Goal: Transaction & Acquisition: Purchase product/service

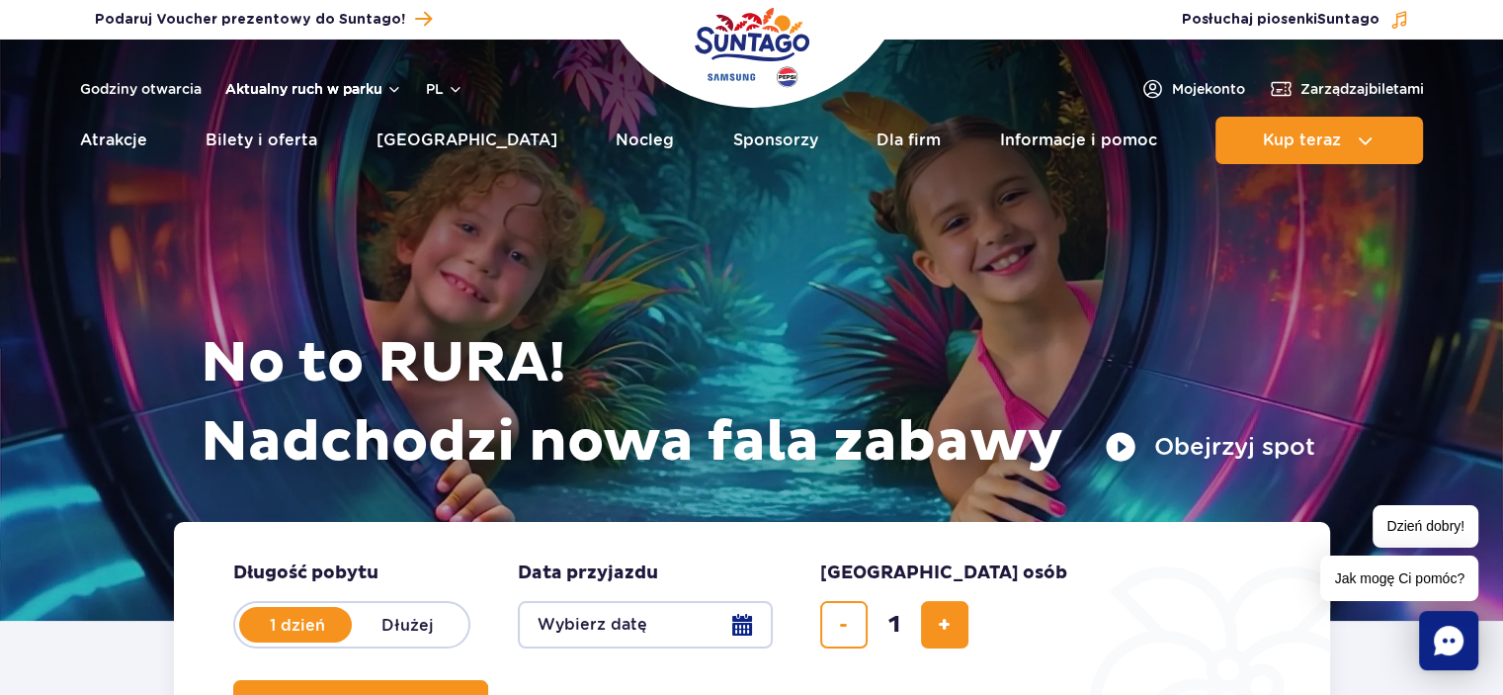
click at [388, 82] on button "Aktualny ruch w parku" at bounding box center [313, 89] width 177 height 16
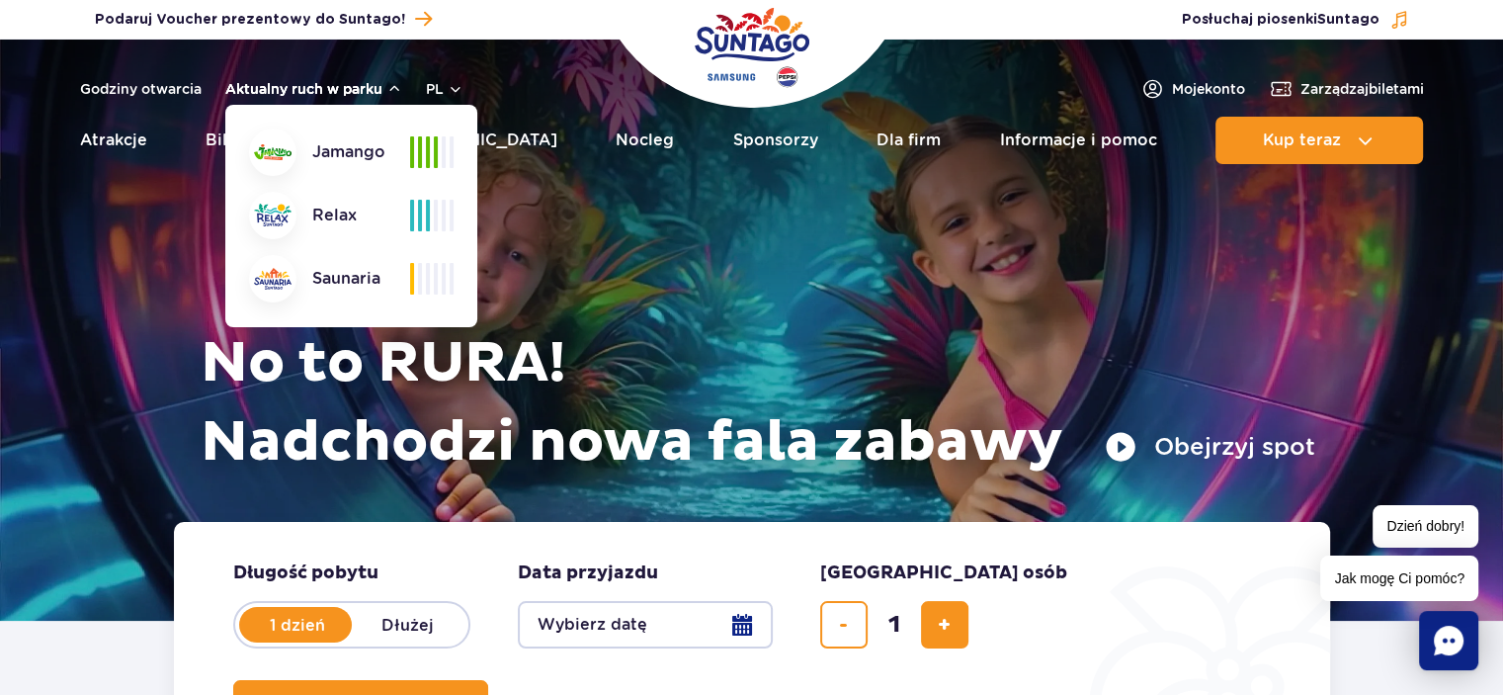
click at [388, 82] on button "Aktualny ruch w parku" at bounding box center [313, 89] width 177 height 16
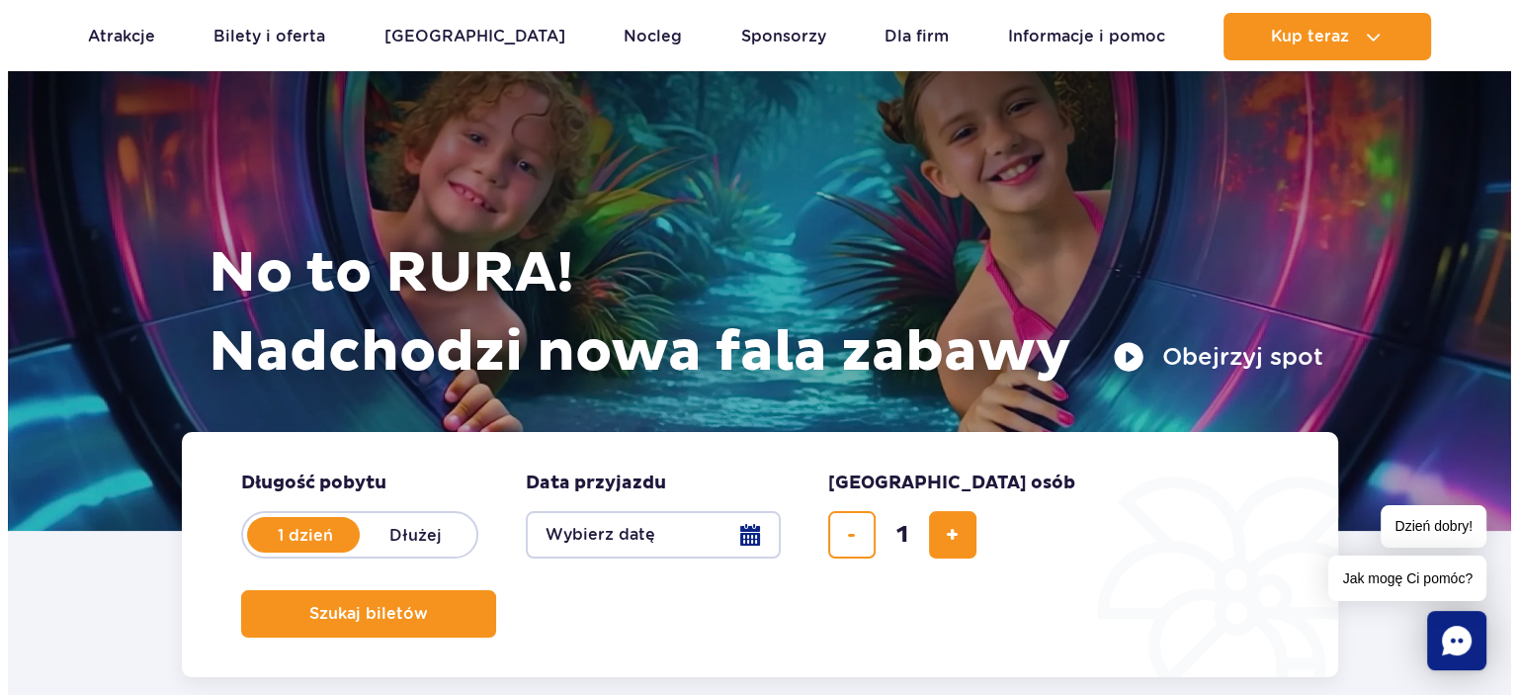
scroll to position [198, 0]
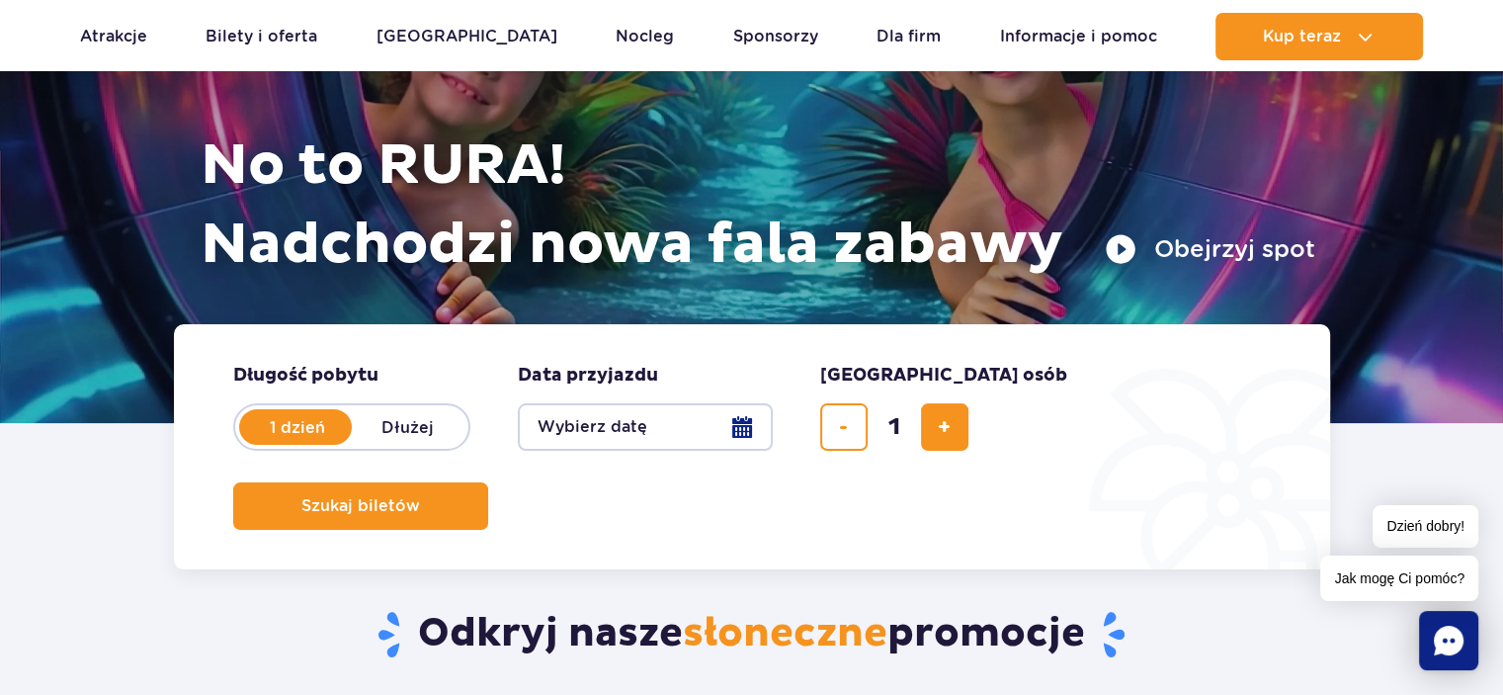
click at [436, 419] on label "Dłużej" at bounding box center [408, 426] width 113 height 41
click at [373, 444] on input "Dłużej" at bounding box center [363, 446] width 22 height 4
radio input "false"
radio input "true"
click at [744, 438] on button "Wybierz datę" at bounding box center [645, 426] width 255 height 47
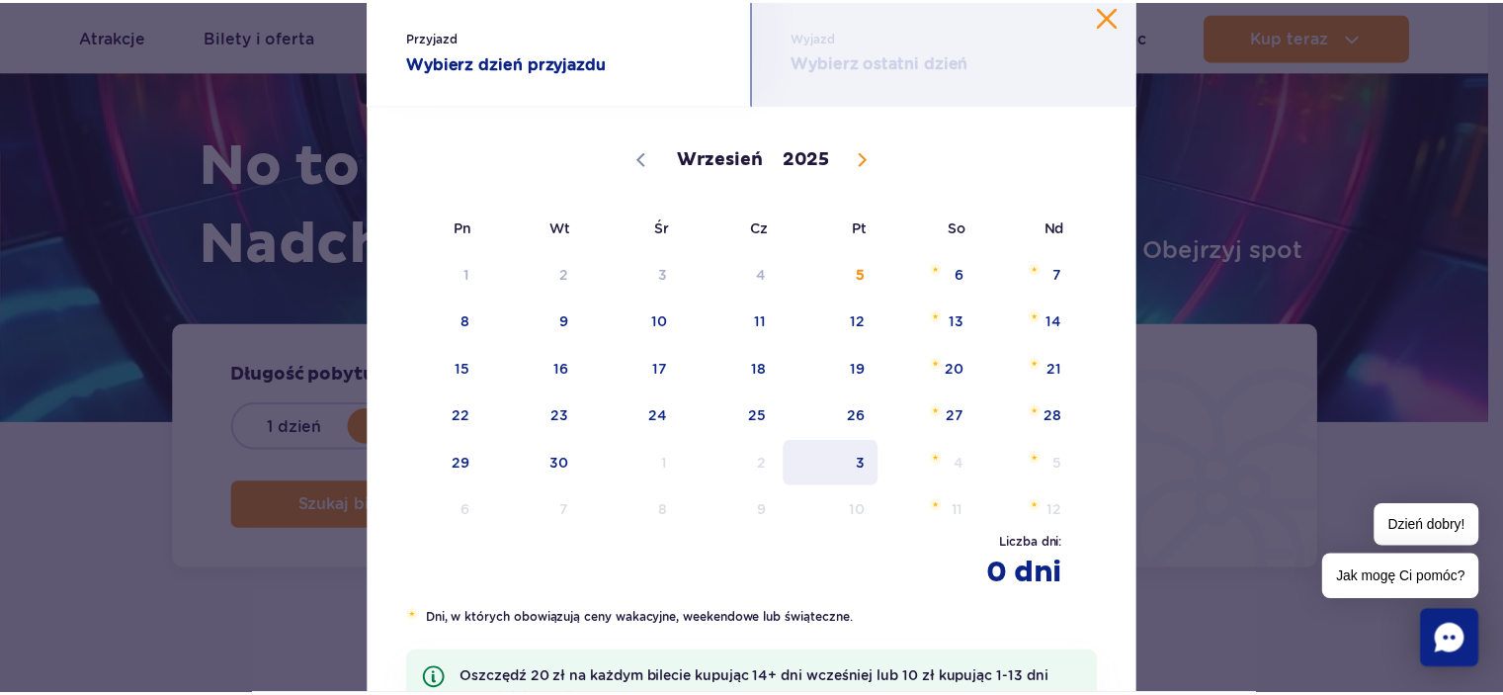
scroll to position [99, 0]
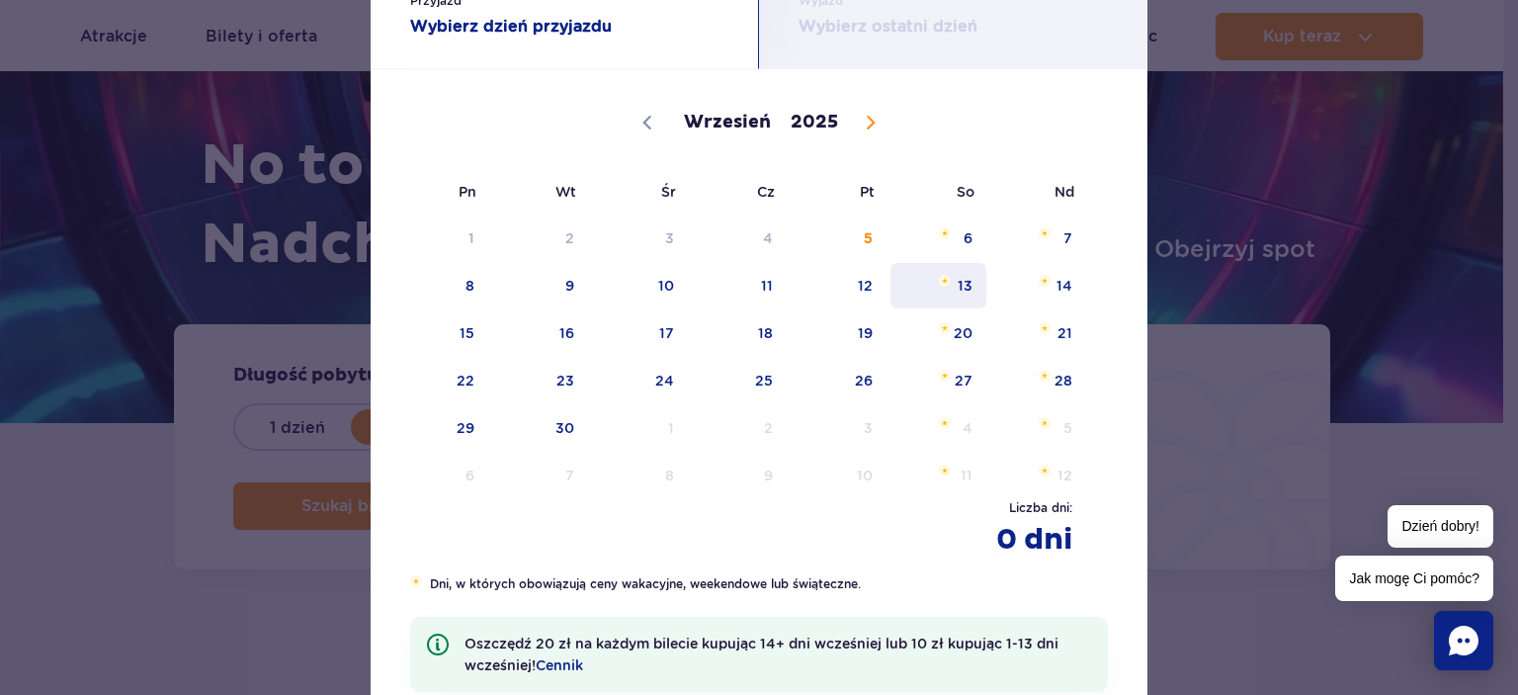
click at [964, 289] on span "13" at bounding box center [938, 285] width 100 height 45
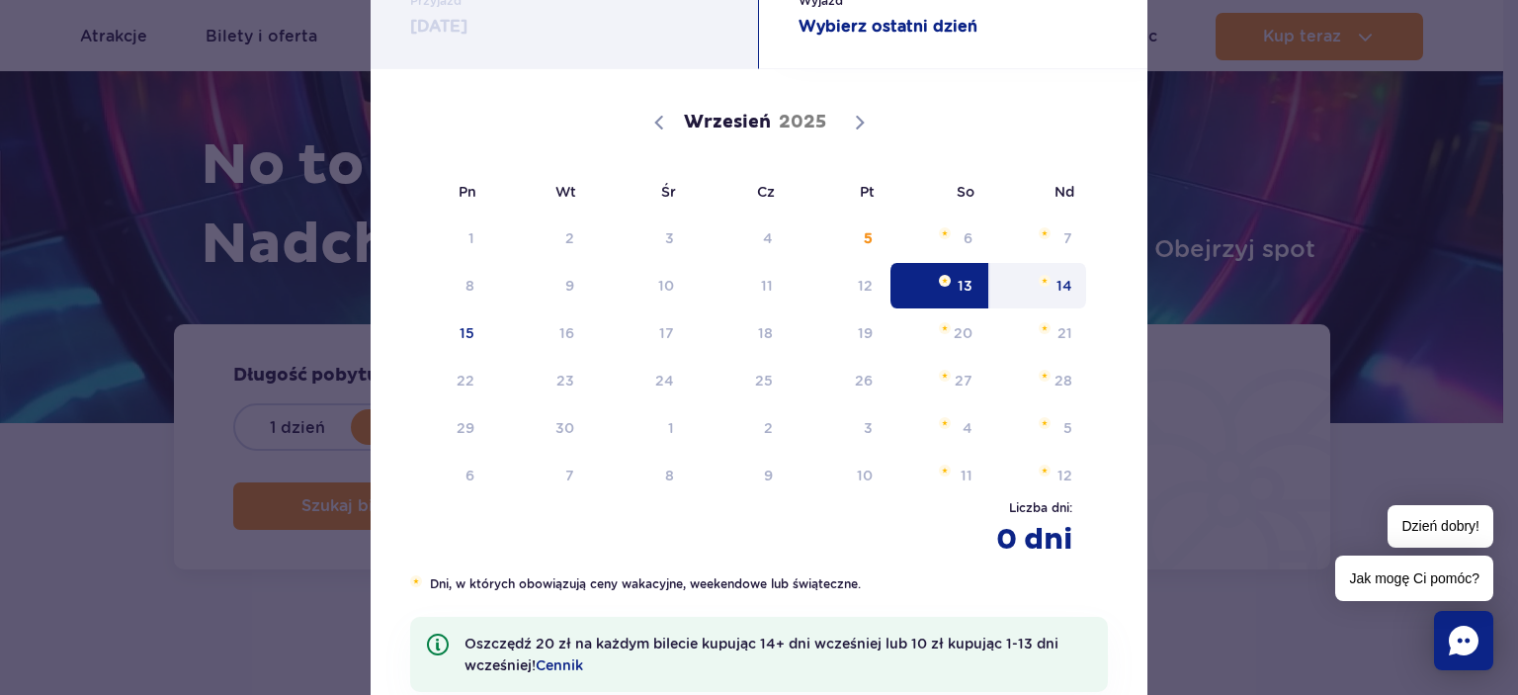
click at [1066, 286] on span "14" at bounding box center [1038, 285] width 100 height 45
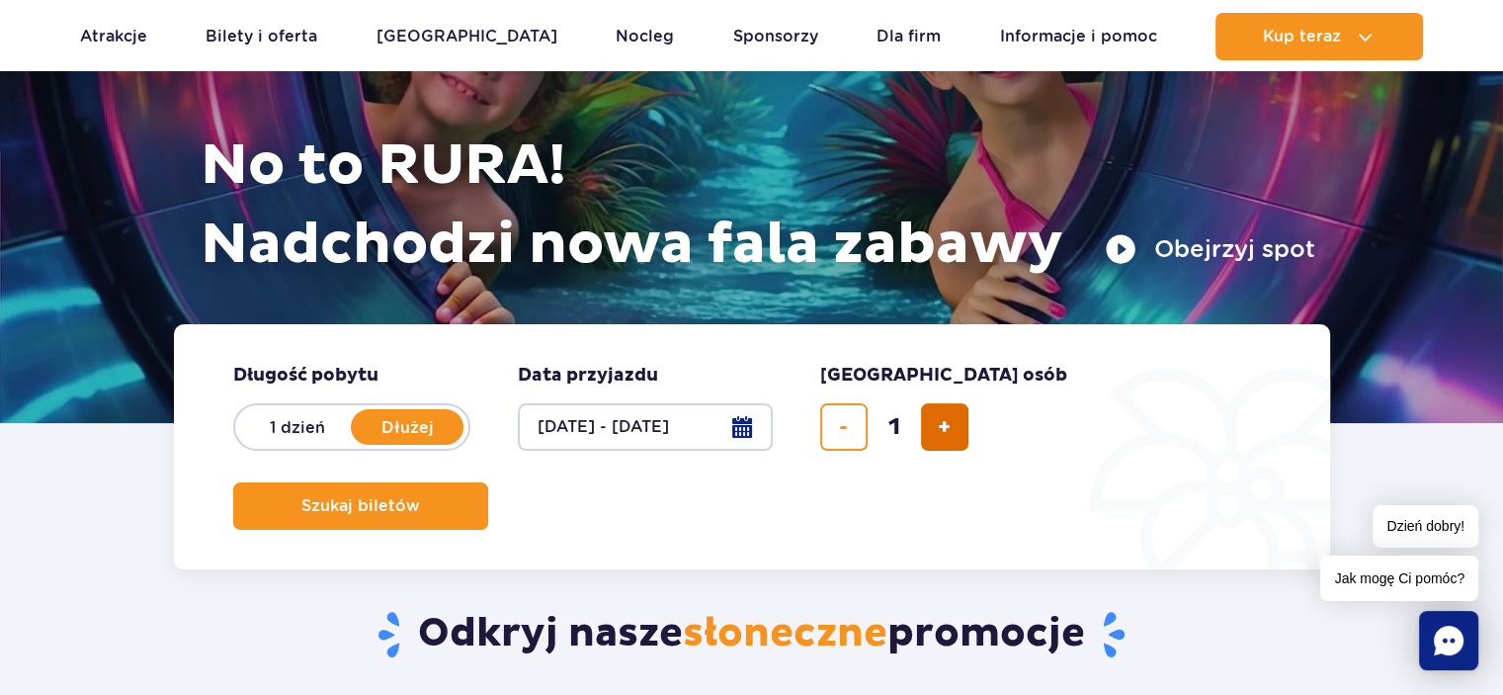
click at [948, 427] on span "dodaj bilet" at bounding box center [944, 427] width 13 height 0
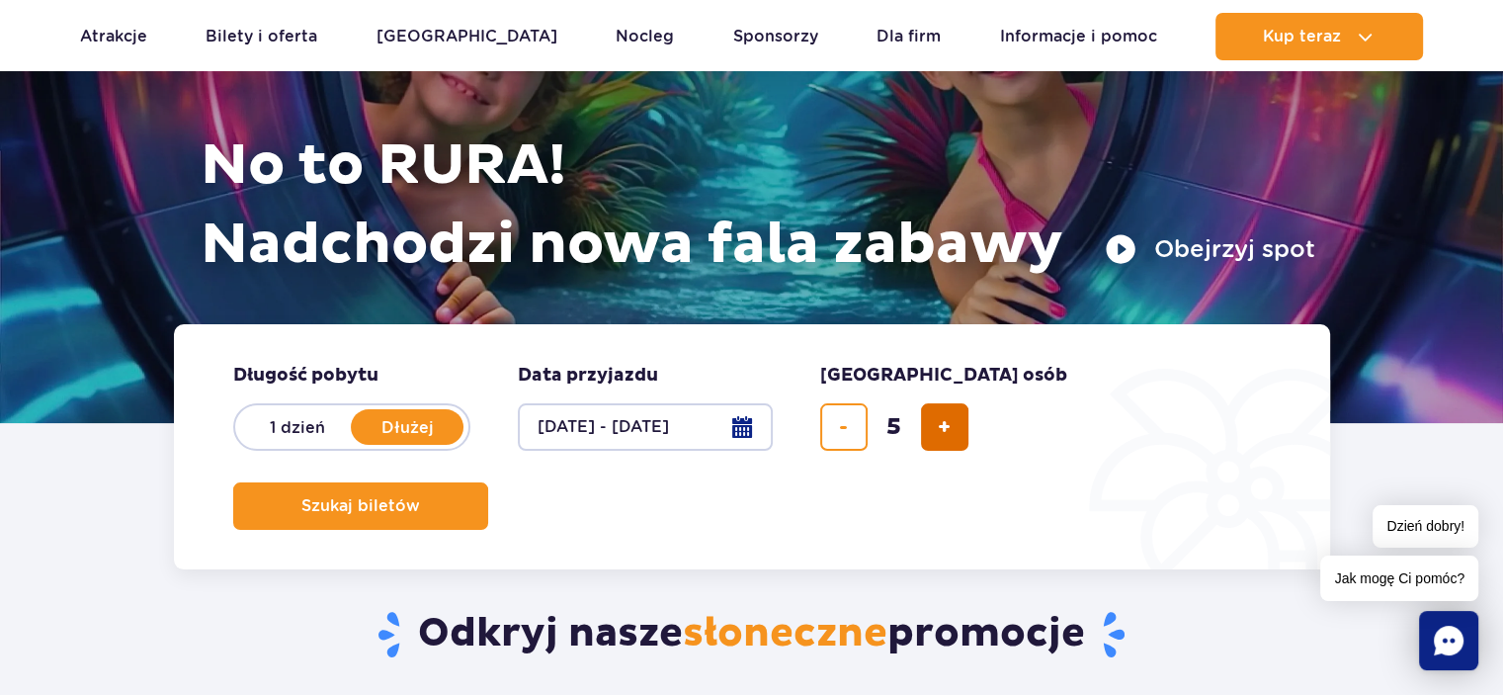
type input "6"
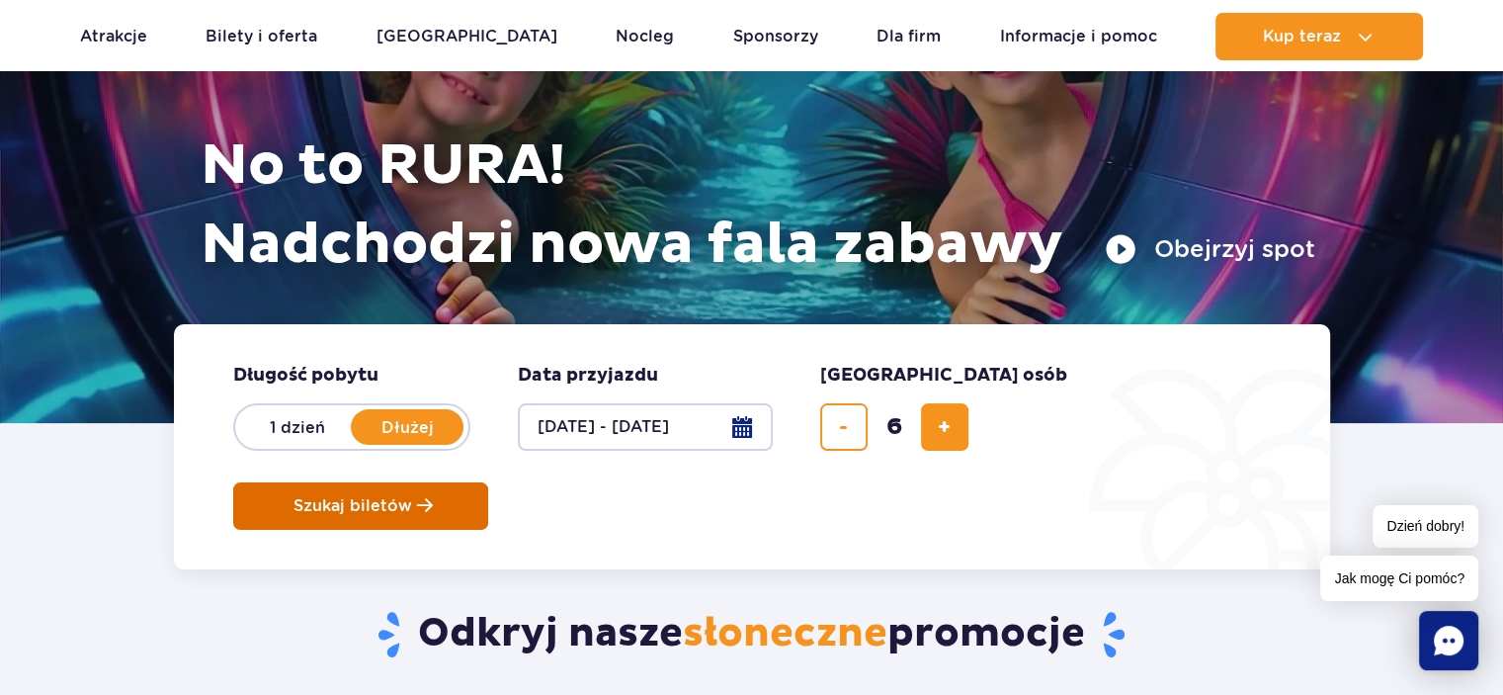
click at [412, 497] on span "Szukaj biletów" at bounding box center [352, 506] width 119 height 18
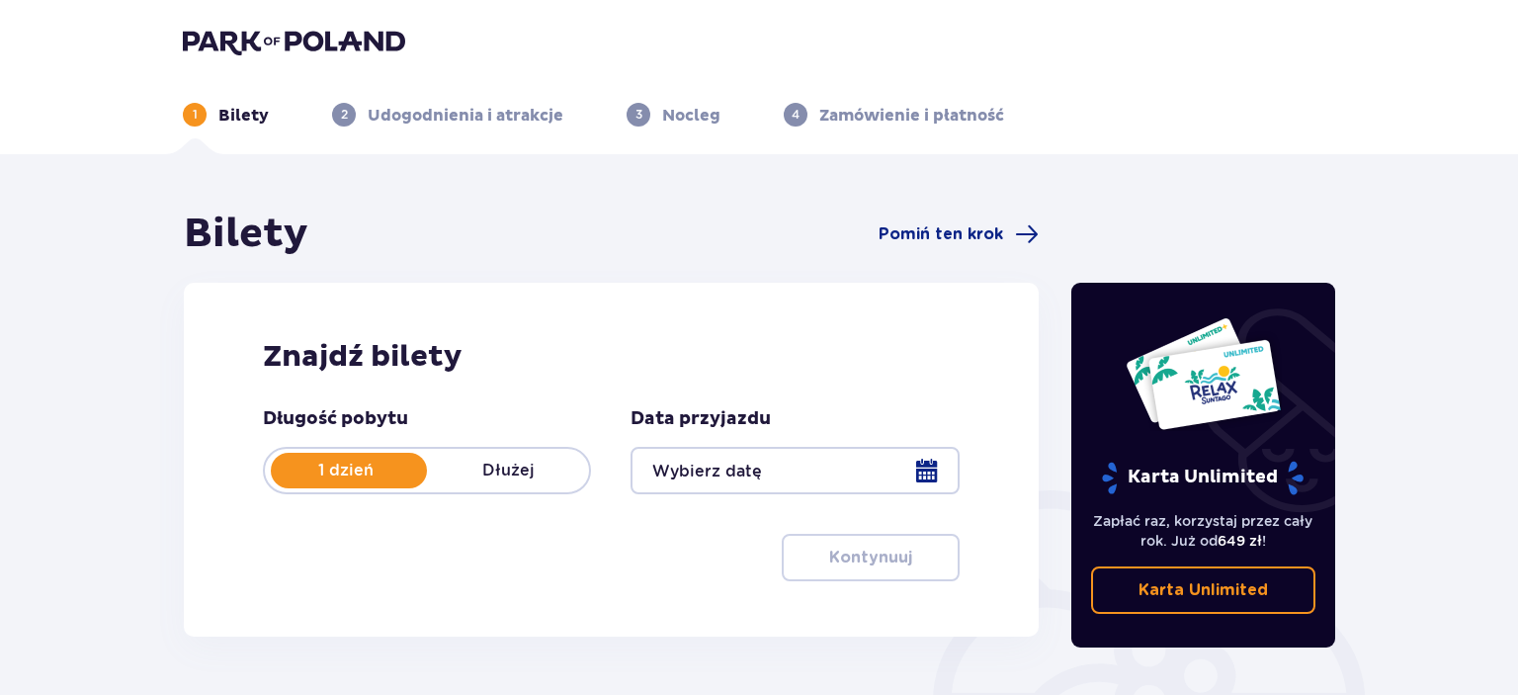
type input "[DATE] - [DATE]"
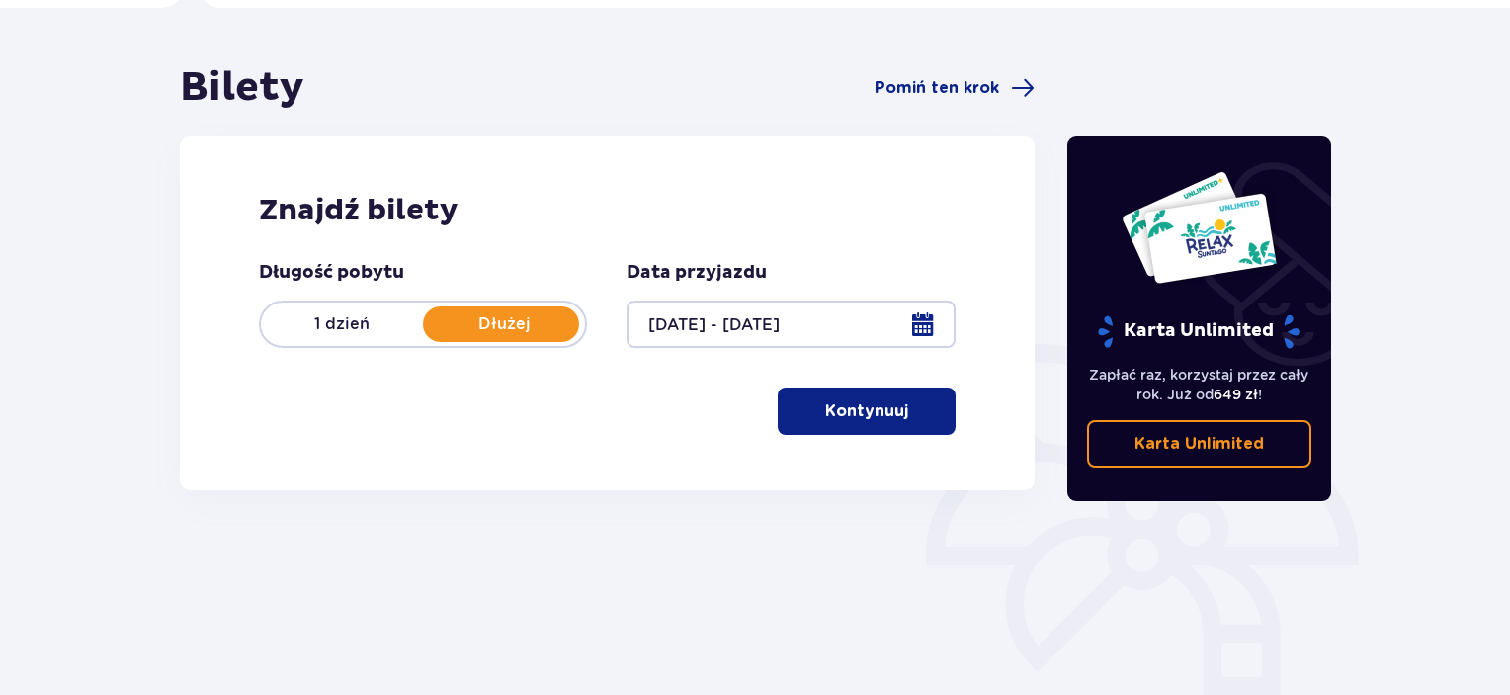
scroll to position [99, 0]
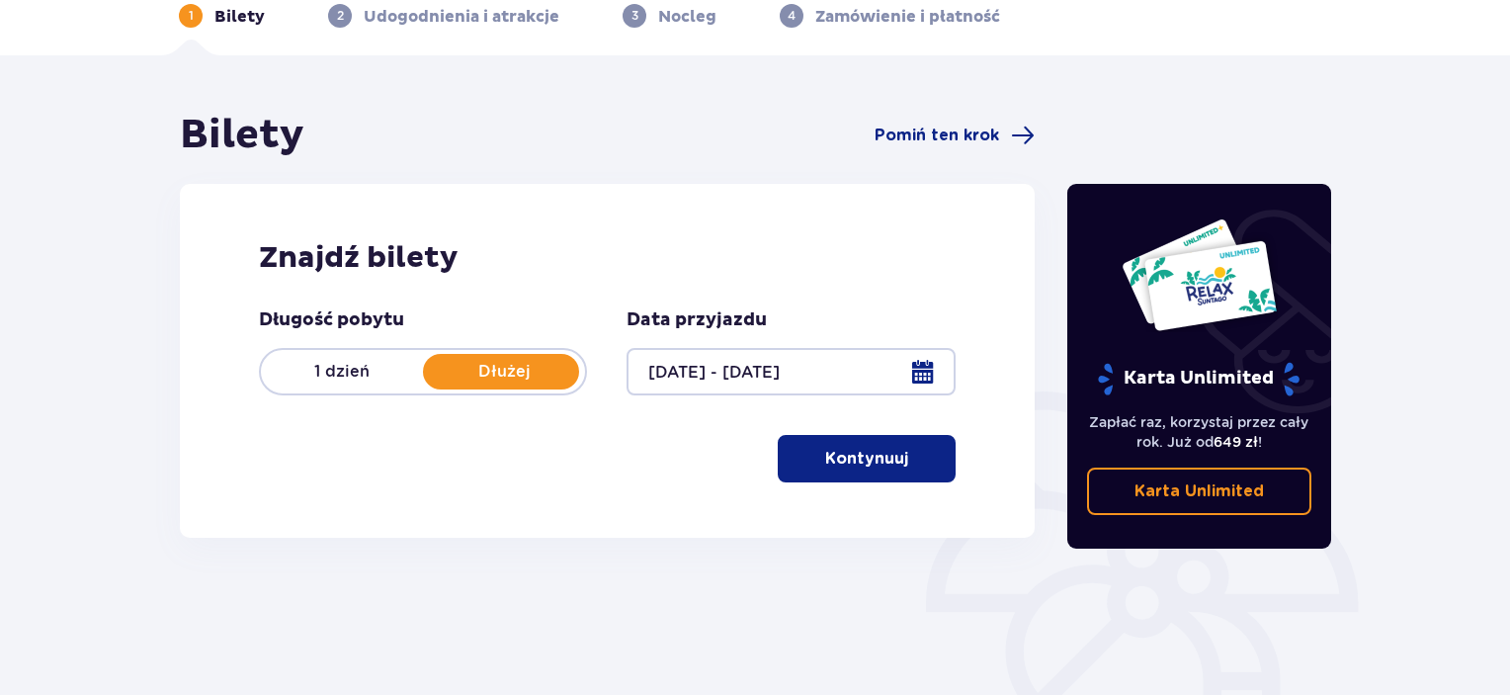
click at [825, 449] on p "Kontynuuj" at bounding box center [866, 459] width 83 height 22
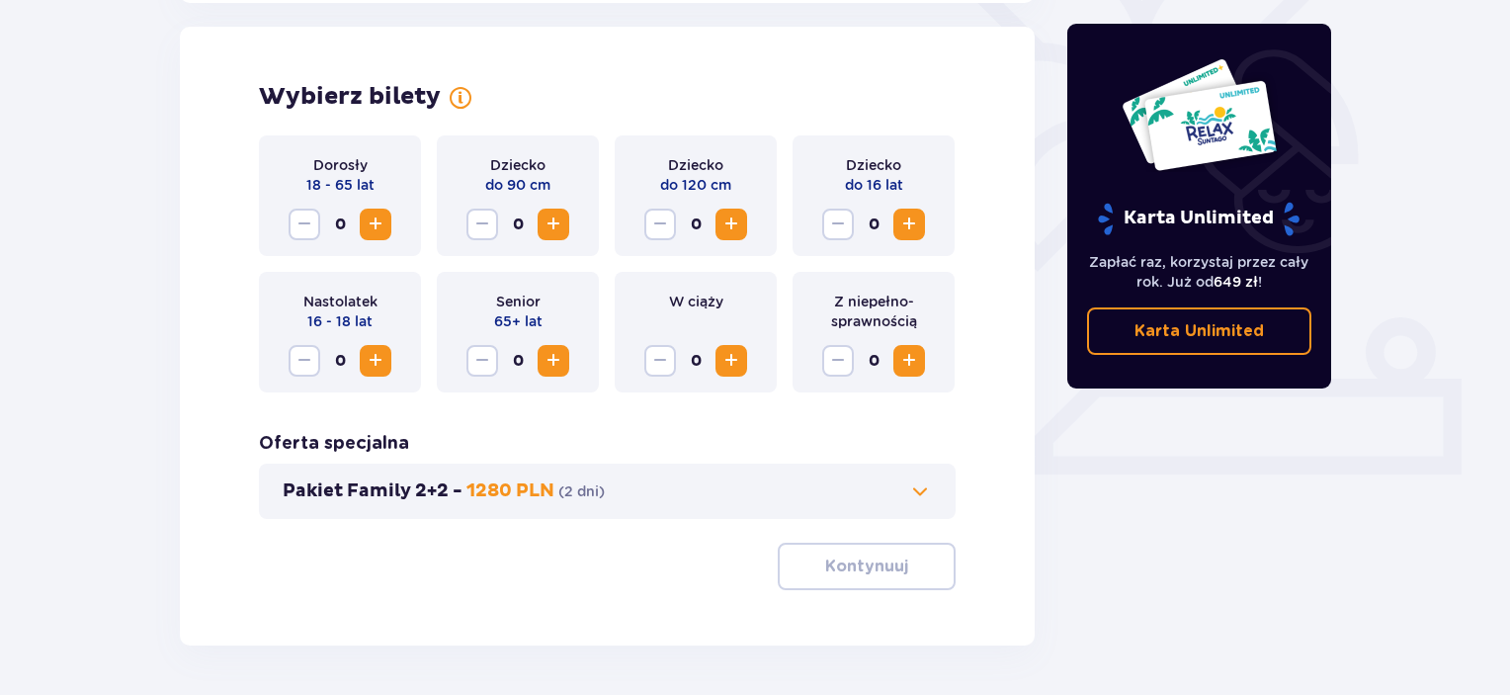
scroll to position [549, 0]
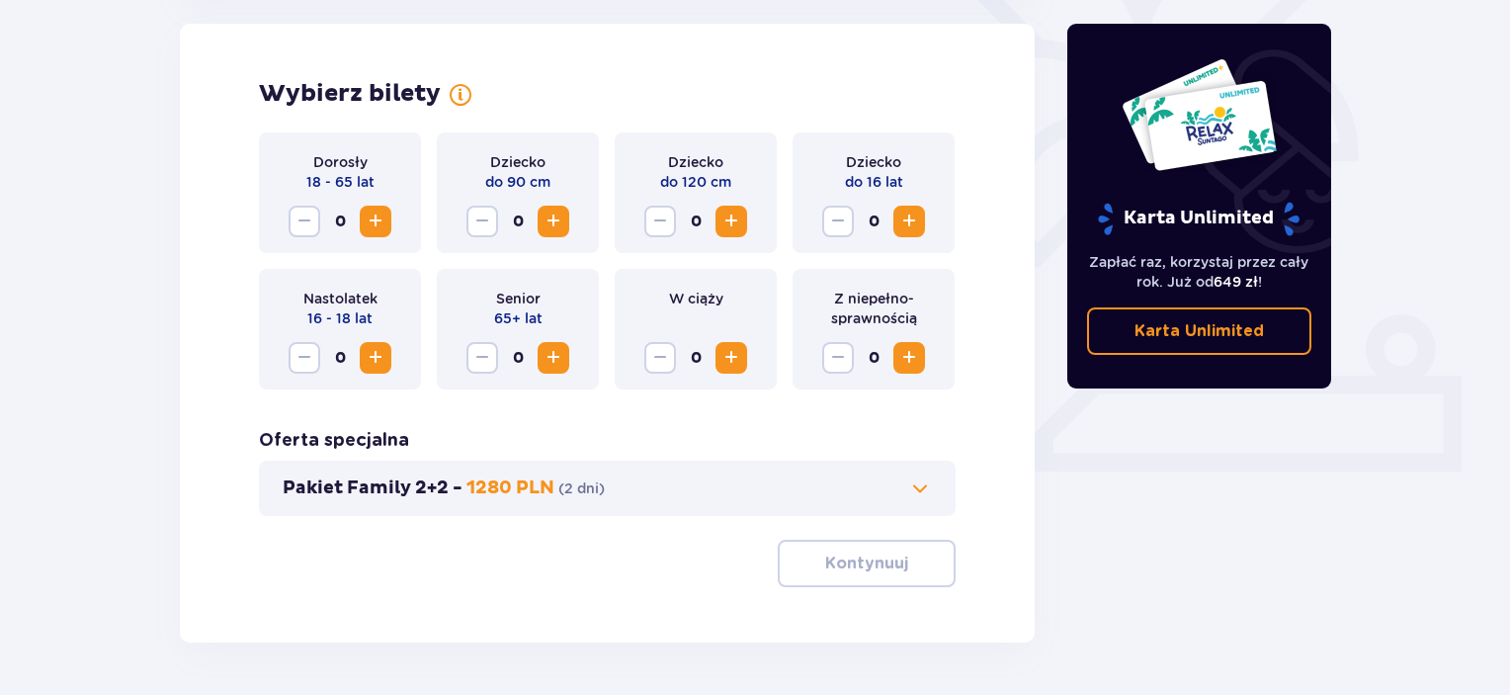
click at [371, 206] on button "Increase" at bounding box center [376, 222] width 32 height 32
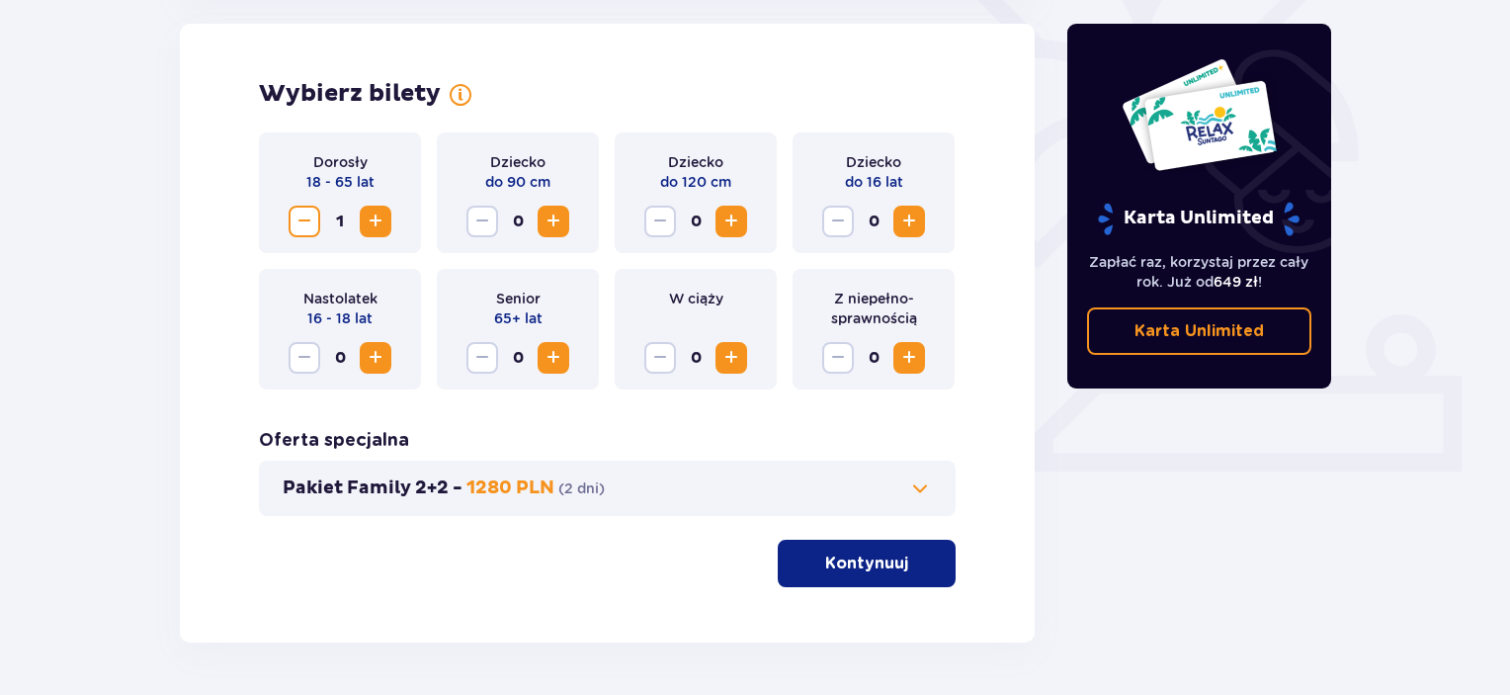
click at [371, 206] on button "Increase" at bounding box center [376, 222] width 32 height 32
click at [730, 224] on span "Increase" at bounding box center [731, 221] width 24 height 24
click at [917, 228] on span "Increase" at bounding box center [909, 221] width 24 height 24
click at [909, 367] on span "Increase" at bounding box center [909, 358] width 24 height 24
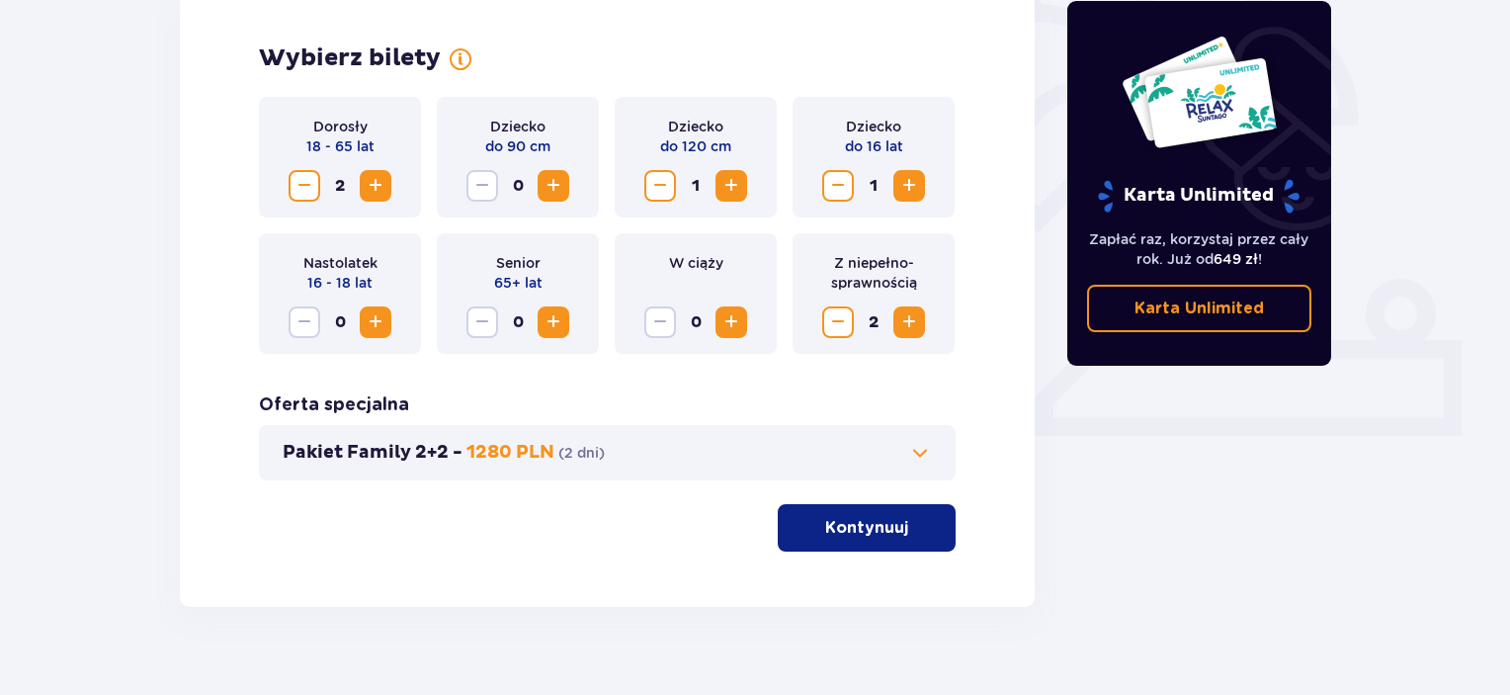
scroll to position [616, 0]
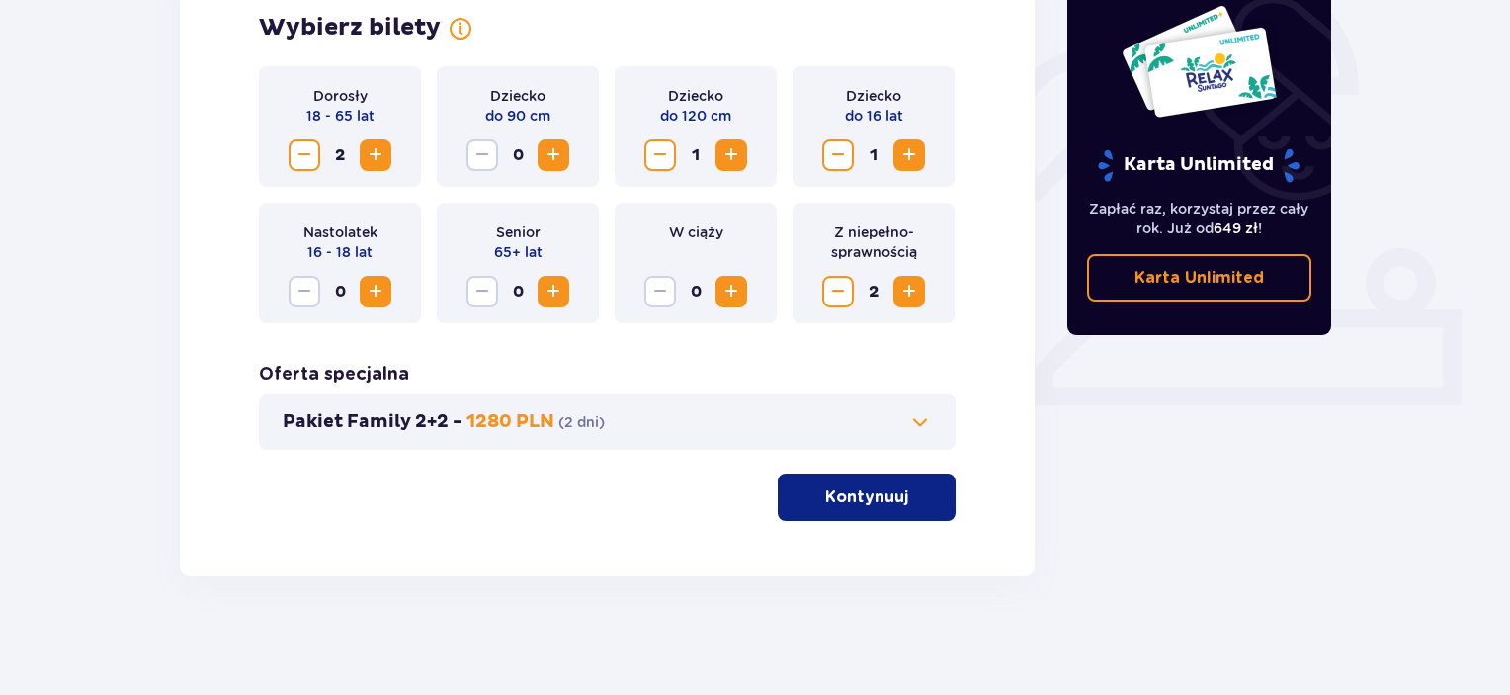
click at [910, 424] on span at bounding box center [920, 422] width 24 height 24
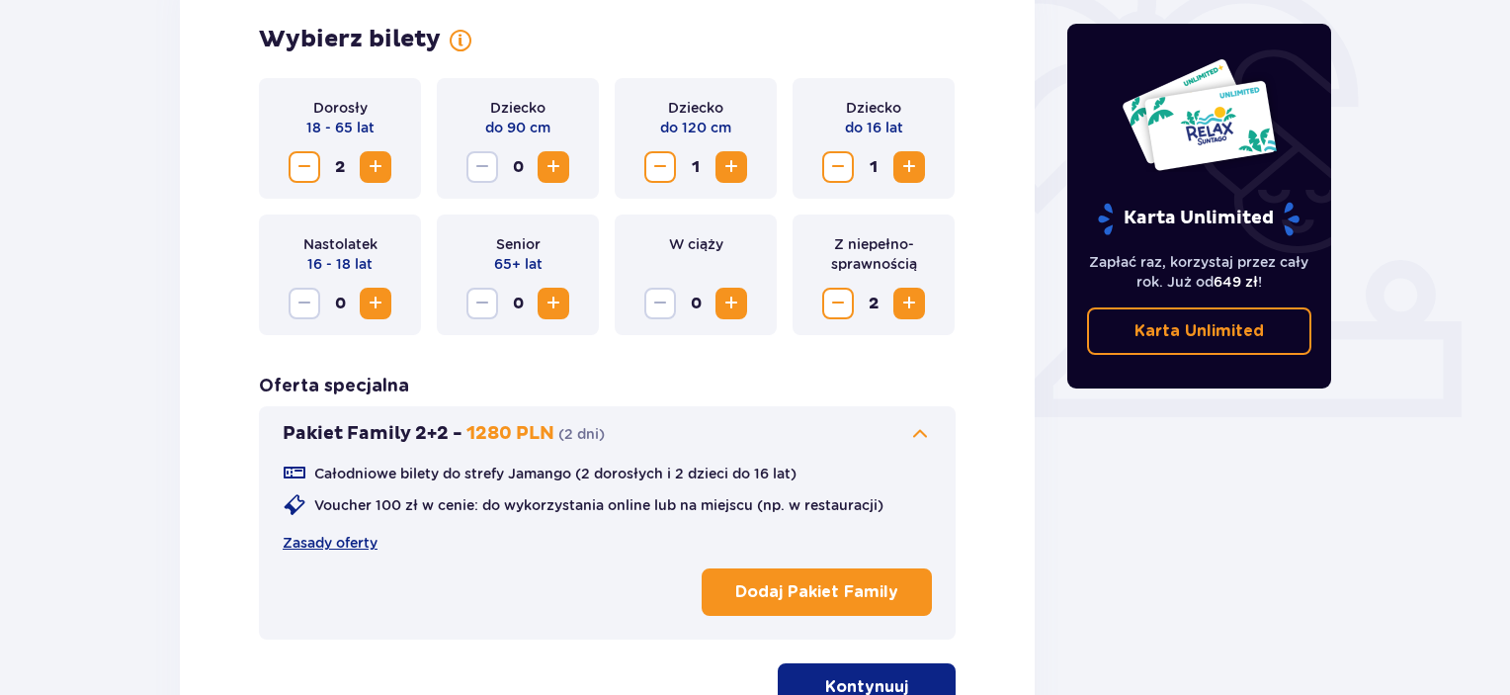
scroll to position [648, 0]
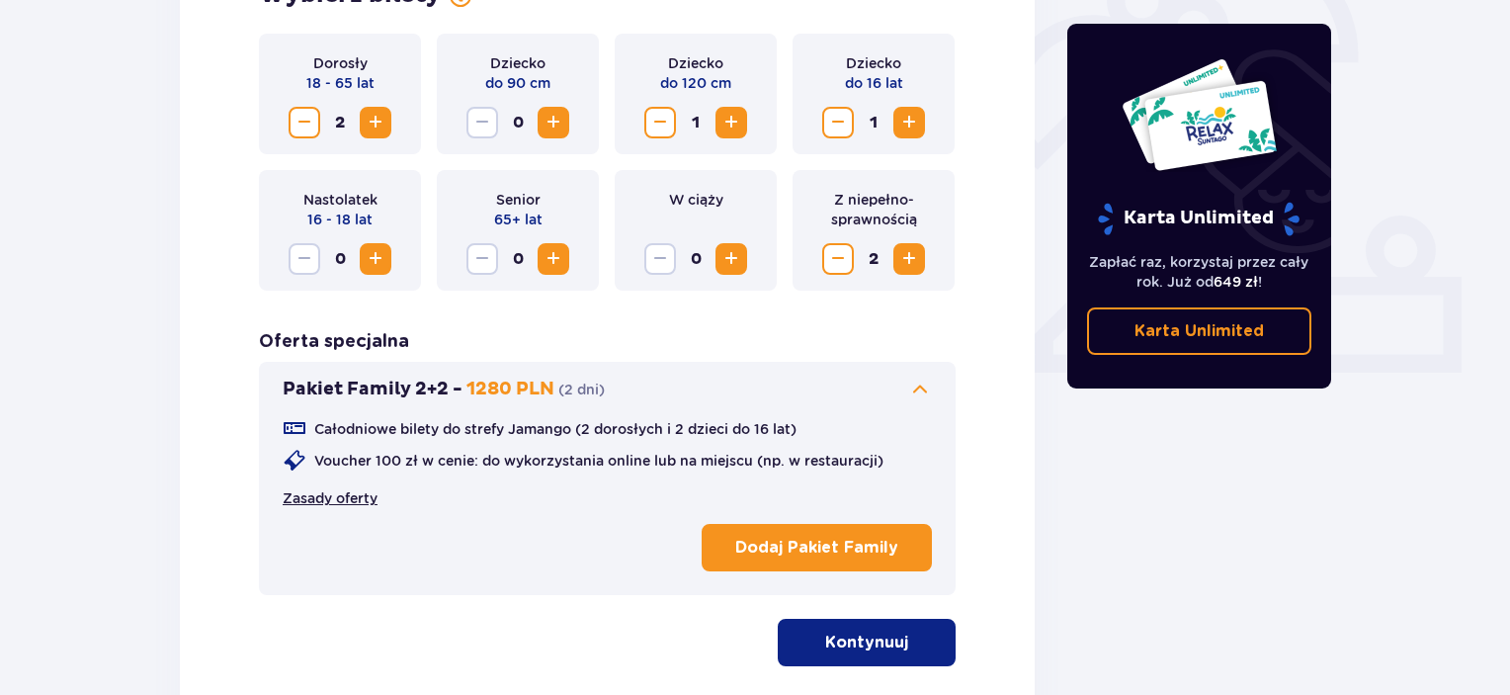
click at [336, 499] on link "Zasady oferty" at bounding box center [330, 498] width 95 height 20
click at [341, 505] on link "Zasady oferty" at bounding box center [330, 498] width 95 height 20
click at [869, 634] on p "Kontynuuj" at bounding box center [866, 642] width 83 height 22
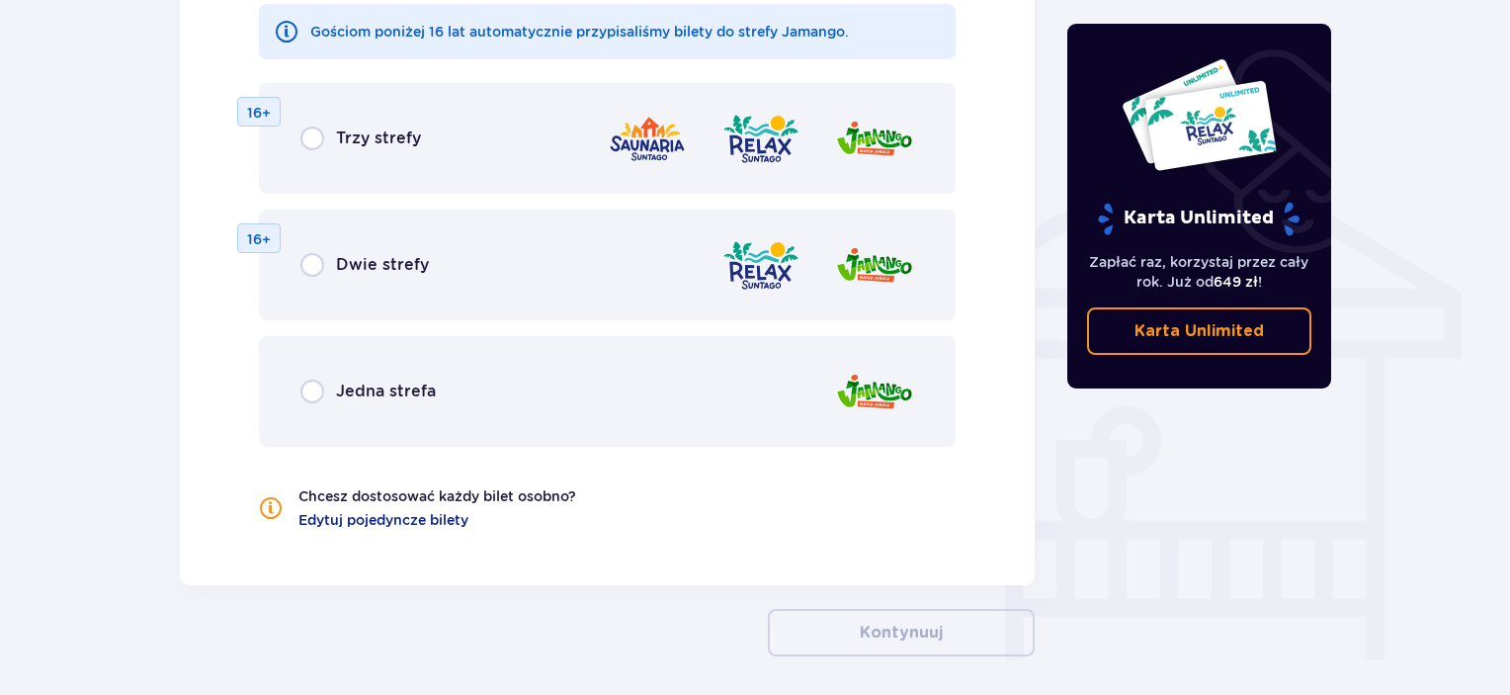
click at [403, 394] on p "Jedna strefa" at bounding box center [386, 391] width 100 height 22
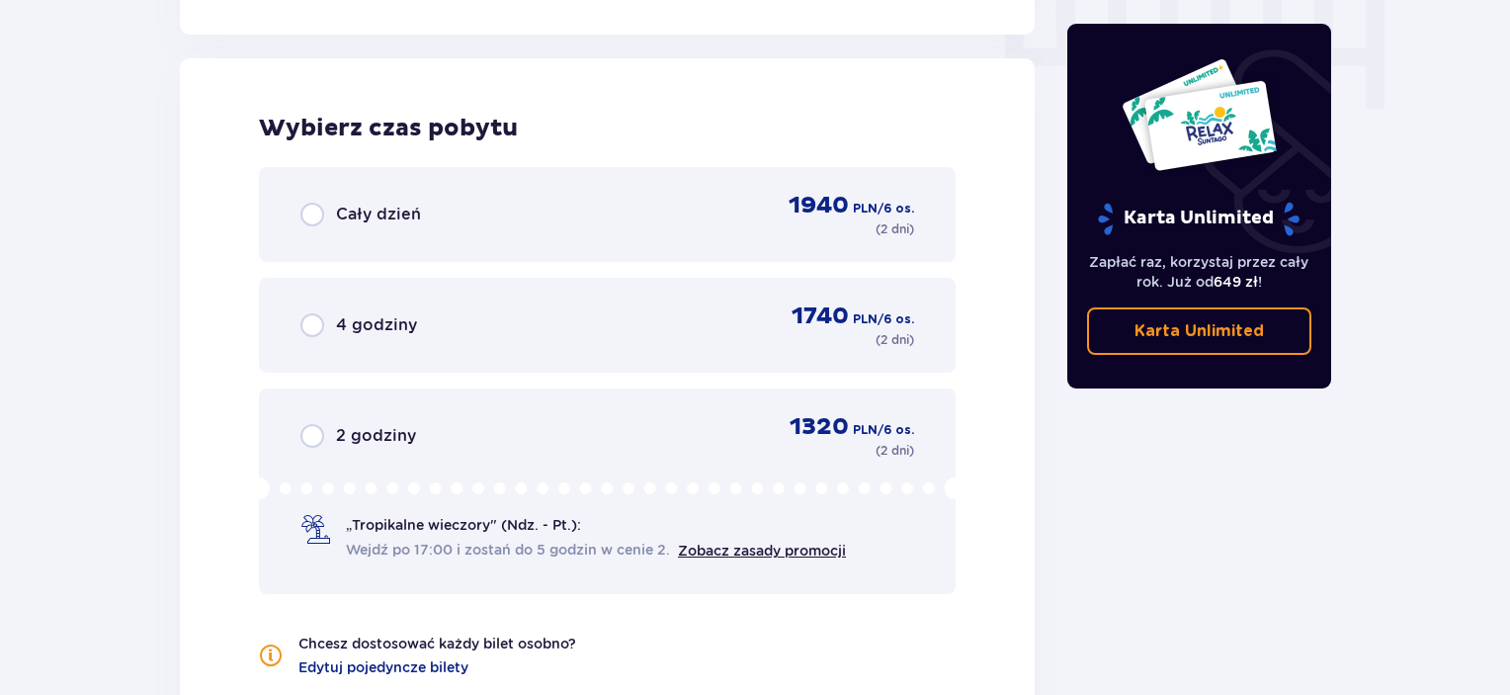
scroll to position [2033, 0]
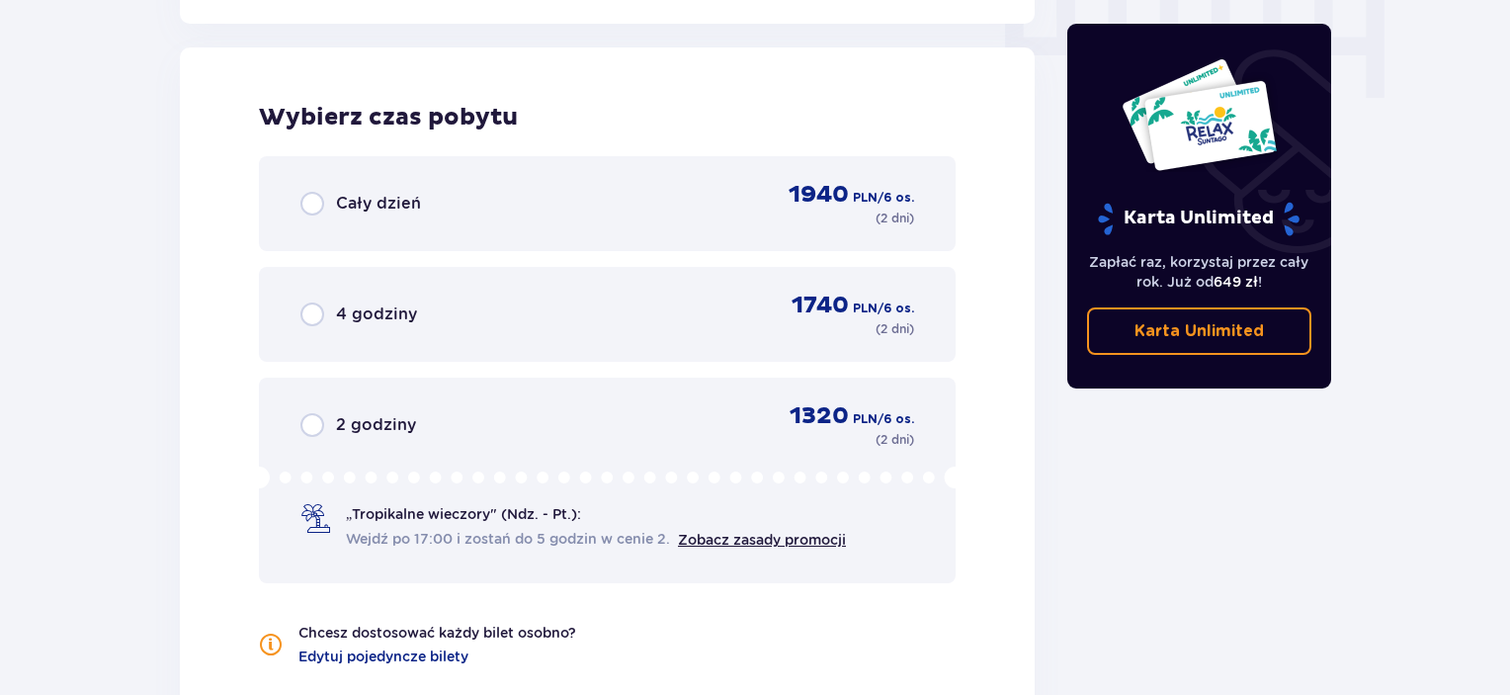
click at [518, 197] on div "Cały dzień 1940 PLN / 6 os. ( 2 dni )" at bounding box center [607, 203] width 614 height 47
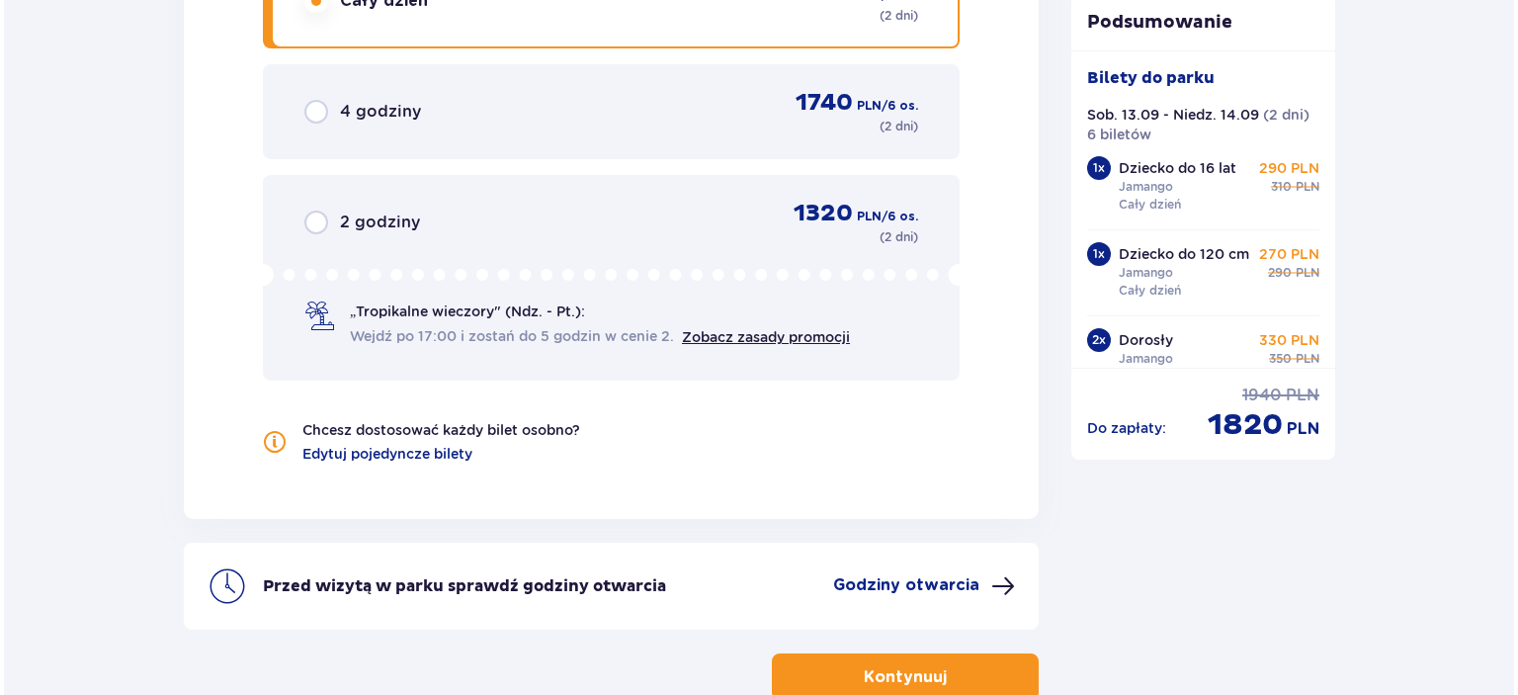
scroll to position [2357, 0]
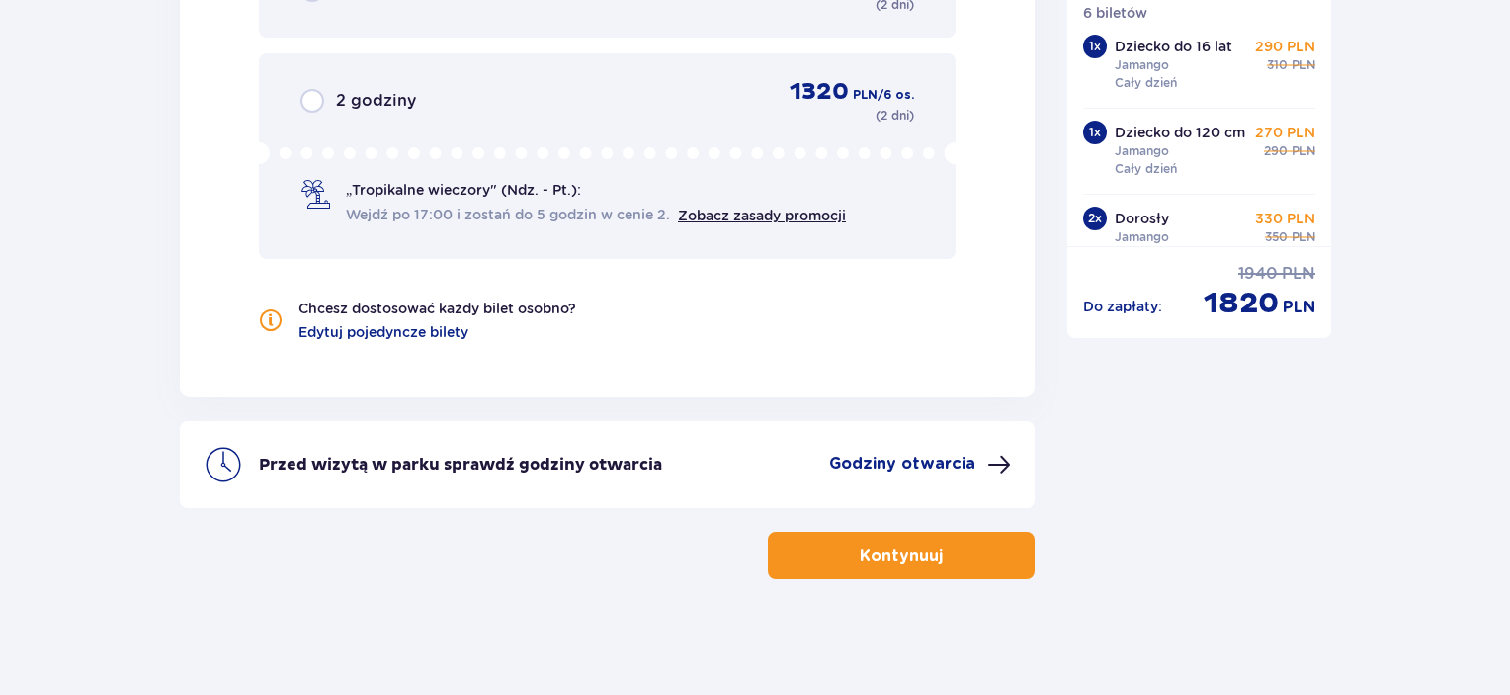
click at [945, 461] on p "Godziny otwarcia" at bounding box center [902, 464] width 146 height 22
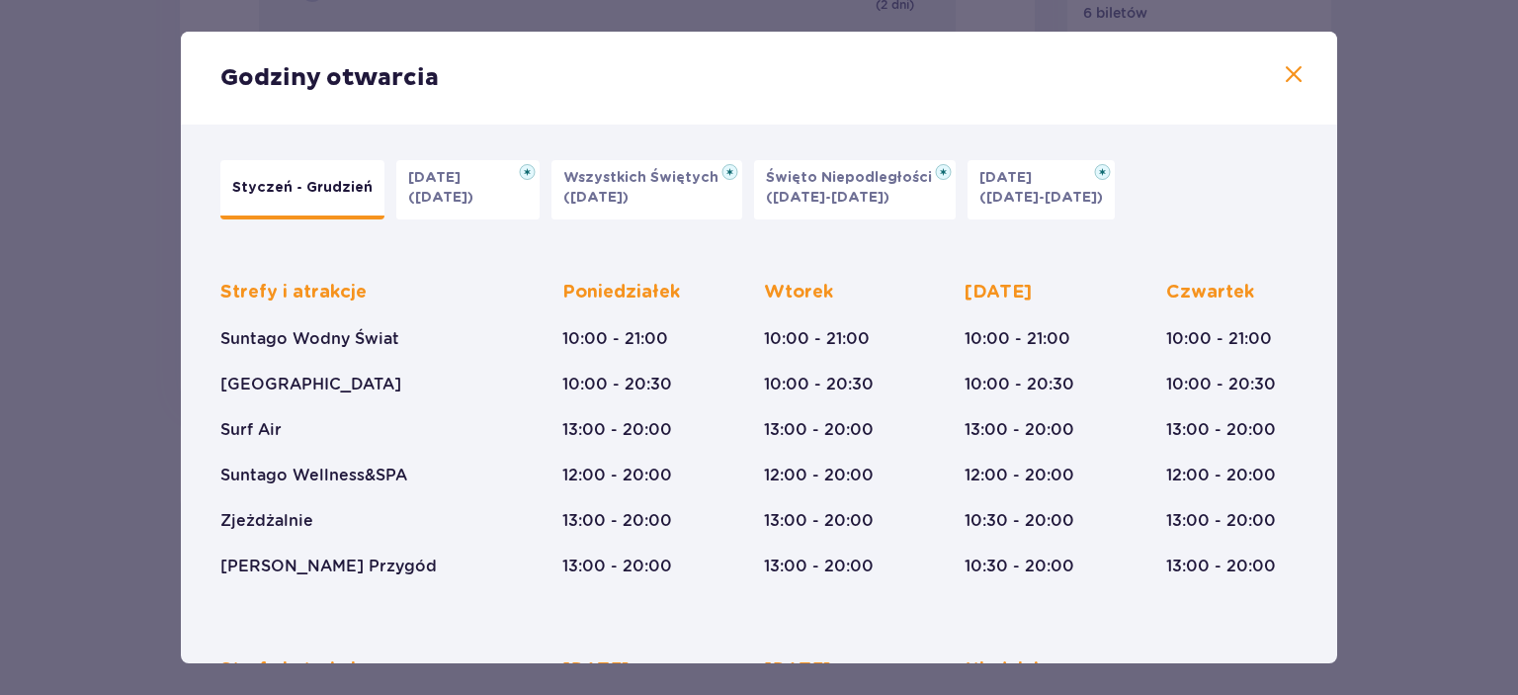
click at [1285, 76] on span at bounding box center [1293, 75] width 24 height 24
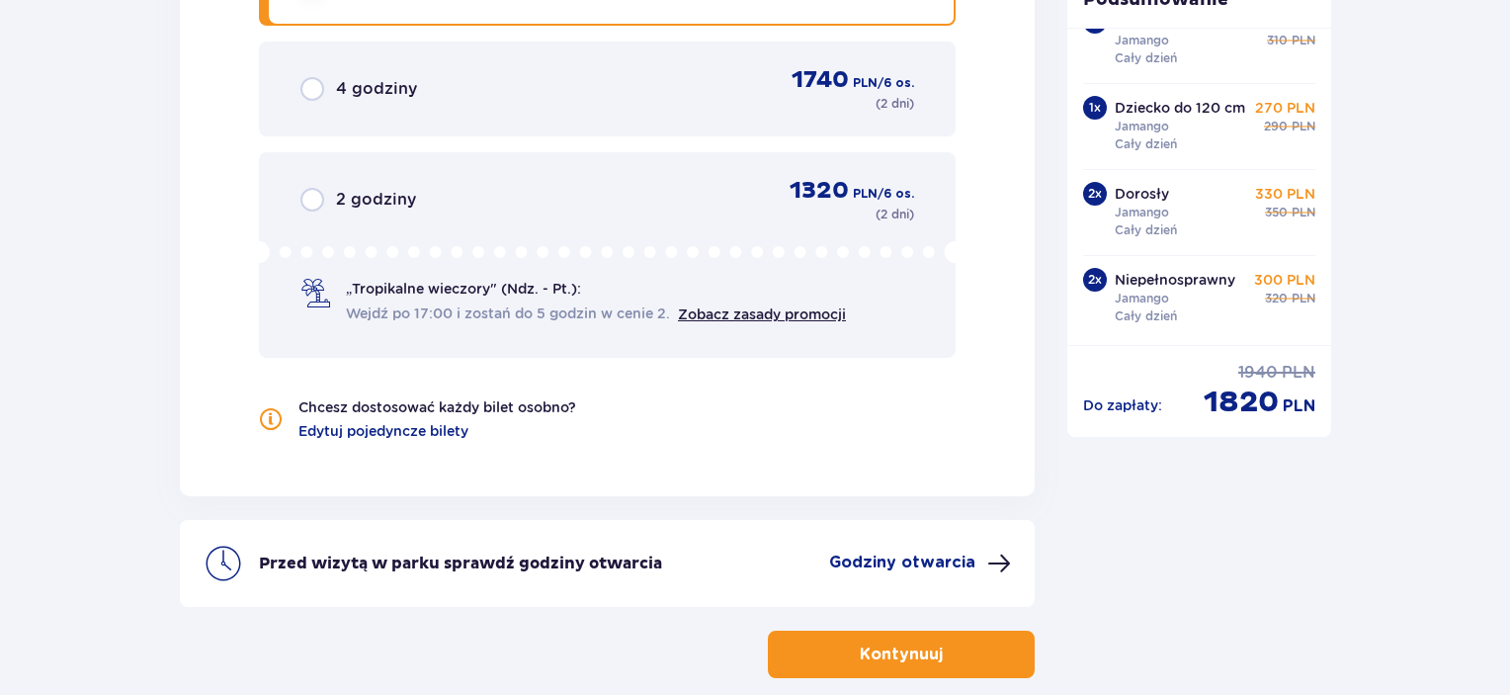
scroll to position [2357, 0]
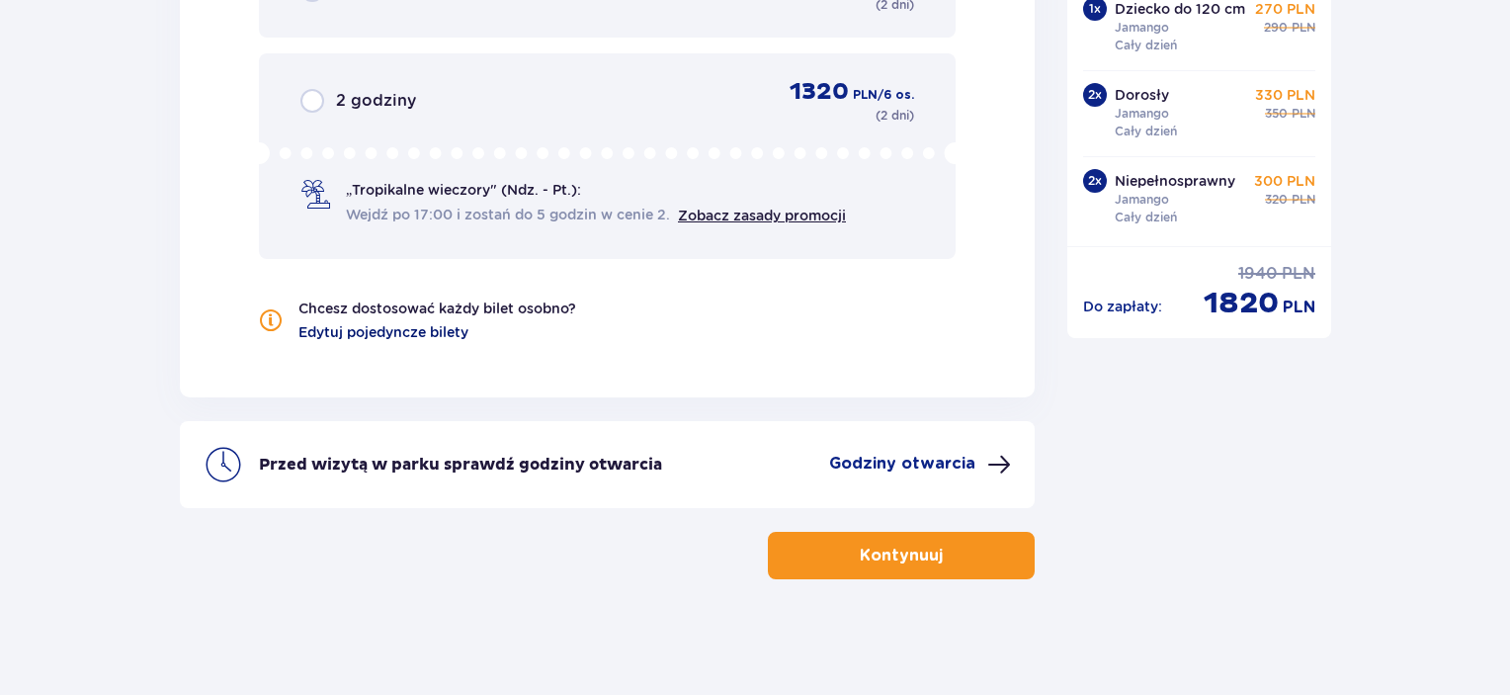
click at [375, 325] on span "Edytuj pojedyncze bilety" at bounding box center [383, 332] width 170 height 20
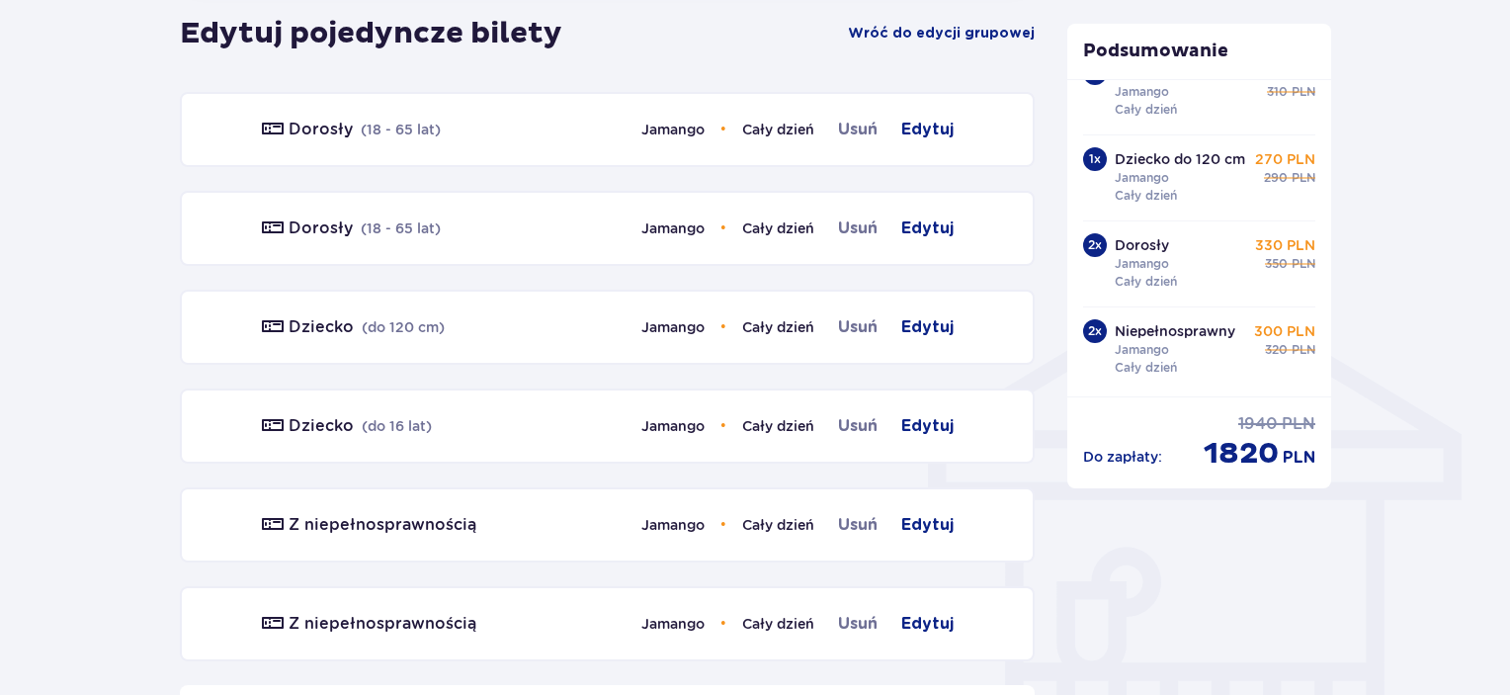
scroll to position [1373, 0]
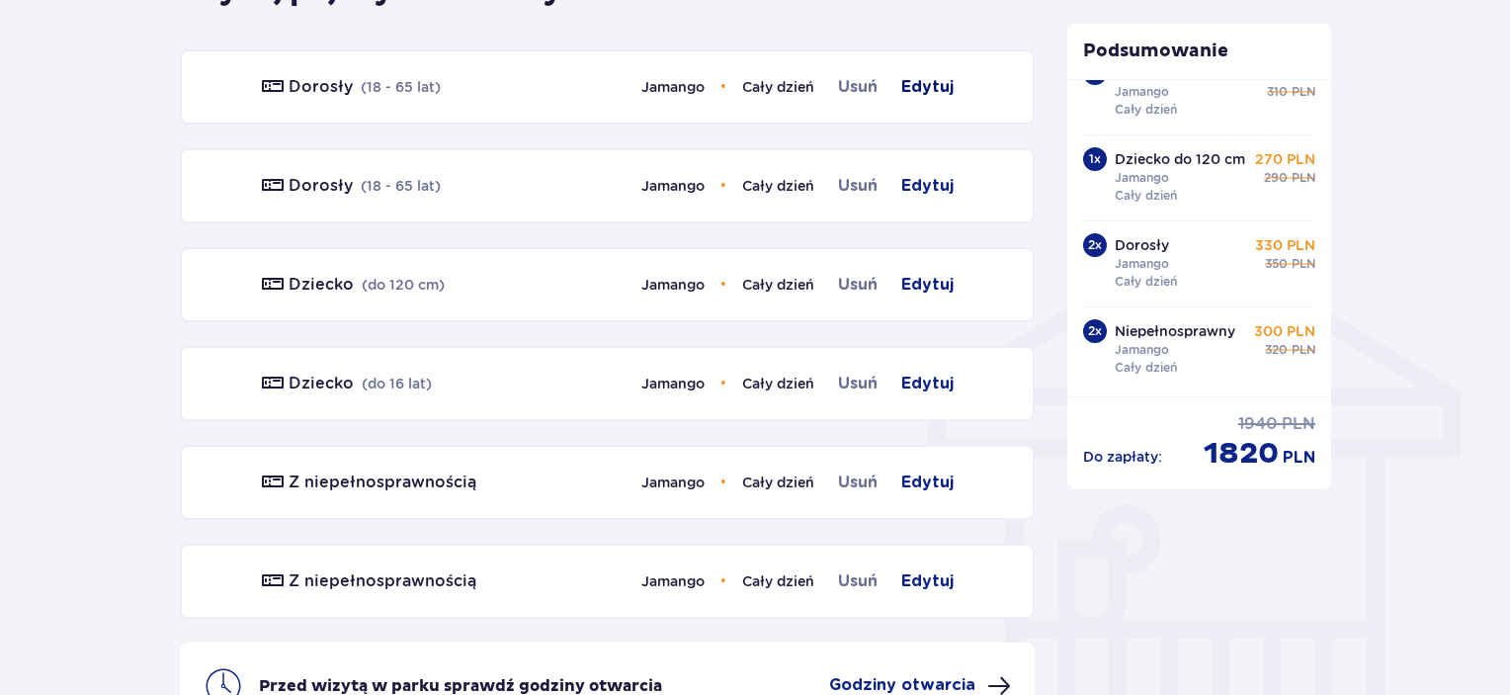
click at [912, 79] on span "Edytuj" at bounding box center [927, 87] width 52 height 24
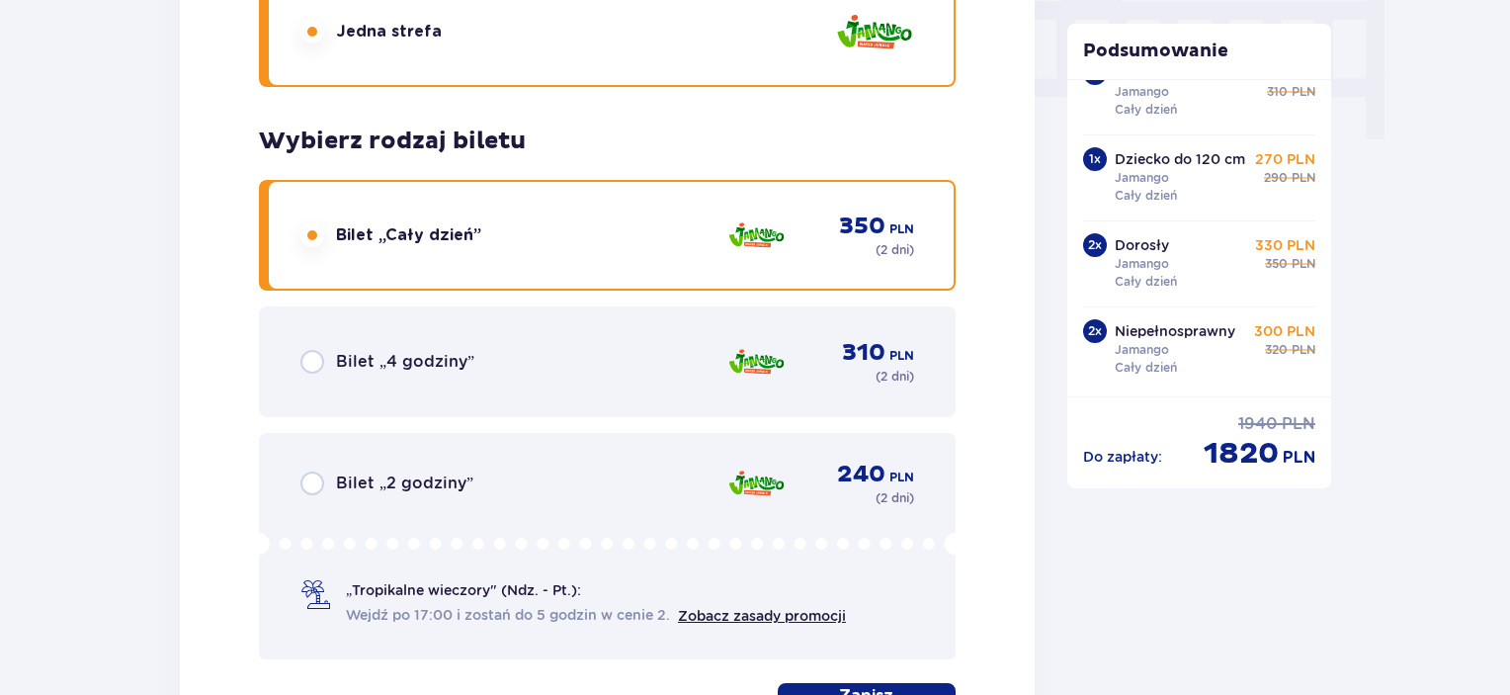
scroll to position [2091, 0]
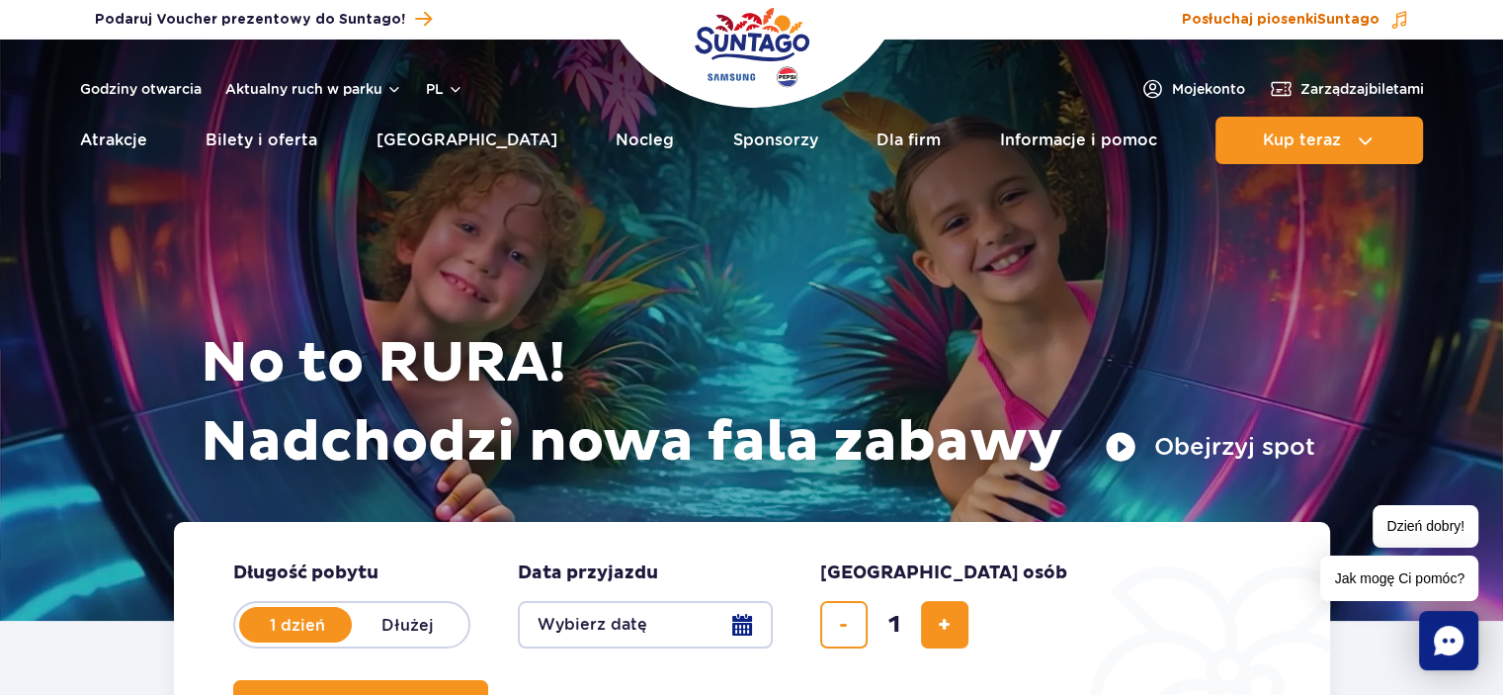
click at [1348, 16] on span "Suntago" at bounding box center [1348, 20] width 62 height 14
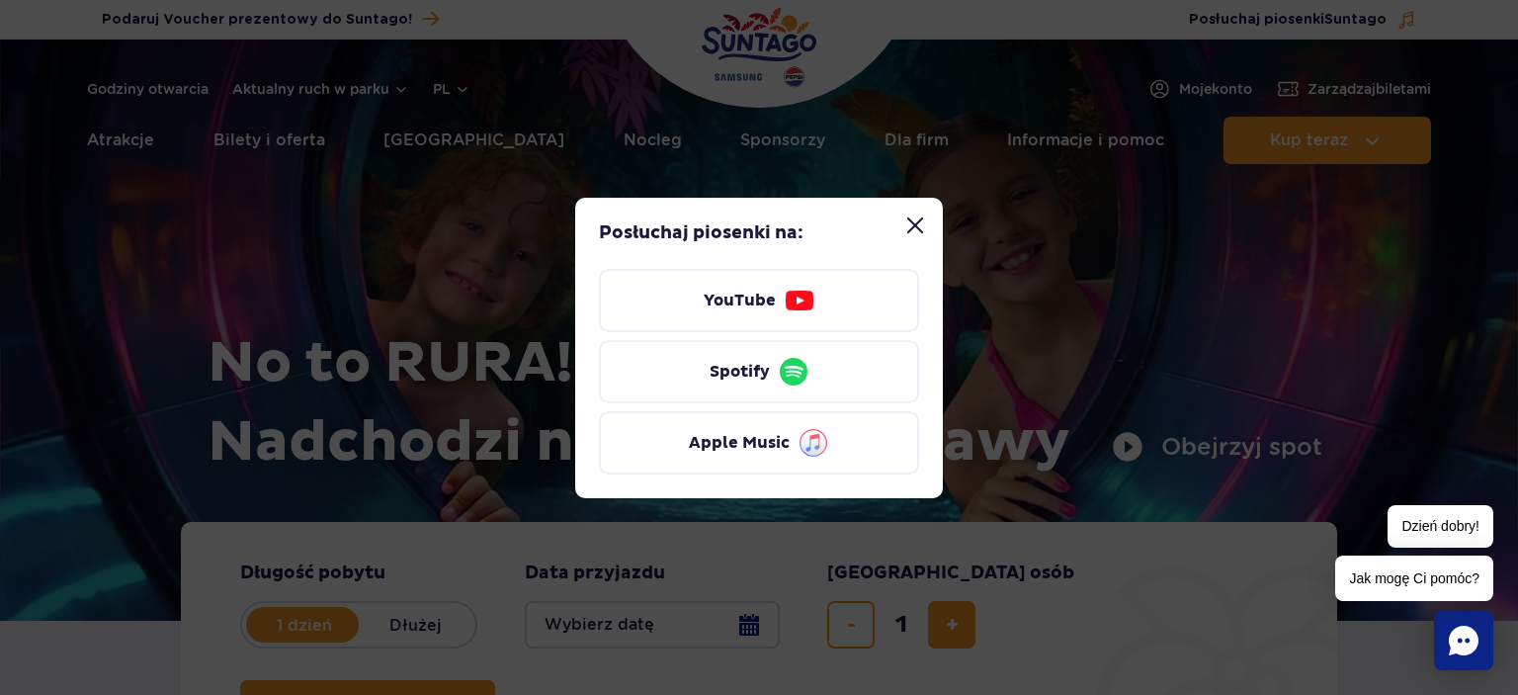
click at [907, 230] on button "Zamknij modal “Posłuchaj piosenki Suntago”" at bounding box center [915, 226] width 40 height 40
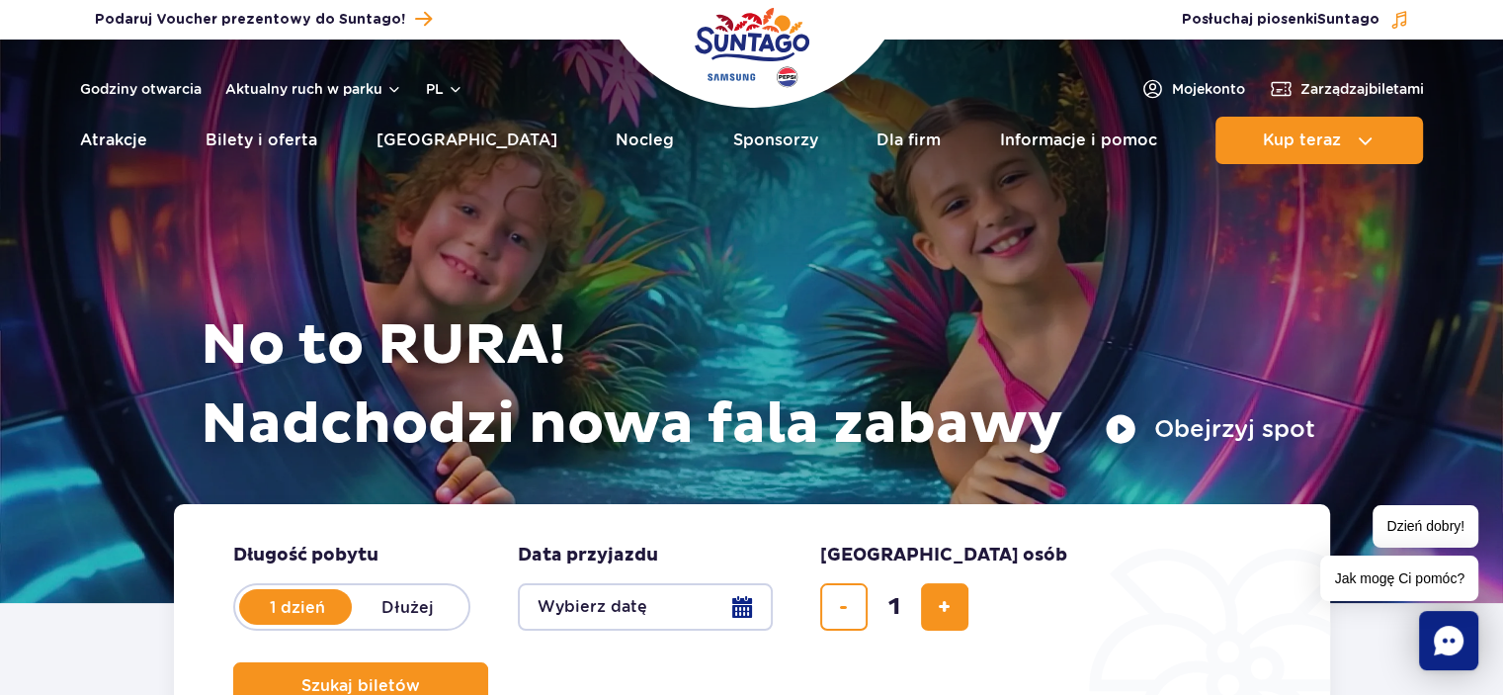
scroll to position [395, 0]
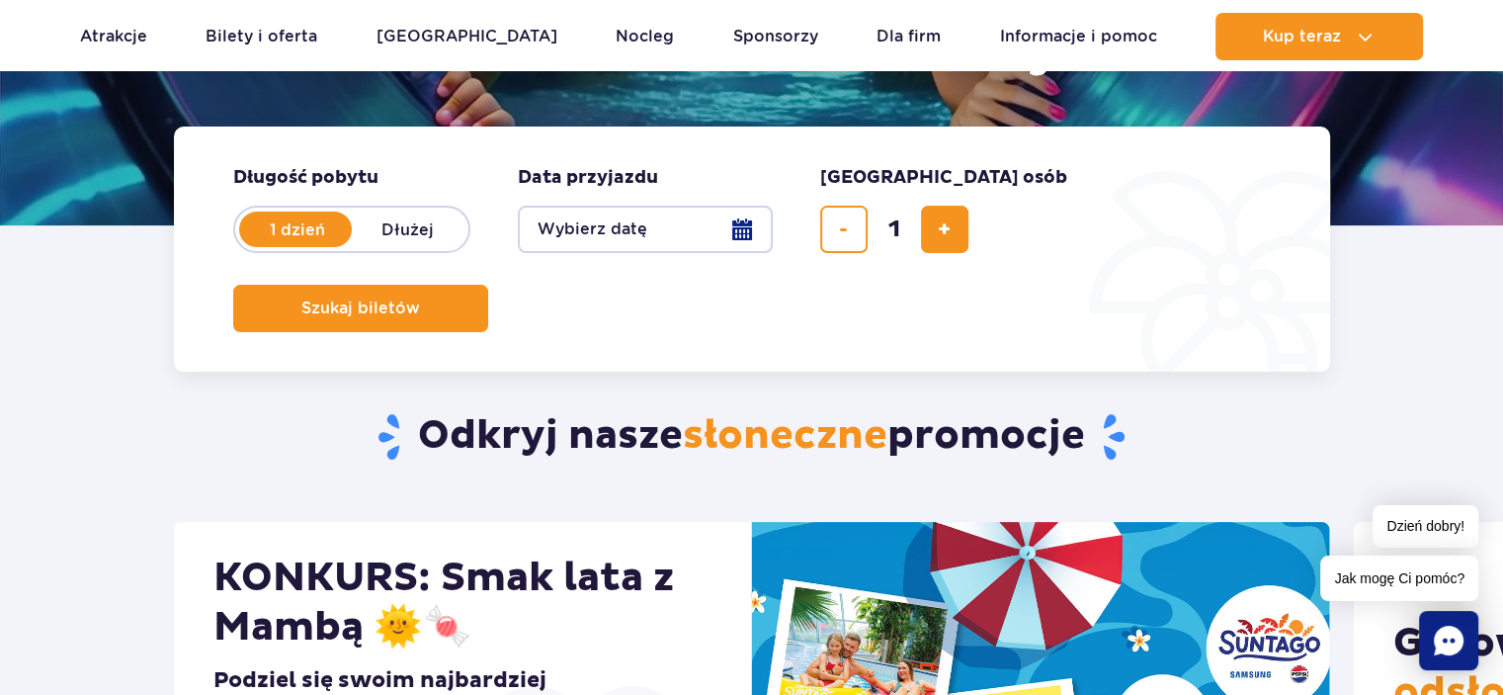
click at [382, 237] on label "Dłużej" at bounding box center [408, 228] width 113 height 41
click at [373, 246] on input "Dłużej" at bounding box center [363, 248] width 22 height 4
radio input "false"
radio input "true"
click at [712, 235] on button "Wybierz datę" at bounding box center [645, 229] width 255 height 47
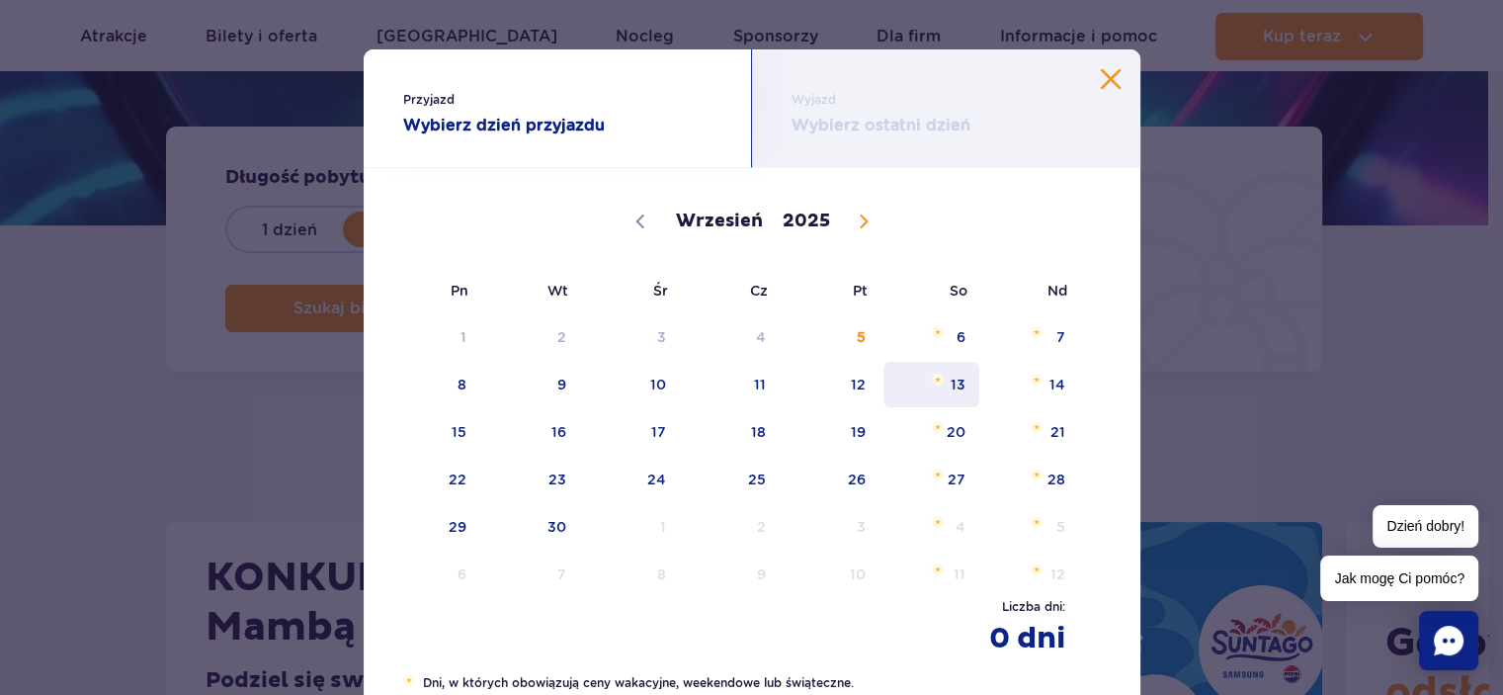
click at [961, 389] on span "13" at bounding box center [931, 384] width 100 height 45
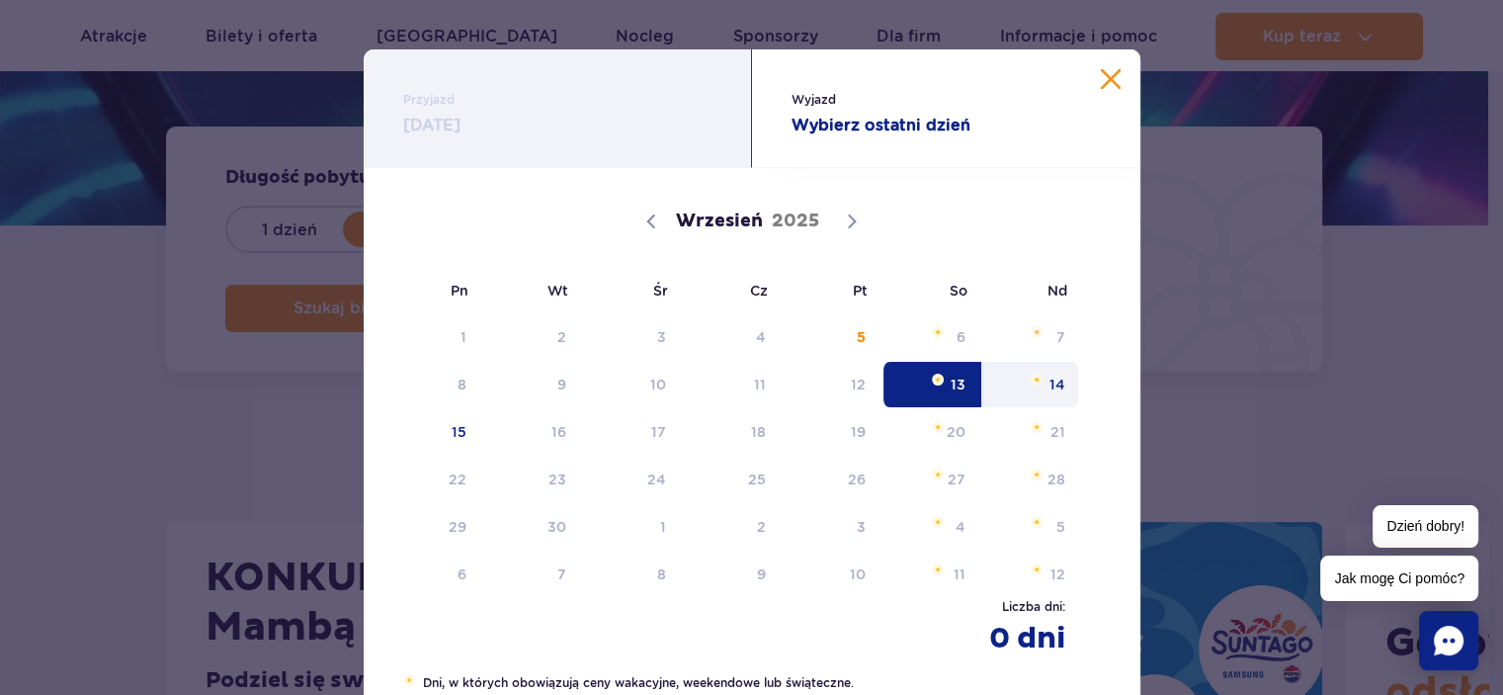
click at [1035, 379] on span "Wrzesień 14, 2025" at bounding box center [1037, 379] width 12 height 12
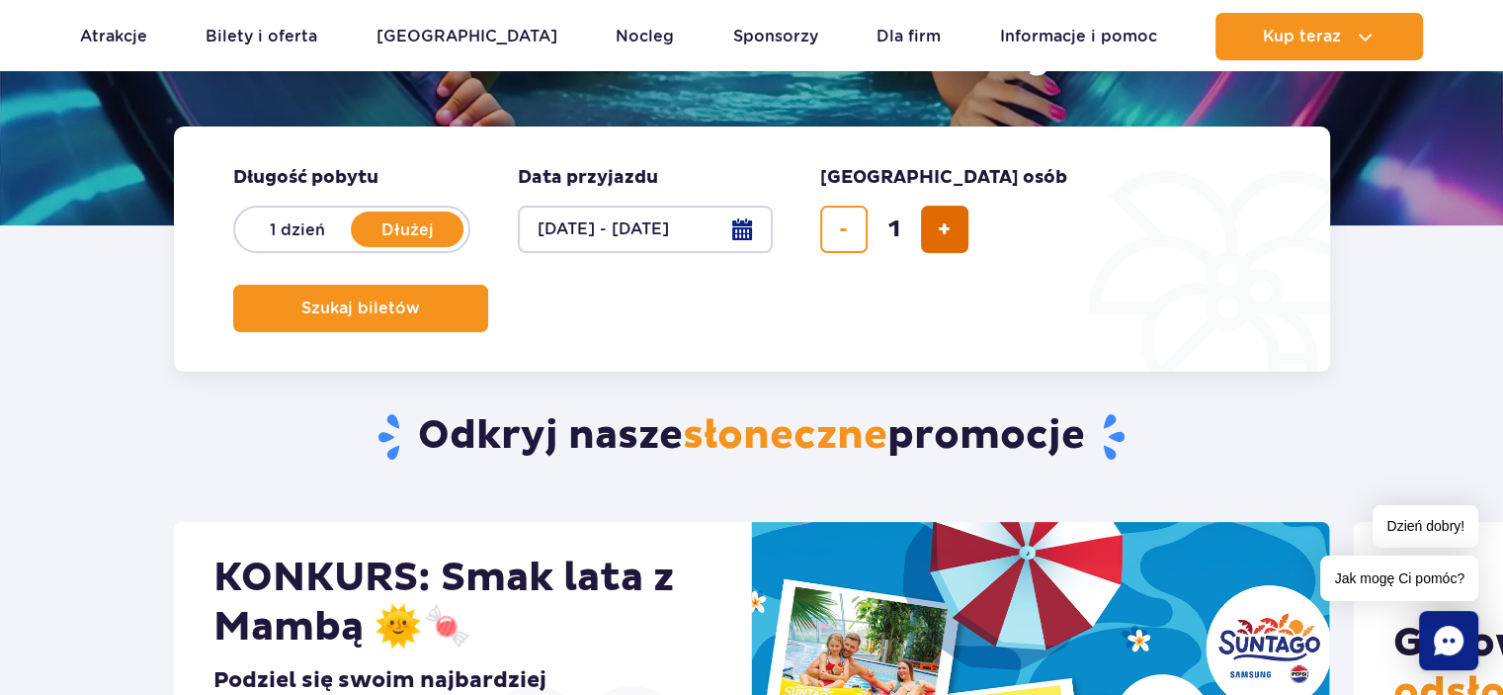
click at [933, 236] on button "dodaj bilet" at bounding box center [944, 229] width 47 height 47
click at [931, 238] on button "dodaj bilet" at bounding box center [944, 229] width 47 height 47
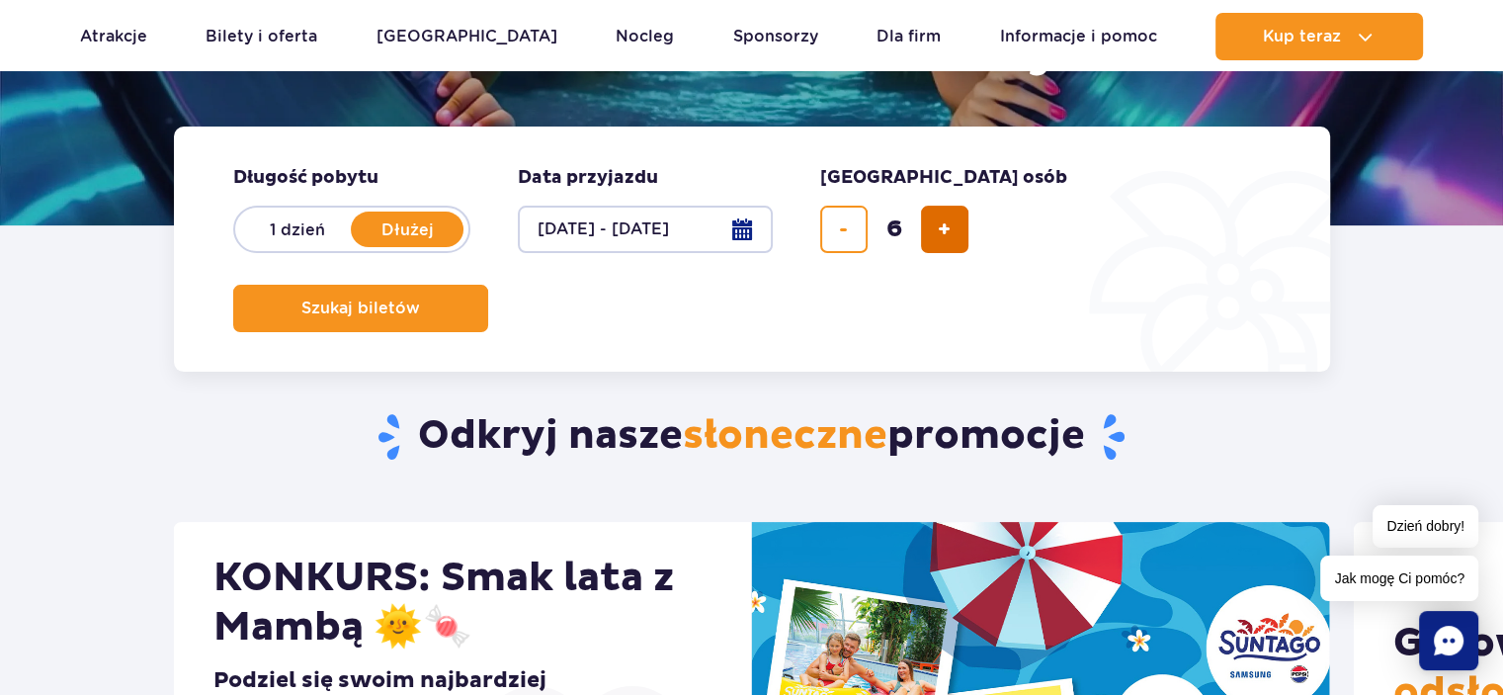
click at [929, 239] on button "dodaj bilet" at bounding box center [944, 229] width 47 height 47
click at [846, 229] on span "usuń bilet" at bounding box center [843, 229] width 9 height 0
type input "6"
click at [412, 299] on span "Szukaj biletów" at bounding box center [352, 308] width 119 height 18
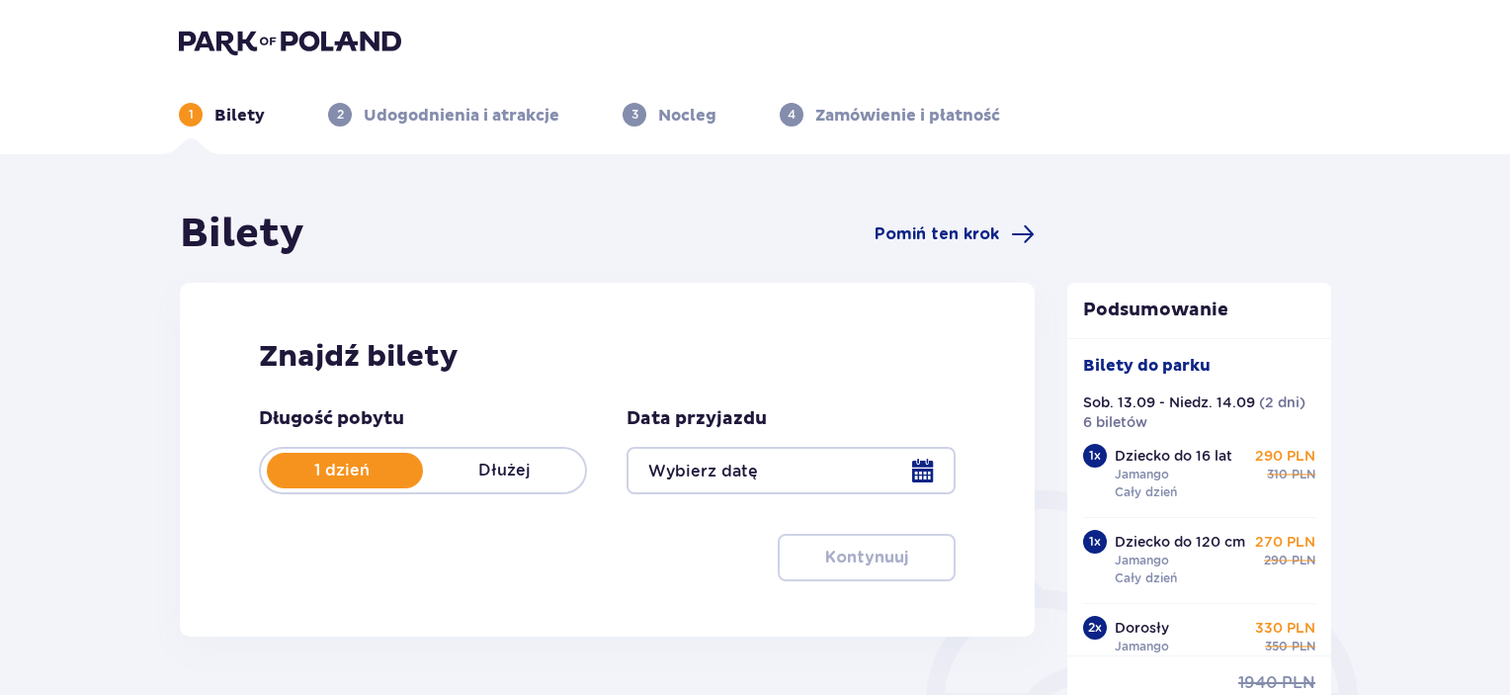
type input "[DATE] - [DATE]"
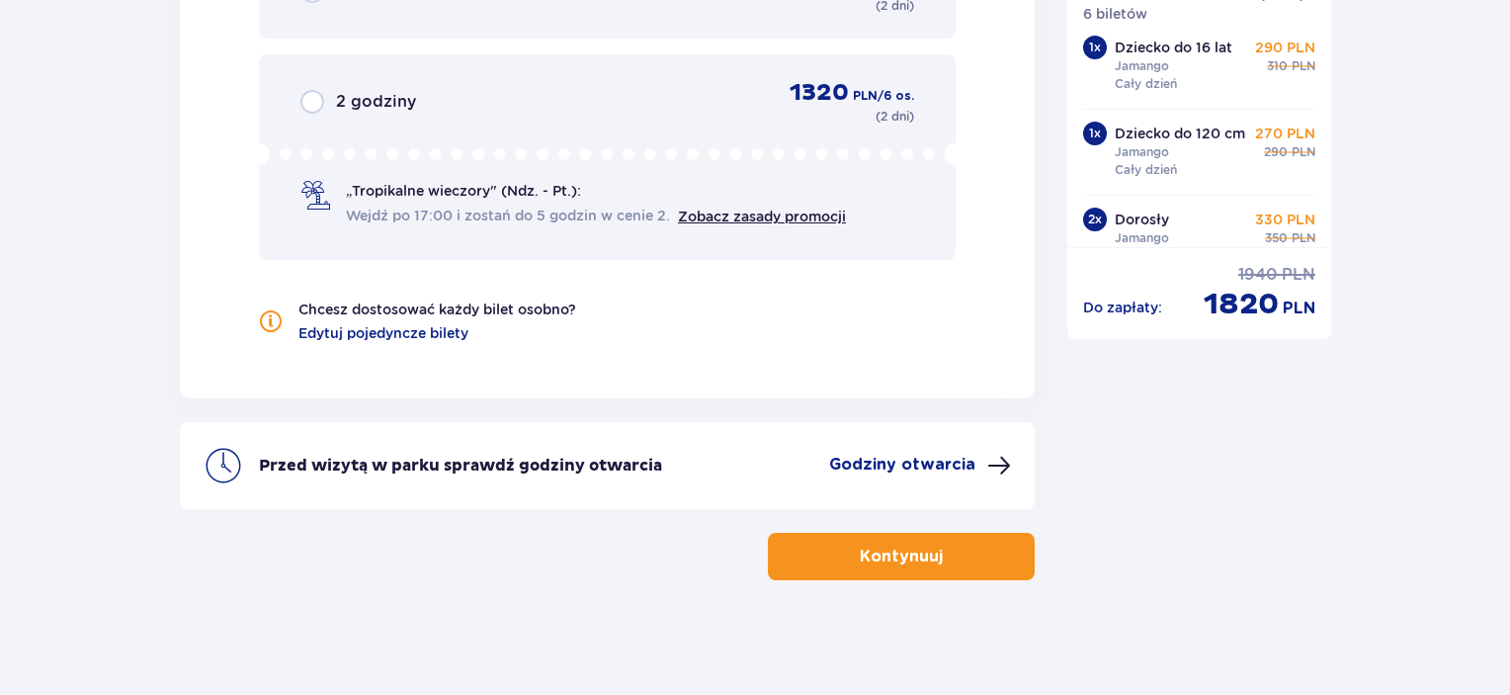
scroll to position [2180, 0]
click at [901, 556] on p "Kontynuuj" at bounding box center [901, 555] width 83 height 22
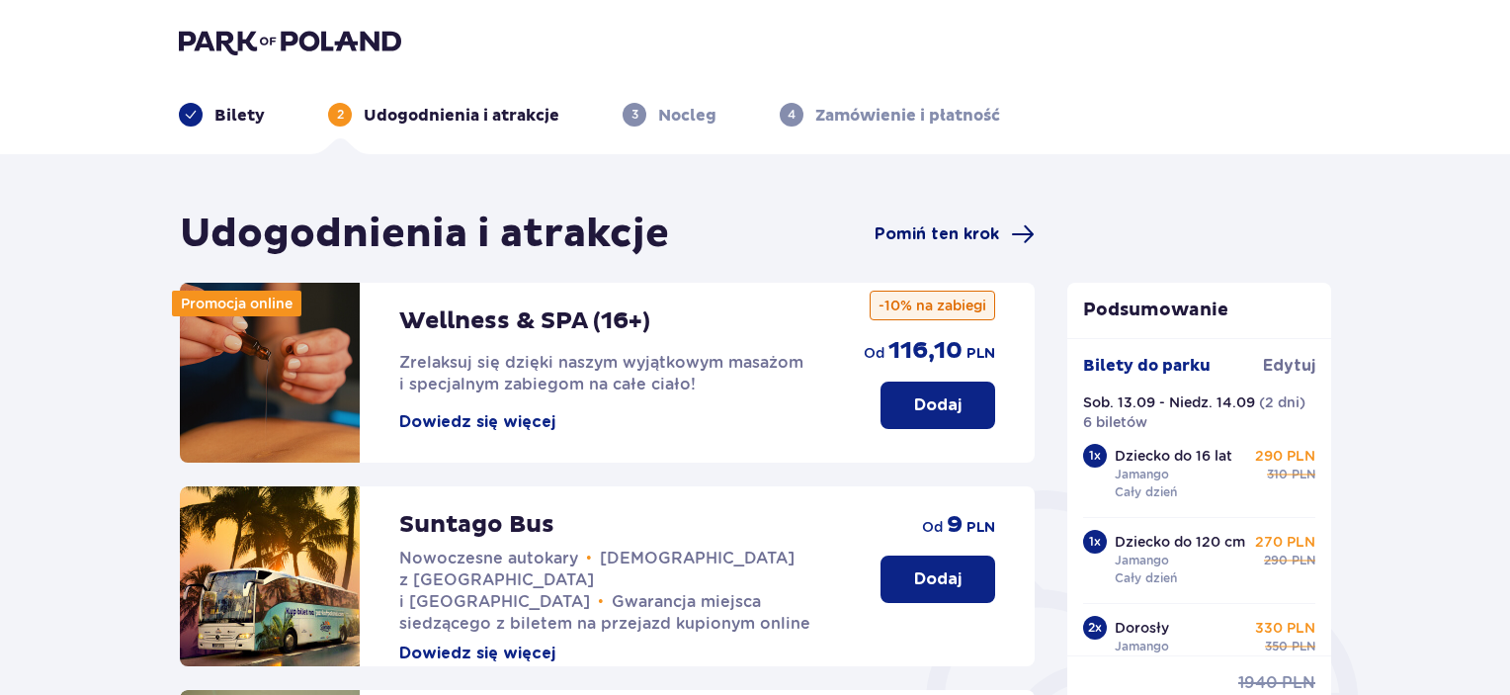
click at [909, 227] on span "Pomiń ten krok" at bounding box center [936, 234] width 124 height 22
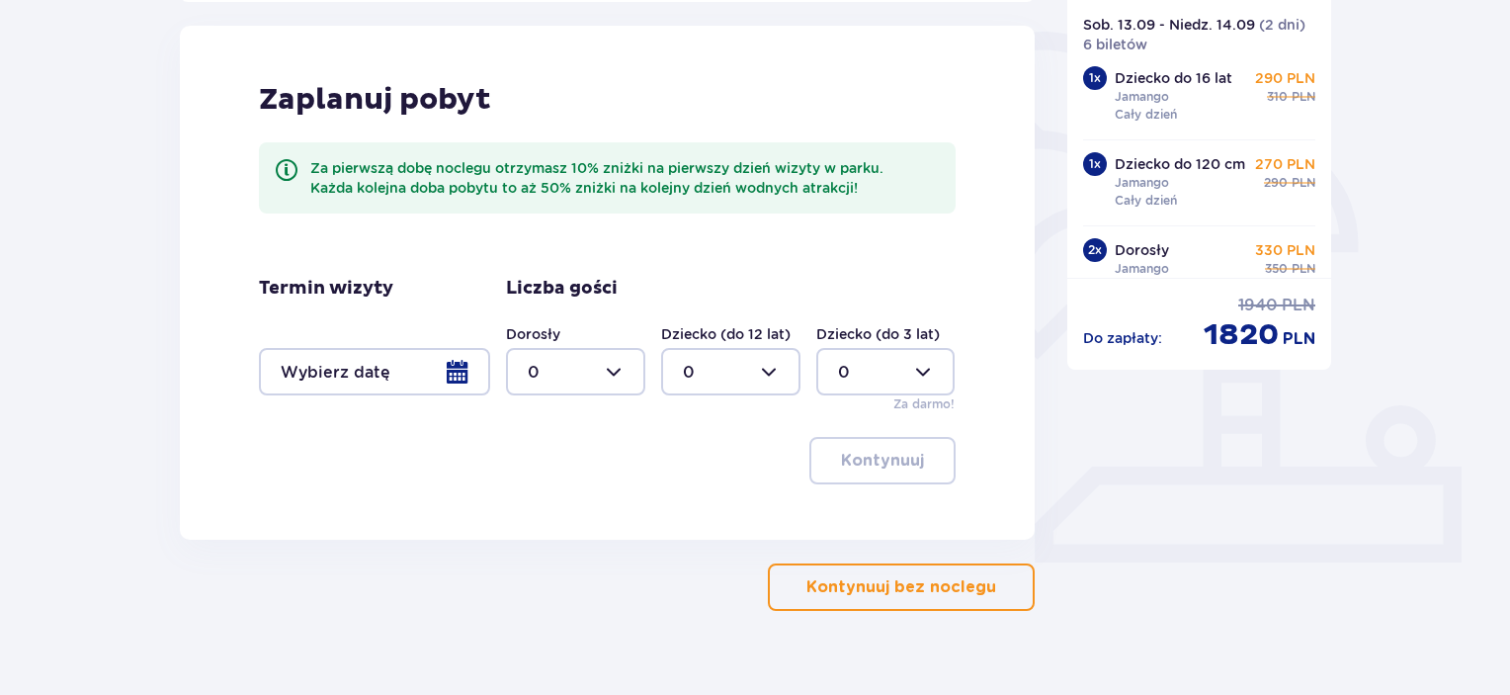
scroll to position [493, 0]
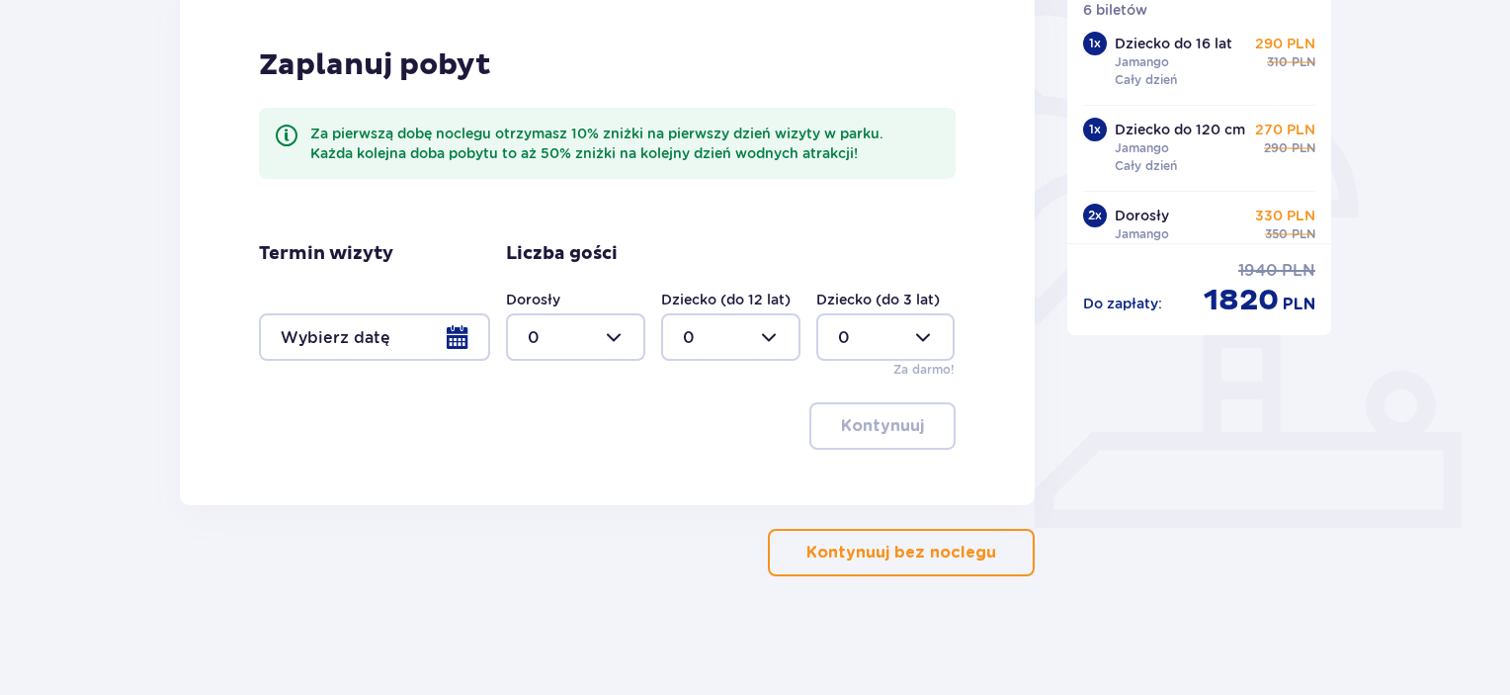
click at [473, 335] on div at bounding box center [374, 336] width 231 height 47
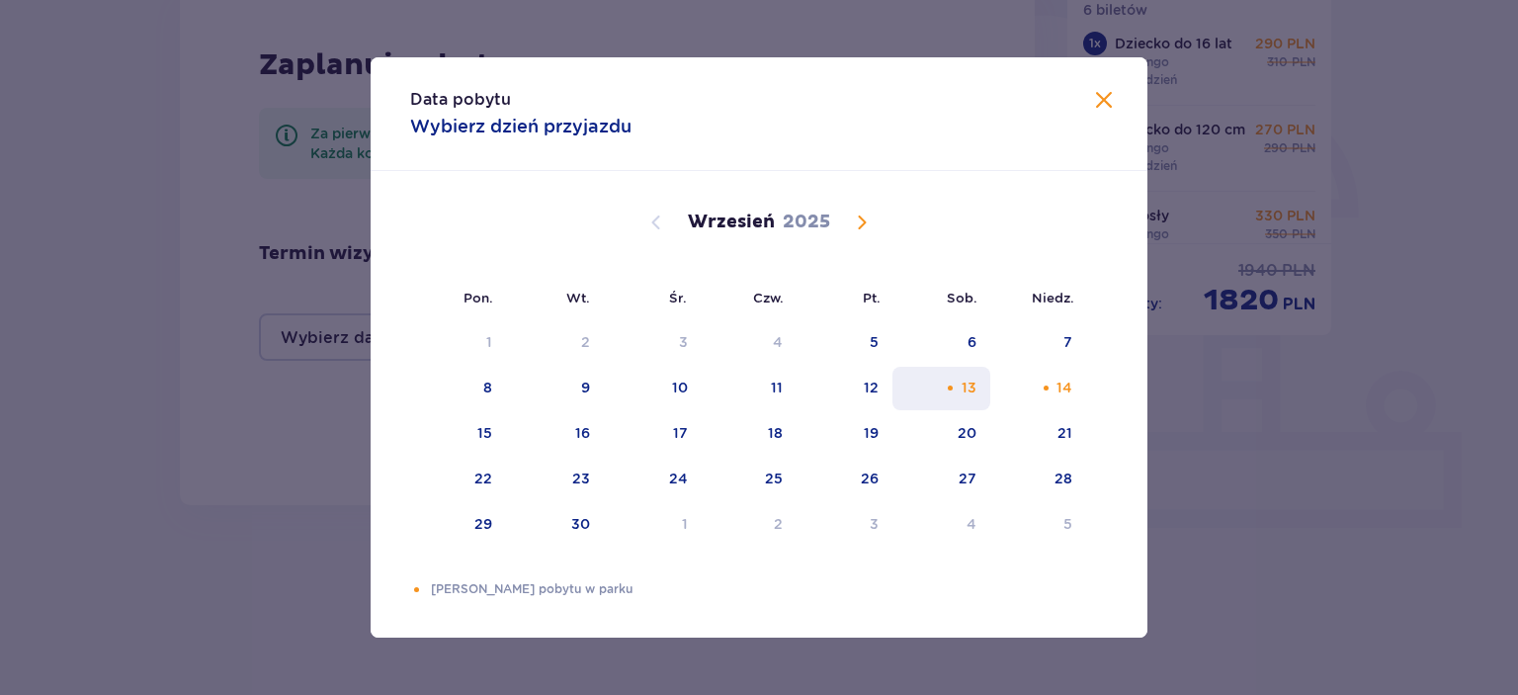
click at [964, 394] on div "13" at bounding box center [968, 387] width 15 height 20
click at [1065, 390] on div "14" at bounding box center [1064, 387] width 16 height 20
type input "[DATE] - [DATE]"
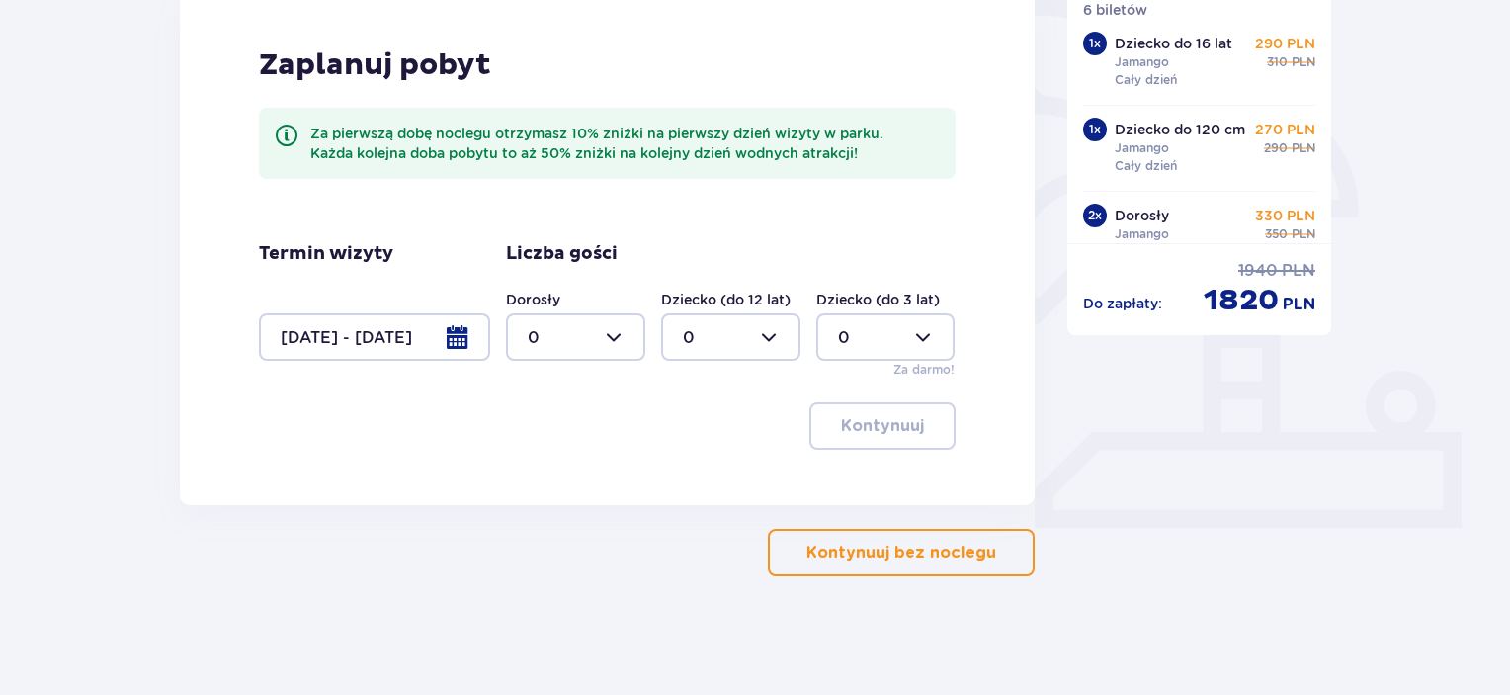
click at [603, 342] on div at bounding box center [575, 336] width 139 height 47
click at [569, 479] on div "2" at bounding box center [576, 480] width 96 height 22
type input "2"
click at [757, 342] on div at bounding box center [730, 336] width 139 height 47
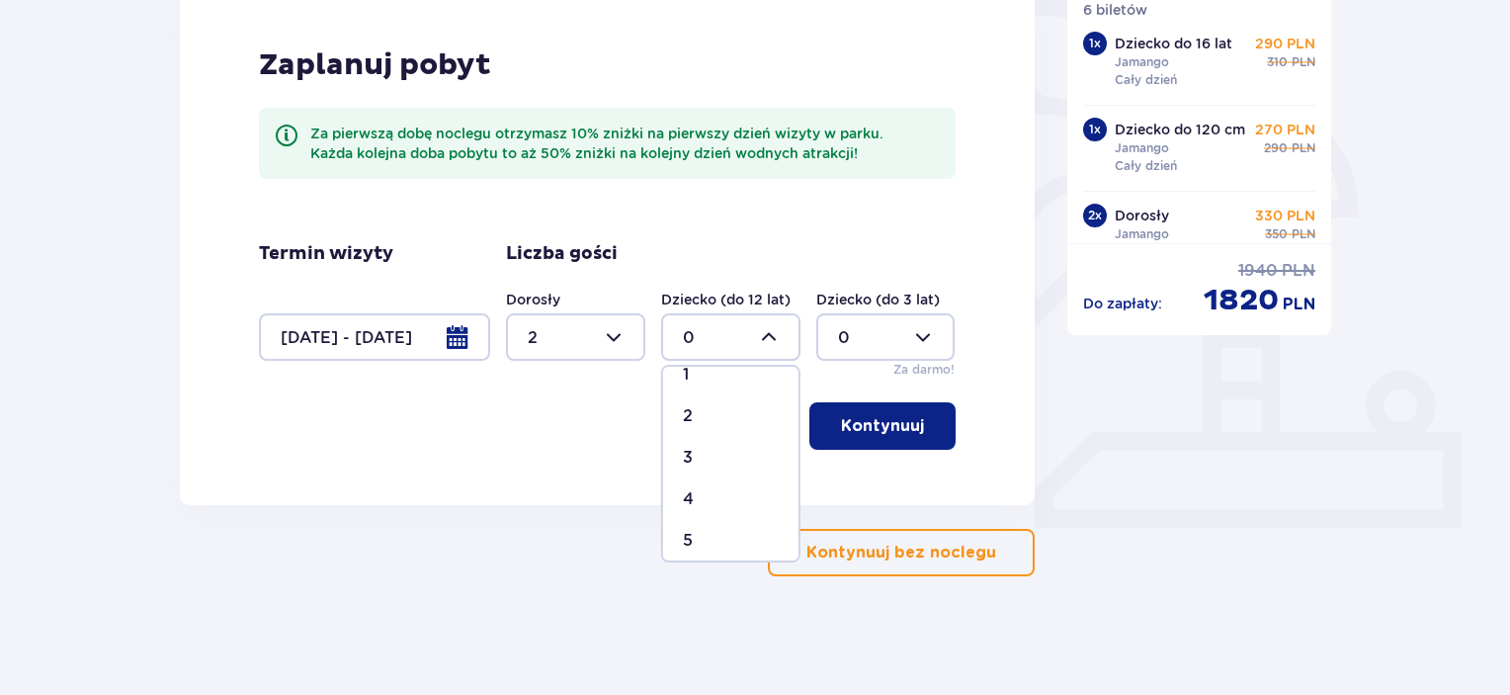
scroll to position [99, 0]
click at [693, 463] on div "4" at bounding box center [731, 465] width 96 height 22
type input "4"
click at [726, 417] on div "Kontynuuj" at bounding box center [607, 425] width 697 height 47
click at [845, 419] on p "Kontynuuj" at bounding box center [882, 426] width 83 height 22
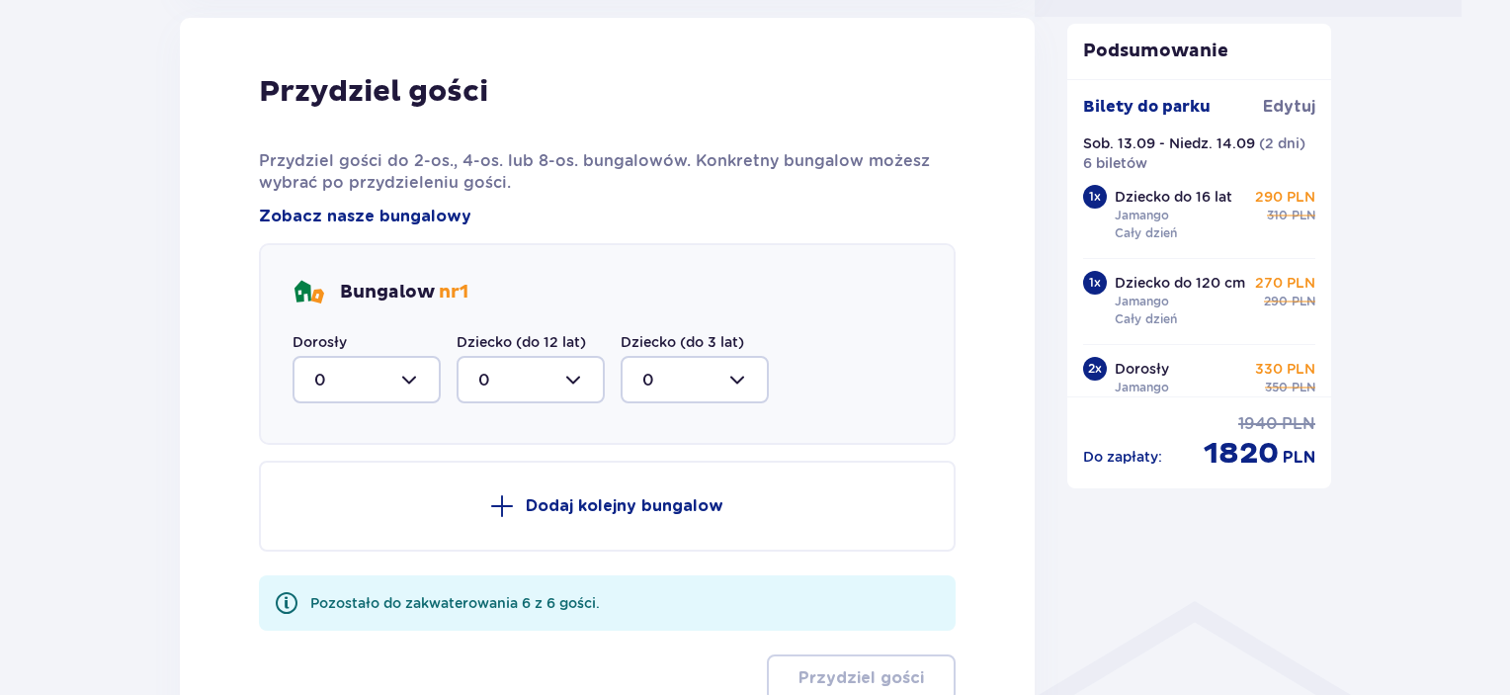
scroll to position [1097, 0]
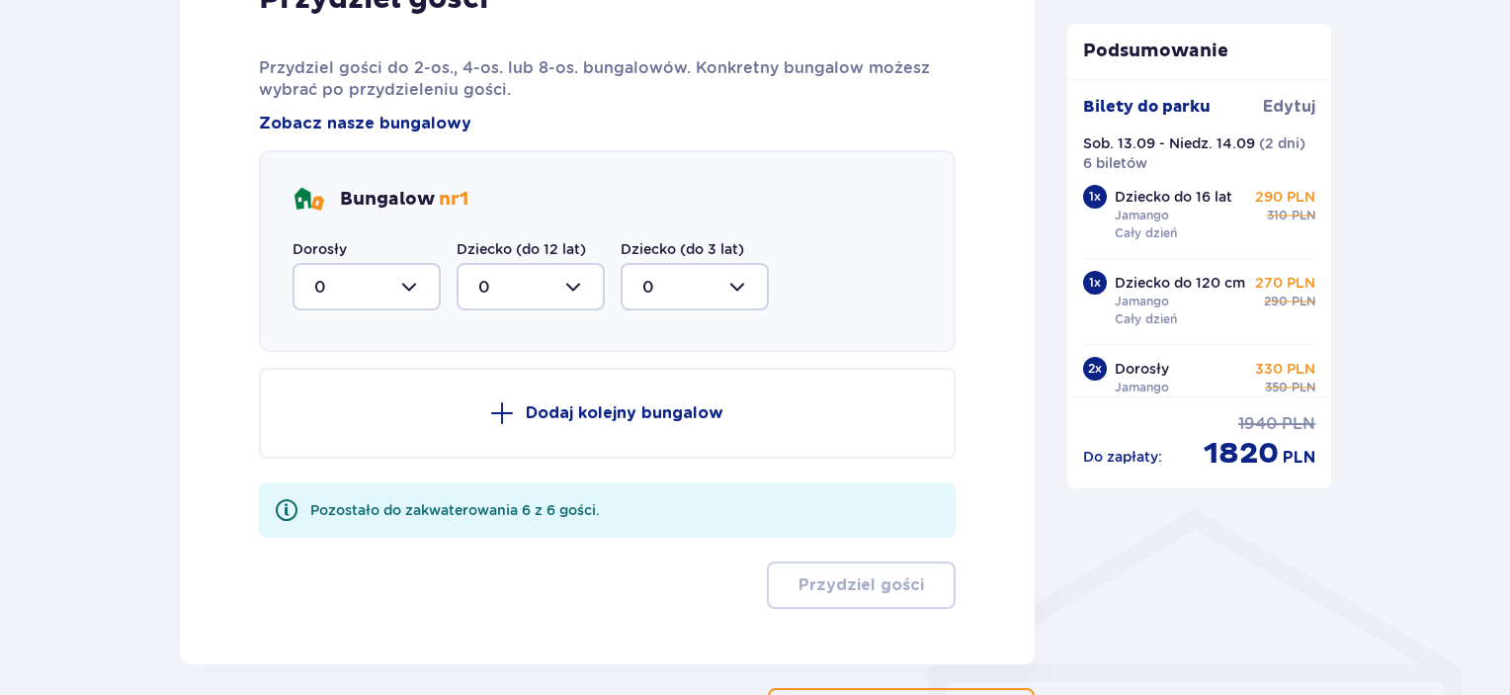
click at [400, 268] on div at bounding box center [366, 286] width 148 height 47
click at [355, 377] on div "1" at bounding box center [366, 388] width 105 height 22
type input "1"
click at [549, 288] on div at bounding box center [530, 286] width 148 height 47
click at [505, 426] on div "2" at bounding box center [530, 430] width 105 height 22
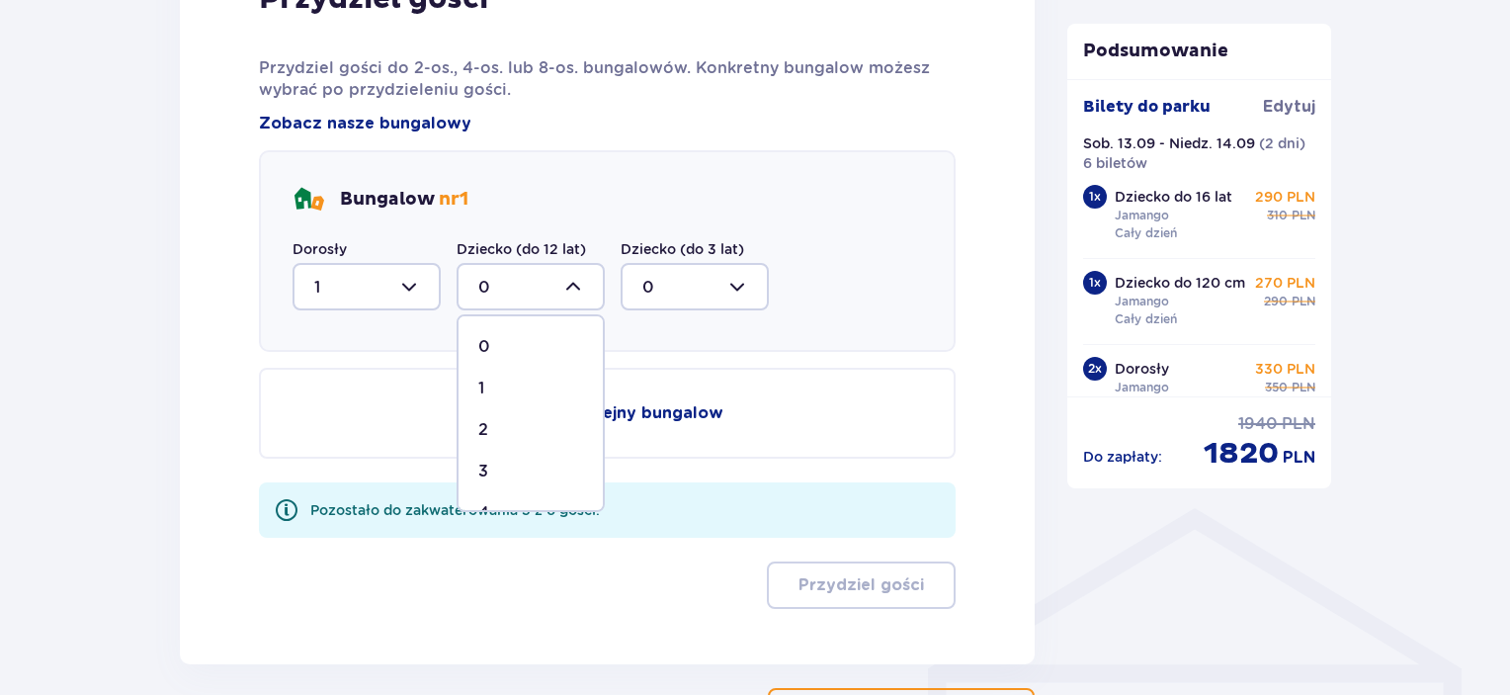
type input "2"
click at [598, 412] on p "Dodaj kolejny bungalow" at bounding box center [625, 413] width 198 height 22
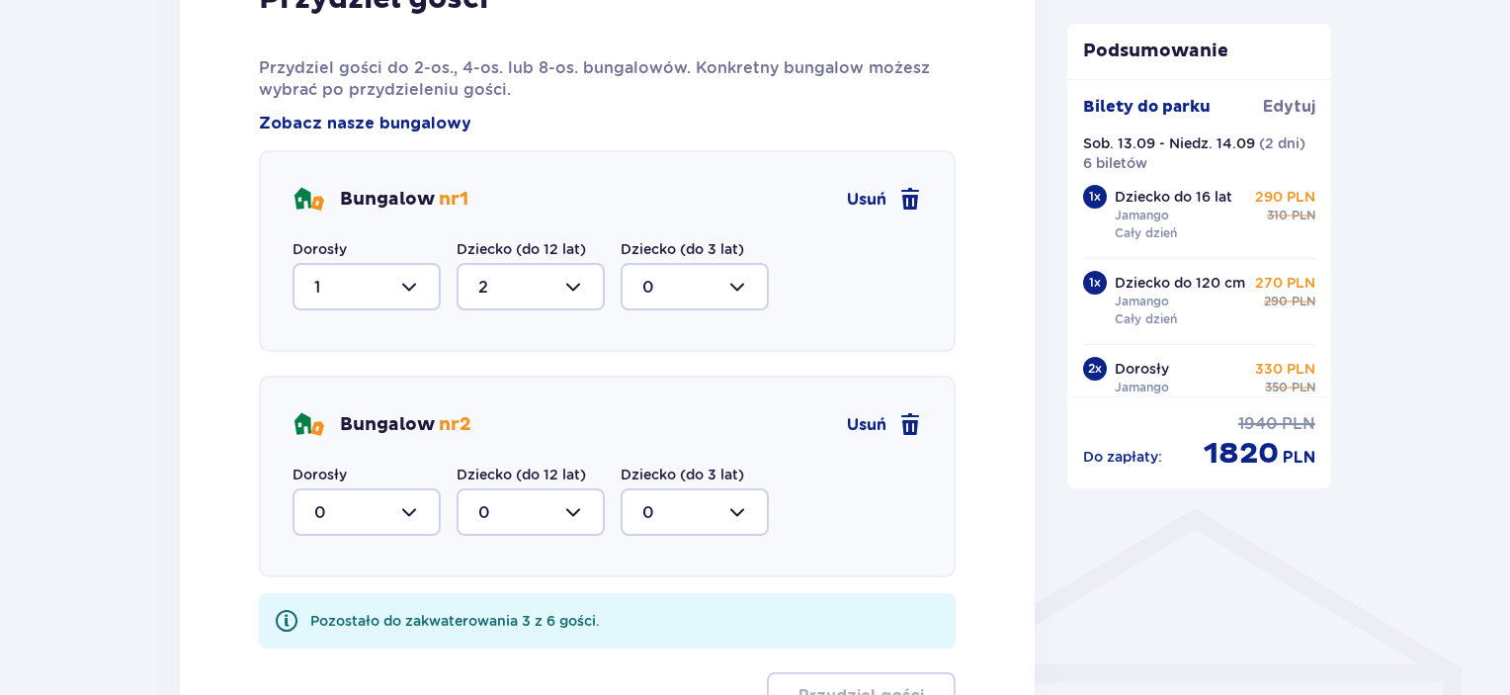
click at [407, 509] on div at bounding box center [366, 511] width 148 height 47
click at [333, 619] on div "1" at bounding box center [366, 614] width 105 height 22
type input "1"
click at [514, 521] on div at bounding box center [530, 511] width 148 height 47
click at [475, 643] on span "2" at bounding box center [530, 654] width 144 height 41
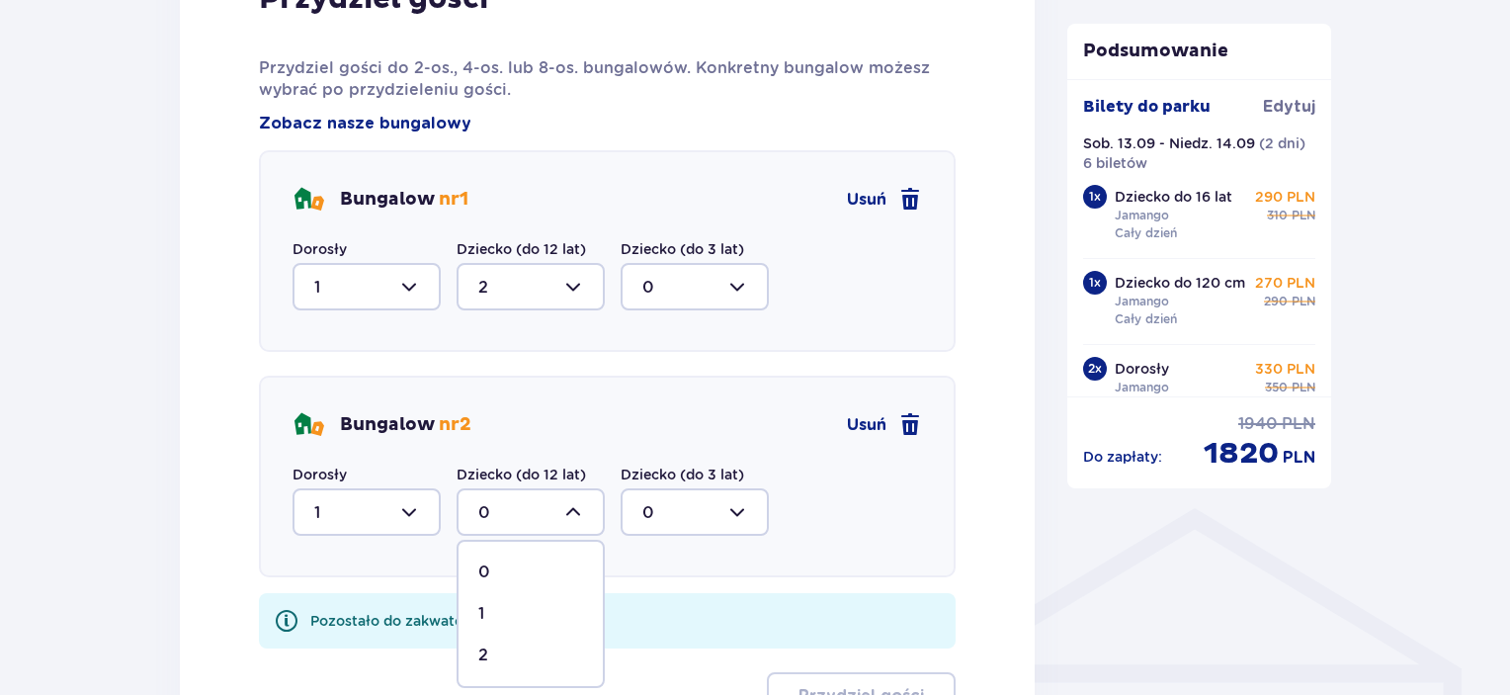
type input "2"
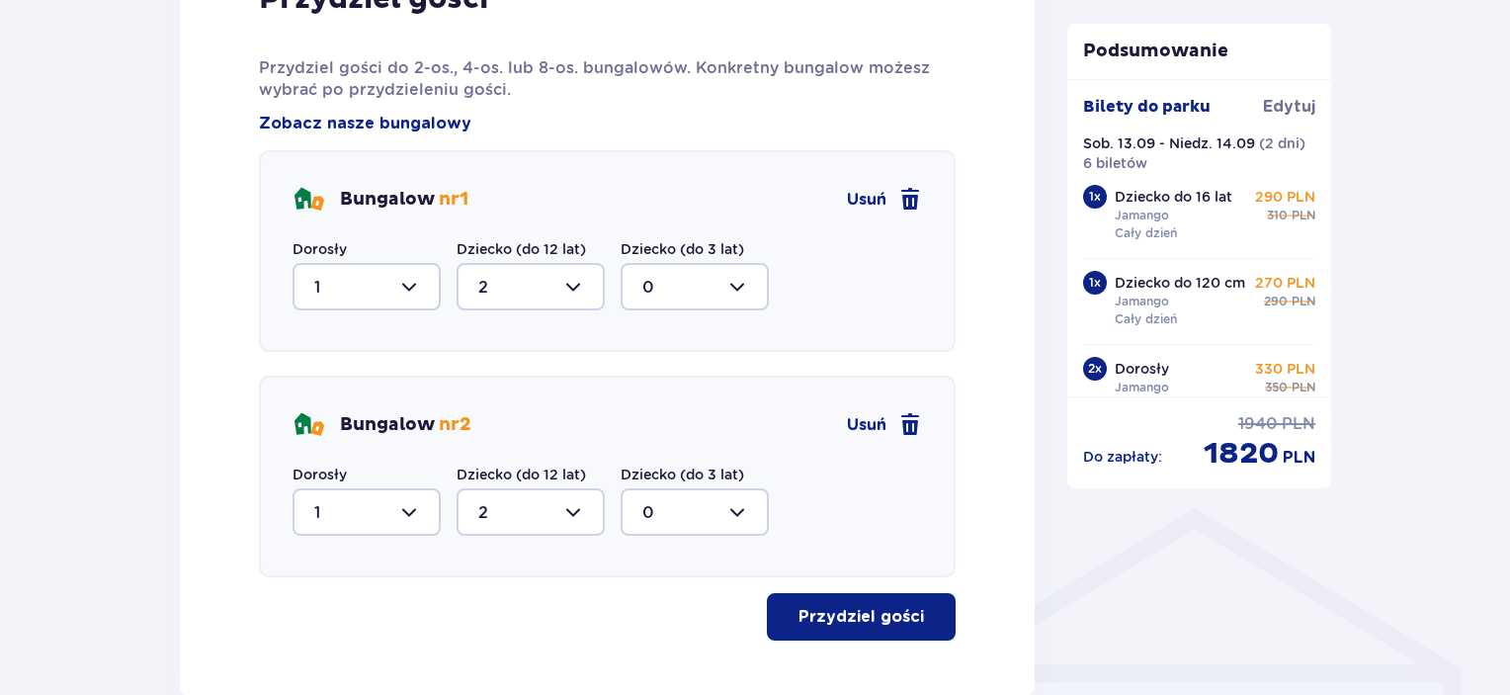
scroll to position [1285, 0]
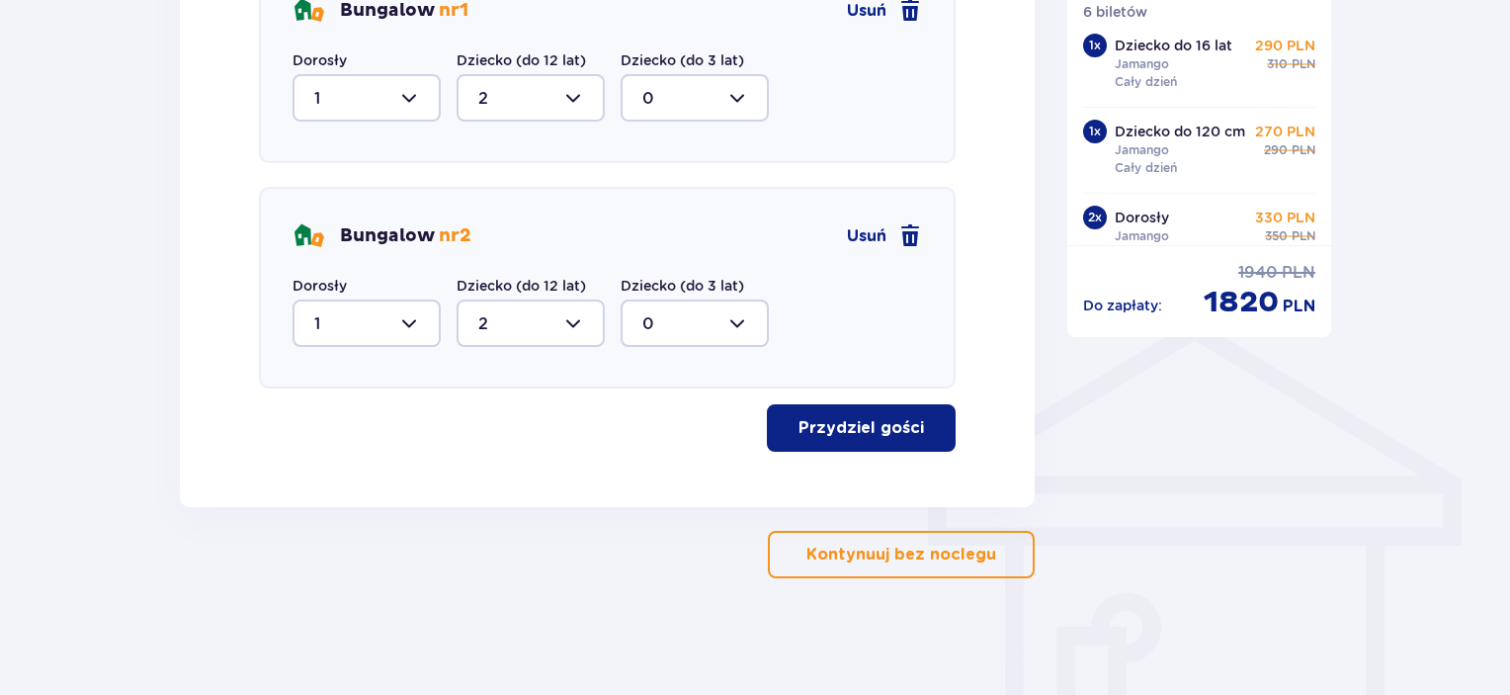
click at [881, 422] on p "Przydziel gości" at bounding box center [860, 428] width 125 height 22
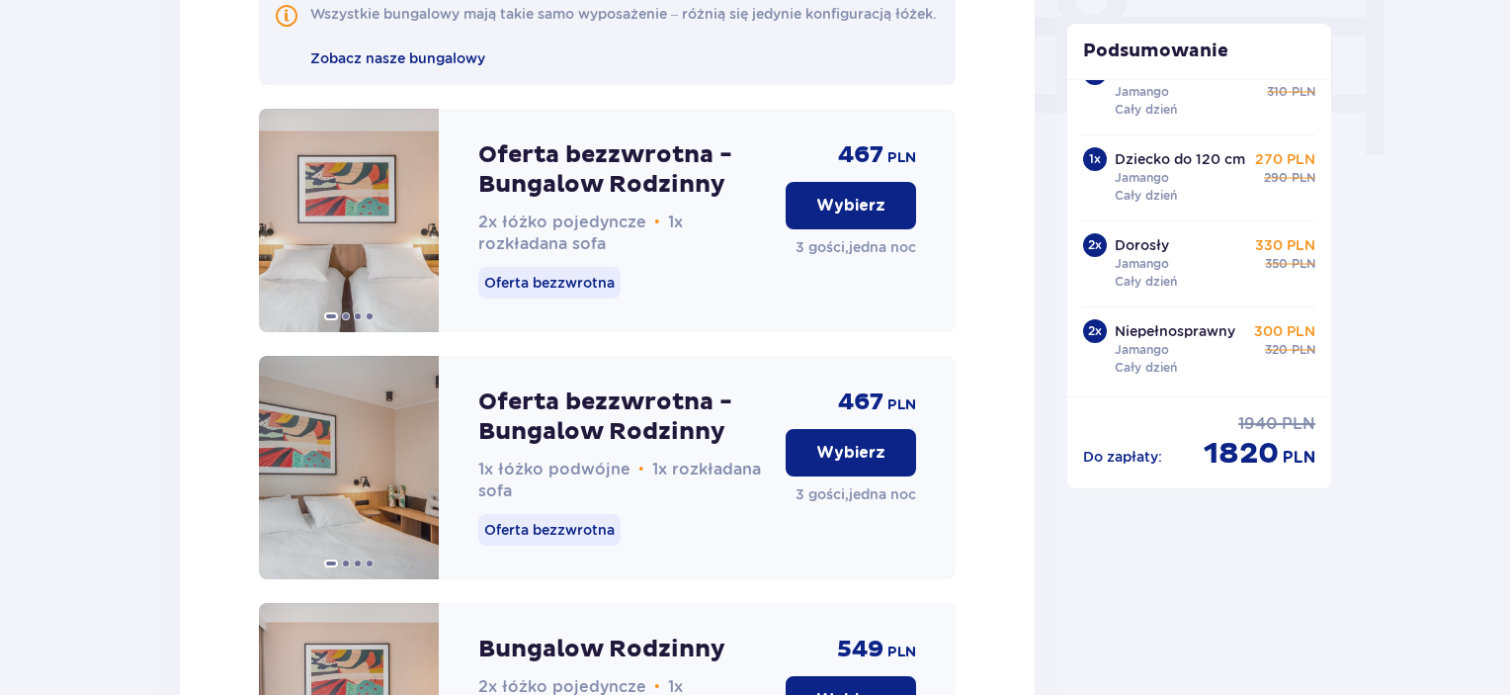
scroll to position [1988, 0]
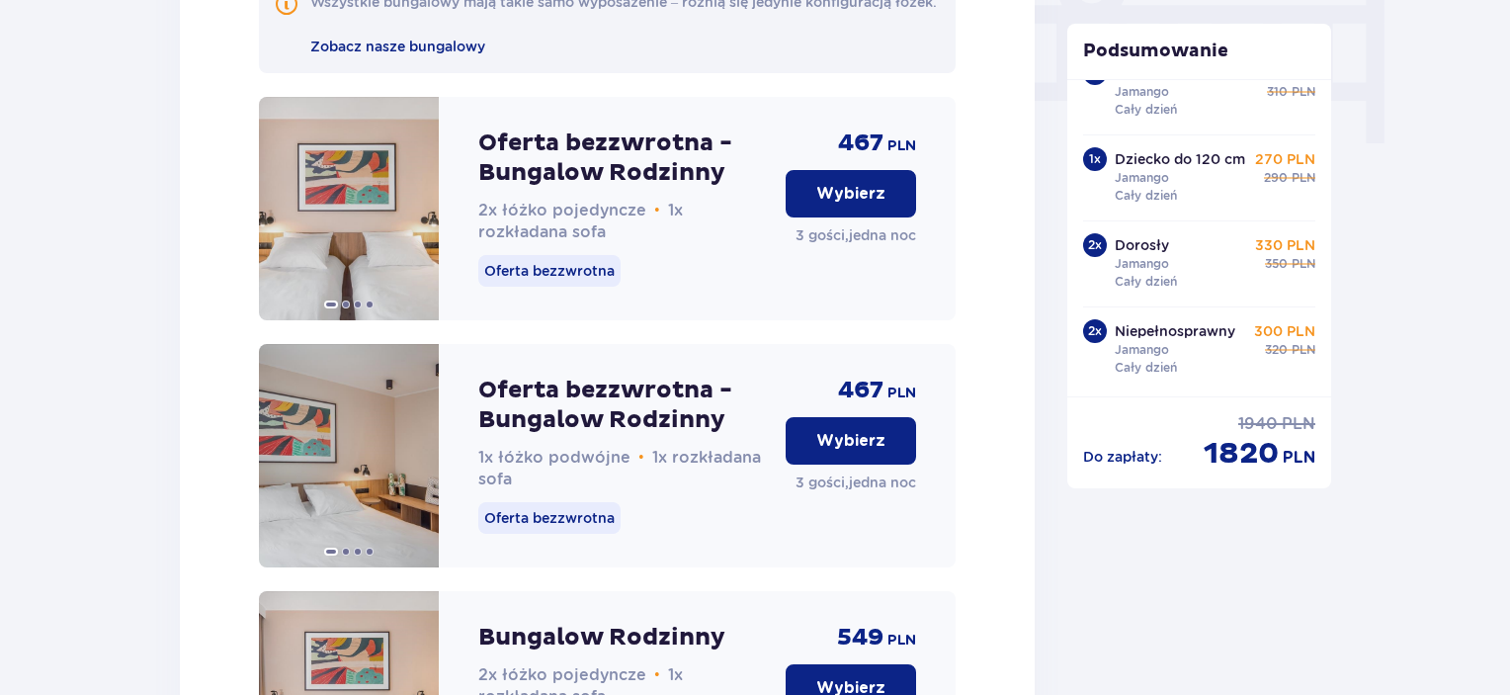
click at [830, 205] on p "Wybierz" at bounding box center [850, 194] width 69 height 22
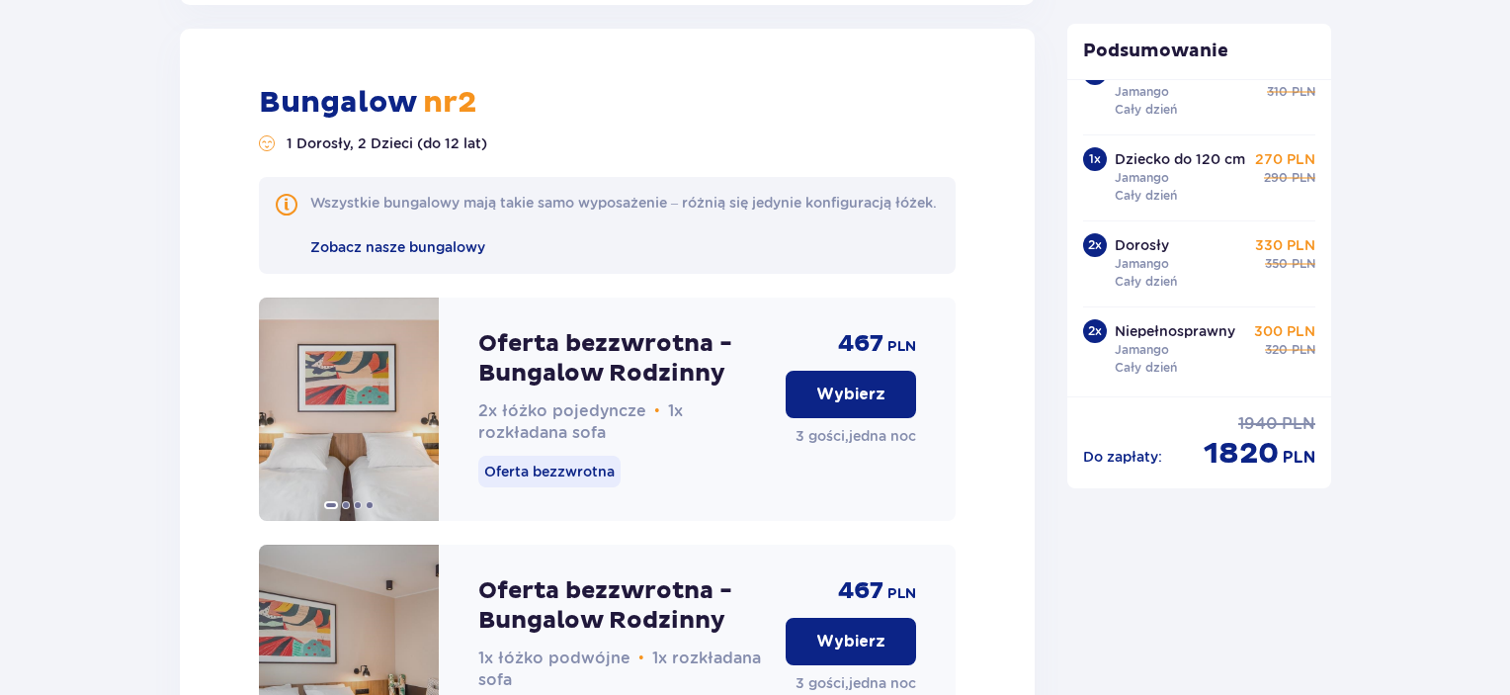
scroll to position [4157, 0]
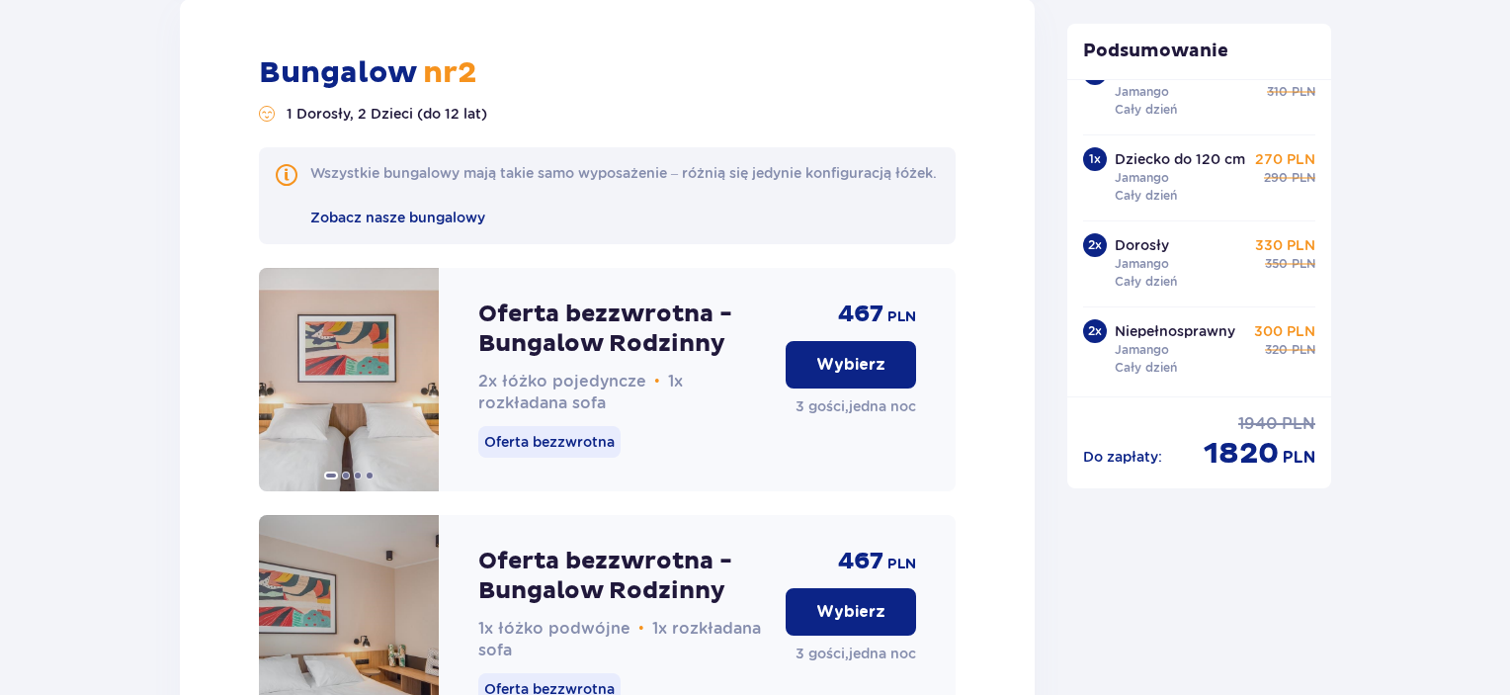
click at [817, 388] on button "Wybierz" at bounding box center [850, 364] width 130 height 47
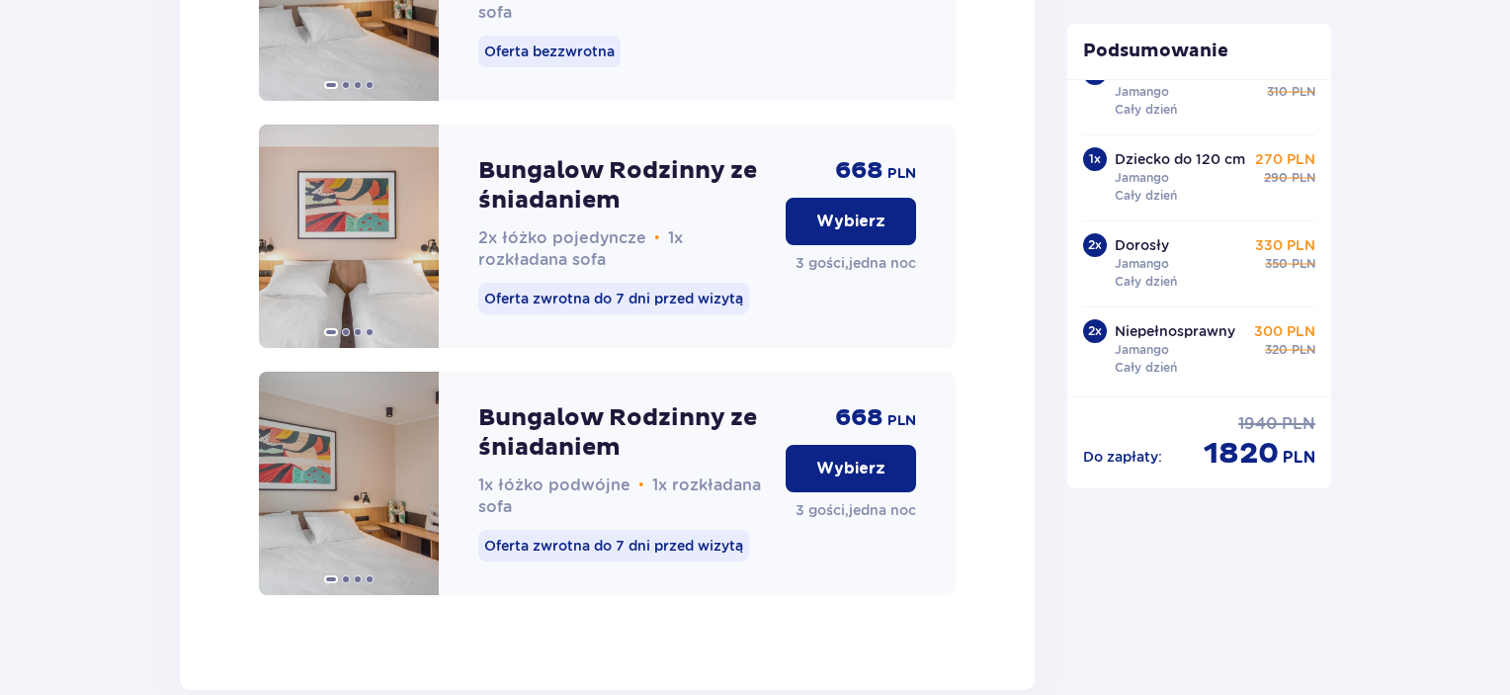
scroll to position [6017, 0]
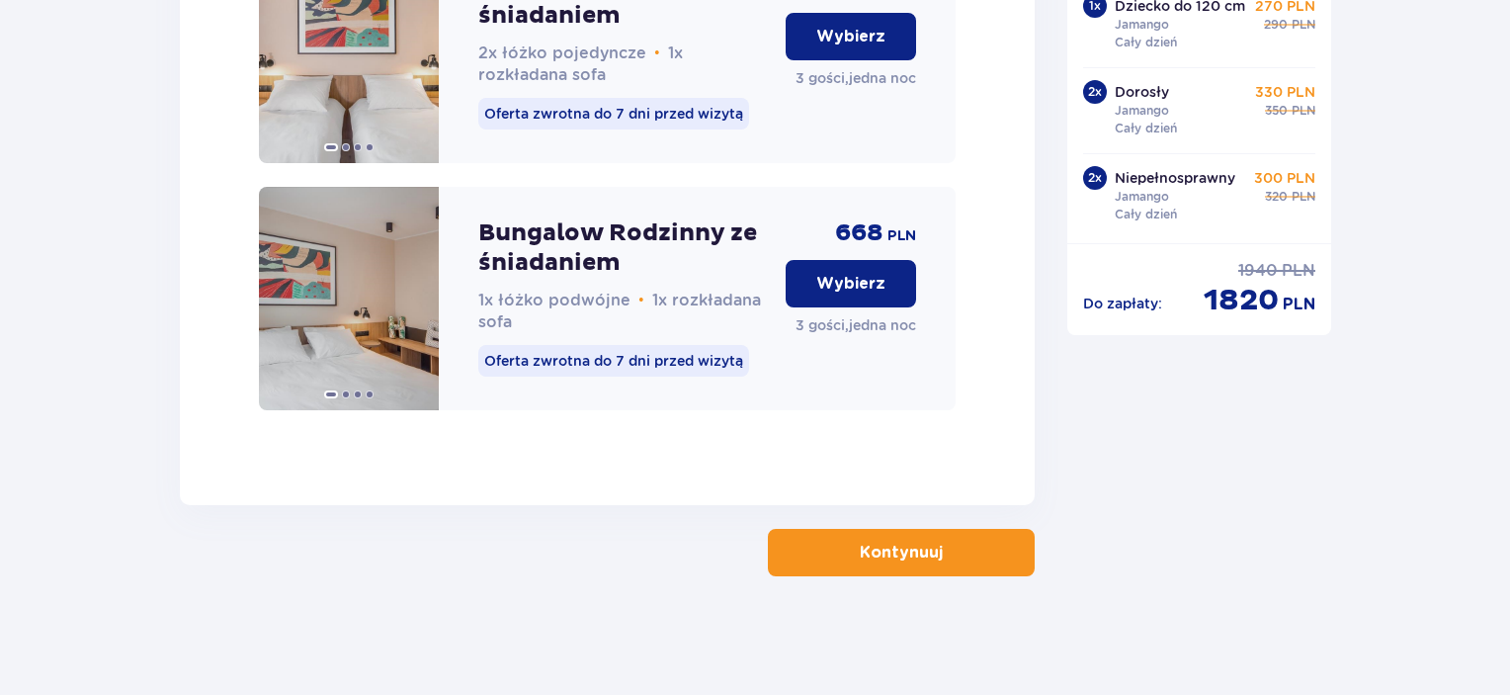
click at [875, 558] on p "Kontynuuj" at bounding box center [901, 552] width 83 height 22
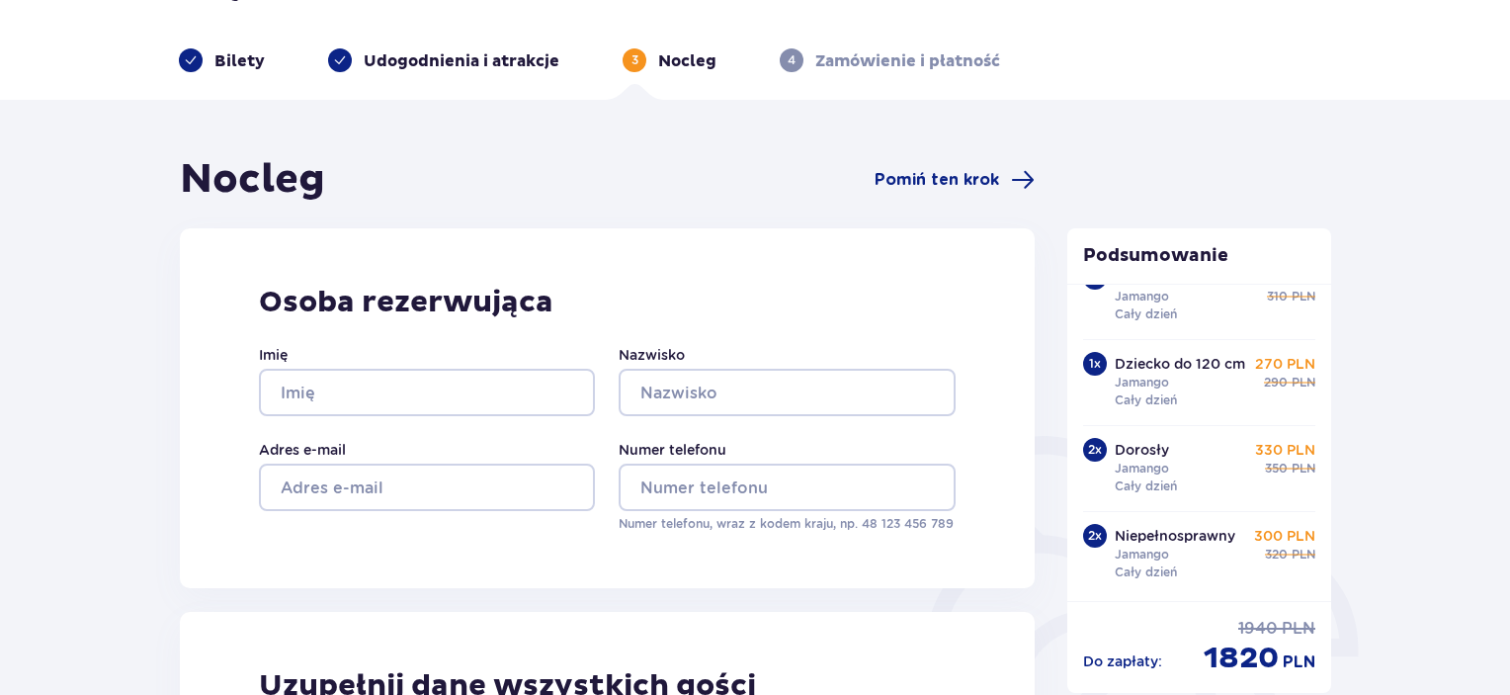
scroll to position [99, 0]
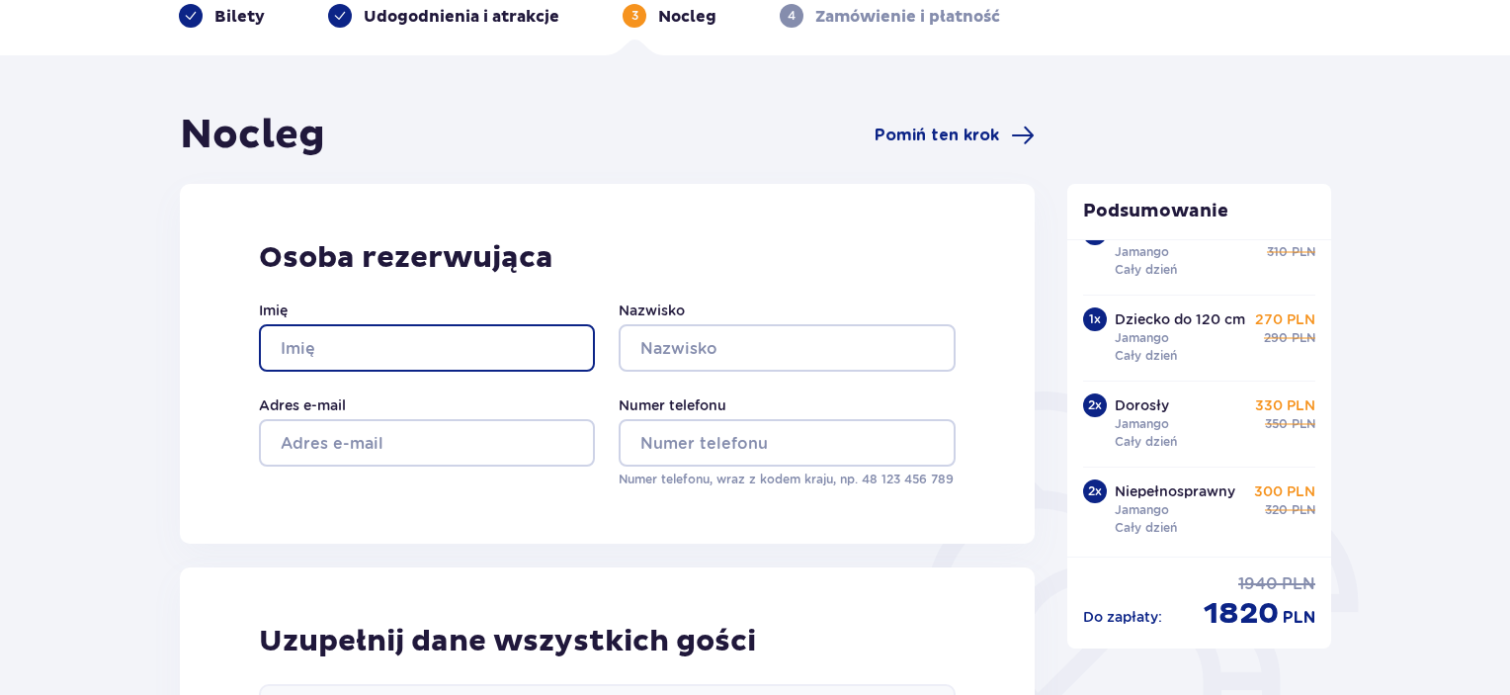
click at [451, 337] on input "Imię" at bounding box center [427, 347] width 336 height 47
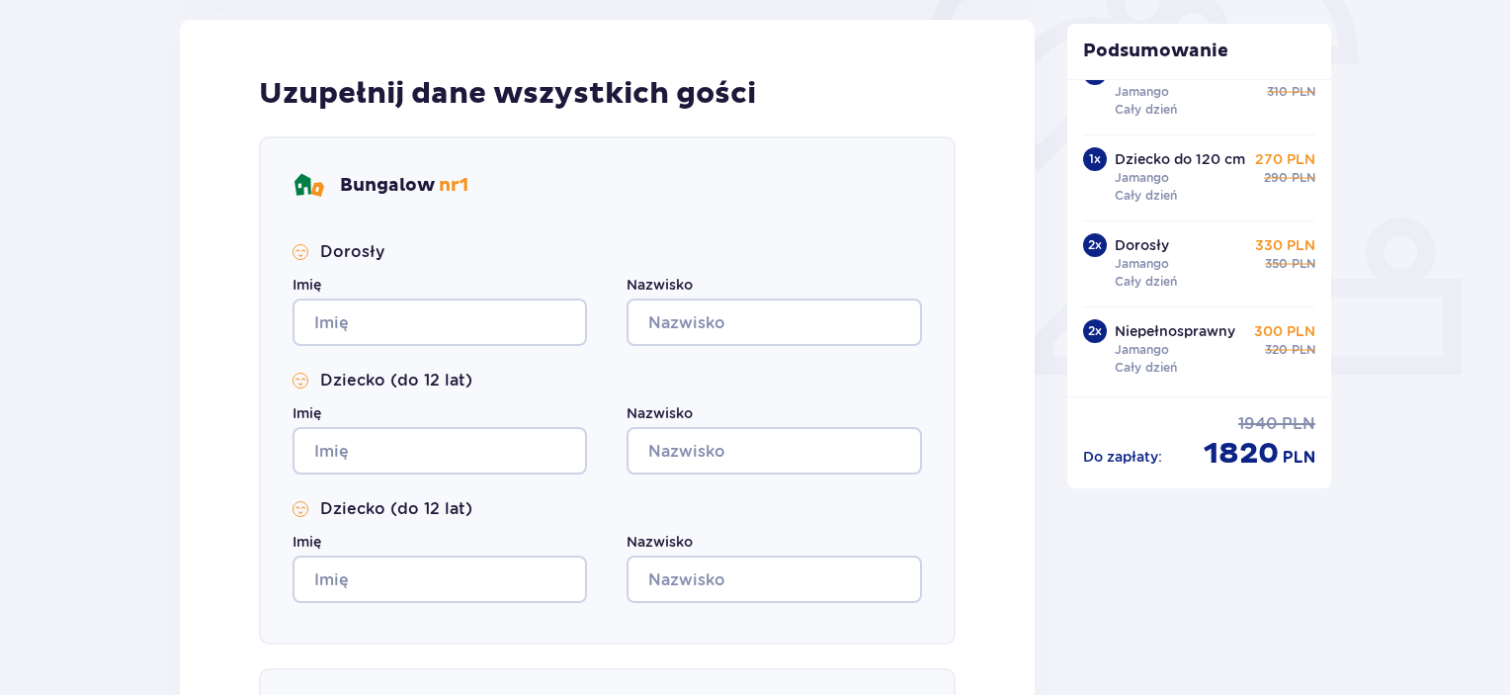
scroll to position [692, 0]
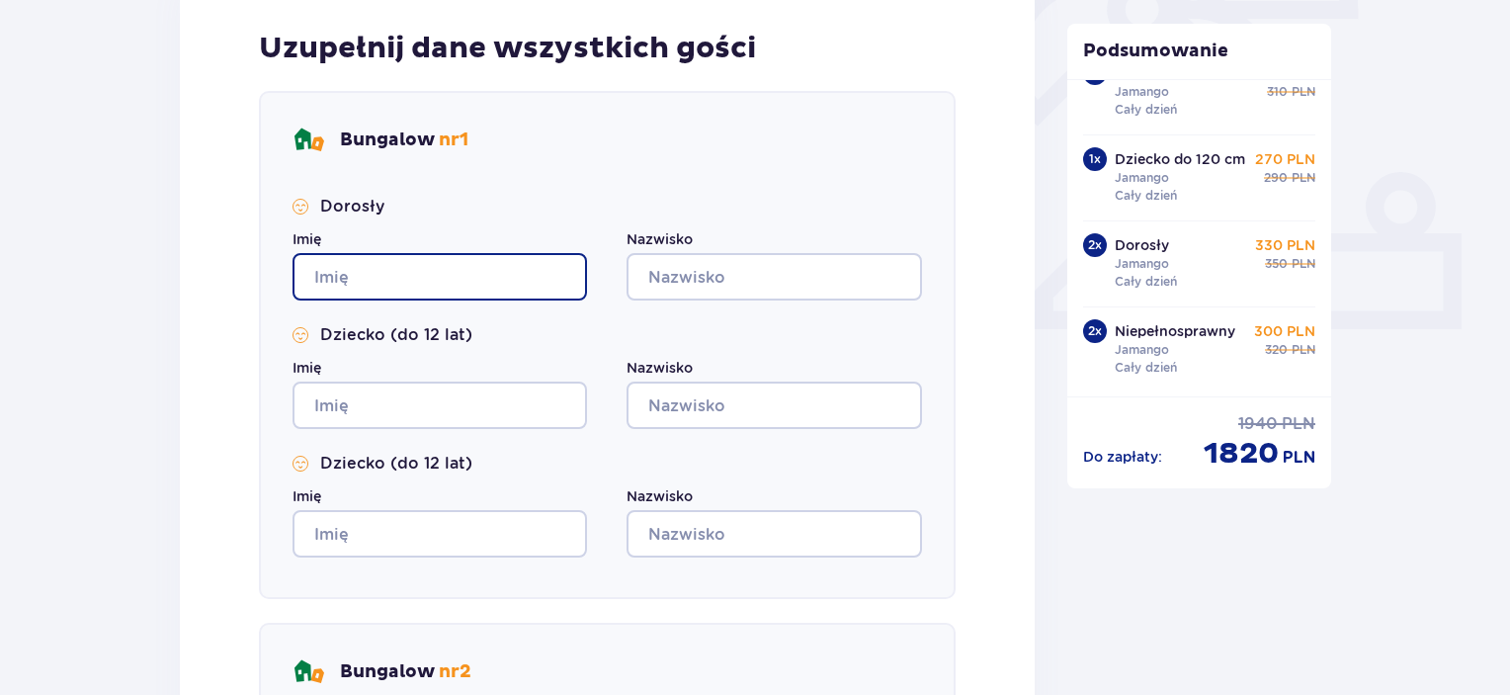
click at [419, 289] on input "Imię" at bounding box center [439, 276] width 294 height 47
type input "Kamila"
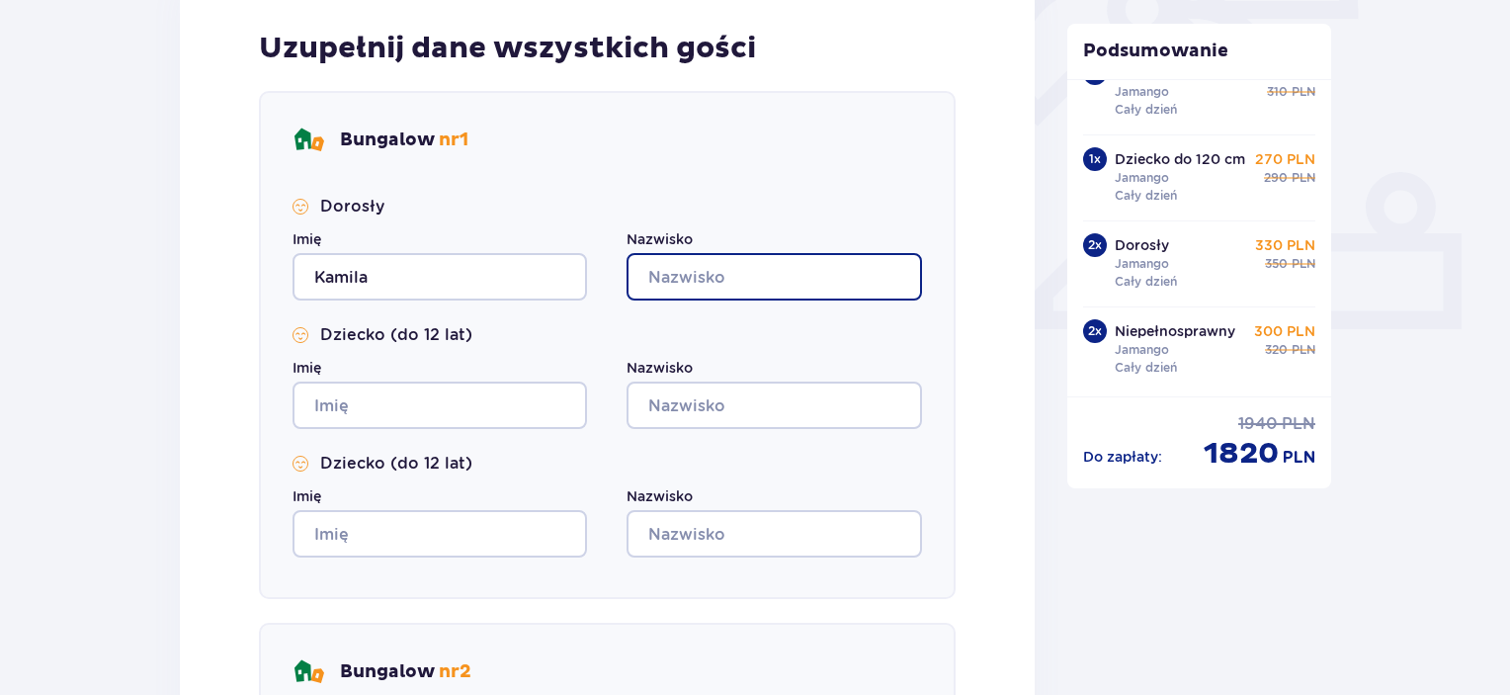
click at [700, 292] on input "Nazwisko" at bounding box center [773, 276] width 294 height 47
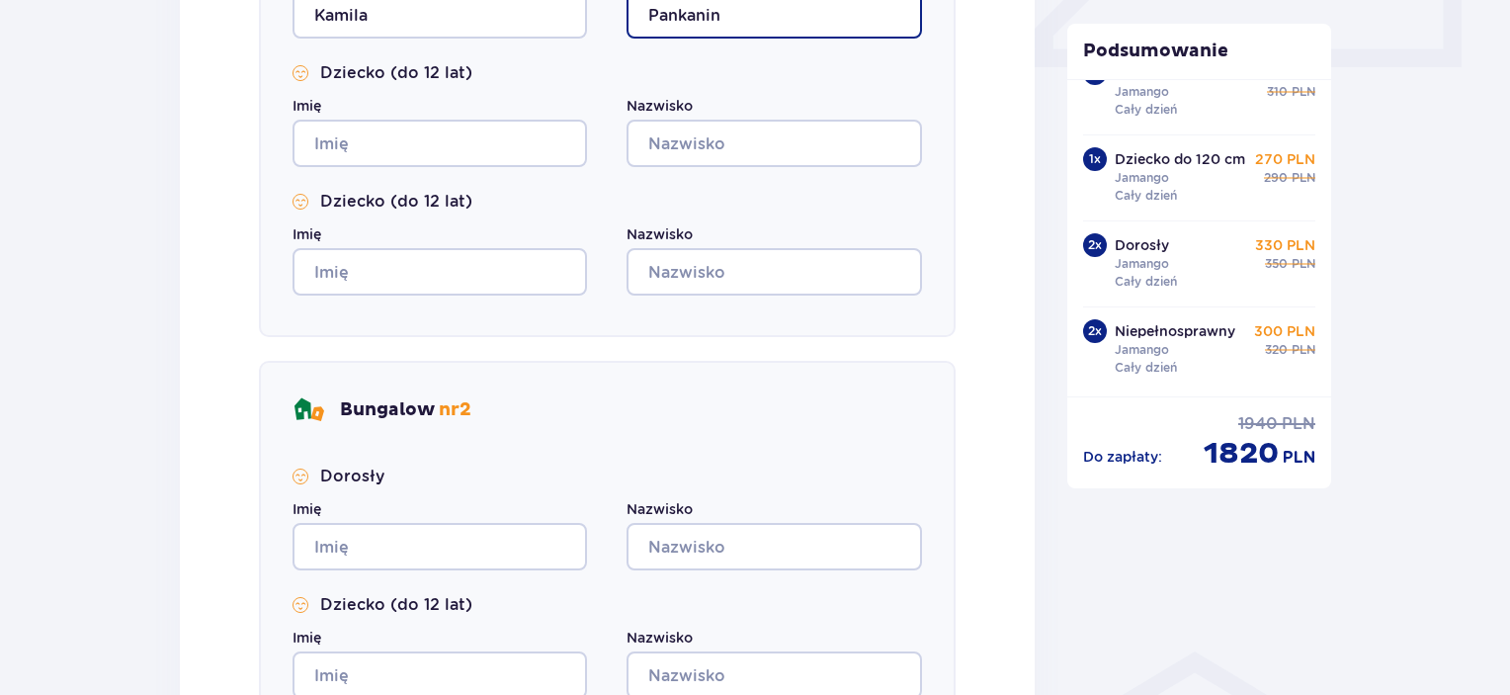
scroll to position [988, 0]
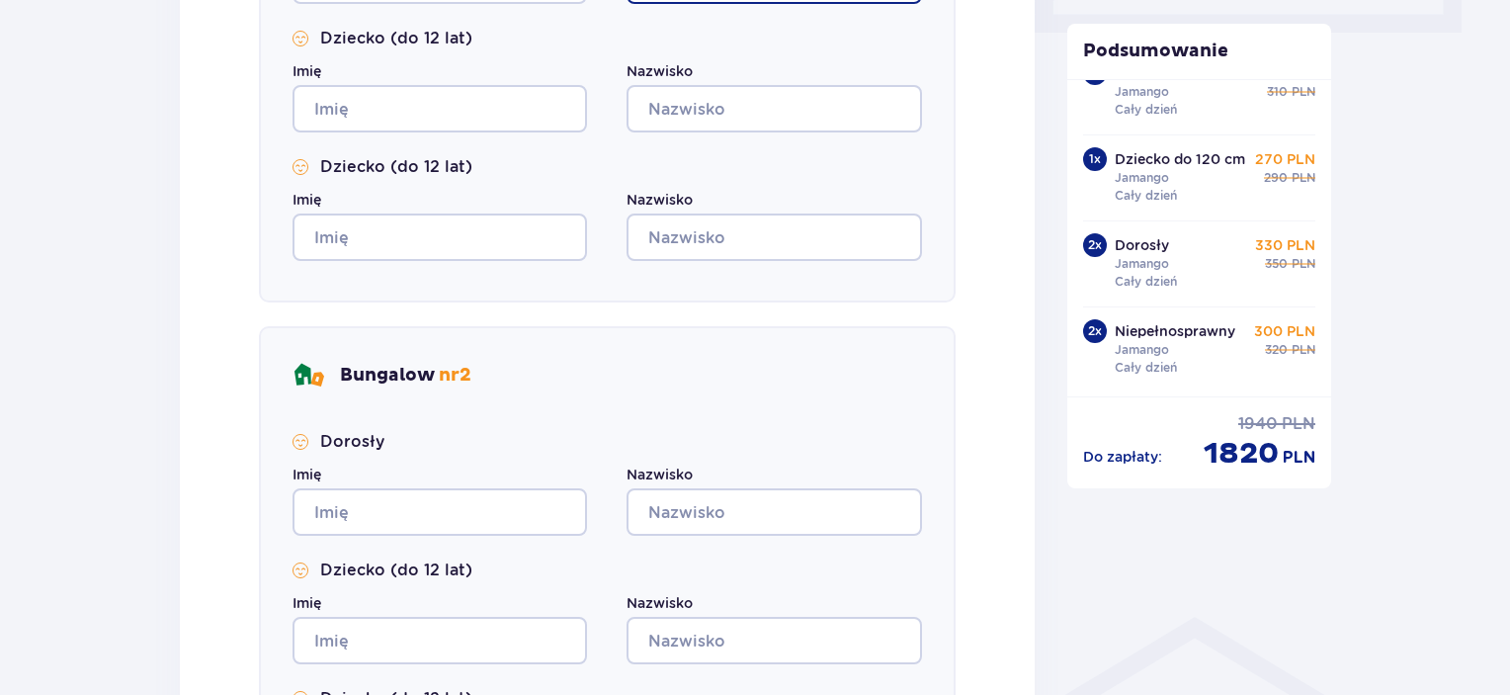
type input "Pankanin"
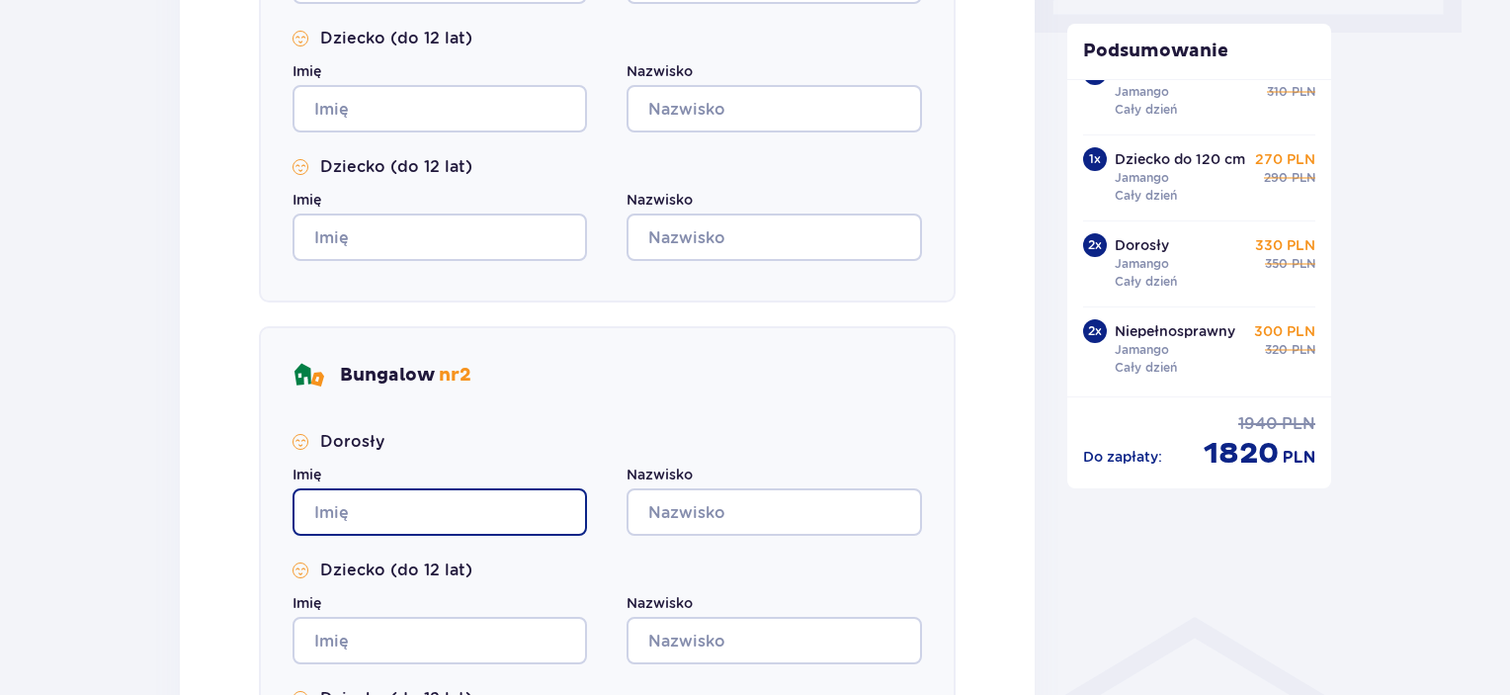
click at [396, 524] on input "Imię" at bounding box center [439, 511] width 294 height 47
type input "Daniel"
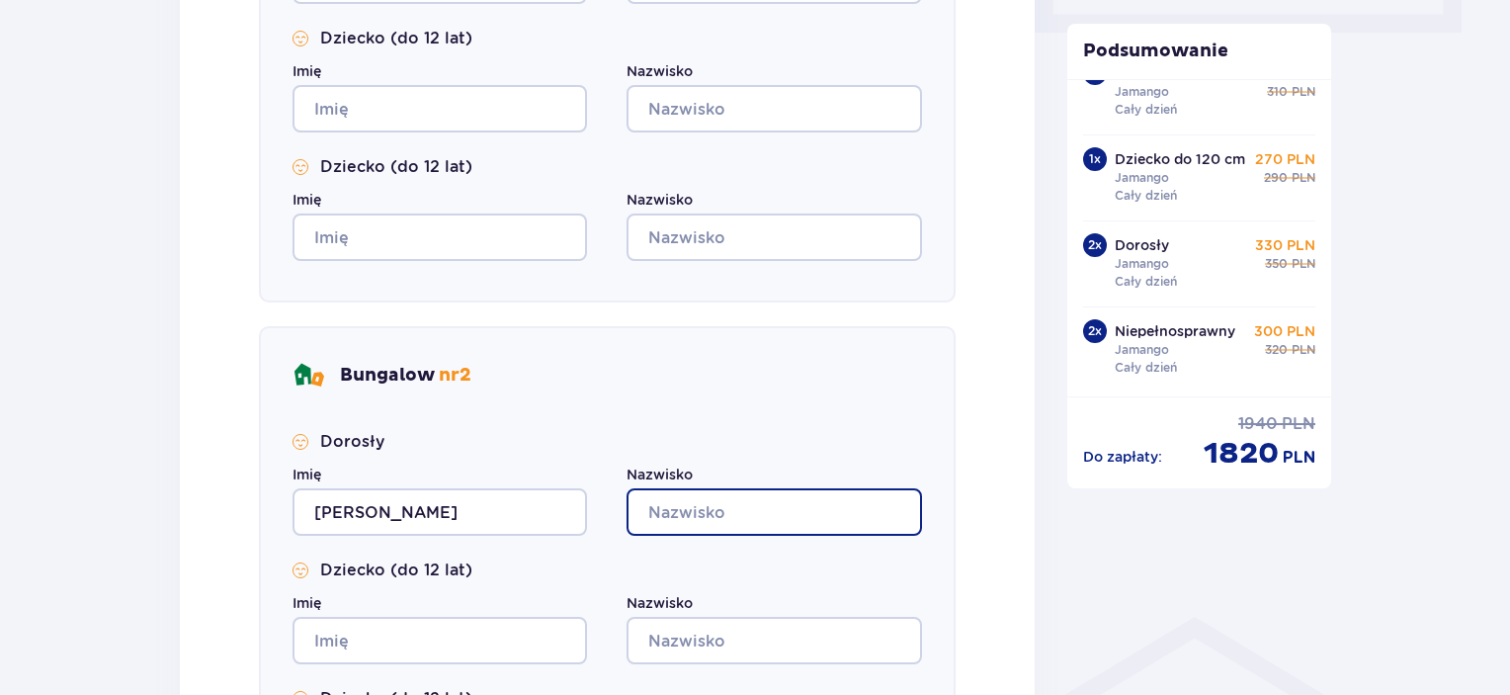
click at [673, 530] on input "Nazwisko" at bounding box center [773, 511] width 294 height 47
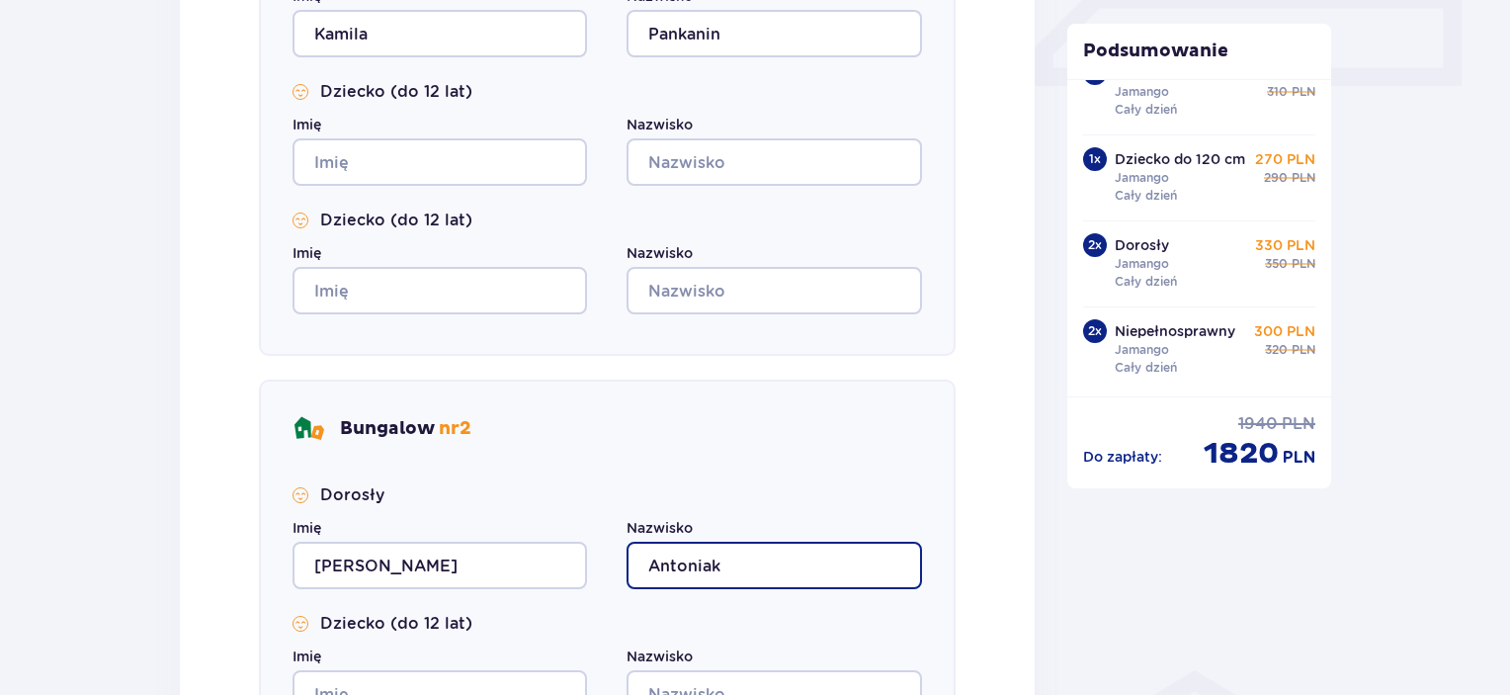
scroll to position [889, 0]
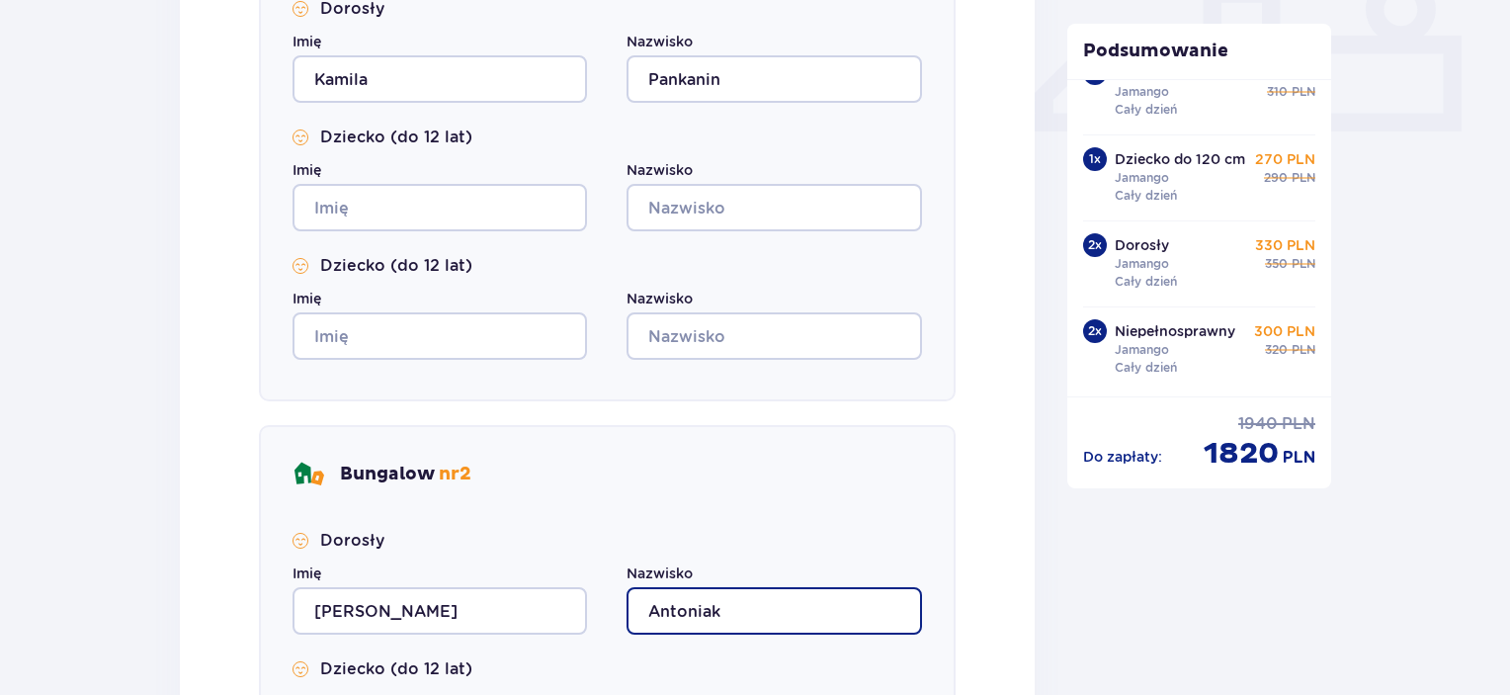
type input "Antoniak"
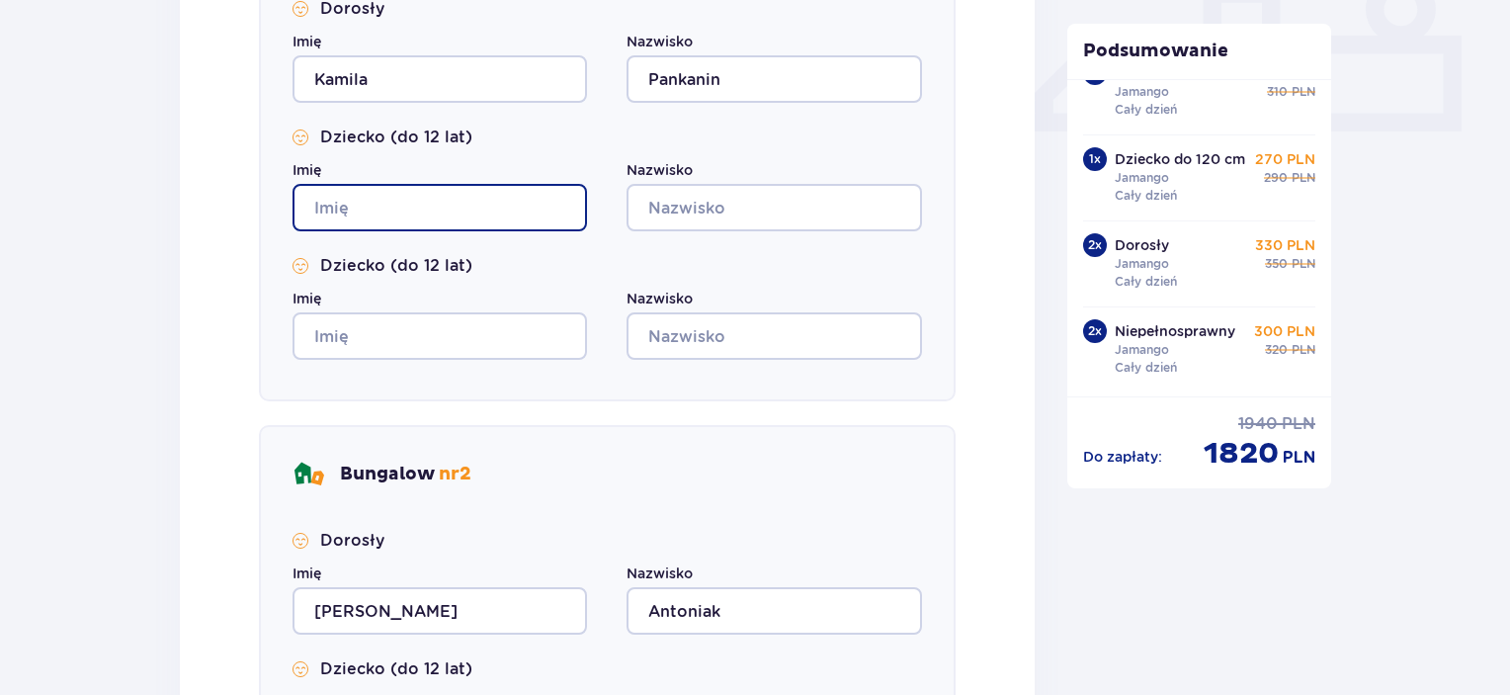
click at [427, 211] on input "Imię" at bounding box center [439, 207] width 294 height 47
type input "Ignacy"
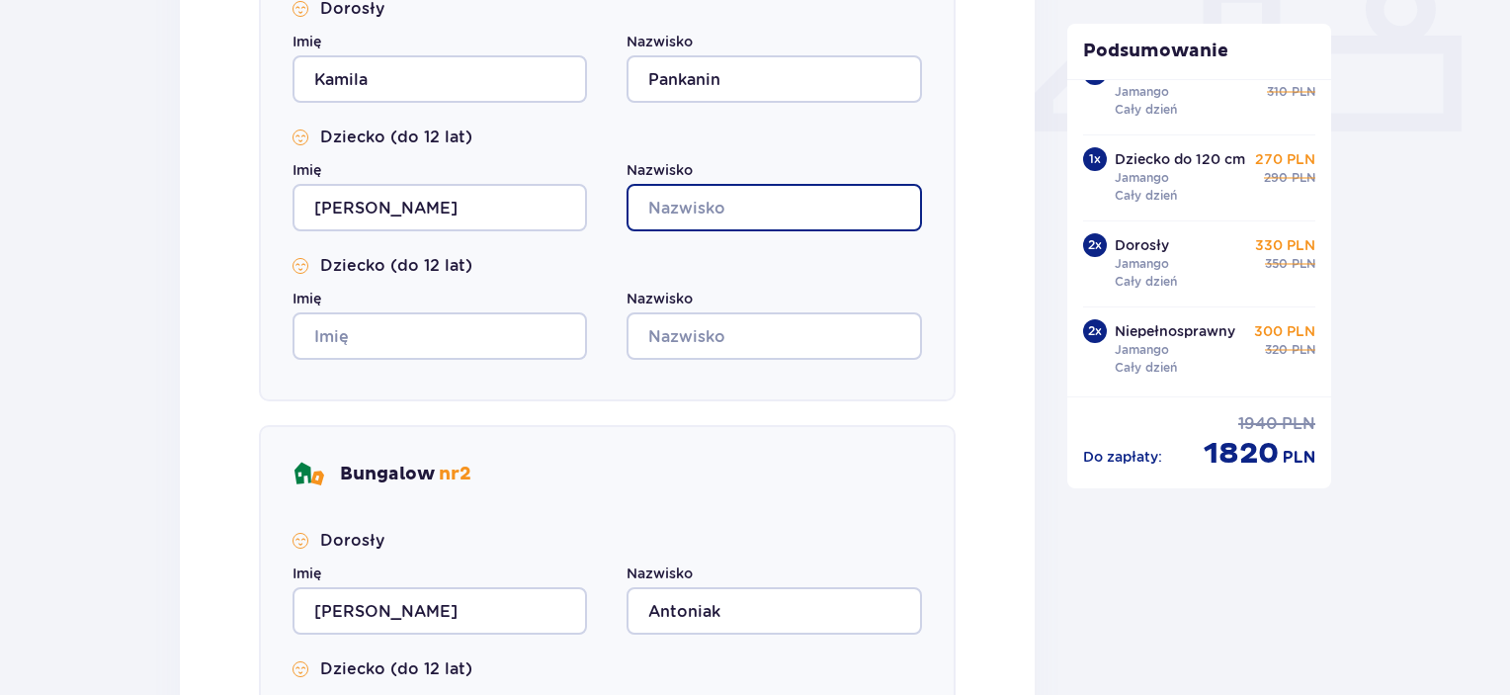
click at [735, 201] on input "Nazwisko" at bounding box center [773, 207] width 294 height 47
type input "L"
type input "Lacke"
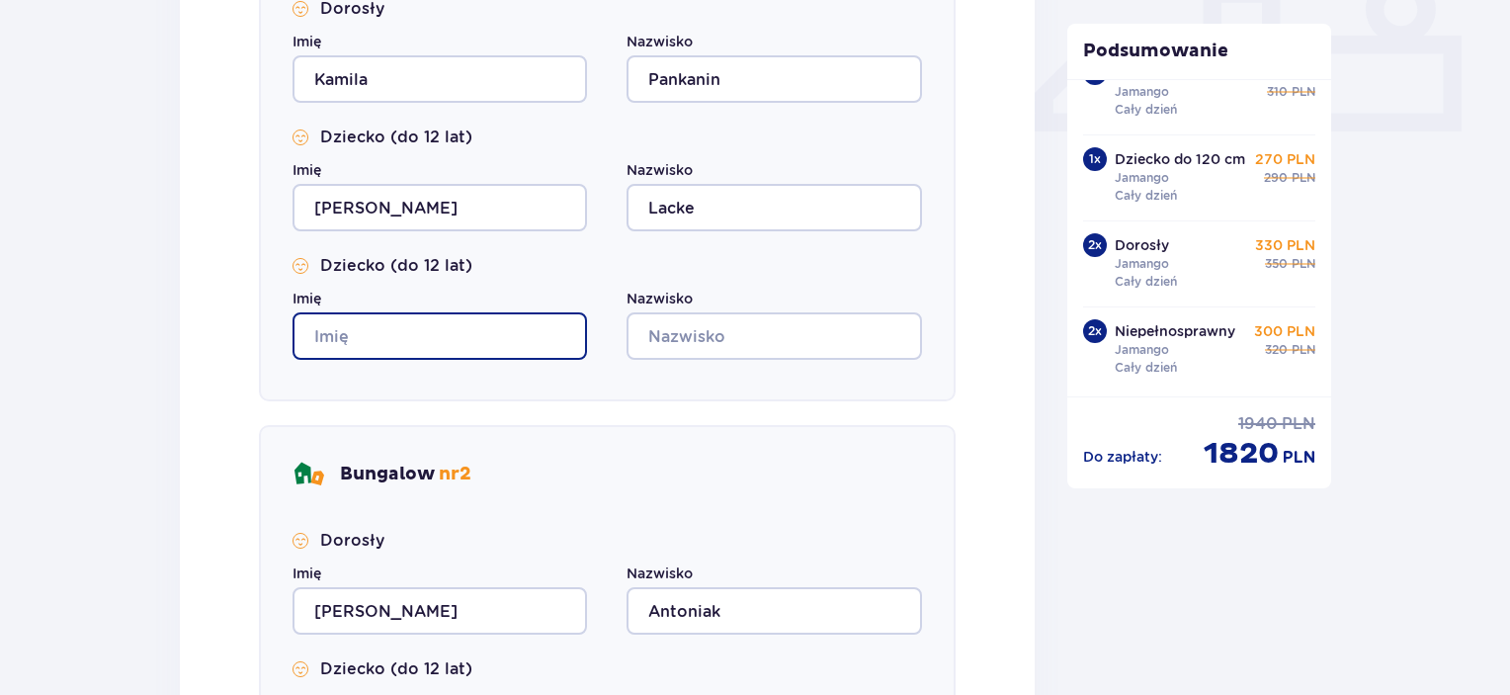
click at [450, 347] on input "Imię" at bounding box center [439, 335] width 294 height 47
type input "Natan"
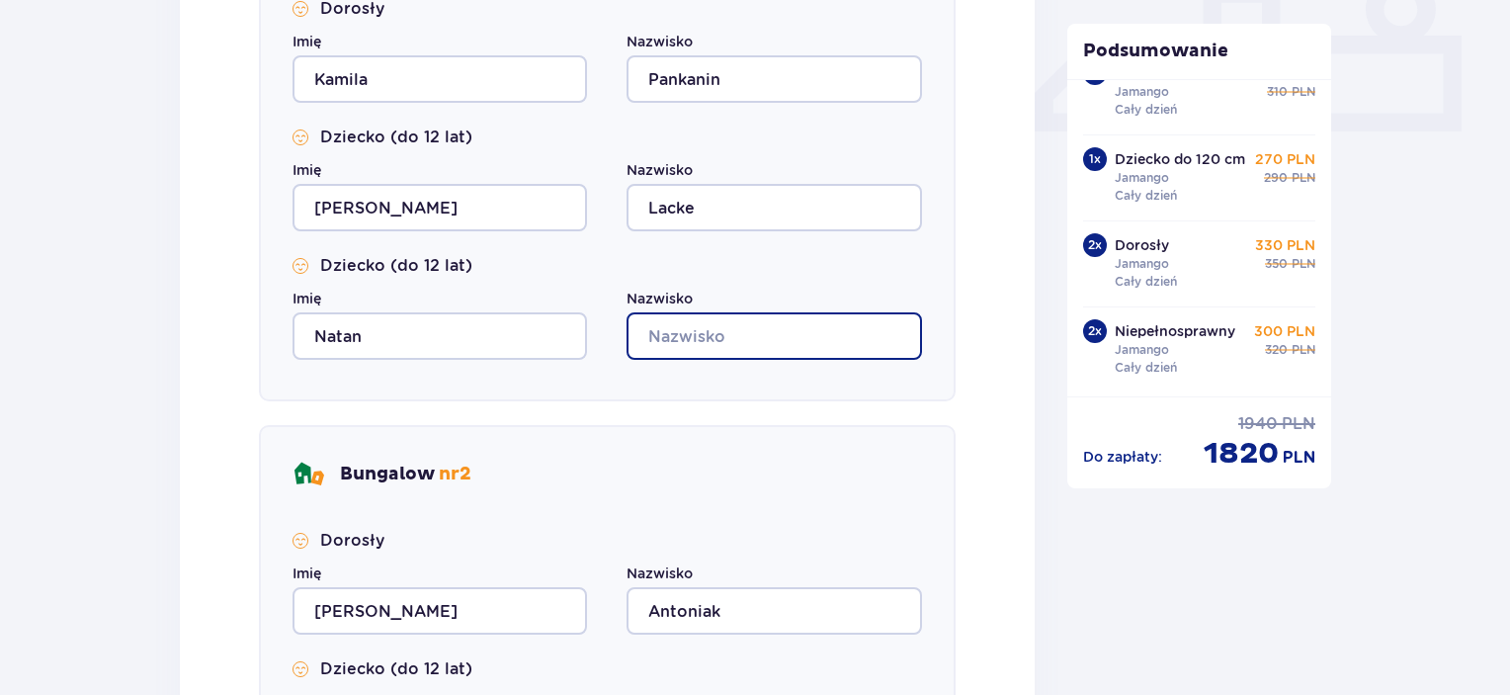
click at [702, 338] on input "Nazwisko" at bounding box center [773, 335] width 294 height 47
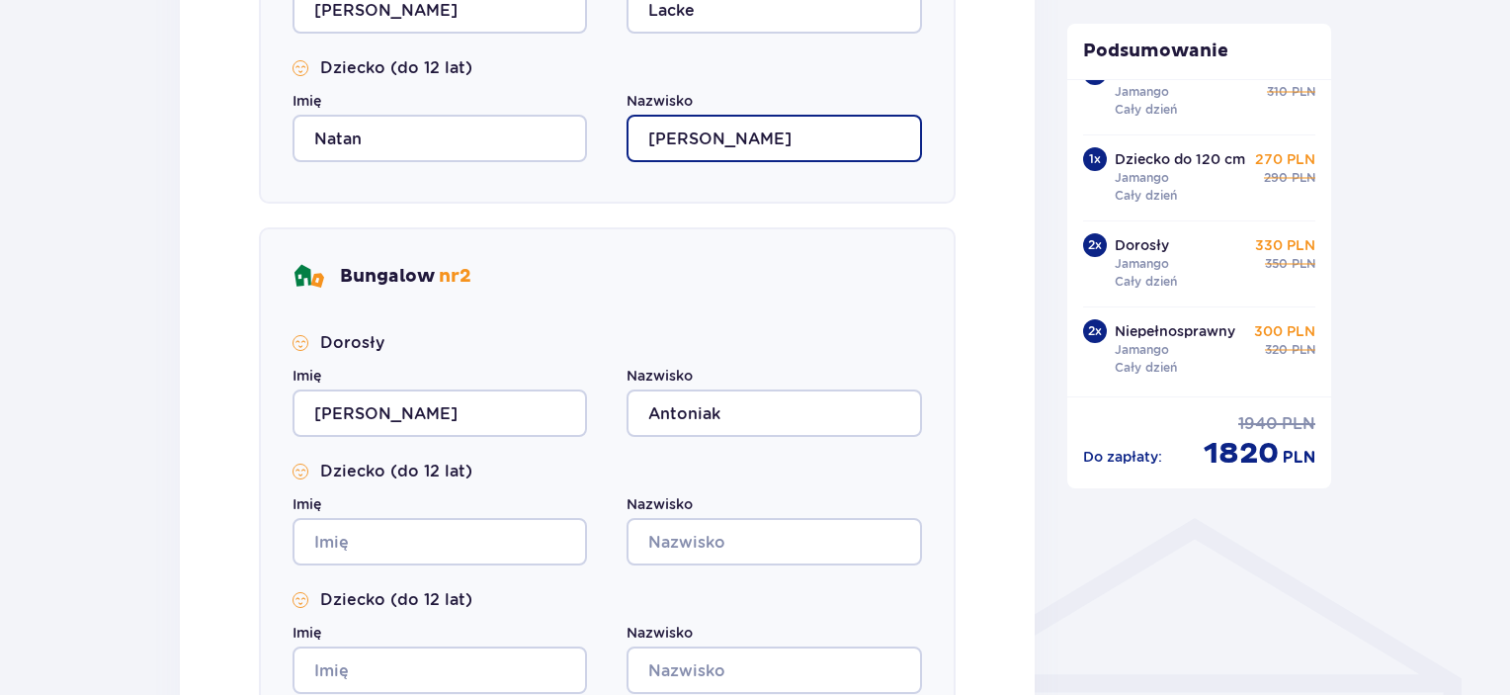
scroll to position [1284, 0]
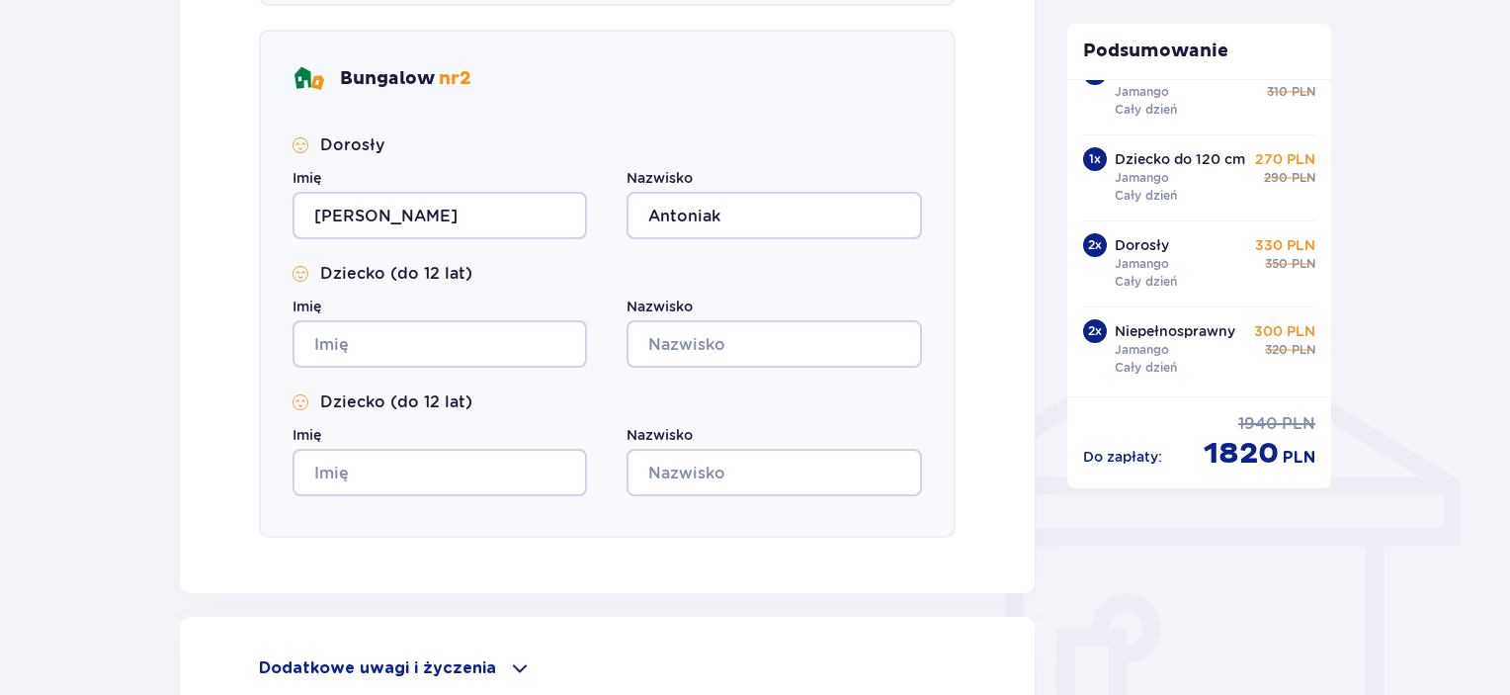
type input "Marcinek"
click at [404, 334] on input "Imię" at bounding box center [439, 343] width 294 height 47
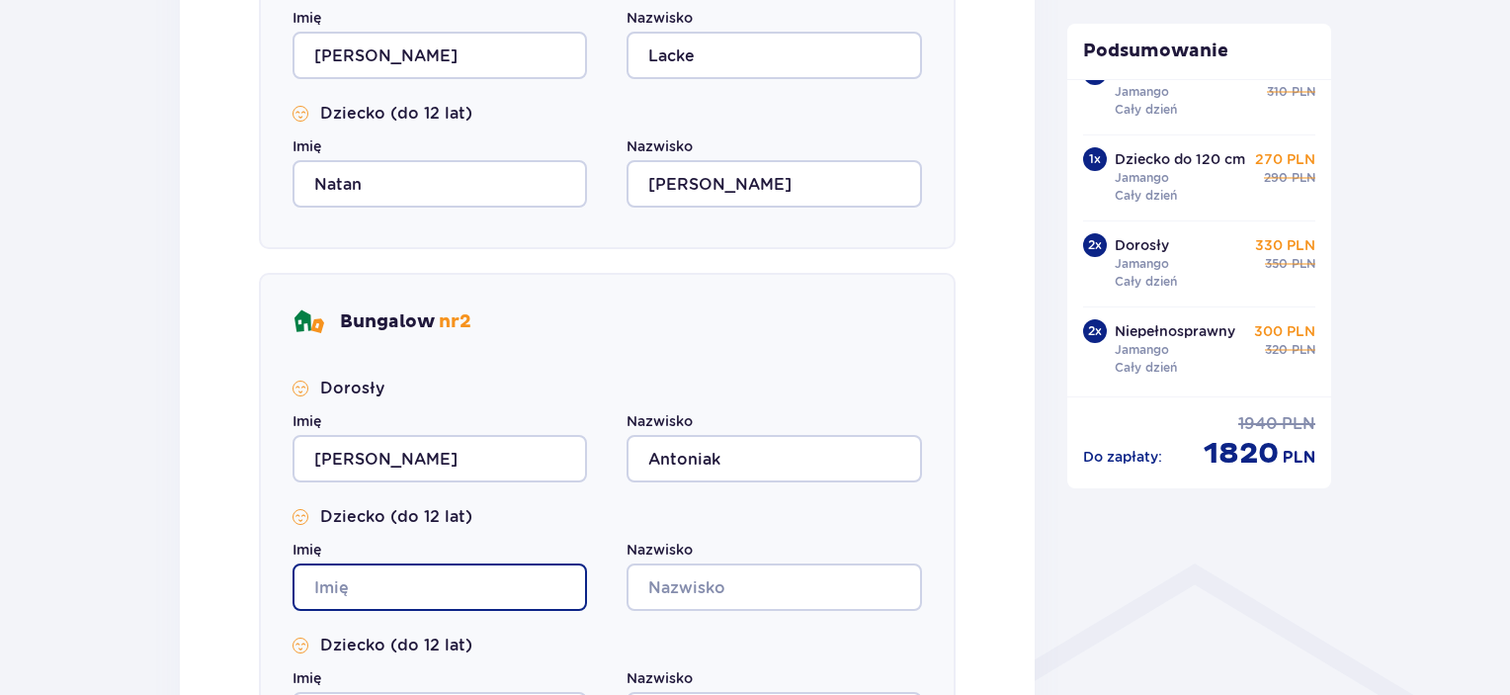
scroll to position [988, 0]
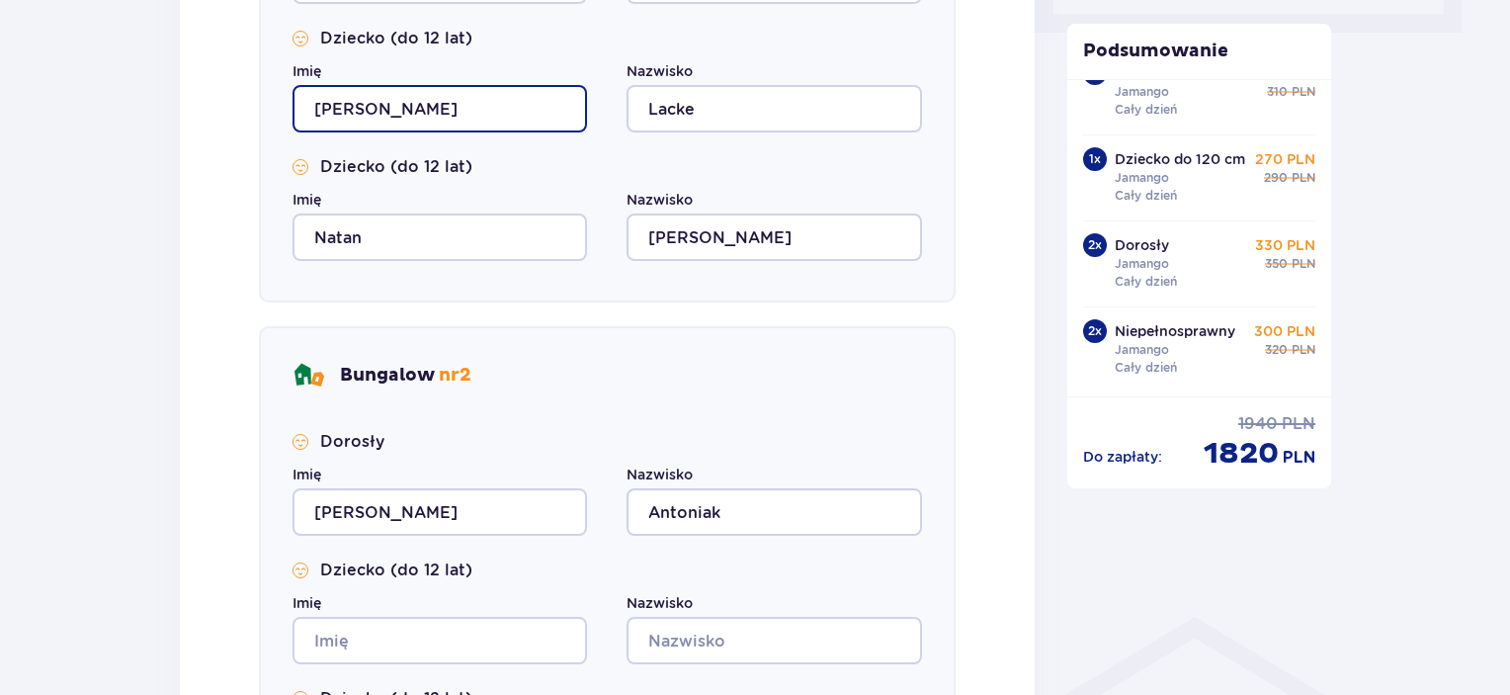
click at [492, 106] on input "Ignacy" at bounding box center [439, 108] width 294 height 47
click at [486, 107] on input "Ignacy" at bounding box center [439, 108] width 294 height 47
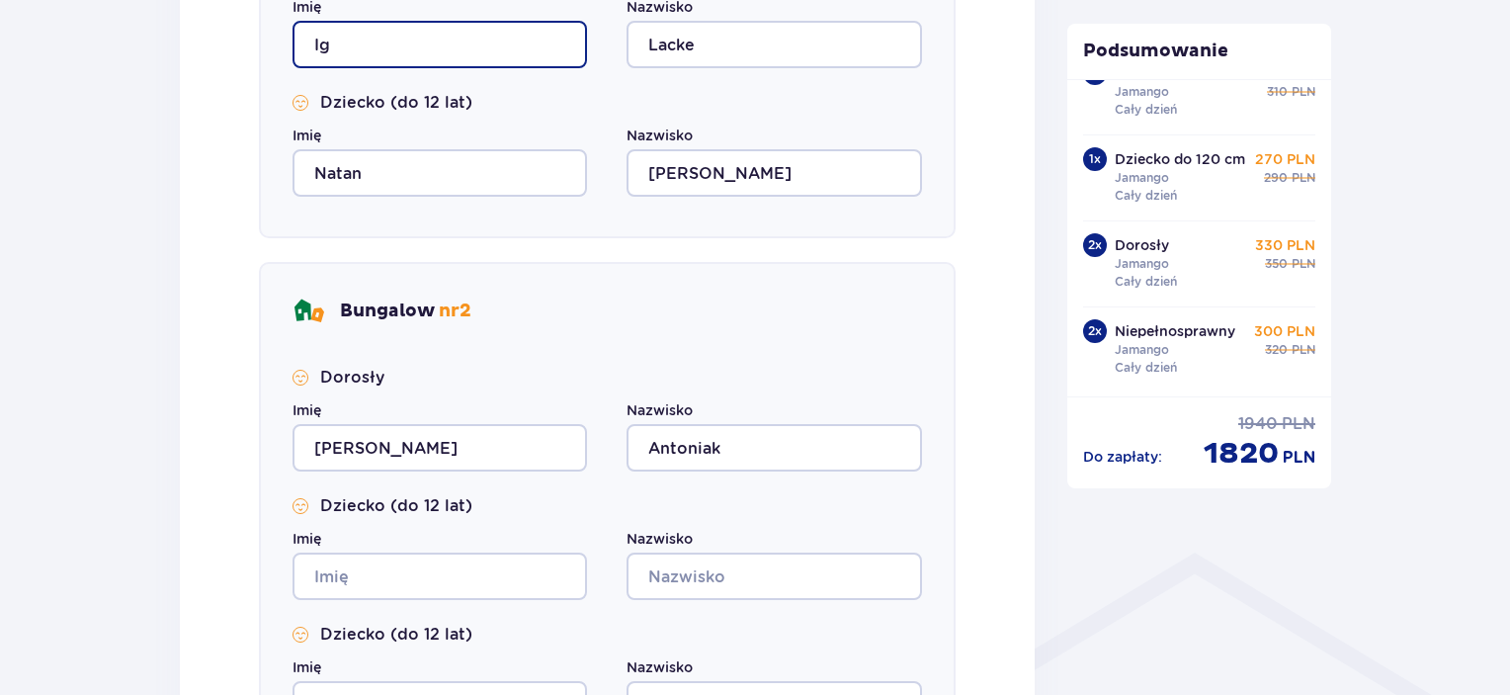
scroll to position [1087, 0]
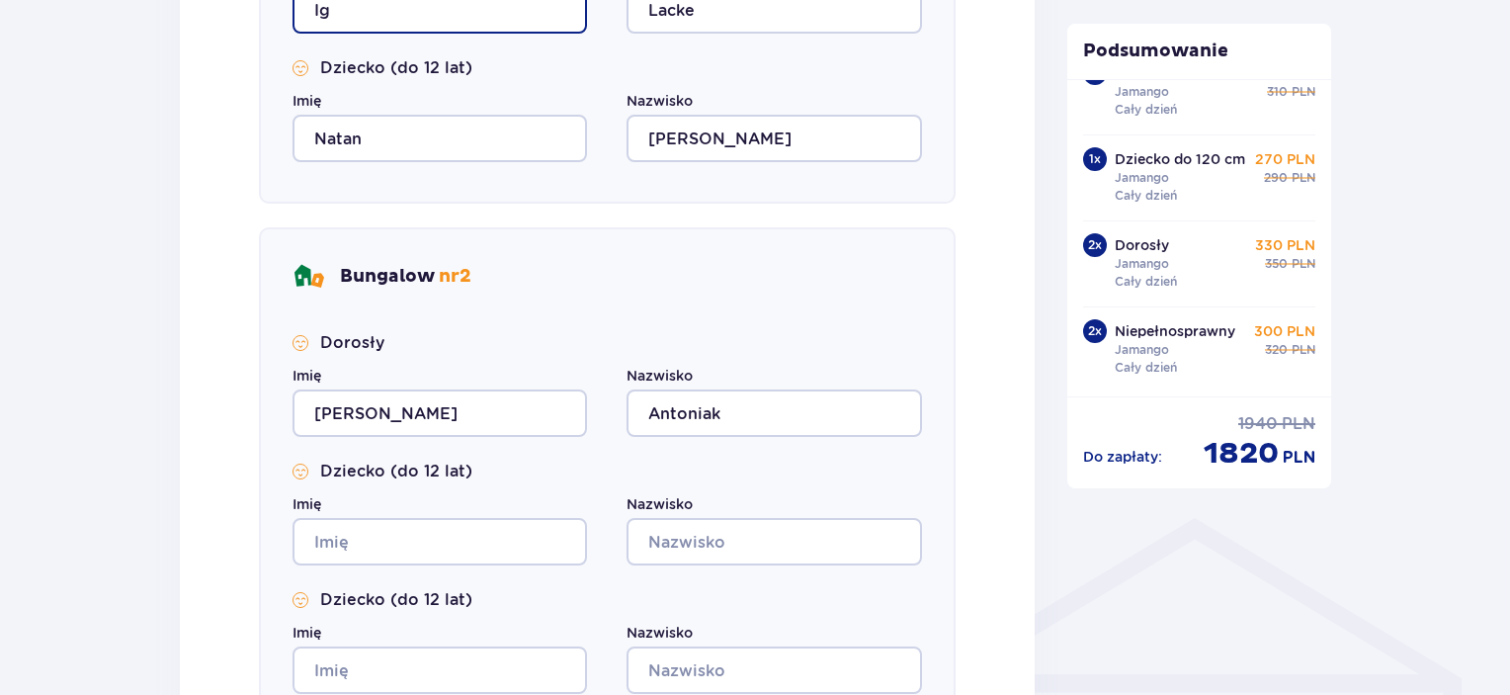
type input "Ig"
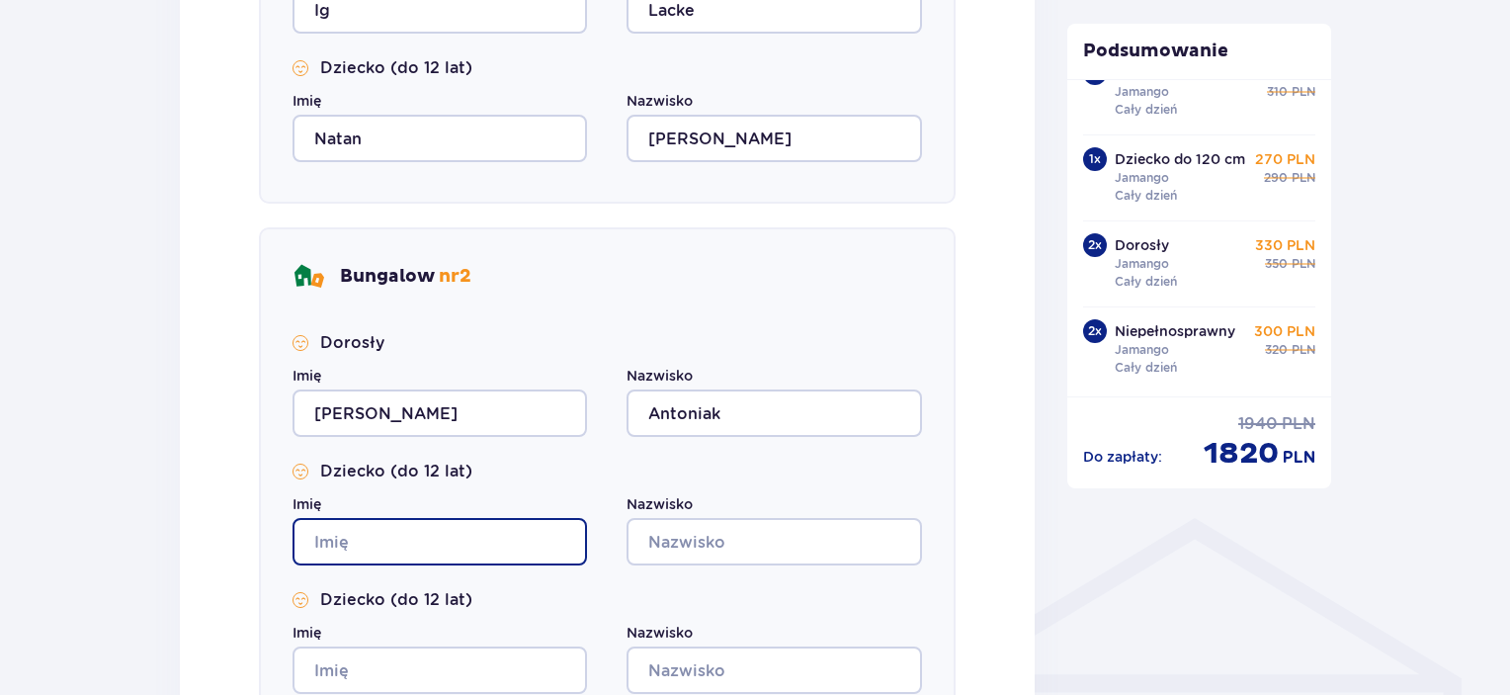
click at [435, 542] on input "Imię" at bounding box center [439, 541] width 294 height 47
type input "Ignacy"
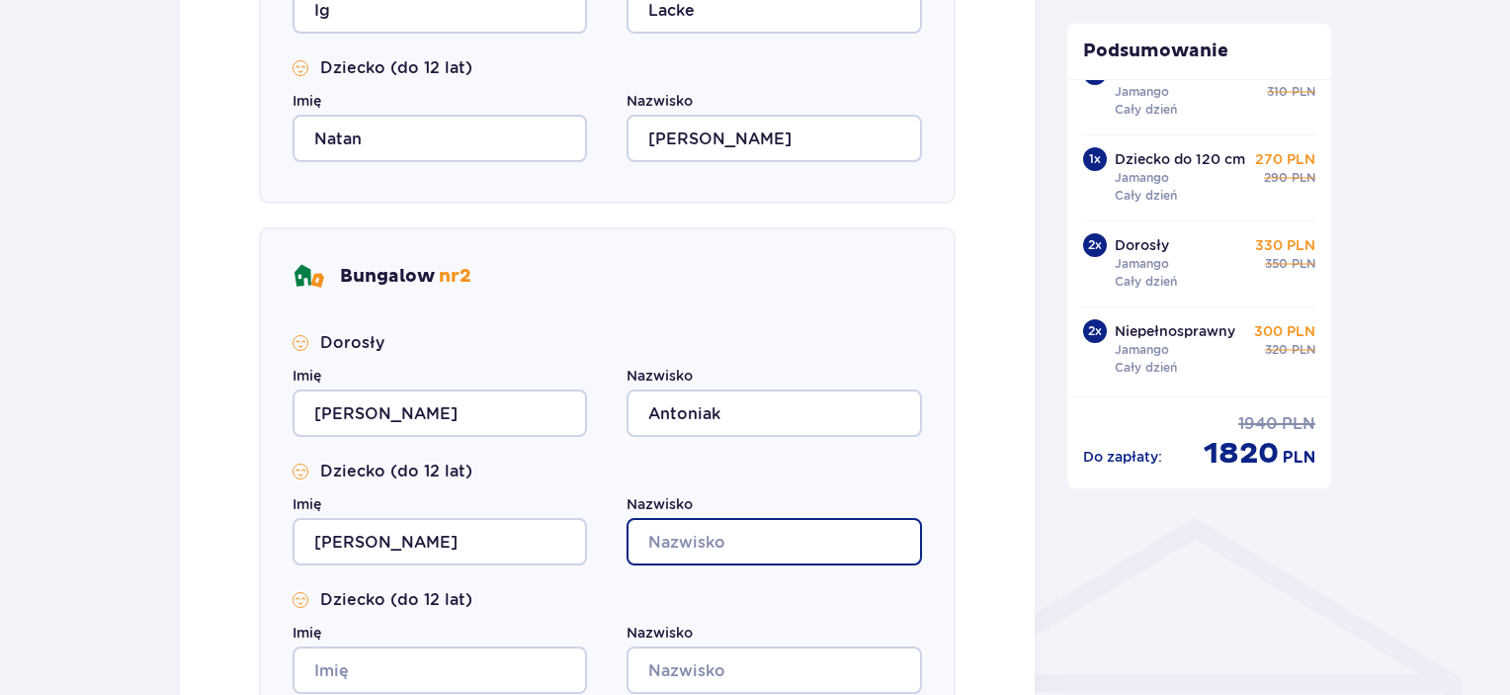
click at [744, 536] on input "Nazwisko" at bounding box center [773, 541] width 294 height 47
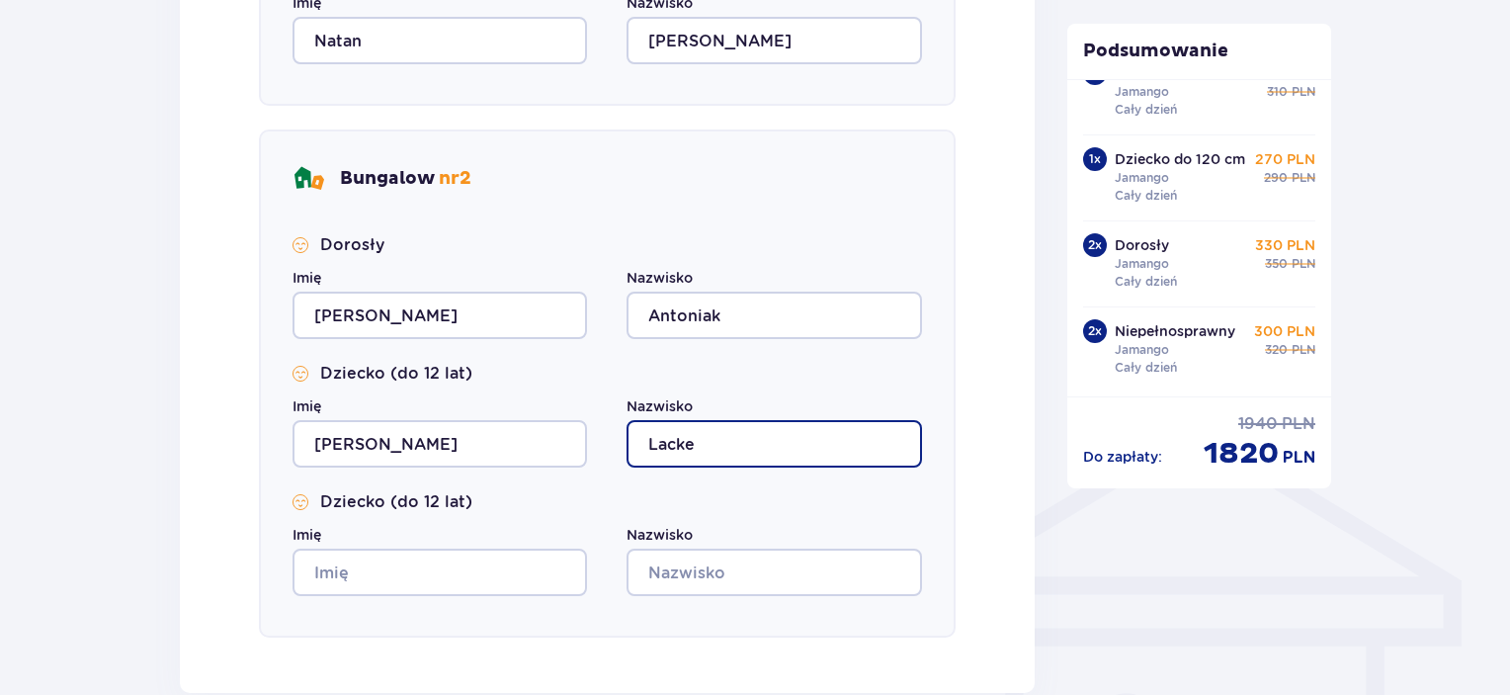
scroll to position [1186, 0]
type input "Lacke"
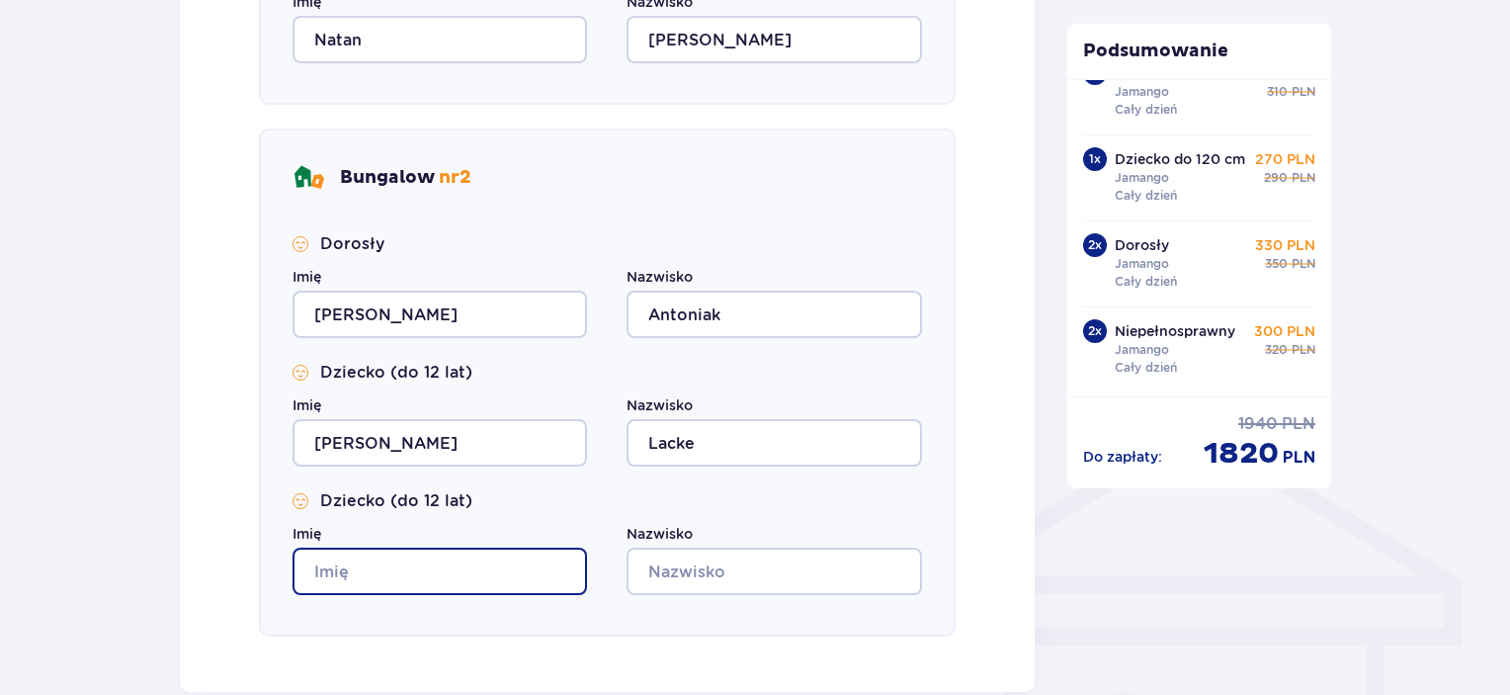
click at [387, 568] on input "Imię" at bounding box center [439, 570] width 294 height 47
type input "Natan"
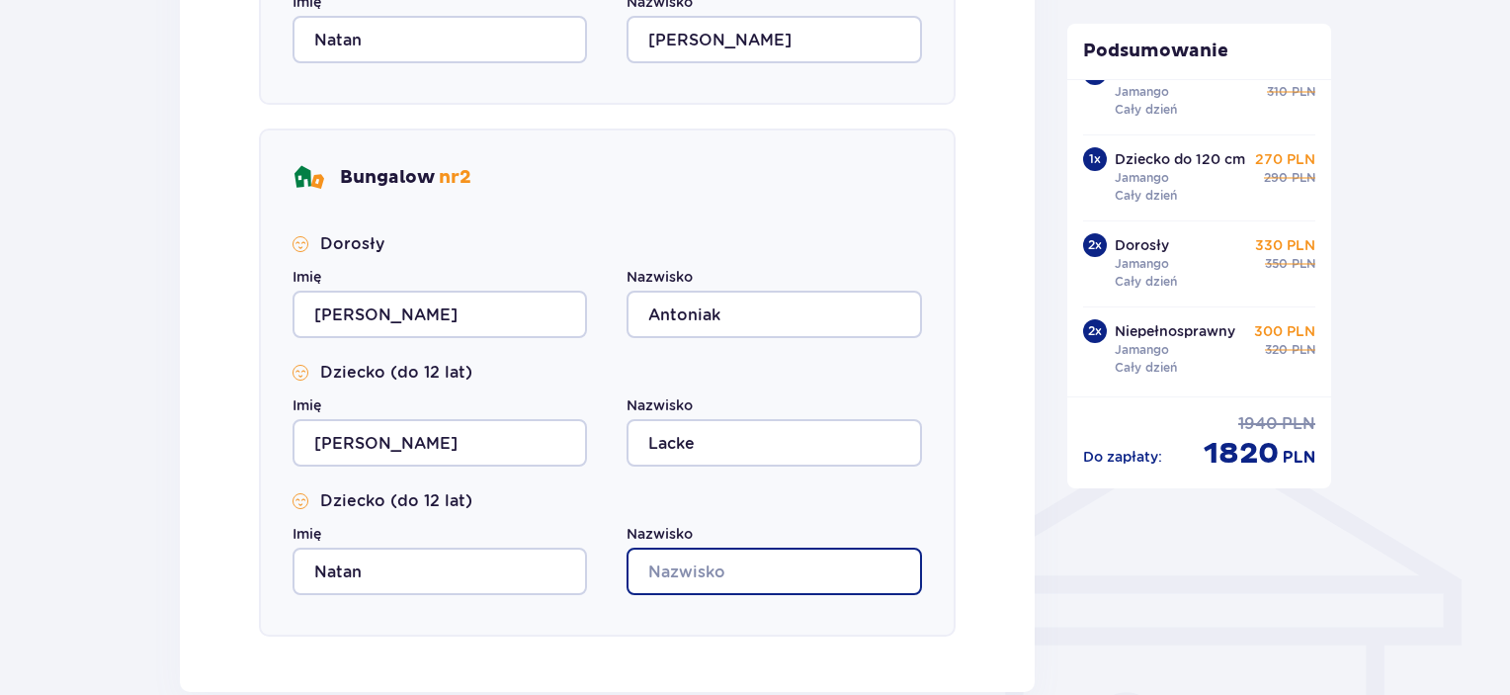
click at [710, 576] on input "Nazwisko" at bounding box center [773, 570] width 294 height 47
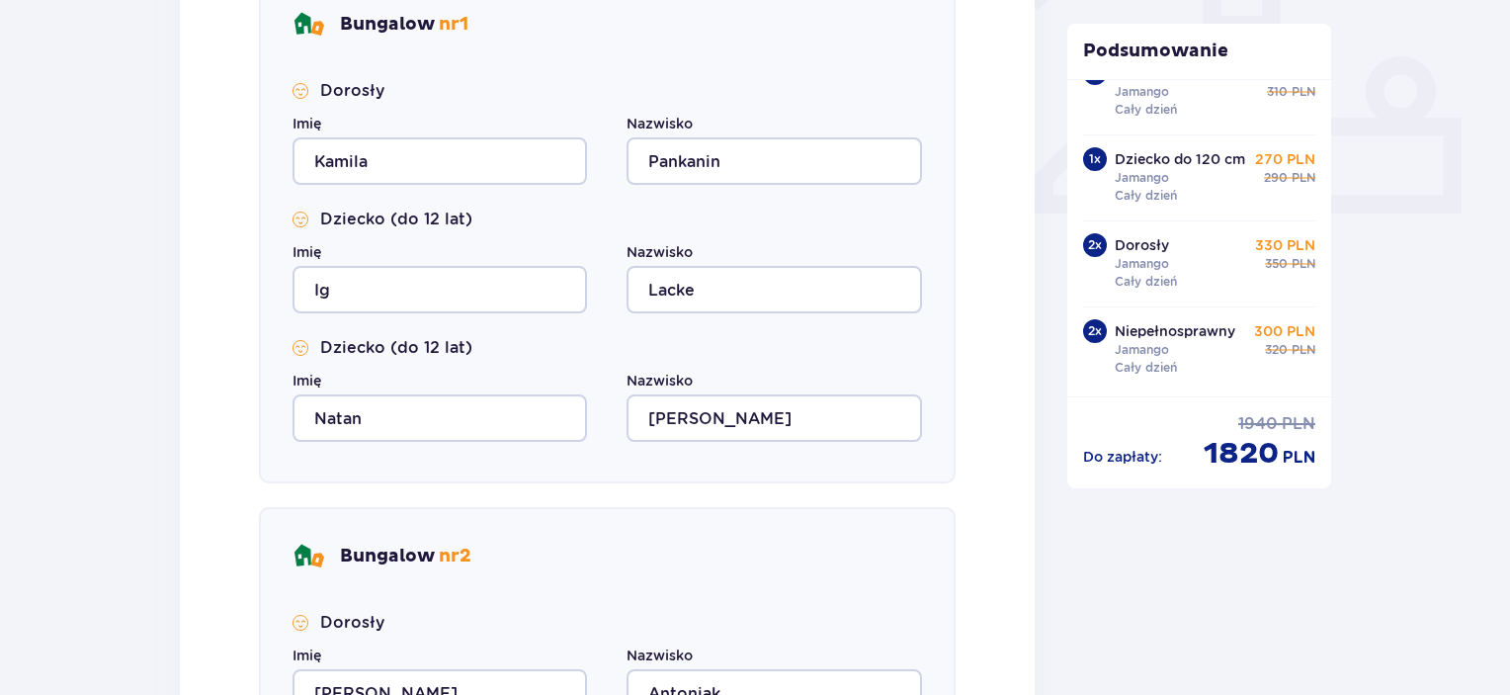
scroll to position [790, 0]
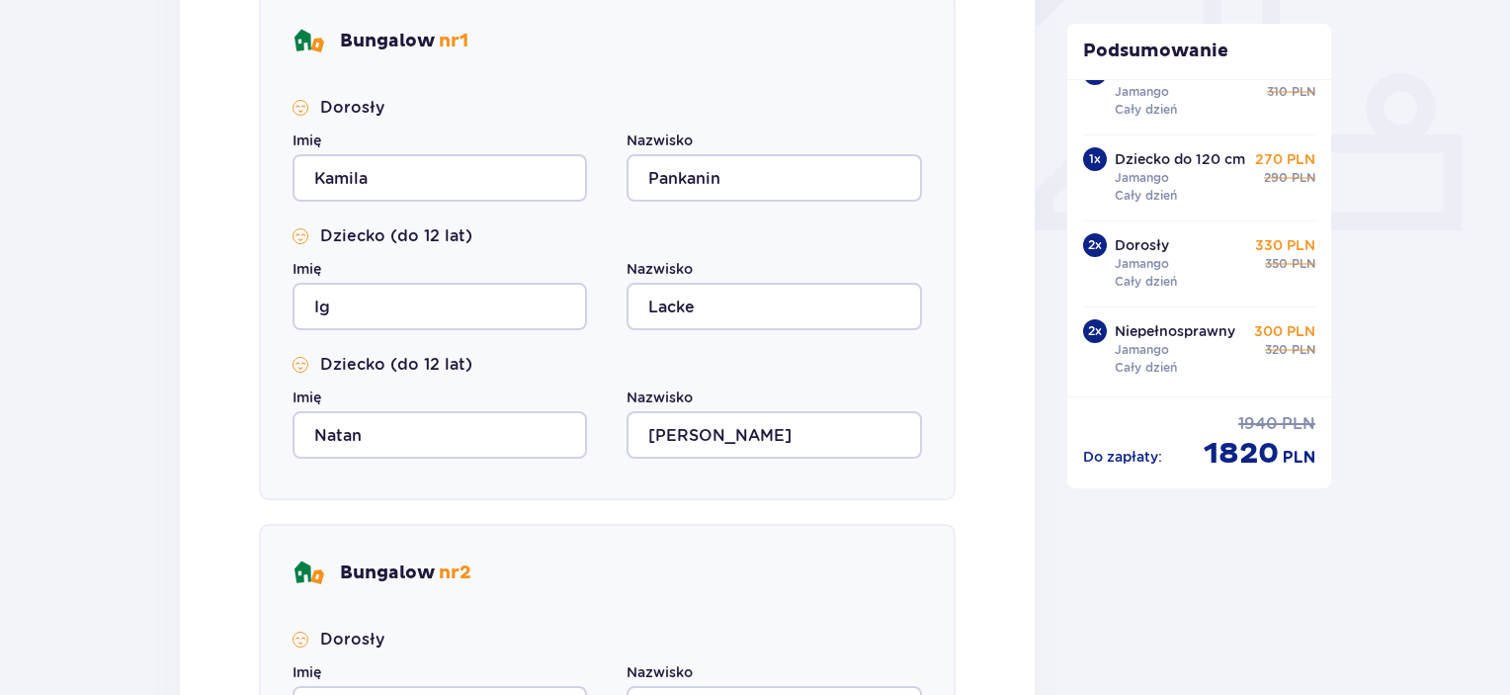
type input "Marcinek"
click at [733, 307] on input "Lacke" at bounding box center [773, 306] width 294 height 47
type input "L"
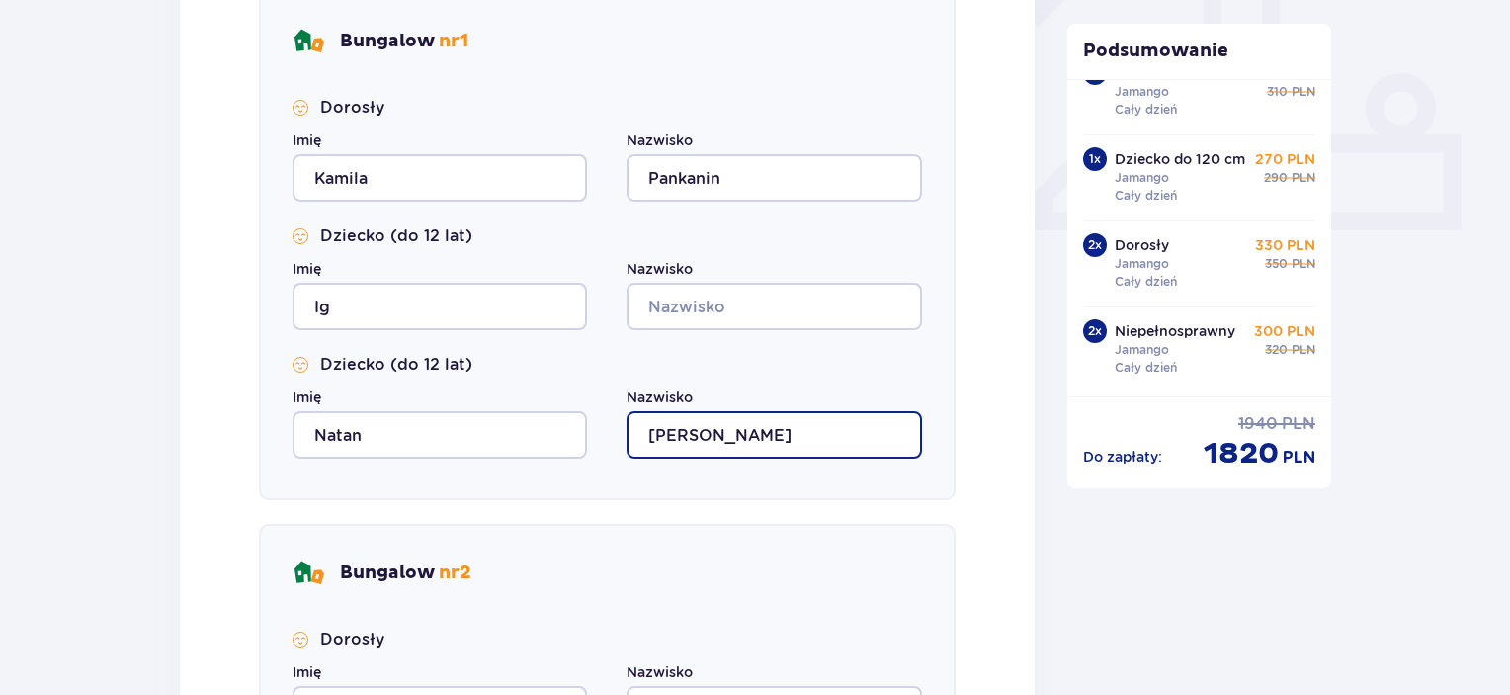
click at [738, 439] on input "Marcinek" at bounding box center [773, 434] width 294 height 47
type input "M"
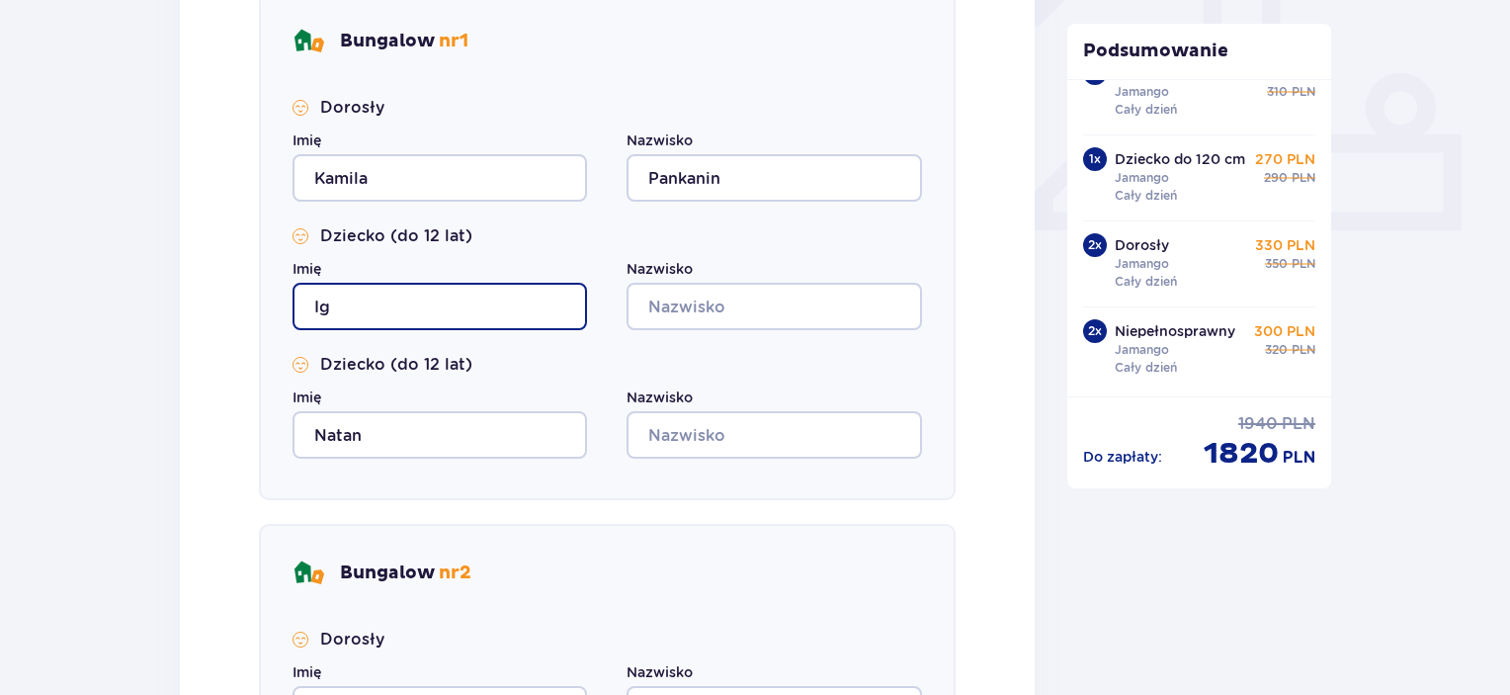
click at [399, 308] on input "Ig" at bounding box center [439, 306] width 294 height 47
type input "I"
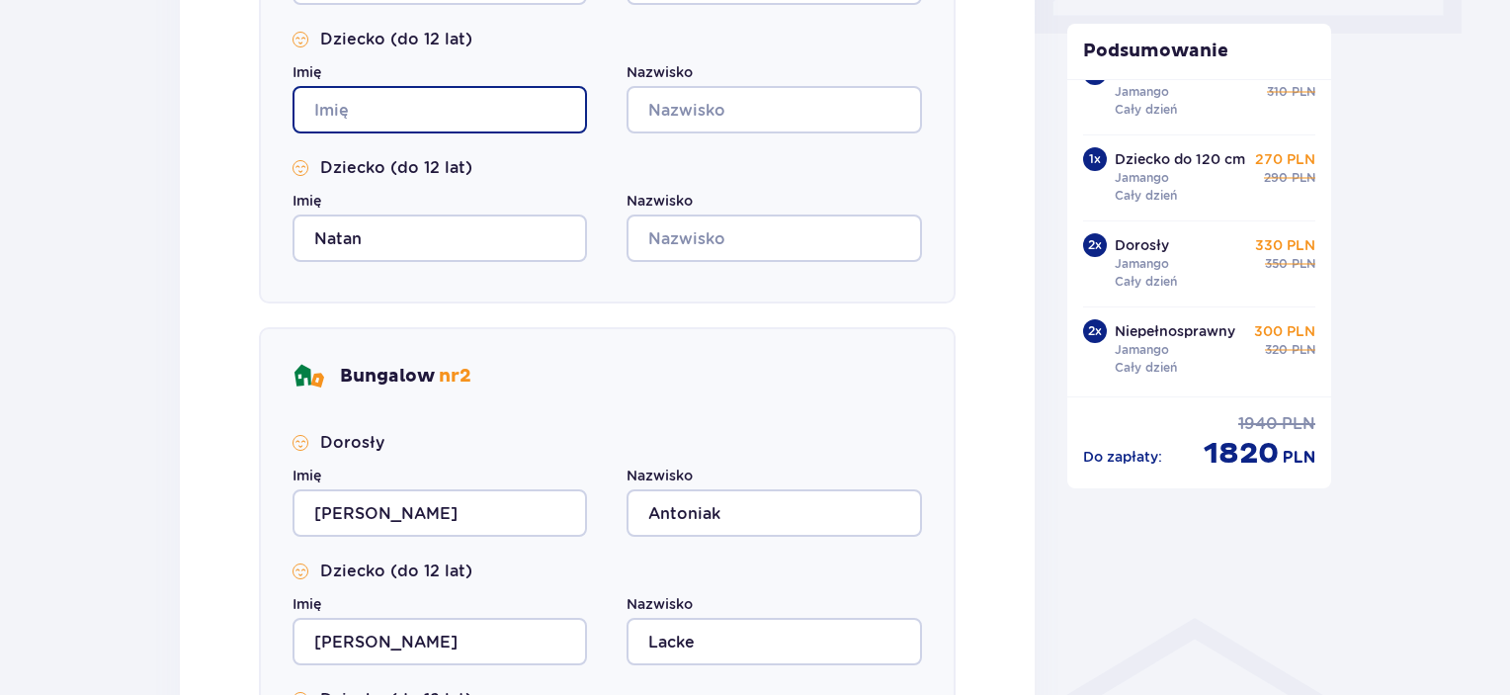
scroll to position [988, 0]
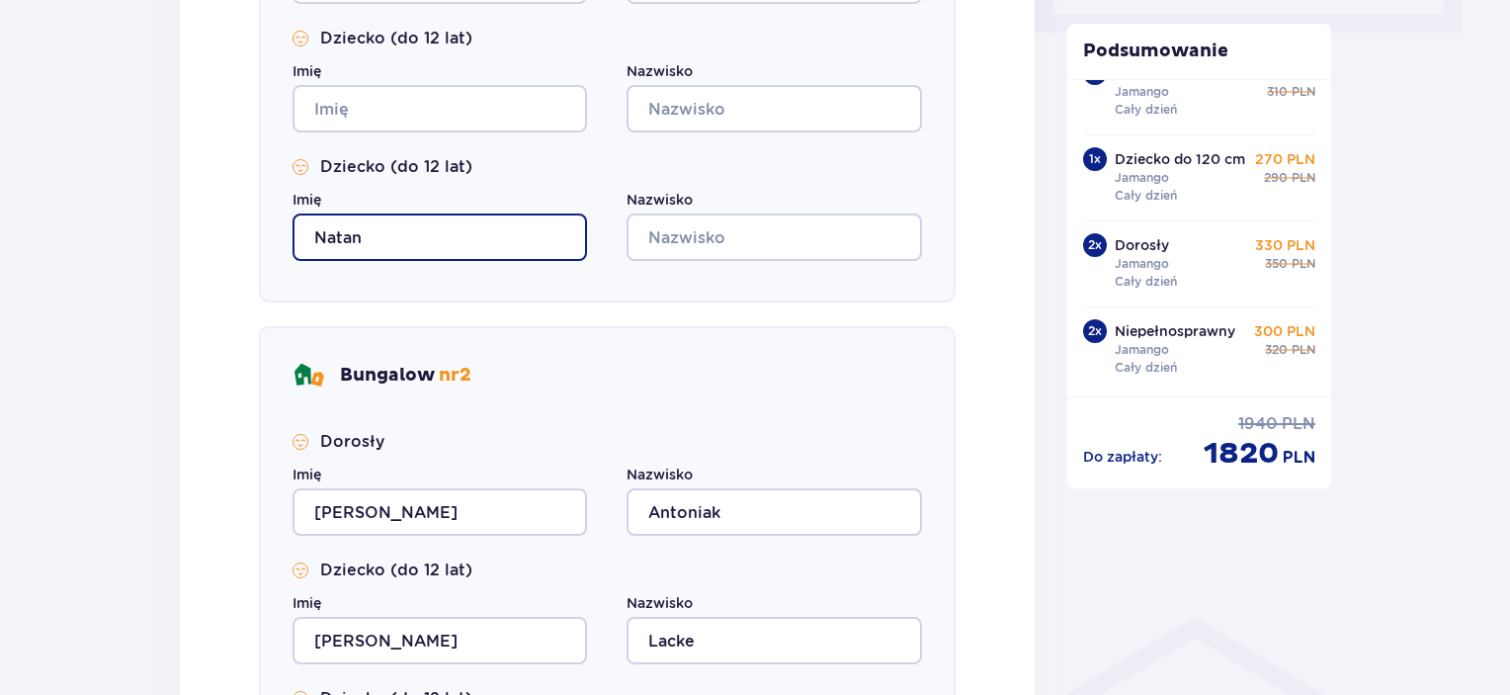
click at [411, 239] on input "Natan" at bounding box center [439, 236] width 294 height 47
type input "N"
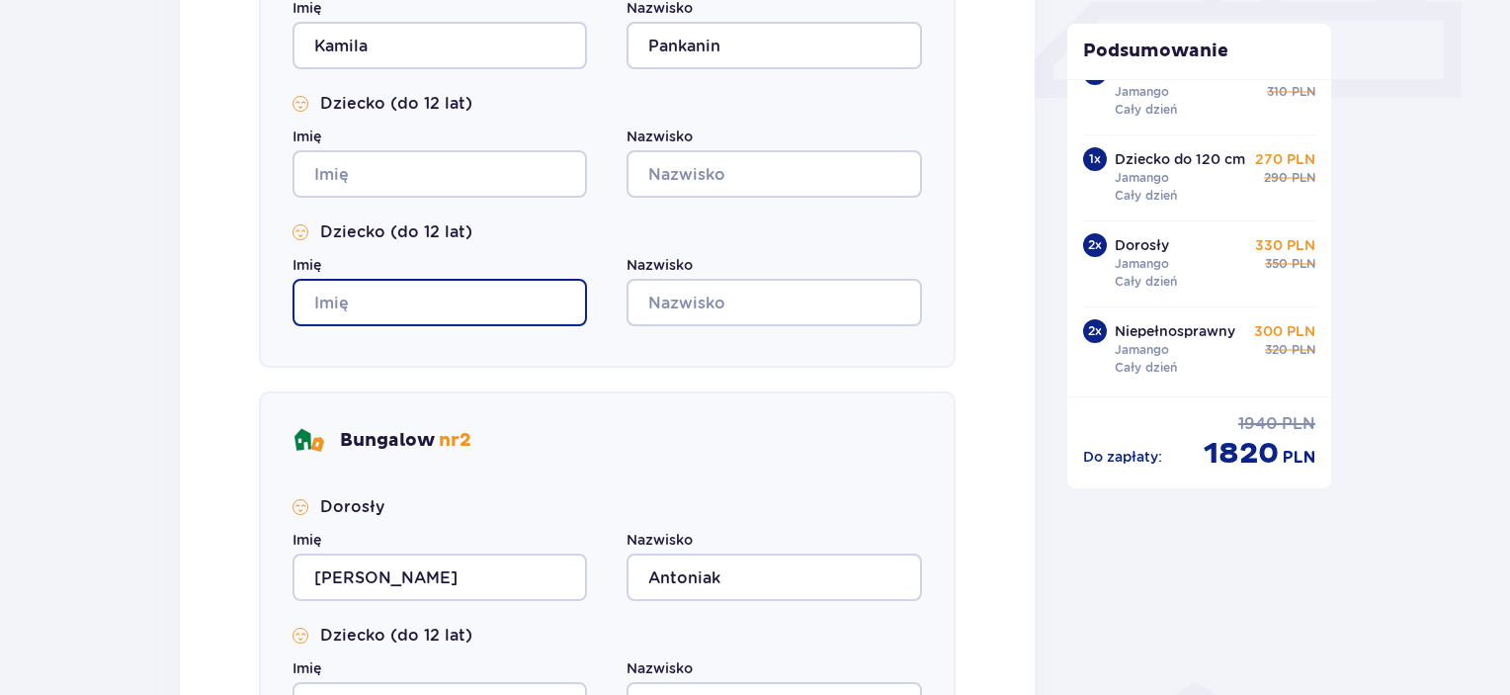
scroll to position [889, 0]
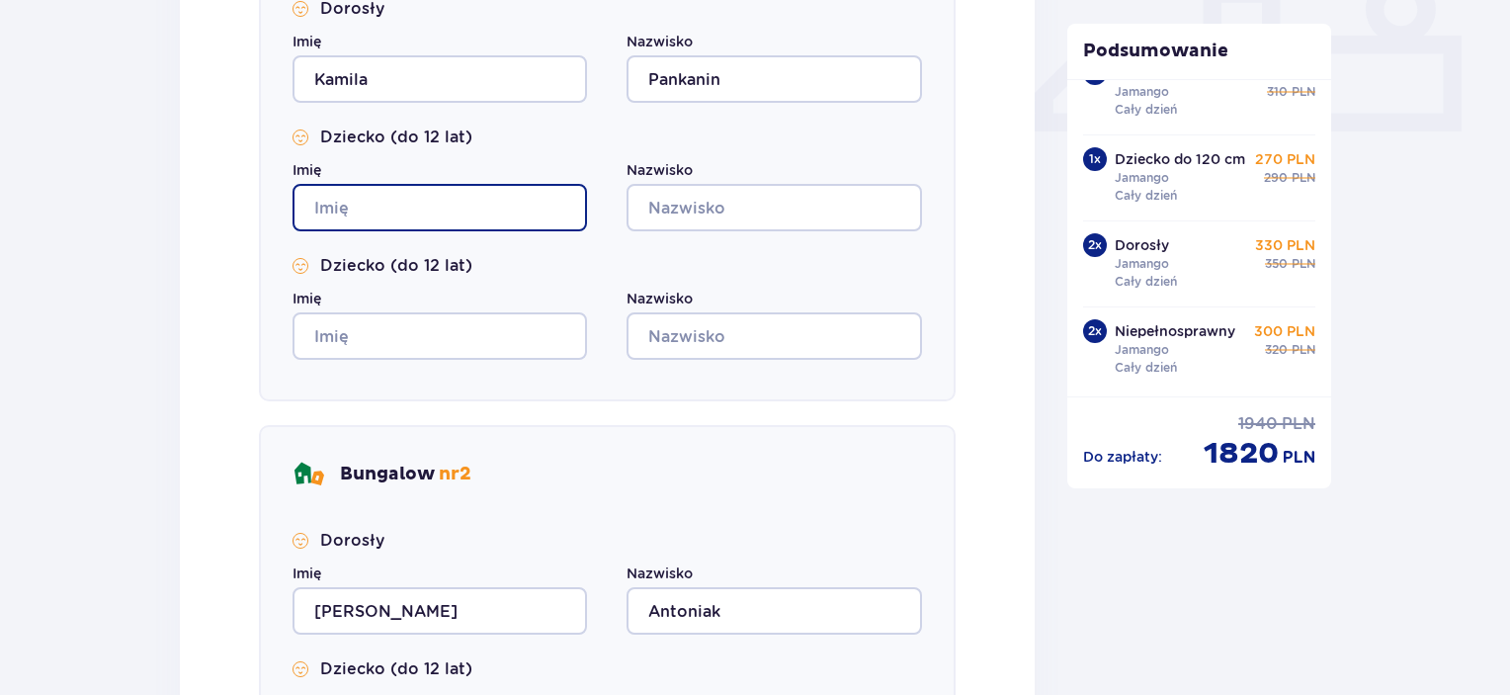
click at [389, 204] on input "Imię" at bounding box center [439, 207] width 294 height 47
type input "Antoni"
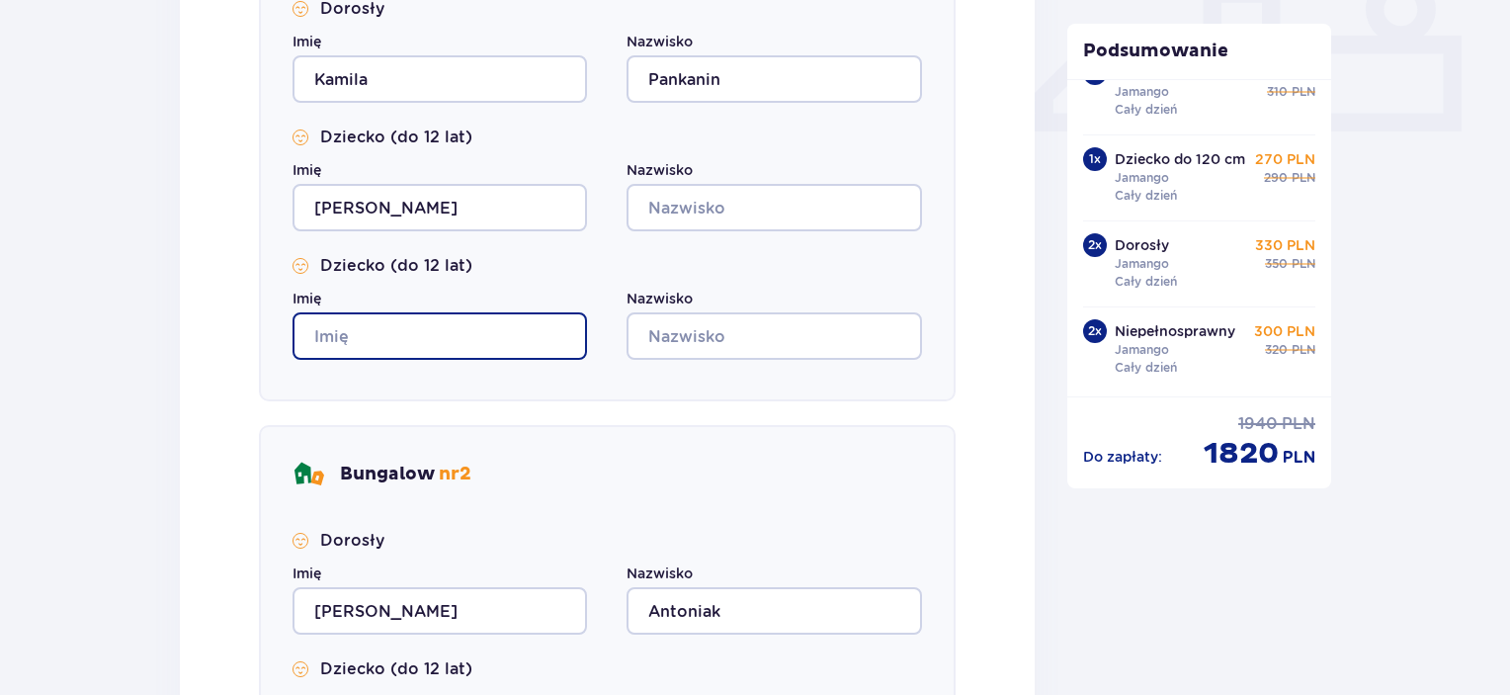
click at [419, 322] on input "Imię" at bounding box center [439, 335] width 294 height 47
type input "Jakub"
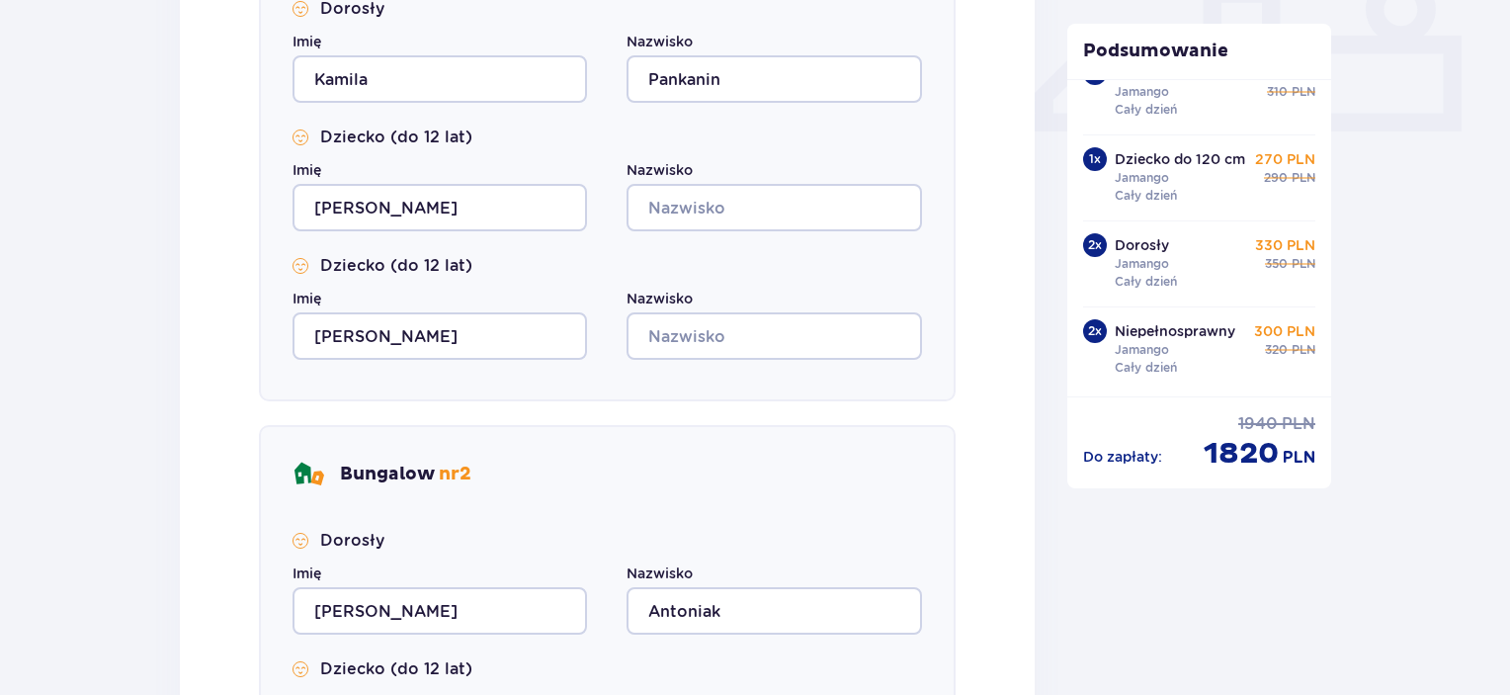
click at [715, 181] on div "Nazwisko" at bounding box center [773, 195] width 294 height 71
click at [708, 201] on input "Nazwisko" at bounding box center [773, 207] width 294 height 47
type input "Lacke"
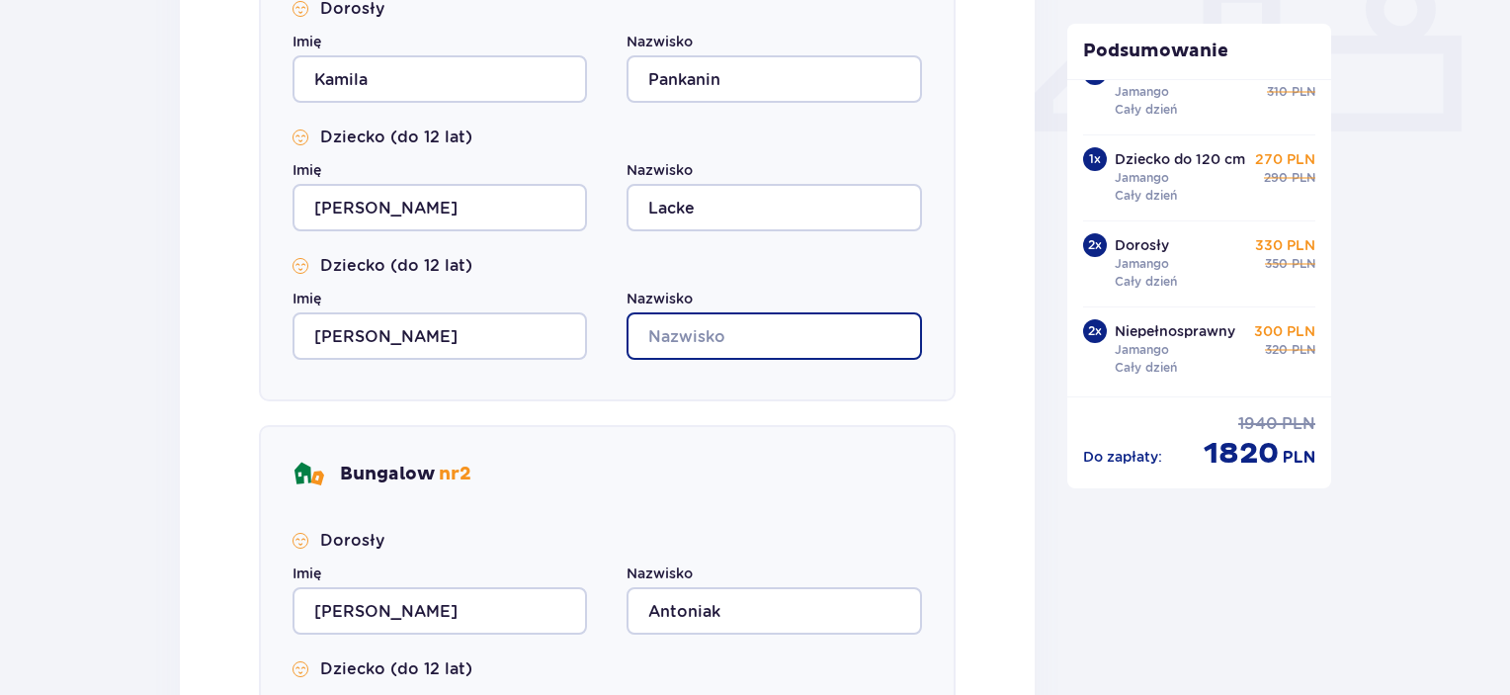
click at [679, 331] on input "Nazwisko" at bounding box center [773, 335] width 294 height 47
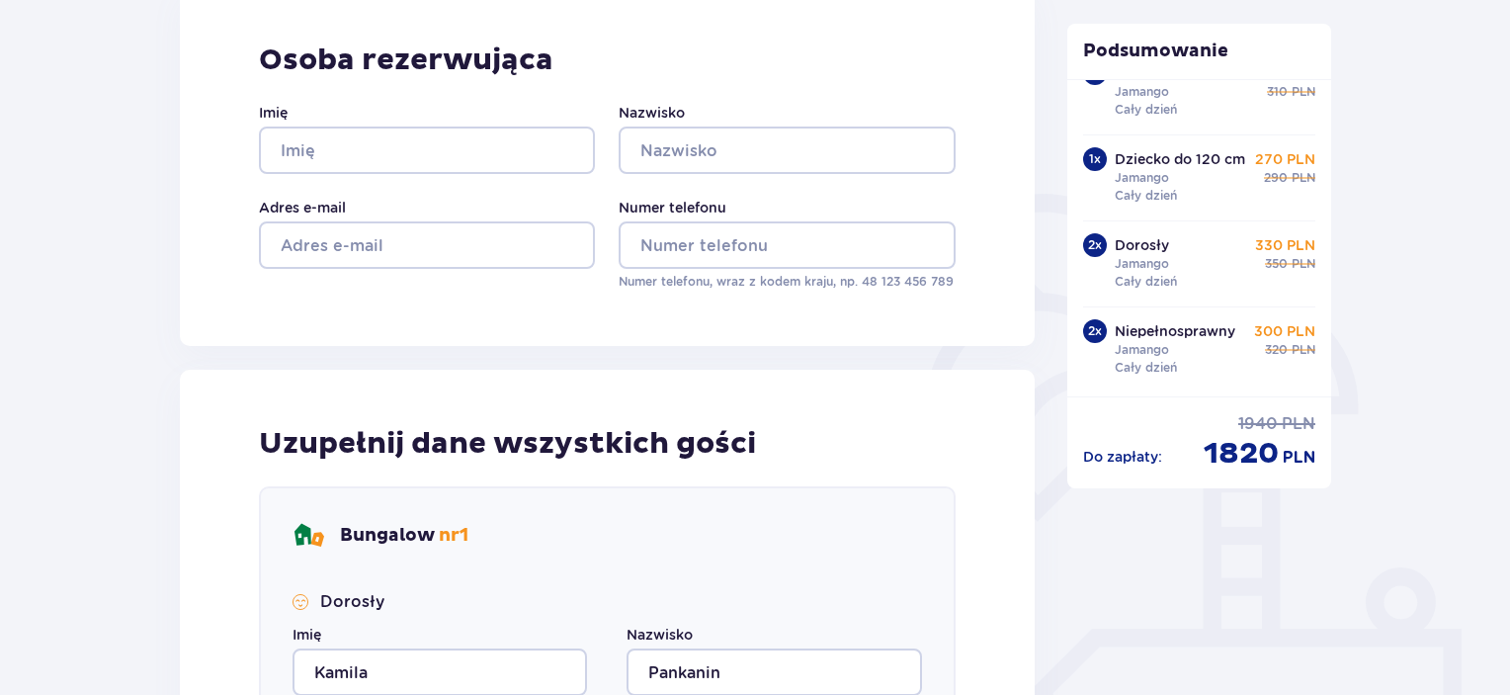
scroll to position [198, 0]
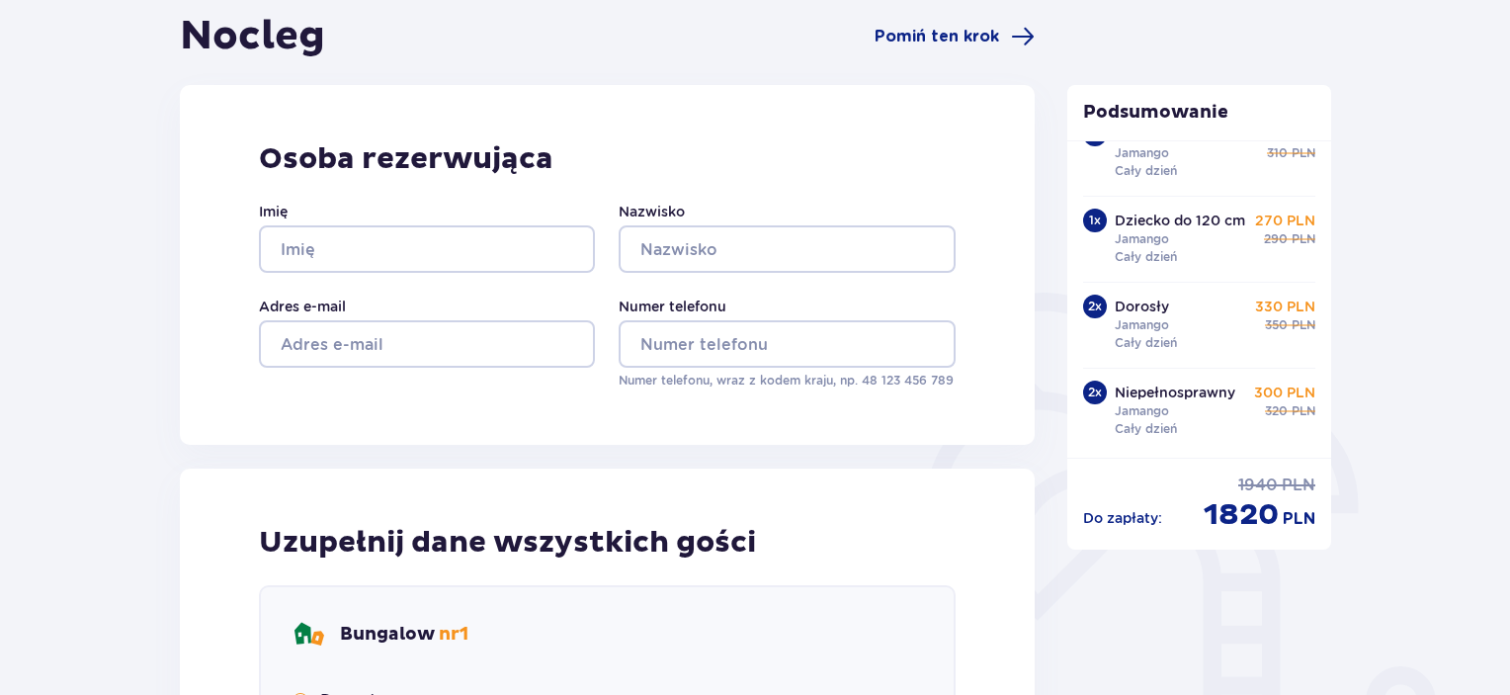
type input "Bardoński"
click at [379, 244] on input "Imię" at bounding box center [427, 248] width 336 height 47
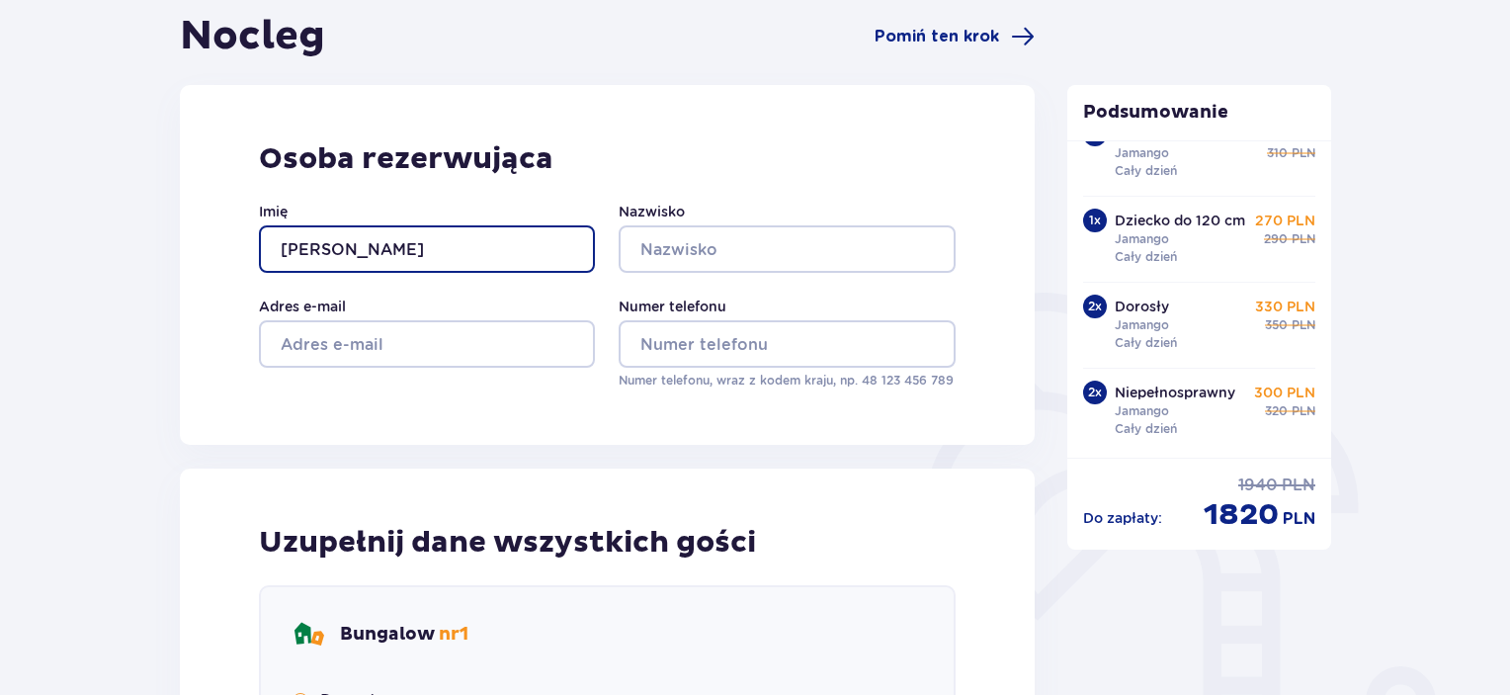
type input "Jakub"
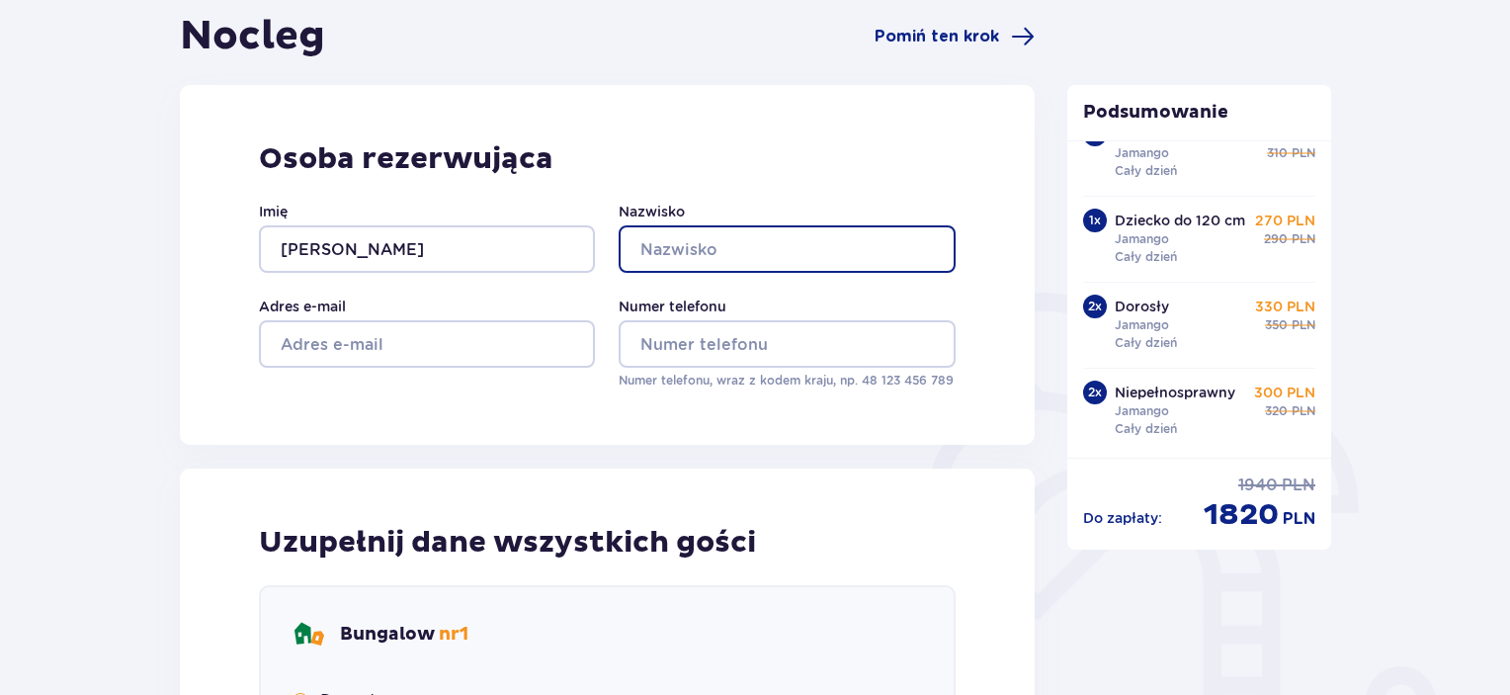
click at [812, 258] on input "Nazwisko" at bounding box center [786, 248] width 336 height 47
type input "Mierzejewski"
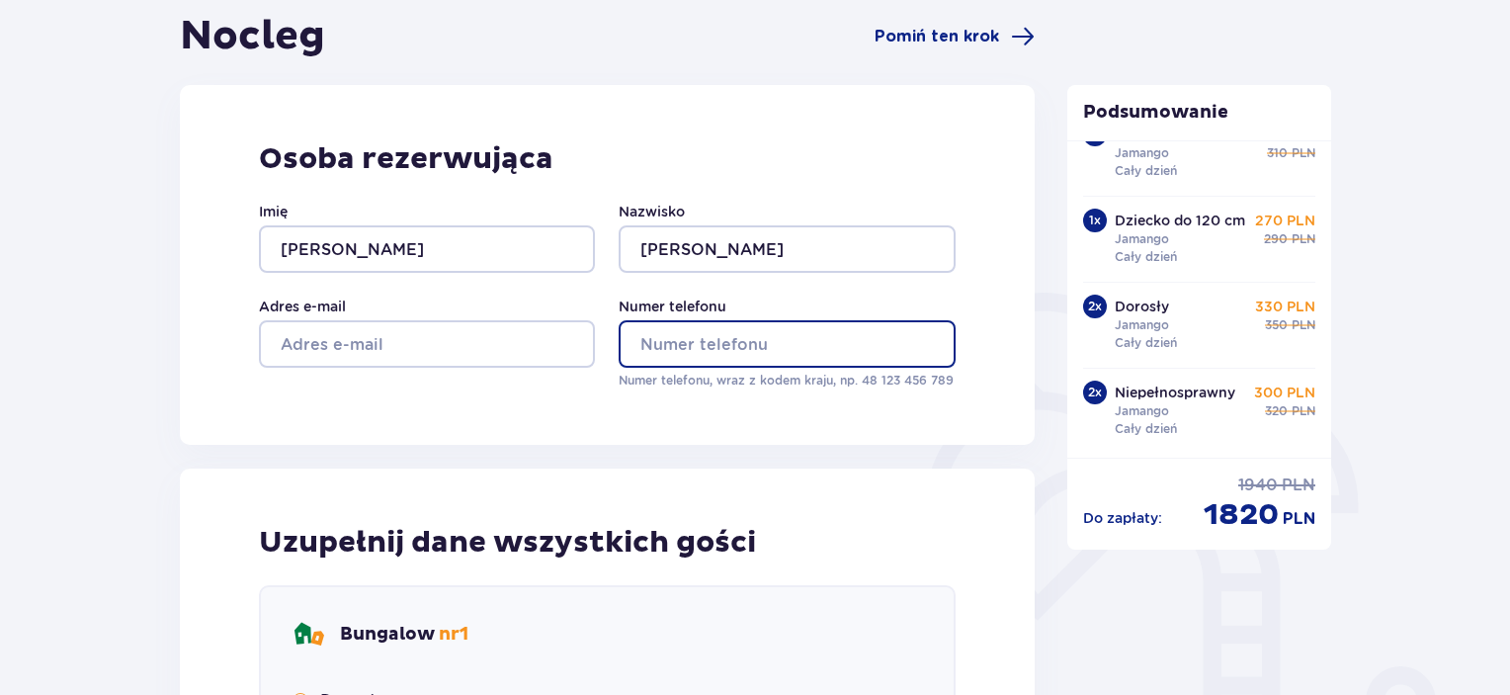
click at [785, 343] on input "Numer telefonu" at bounding box center [786, 343] width 336 height 47
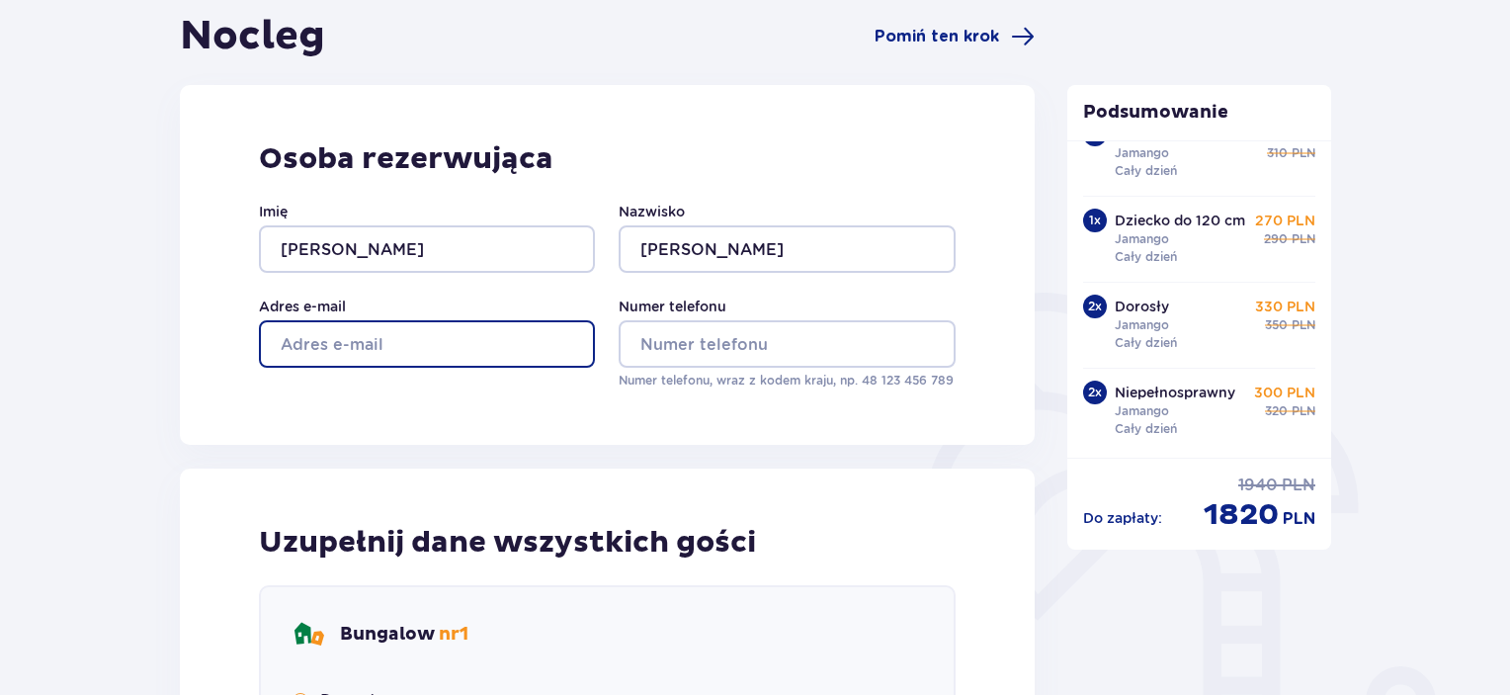
click at [470, 347] on input "Adres e-mail" at bounding box center [427, 343] width 336 height 47
type input "brzytwa112@gmail.com"
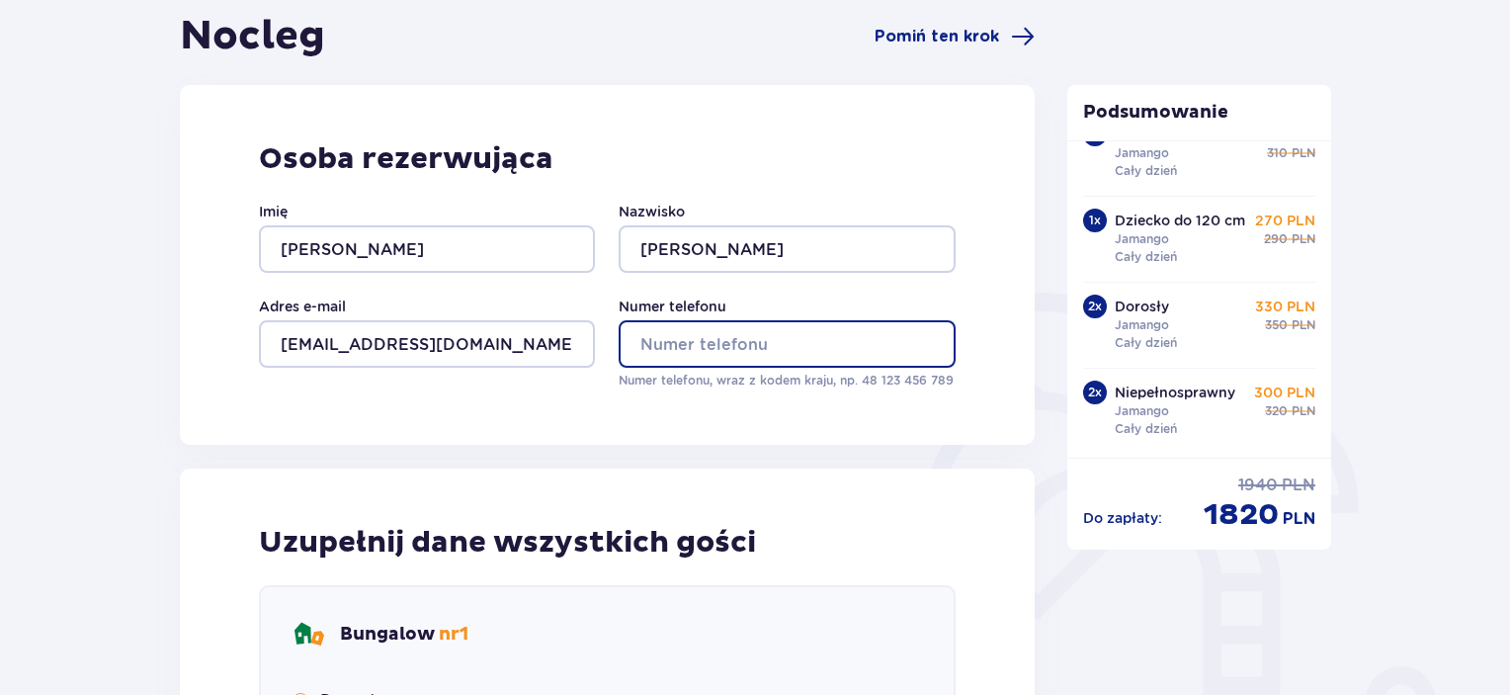
click at [700, 345] on input "Numer telefonu" at bounding box center [786, 343] width 336 height 47
click at [636, 347] on input "48506212138" at bounding box center [786, 343] width 336 height 47
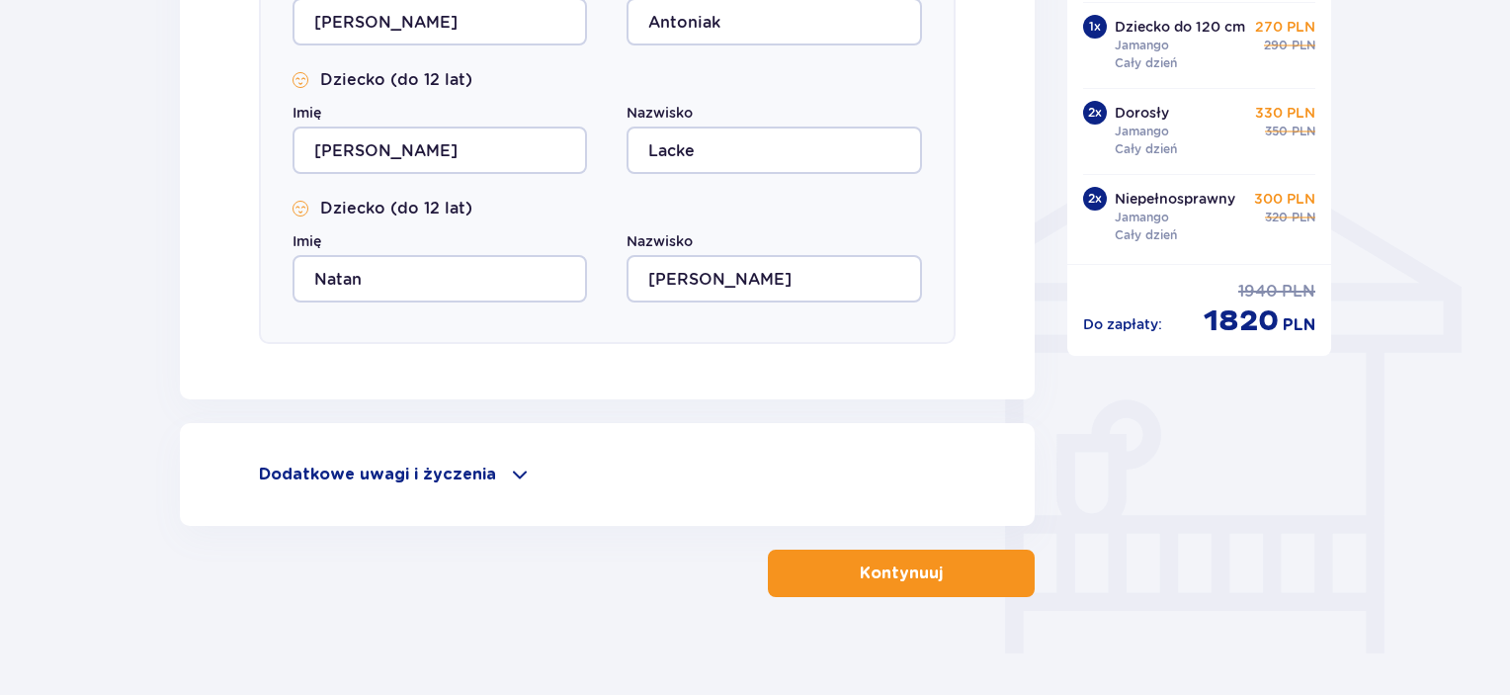
scroll to position [1482, 0]
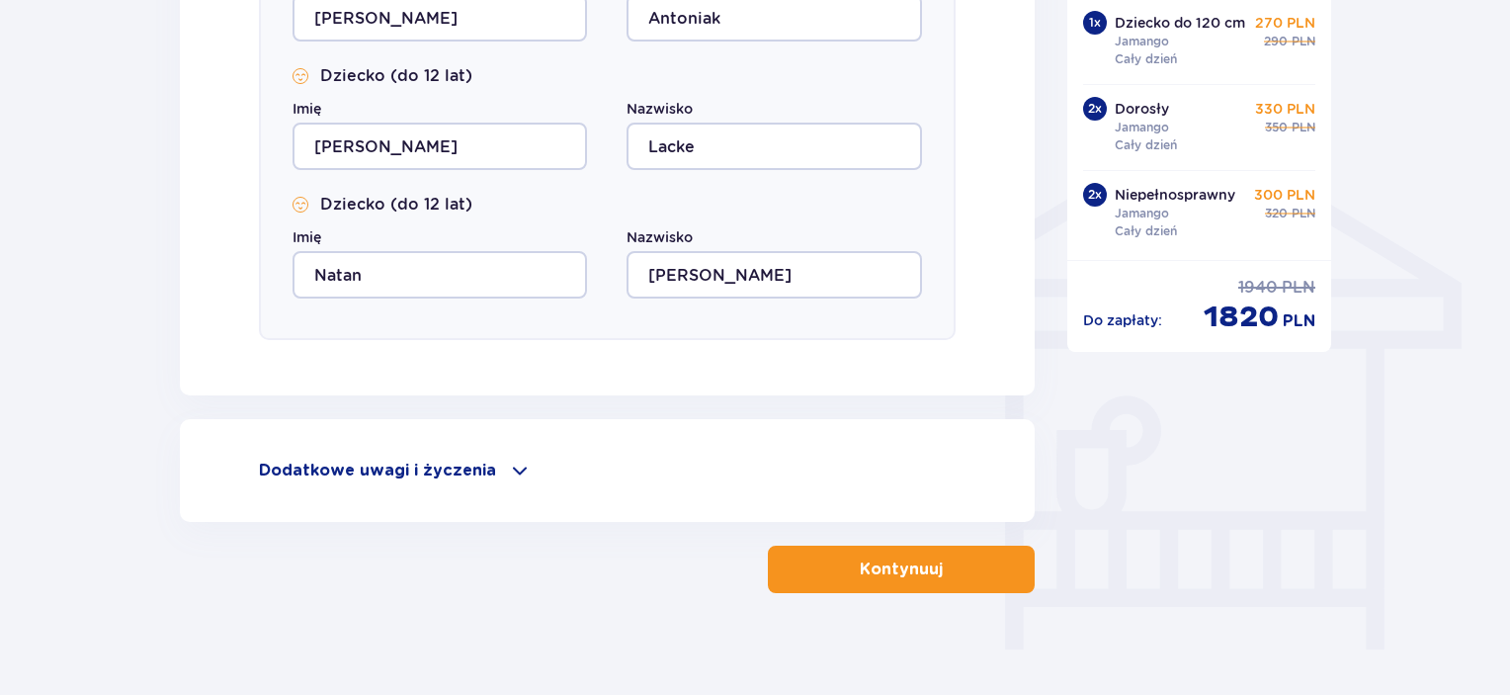
type input "+48506212138"
click at [510, 464] on span at bounding box center [520, 470] width 24 height 24
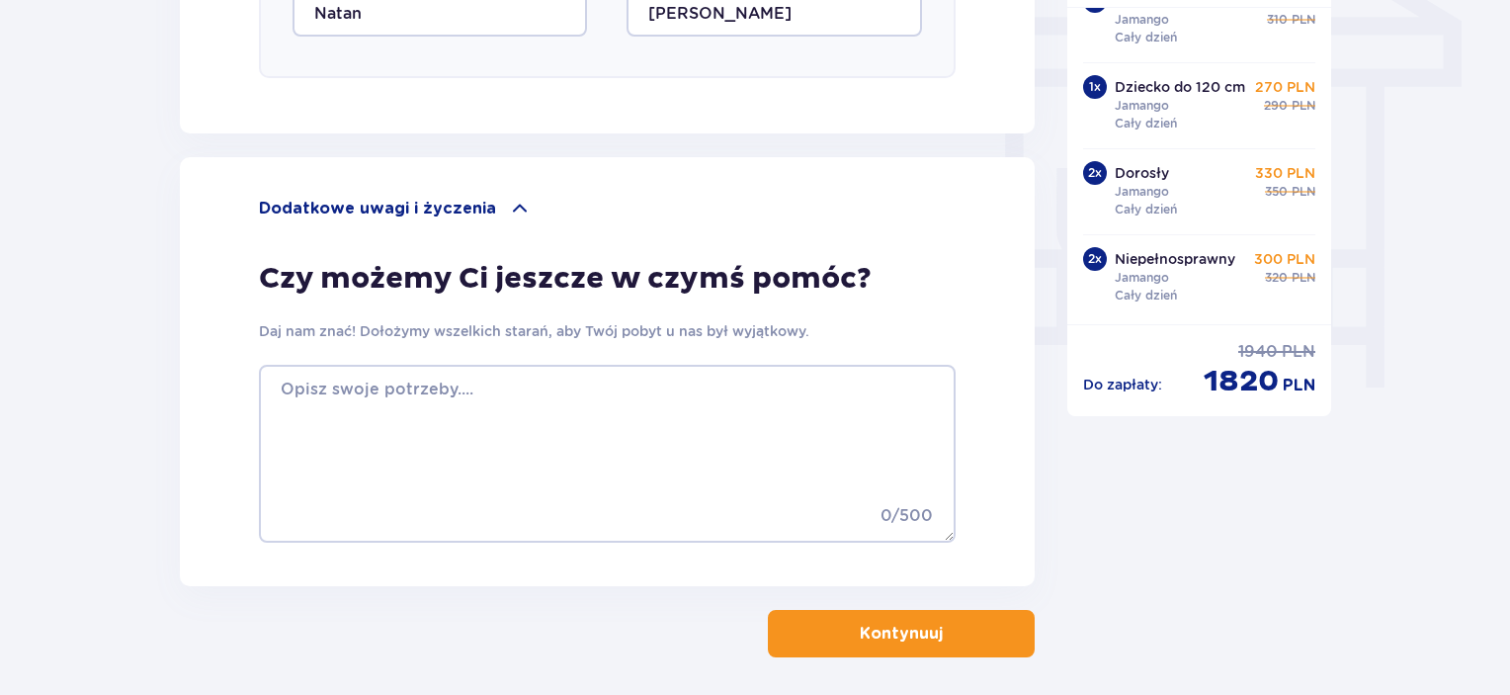
scroll to position [1778, 0]
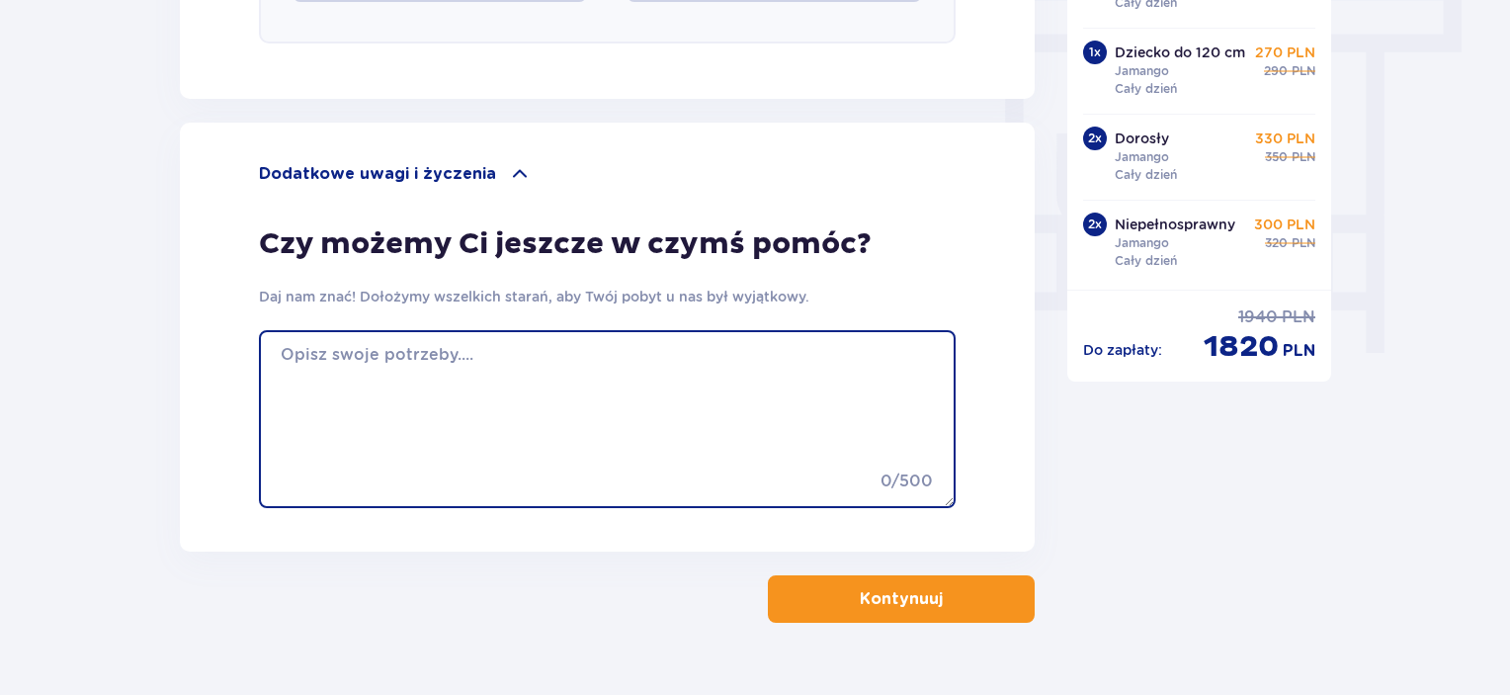
click at [361, 429] on textarea at bounding box center [607, 419] width 697 height 178
click at [767, 351] on textarea "Prośba o możliwość wcześniejszego zameldowania się." at bounding box center [607, 419] width 697 height 178
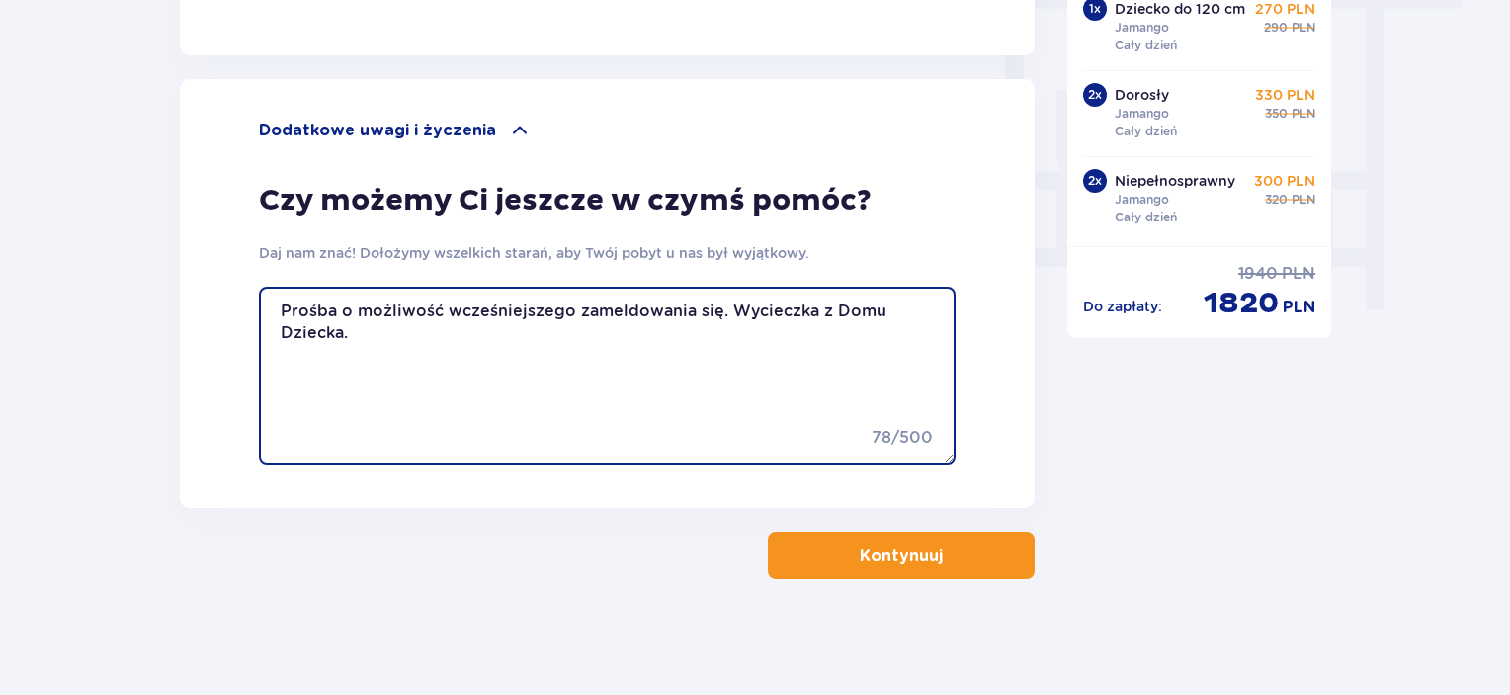
scroll to position [1823, 0]
click at [688, 330] on textarea "Prośba o możliwość wcześniejszego zameldowania się. Wycieczka z Domu Dziecka." at bounding box center [607, 375] width 697 height 178
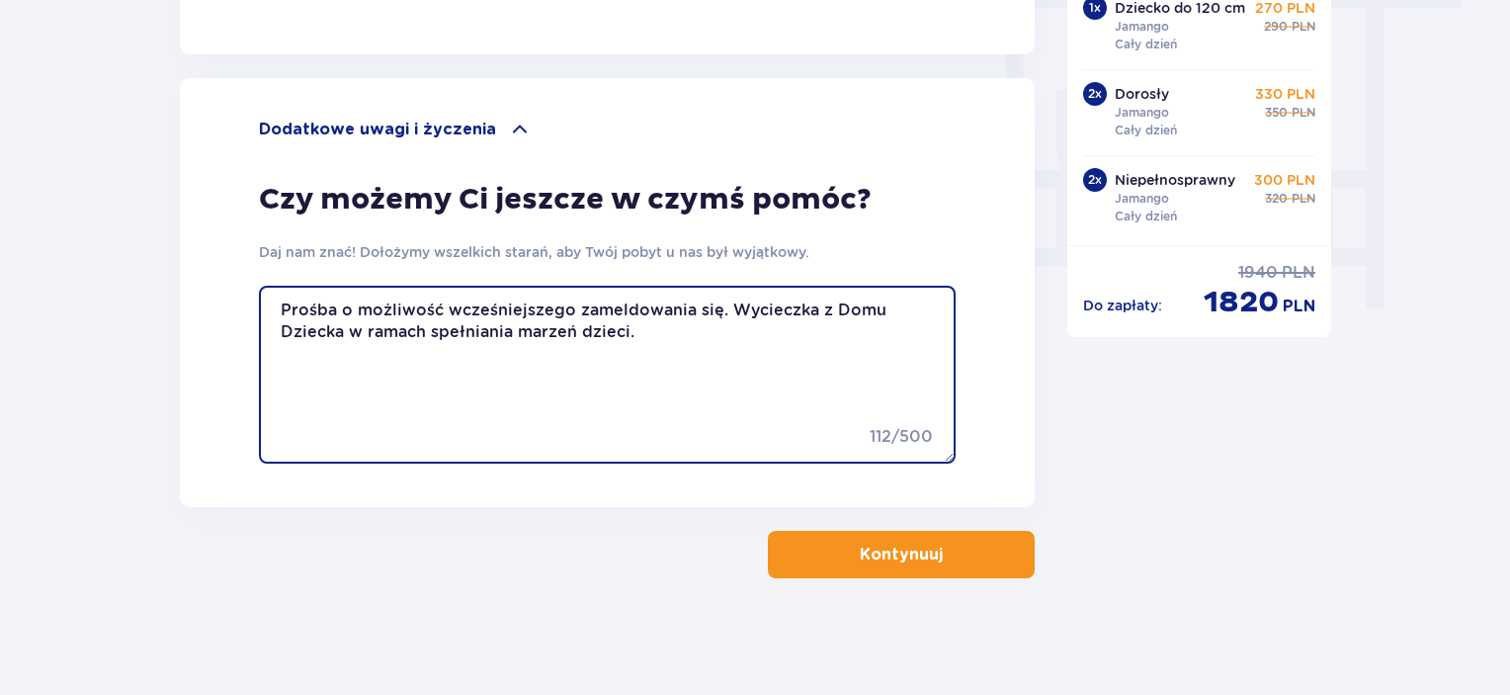
drag, startPoint x: 672, startPoint y: 338, endPoint x: 431, endPoint y: 343, distance: 241.1
click at [431, 343] on textarea "Prośba o możliwość wcześniejszego zameldowania się. Wycieczka z Domu Dziecka w …" at bounding box center [607, 375] width 697 height 178
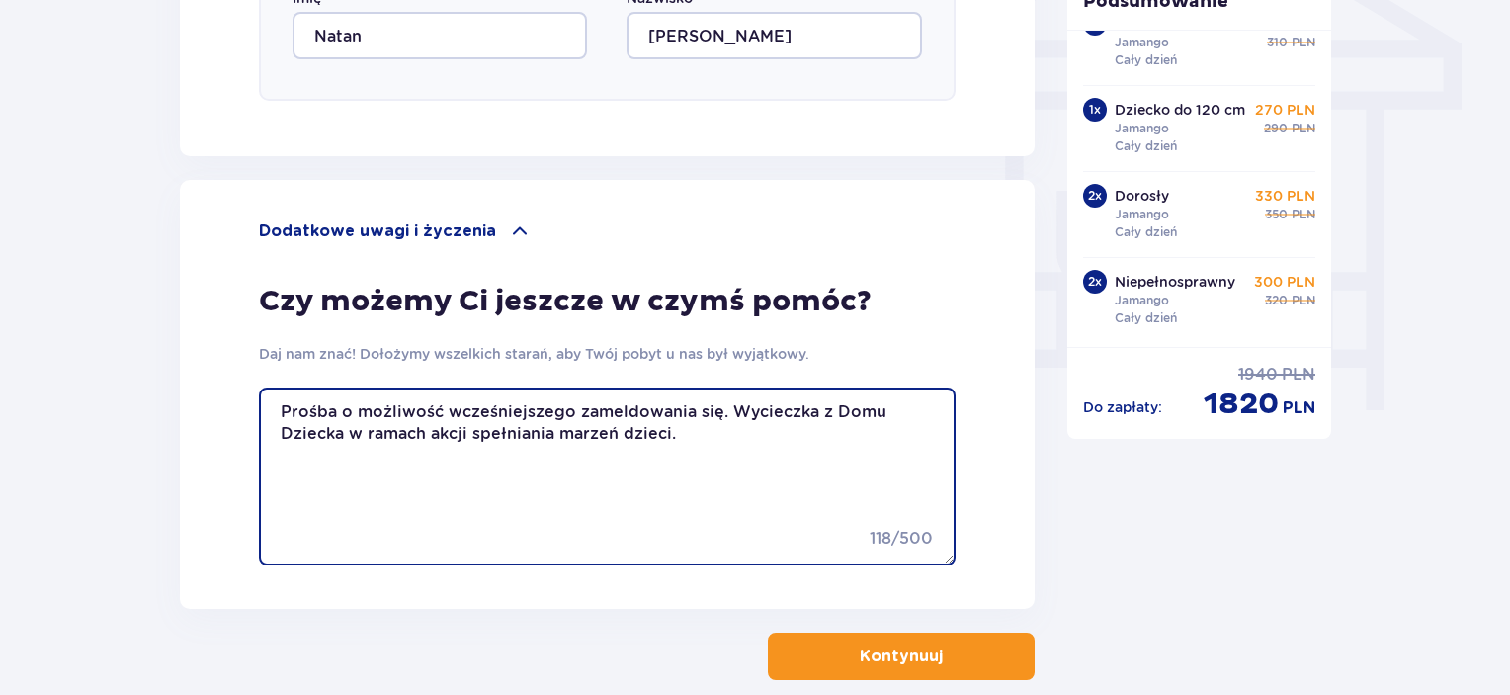
scroll to position [1724, 0]
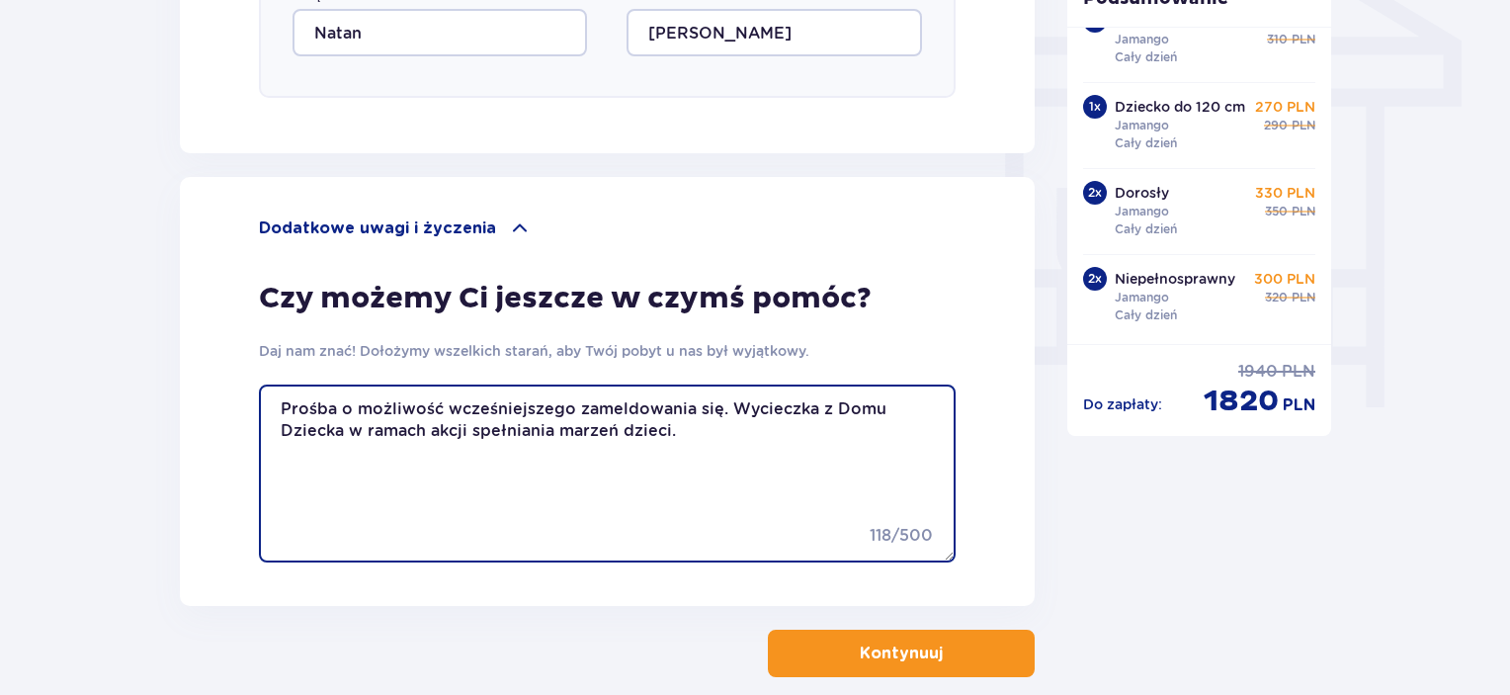
click at [743, 450] on textarea "Prośba o możliwość wcześniejszego zameldowania się. Wycieczka z Domu Dziecka w …" at bounding box center [607, 473] width 697 height 178
type textarea "Prośba o możliwość wcześniejszego zameldowania się. Wycieczka z Domu Dziecka w …"
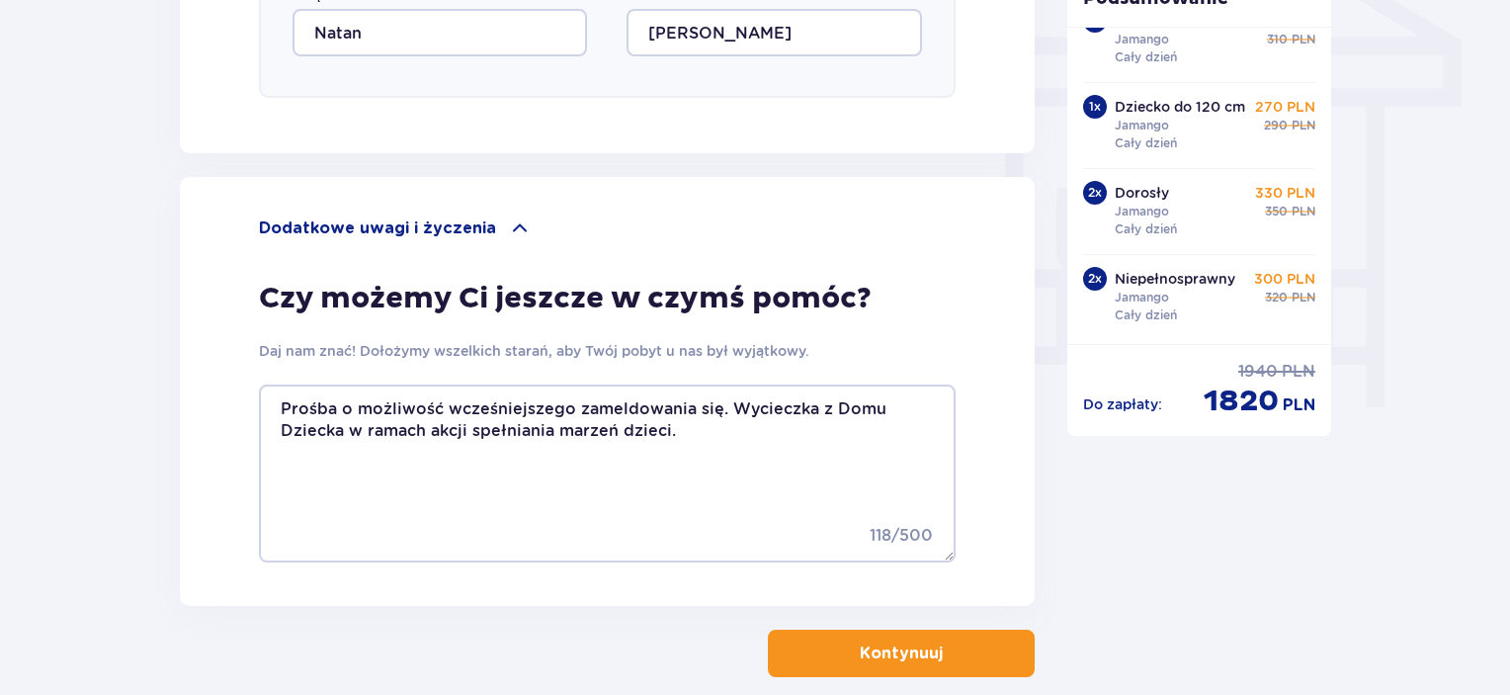
click at [958, 652] on button "Kontynuuj" at bounding box center [901, 652] width 267 height 47
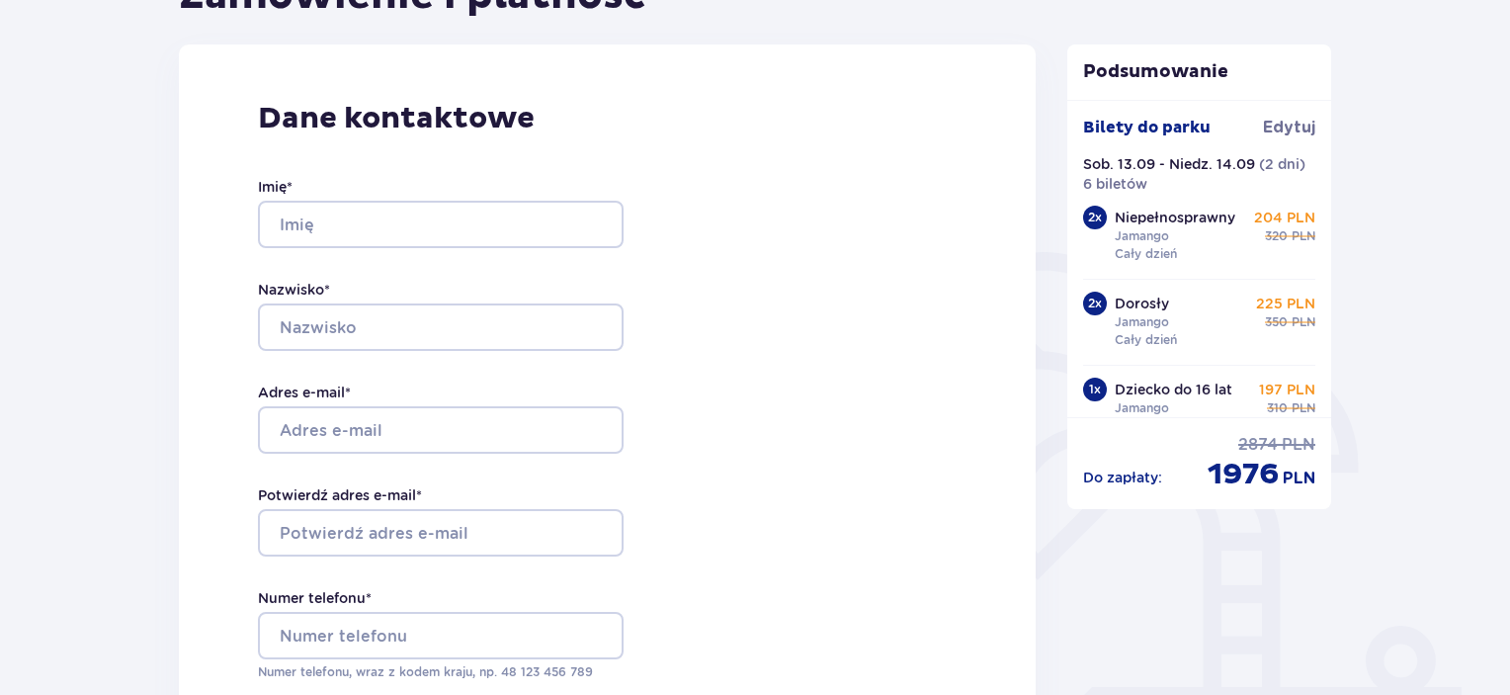
scroll to position [198, 0]
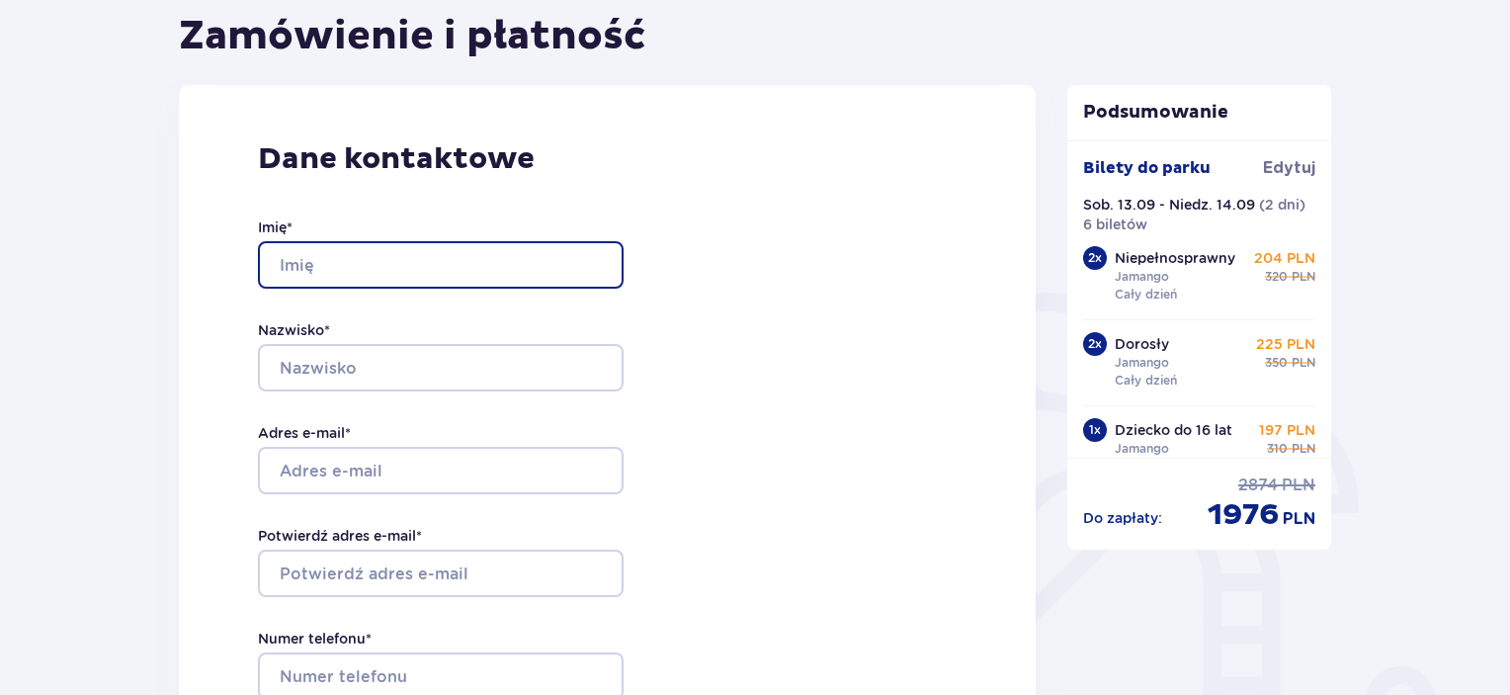
click at [376, 246] on input "Imię *" at bounding box center [441, 264] width 366 height 47
type input "Jakub"
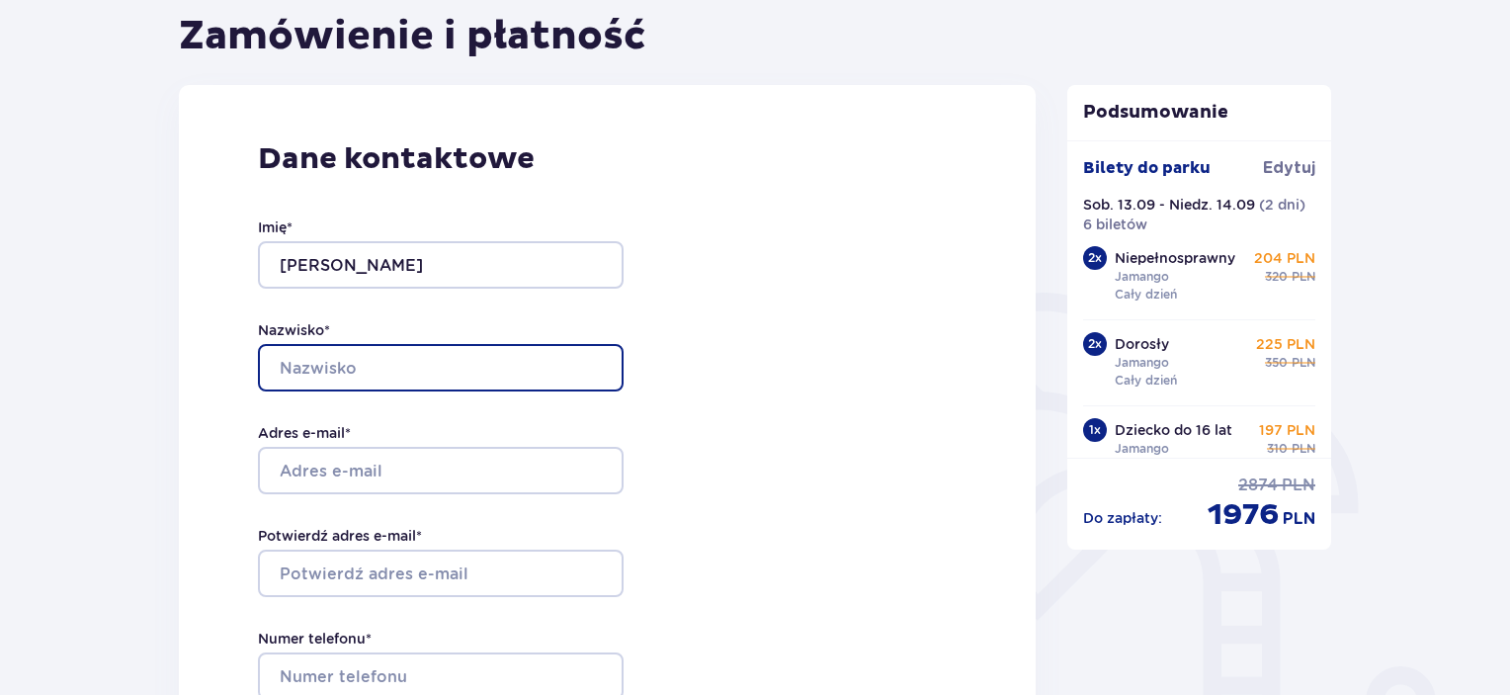
click at [434, 374] on input "Nazwisko *" at bounding box center [441, 367] width 366 height 47
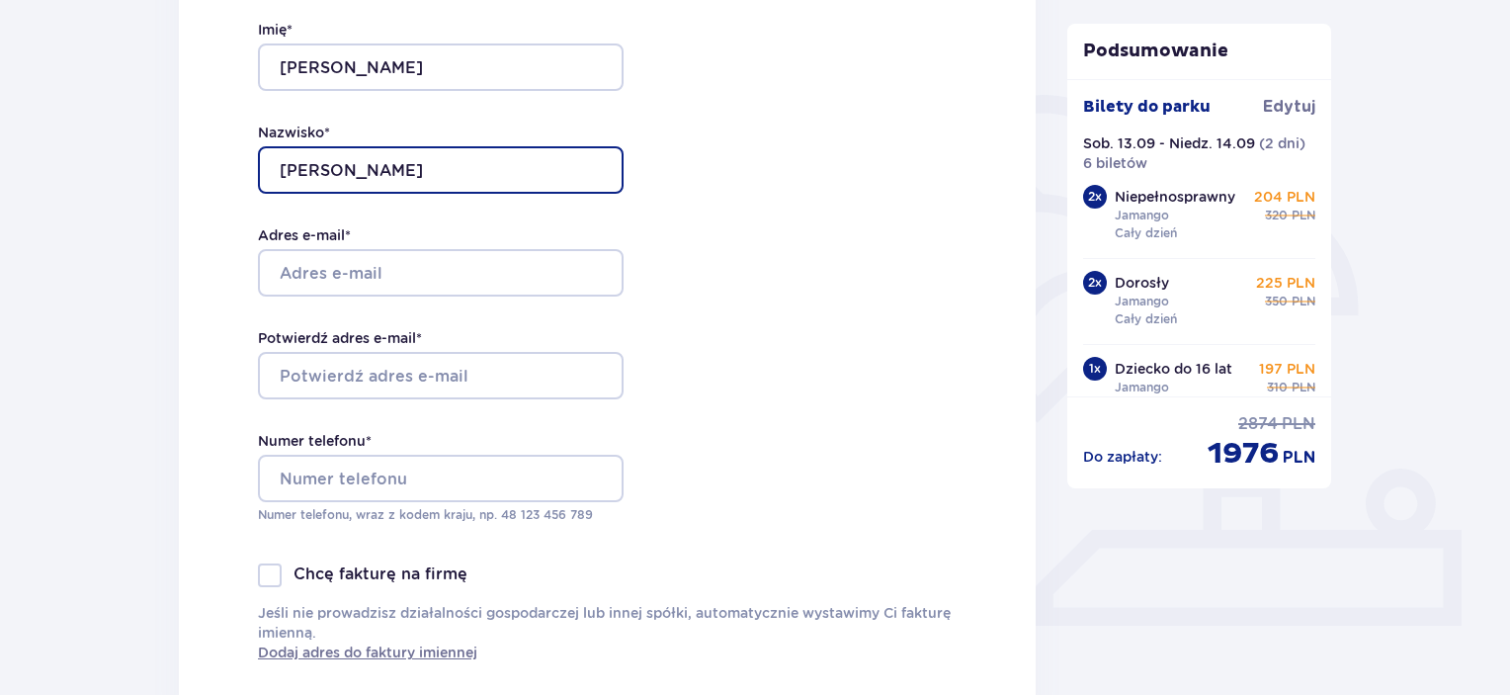
type input "Mierzejewski"
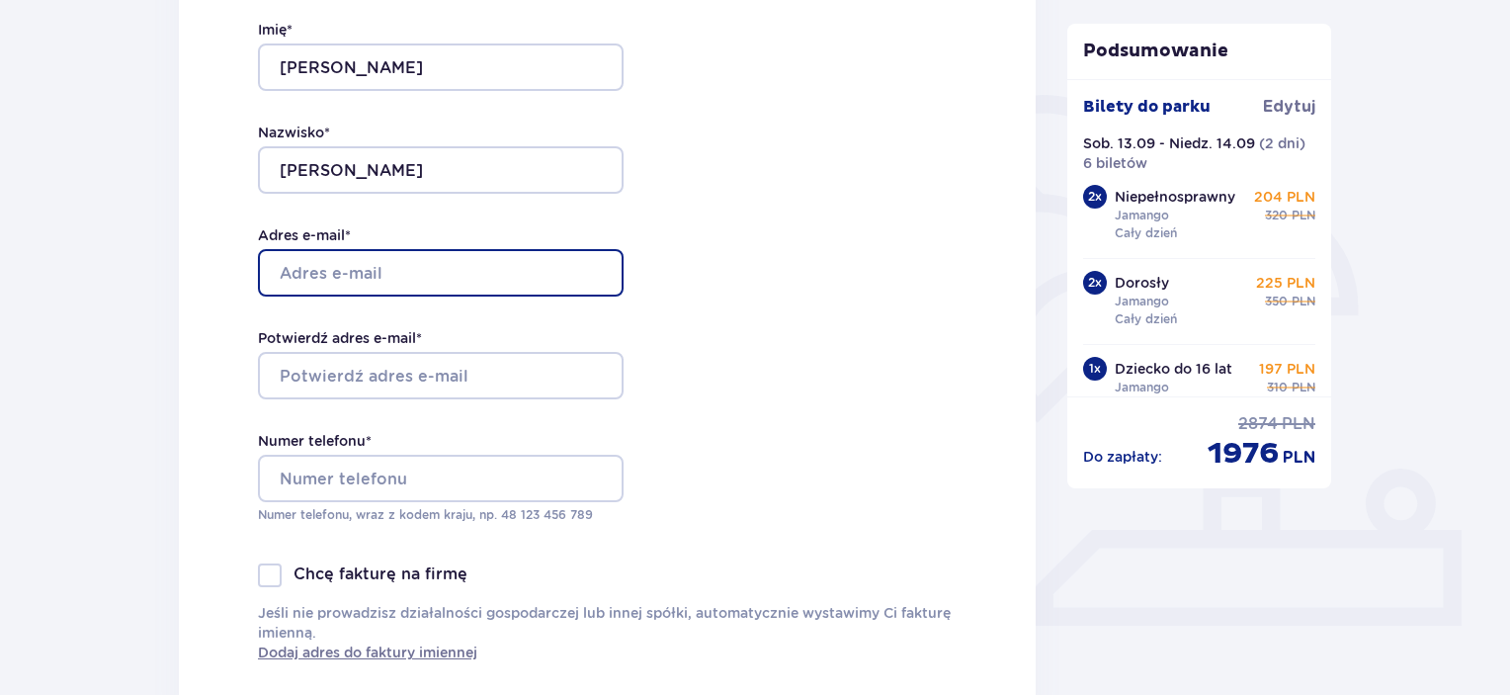
click at [386, 272] on input "Adres e-mail *" at bounding box center [441, 272] width 366 height 47
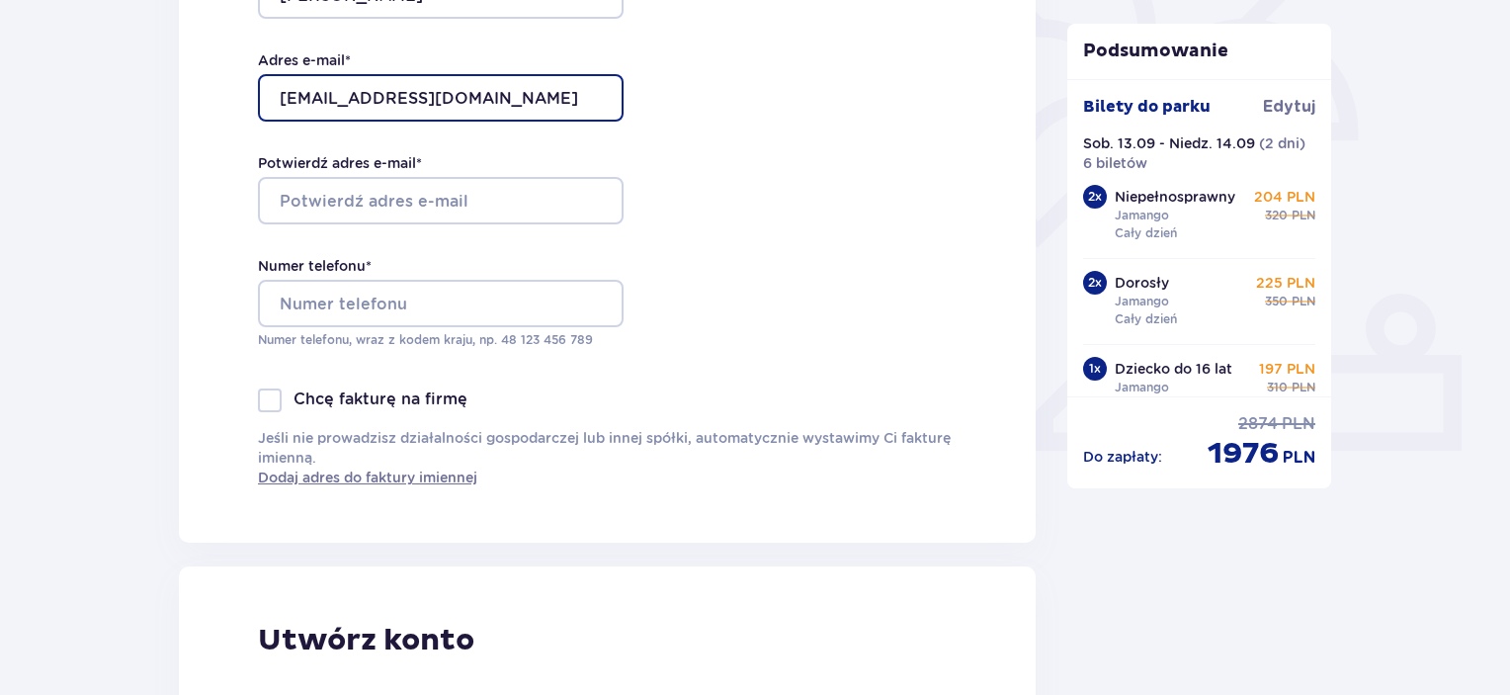
scroll to position [0, 0]
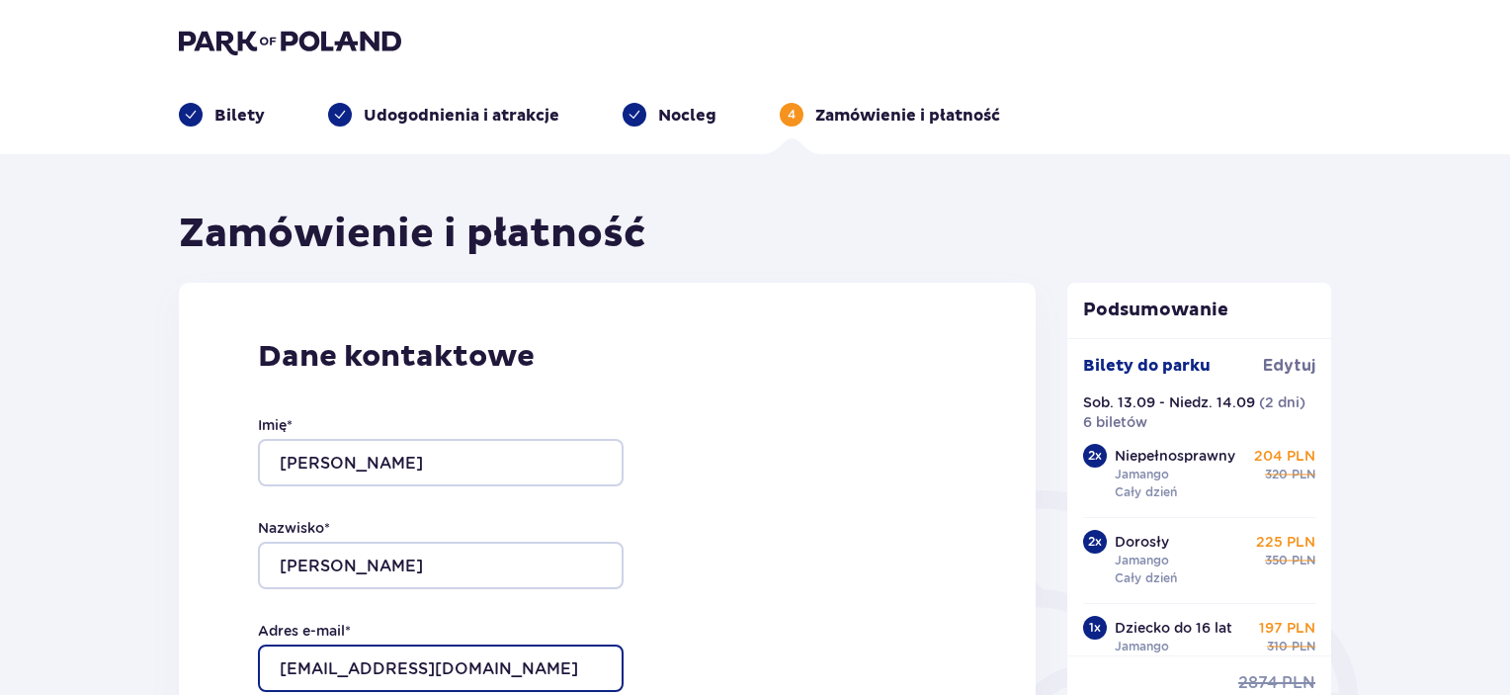
type input "brzytwa112@gmail.com"
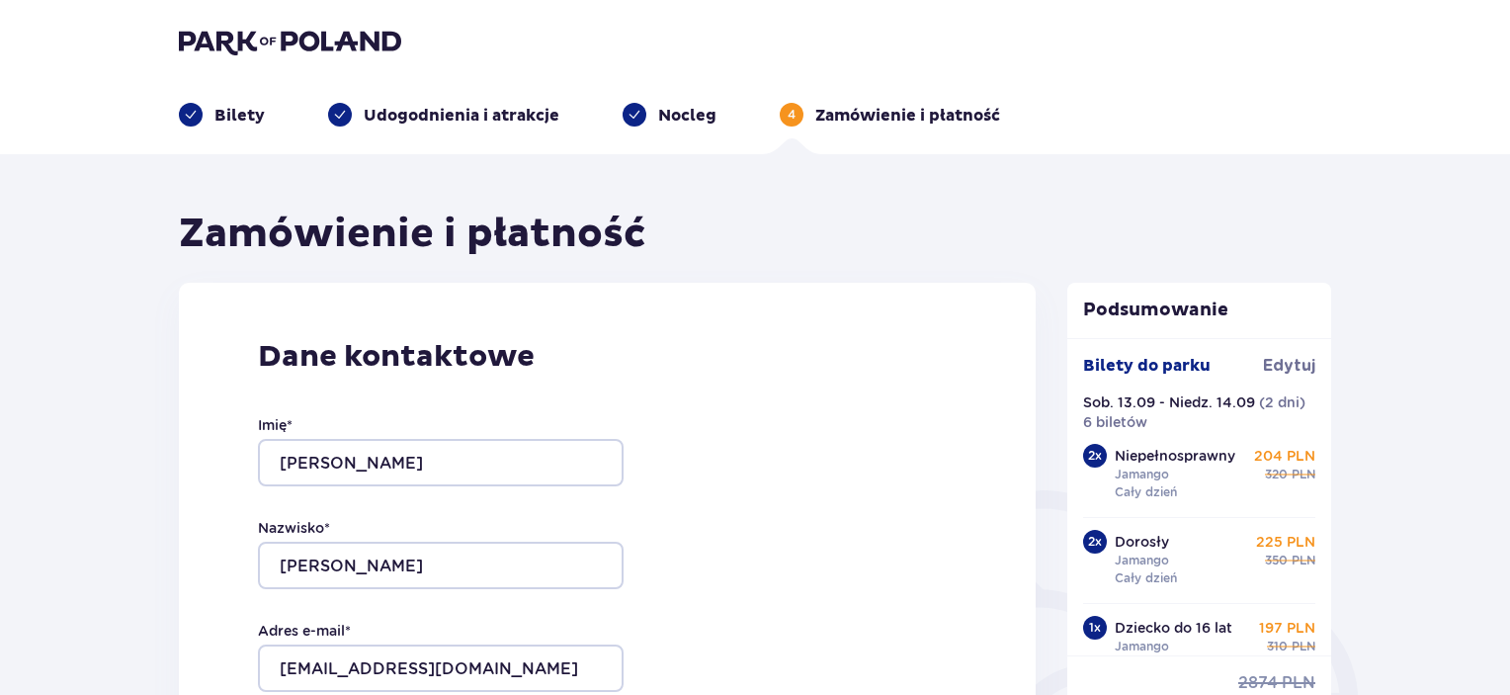
click at [692, 116] on p "Nocleg" at bounding box center [687, 116] width 58 height 22
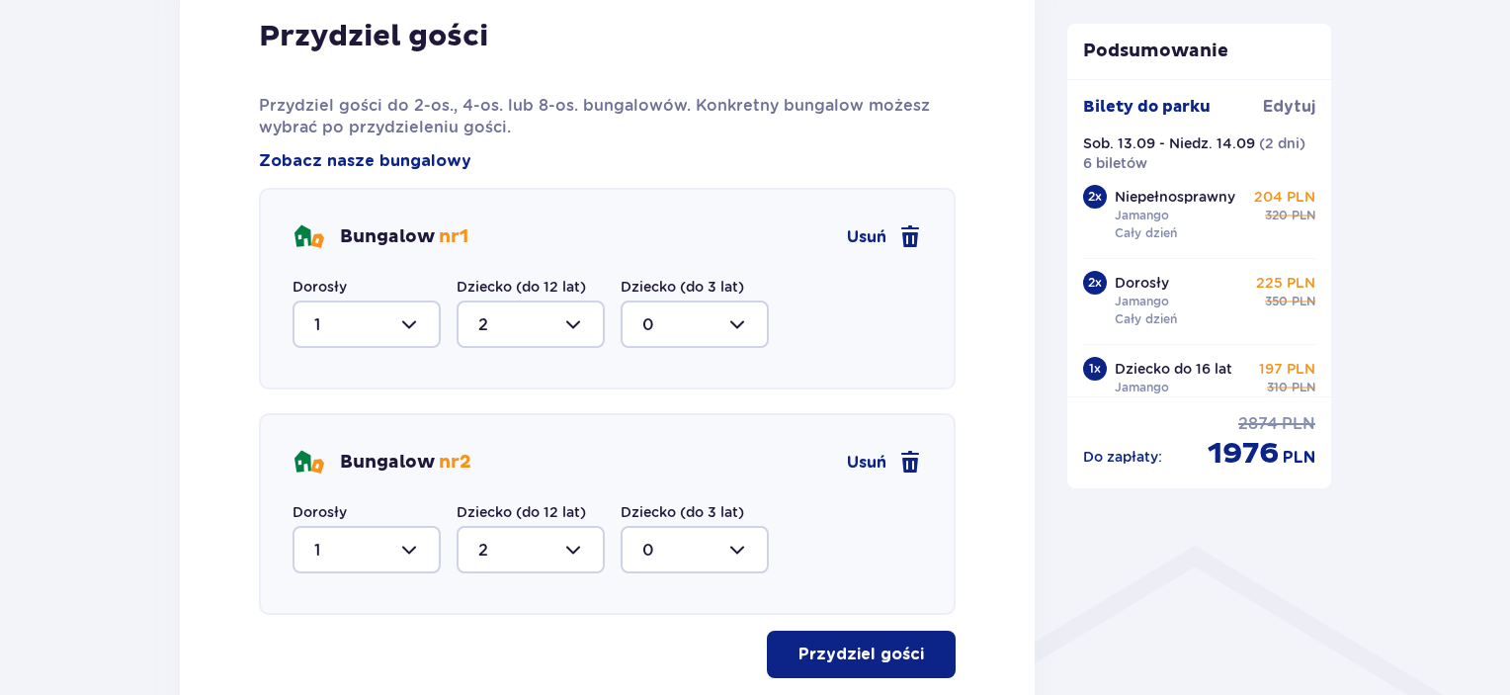
scroll to position [1087, 0]
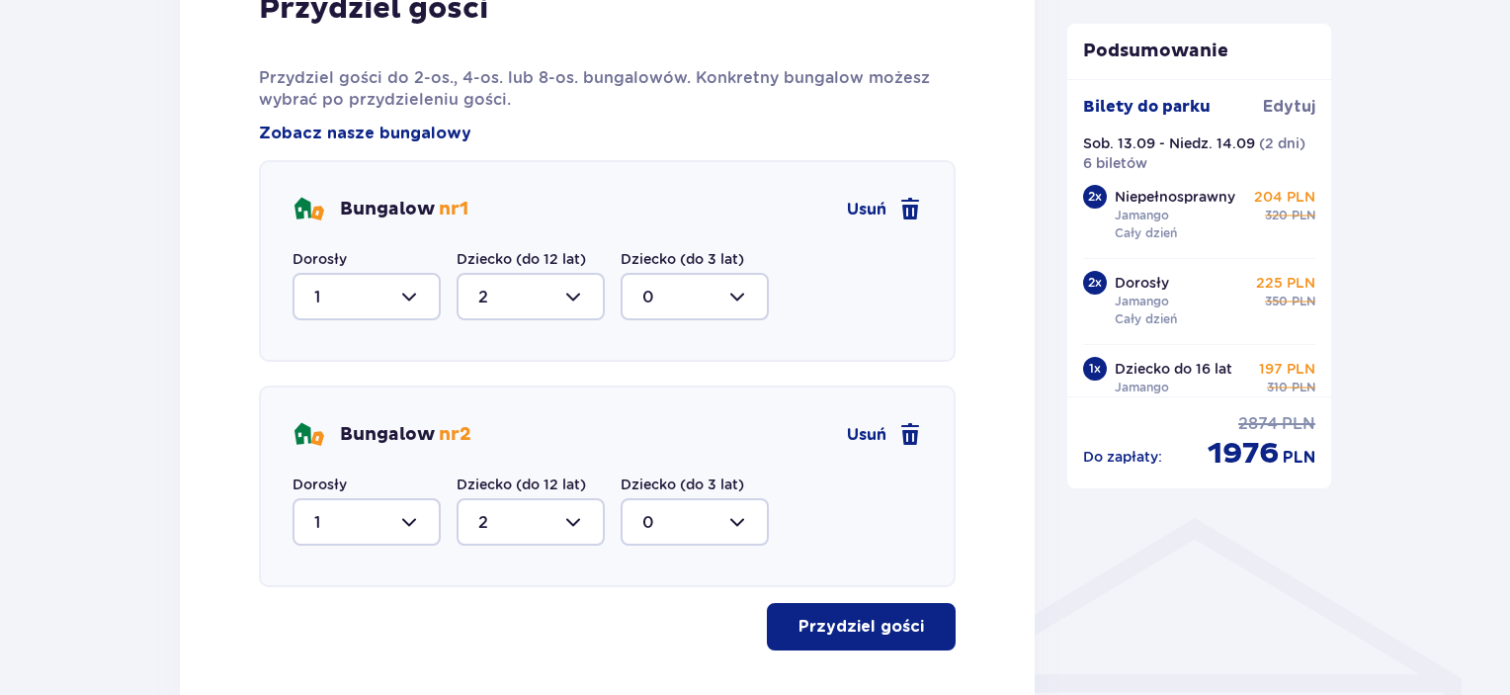
drag, startPoint x: 902, startPoint y: 213, endPoint x: 896, endPoint y: 231, distance: 18.7
click at [902, 212] on span at bounding box center [910, 210] width 24 height 24
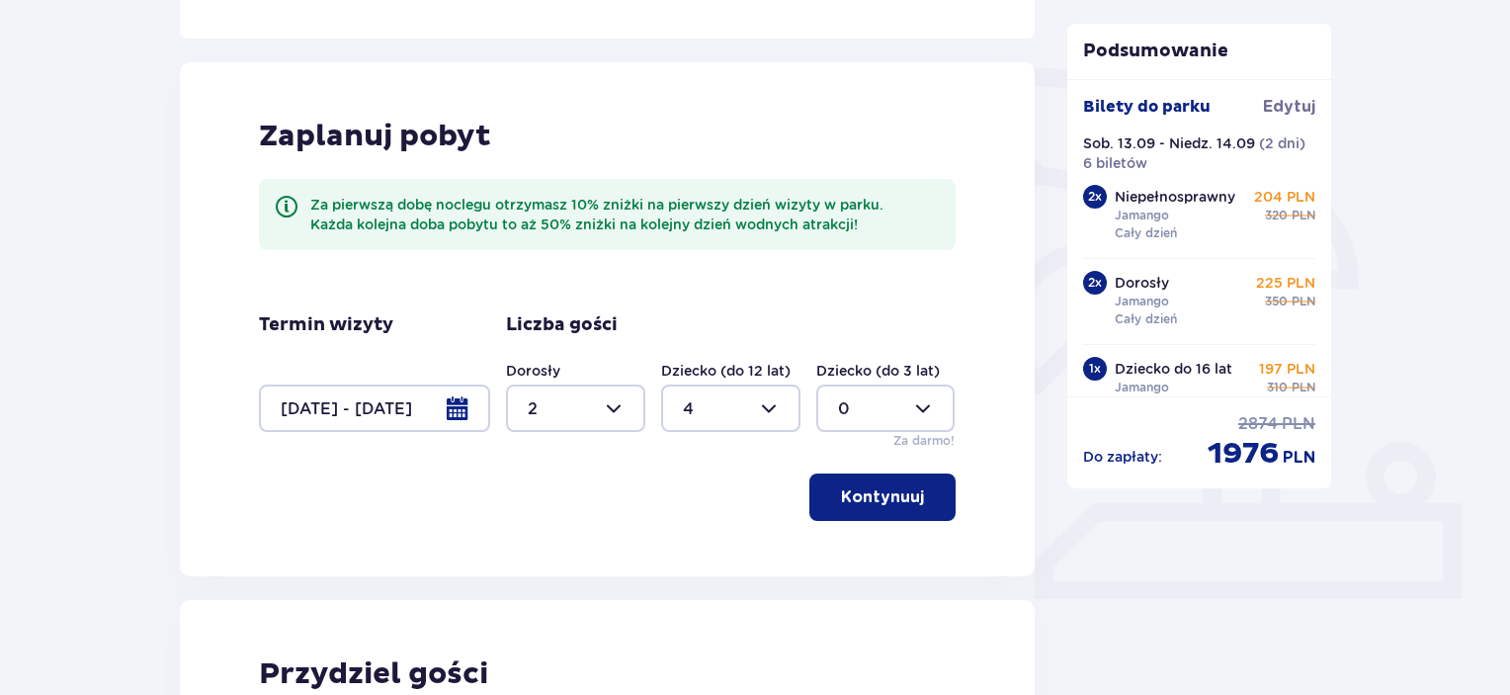
type input "0"
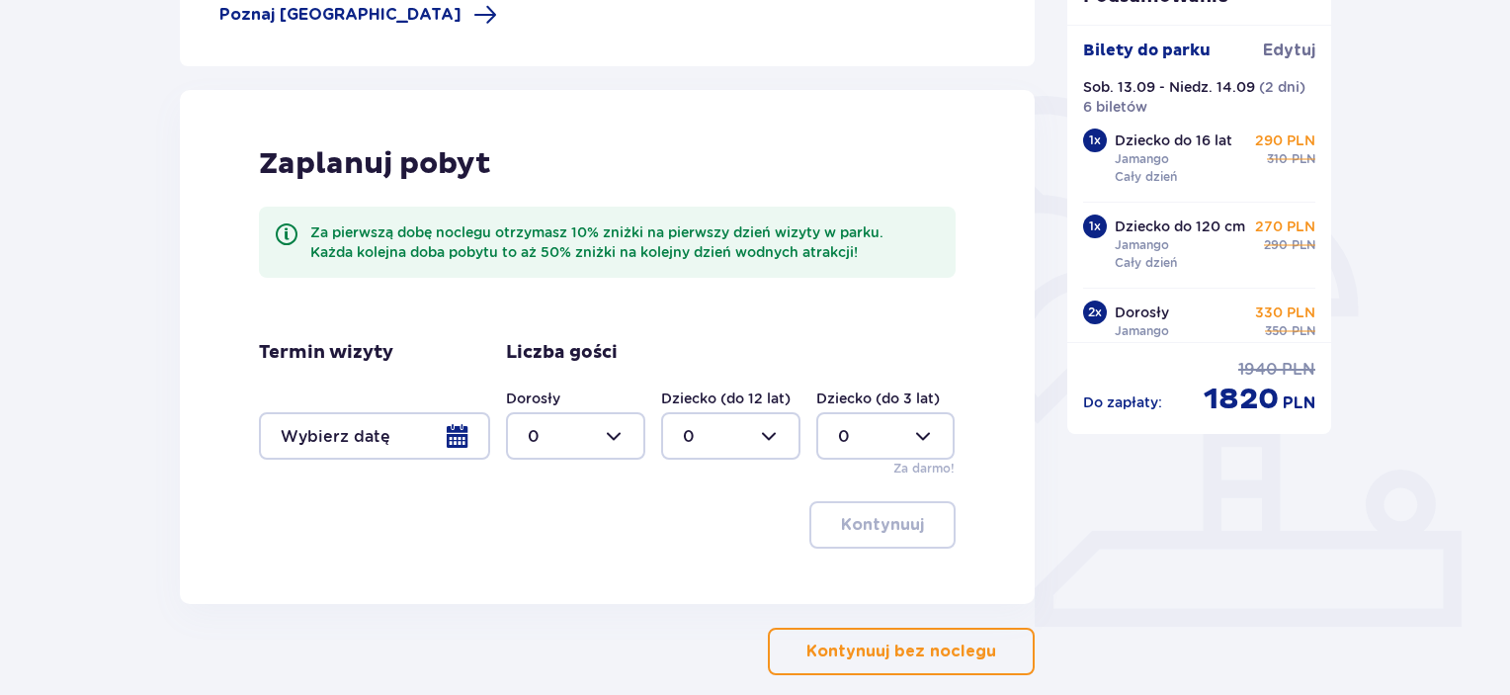
scroll to position [0, 0]
click at [455, 438] on div at bounding box center [374, 435] width 231 height 47
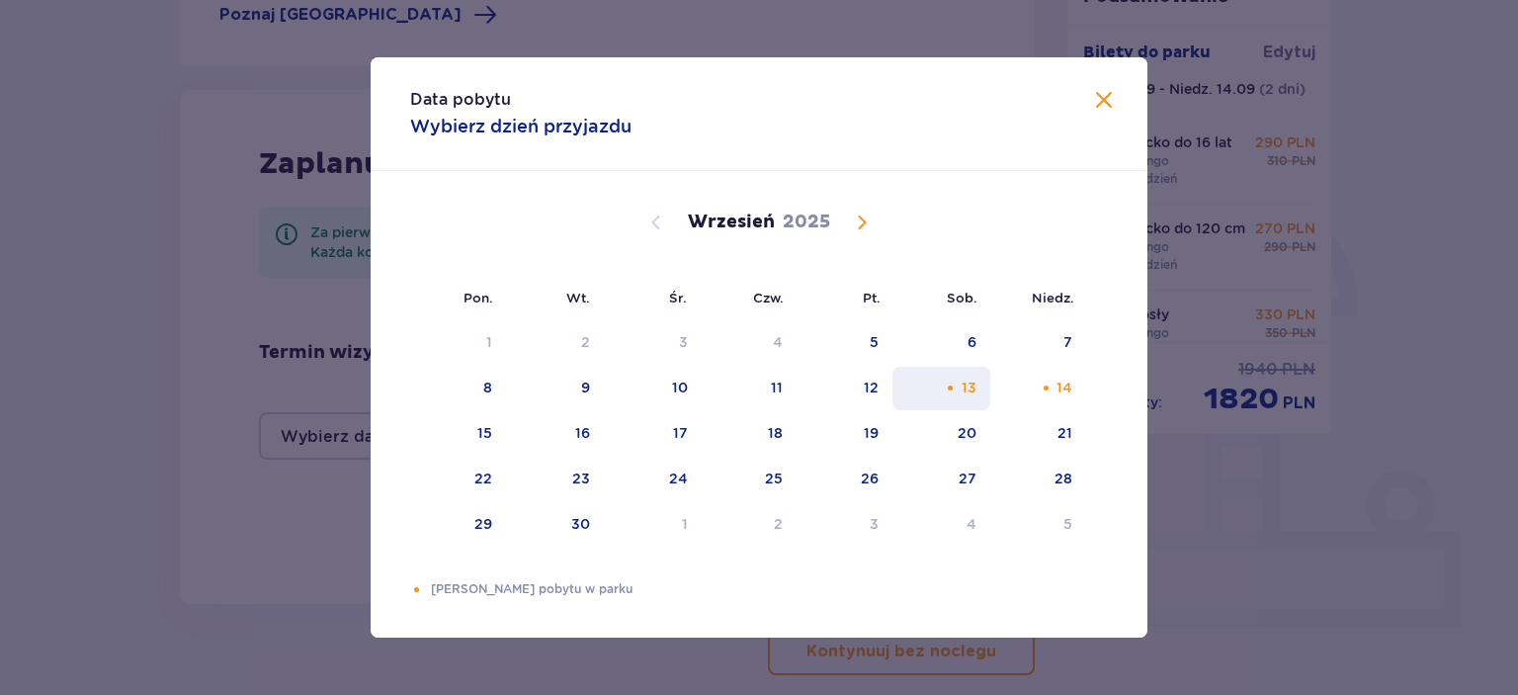
click at [968, 385] on div "13" at bounding box center [968, 387] width 15 height 20
click at [1075, 388] on div "14" at bounding box center [1038, 388] width 96 height 43
type input "13.09.25 - 14.09.25"
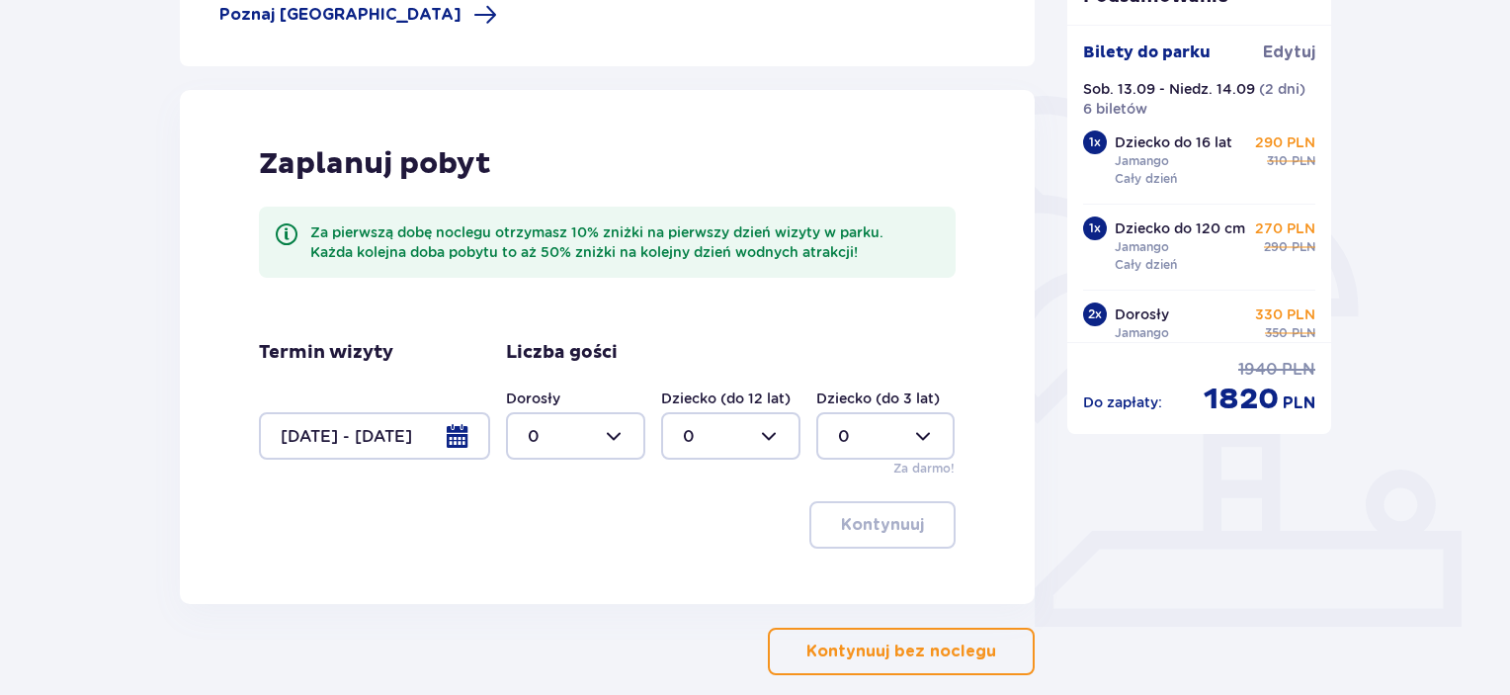
click at [607, 442] on div at bounding box center [575, 435] width 139 height 47
click at [569, 581] on div "2" at bounding box center [576, 579] width 96 height 22
type input "2"
click at [743, 441] on div at bounding box center [730, 435] width 139 height 47
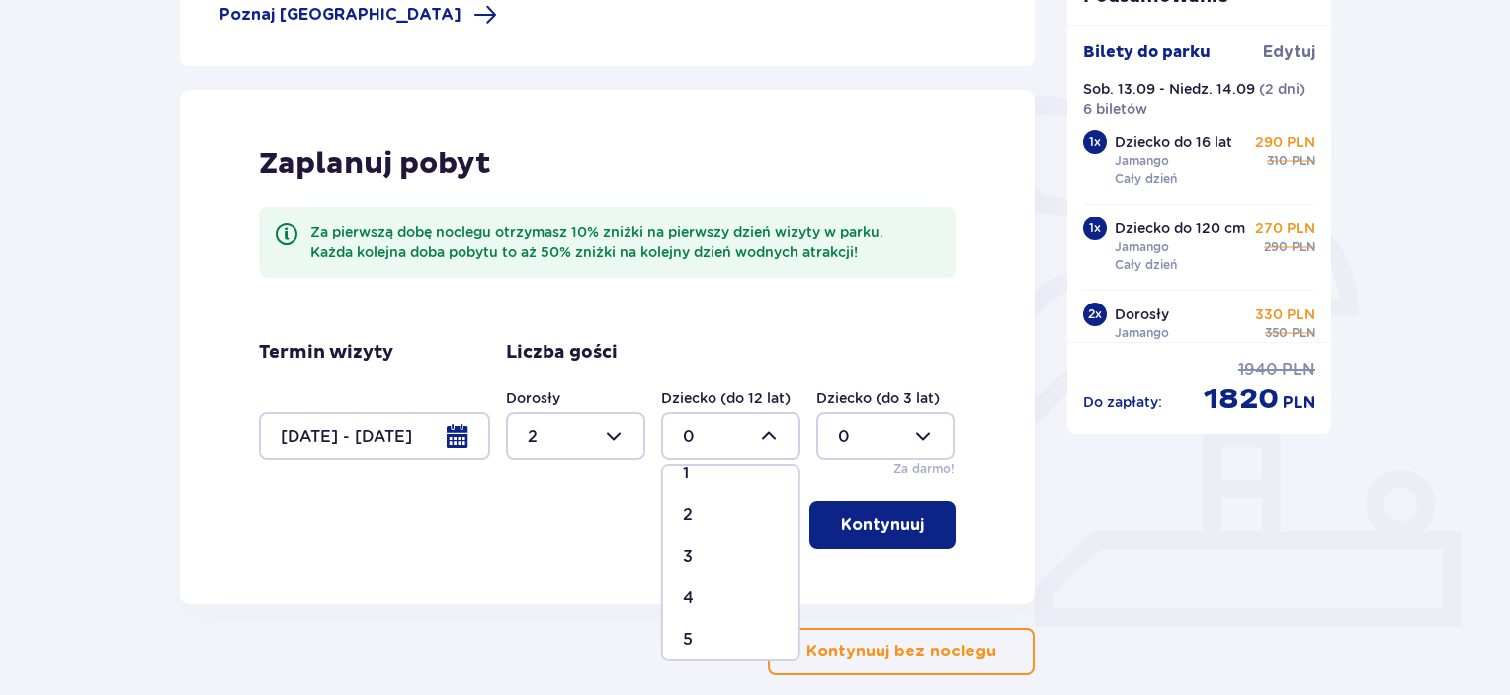
scroll to position [99, 0]
click at [716, 554] on div "4" at bounding box center [731, 563] width 96 height 22
type input "4"
click at [871, 528] on p "Kontynuuj" at bounding box center [882, 525] width 83 height 22
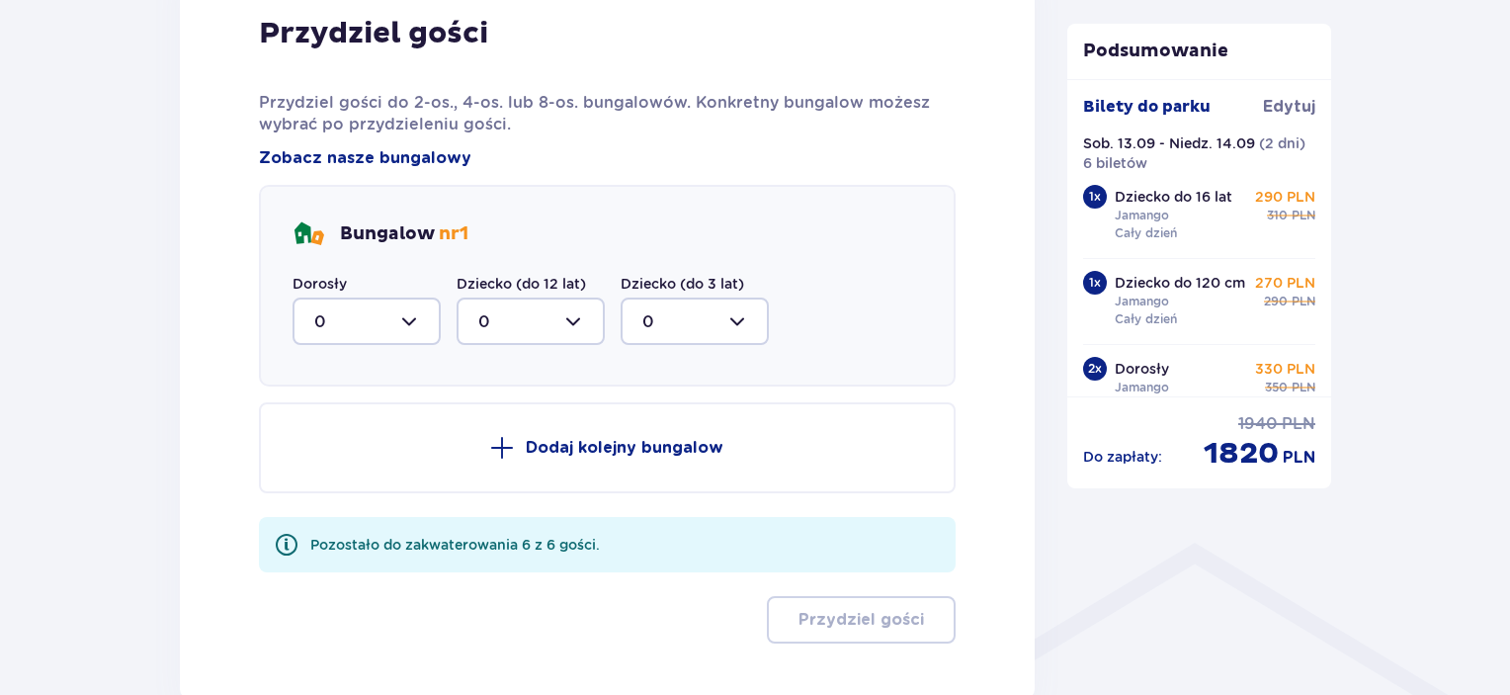
scroll to position [1097, 0]
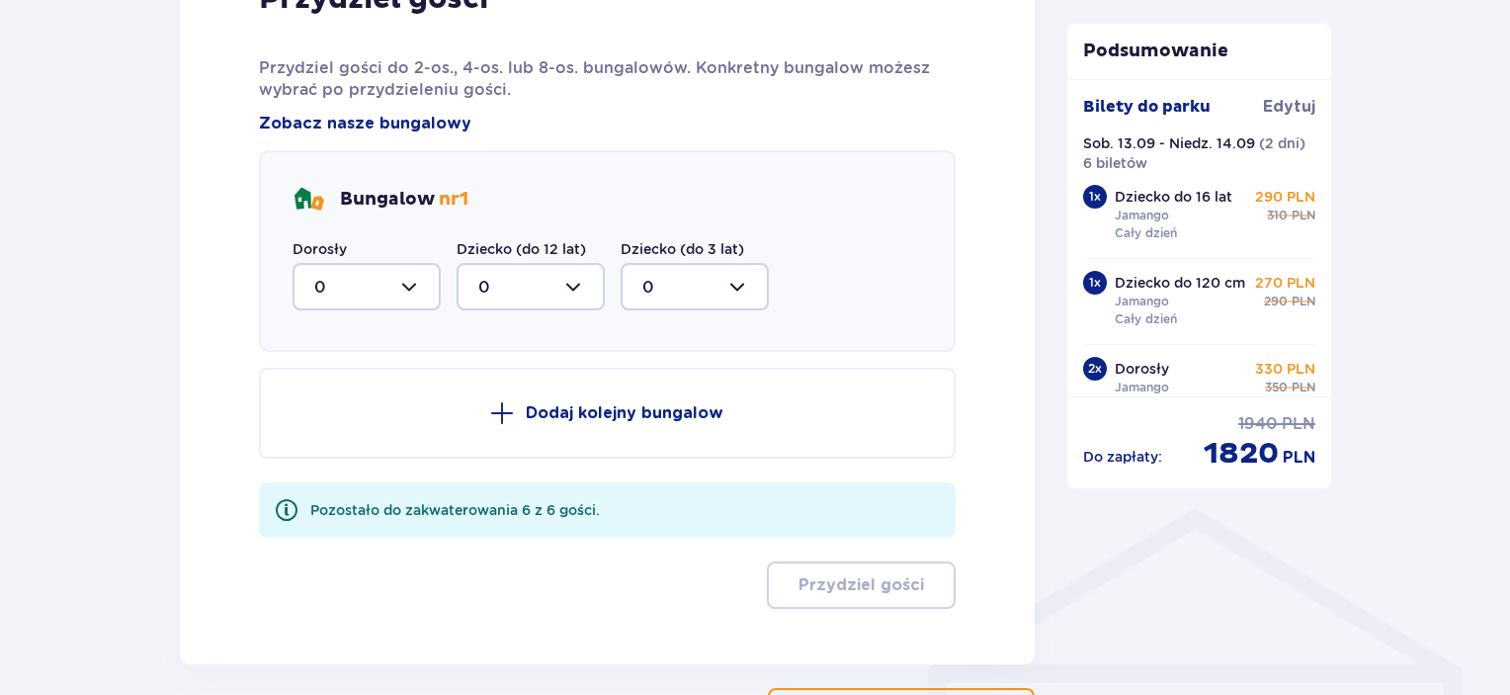
click at [525, 418] on button "Dodaj kolejny bungalow" at bounding box center [607, 413] width 697 height 91
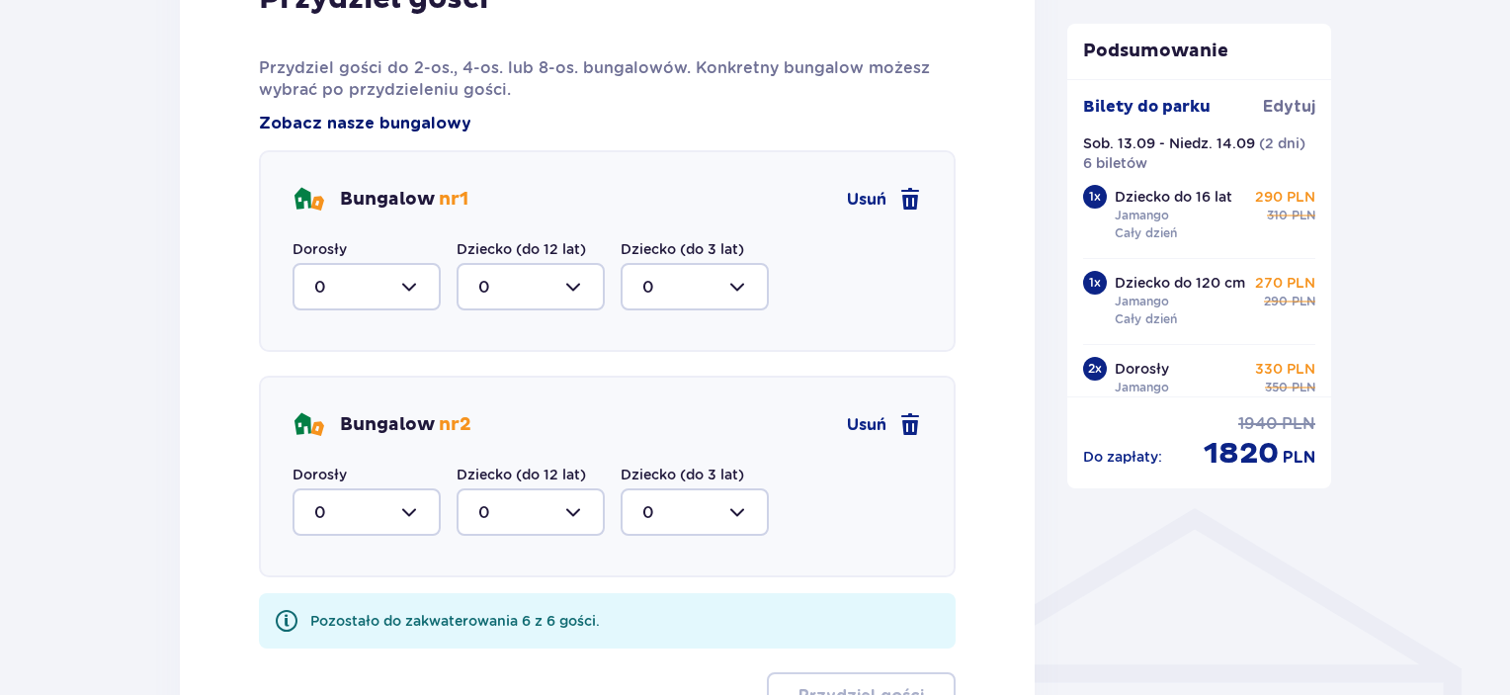
click at [407, 125] on span "Zobacz nasze bungalowy" at bounding box center [365, 124] width 212 height 22
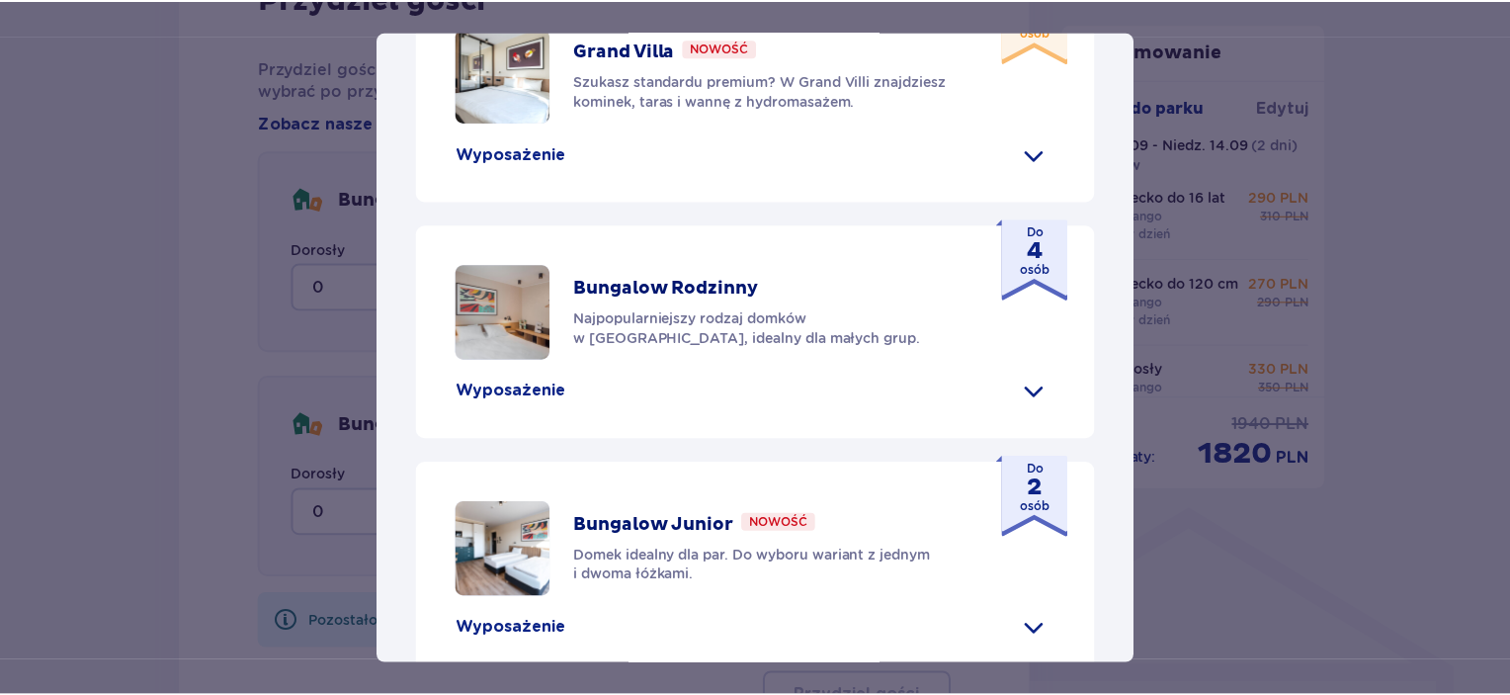
scroll to position [1027, 0]
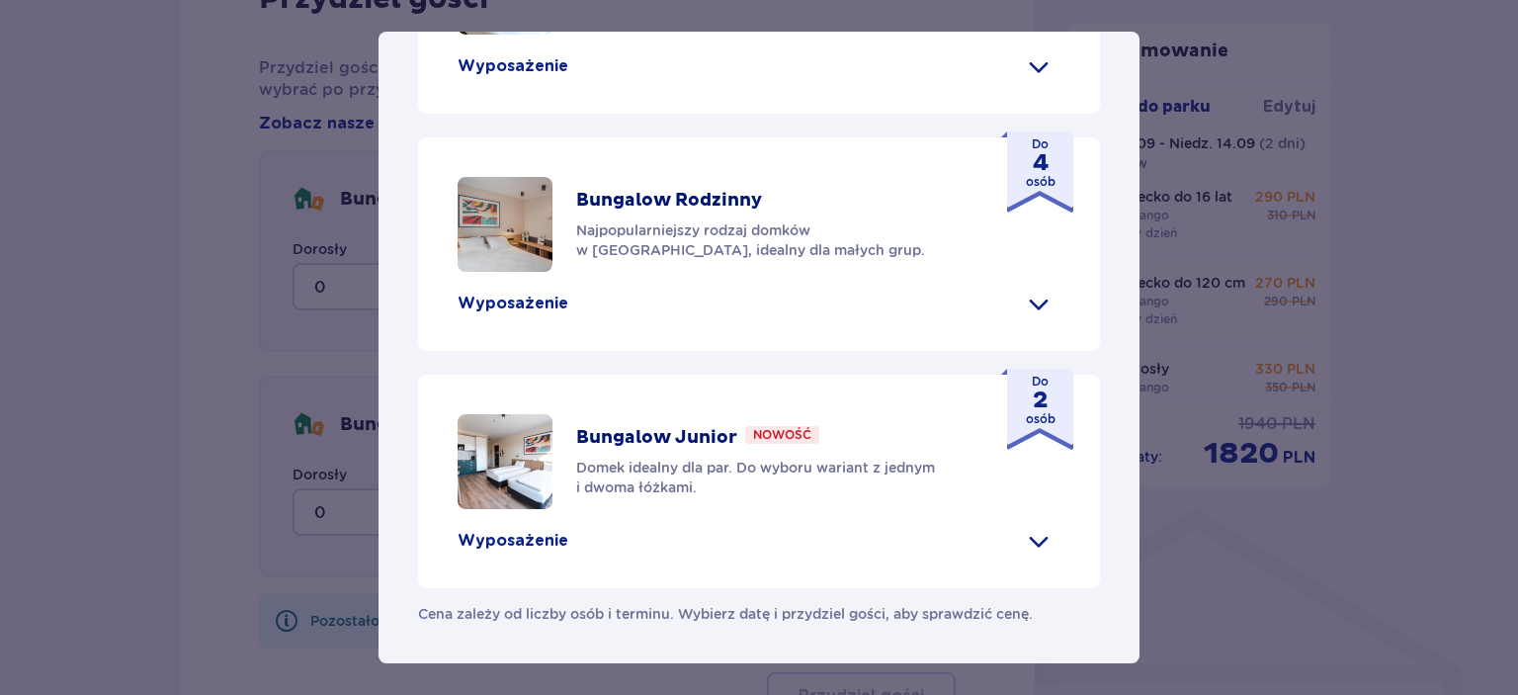
click at [1023, 66] on span at bounding box center [1039, 66] width 32 height 32
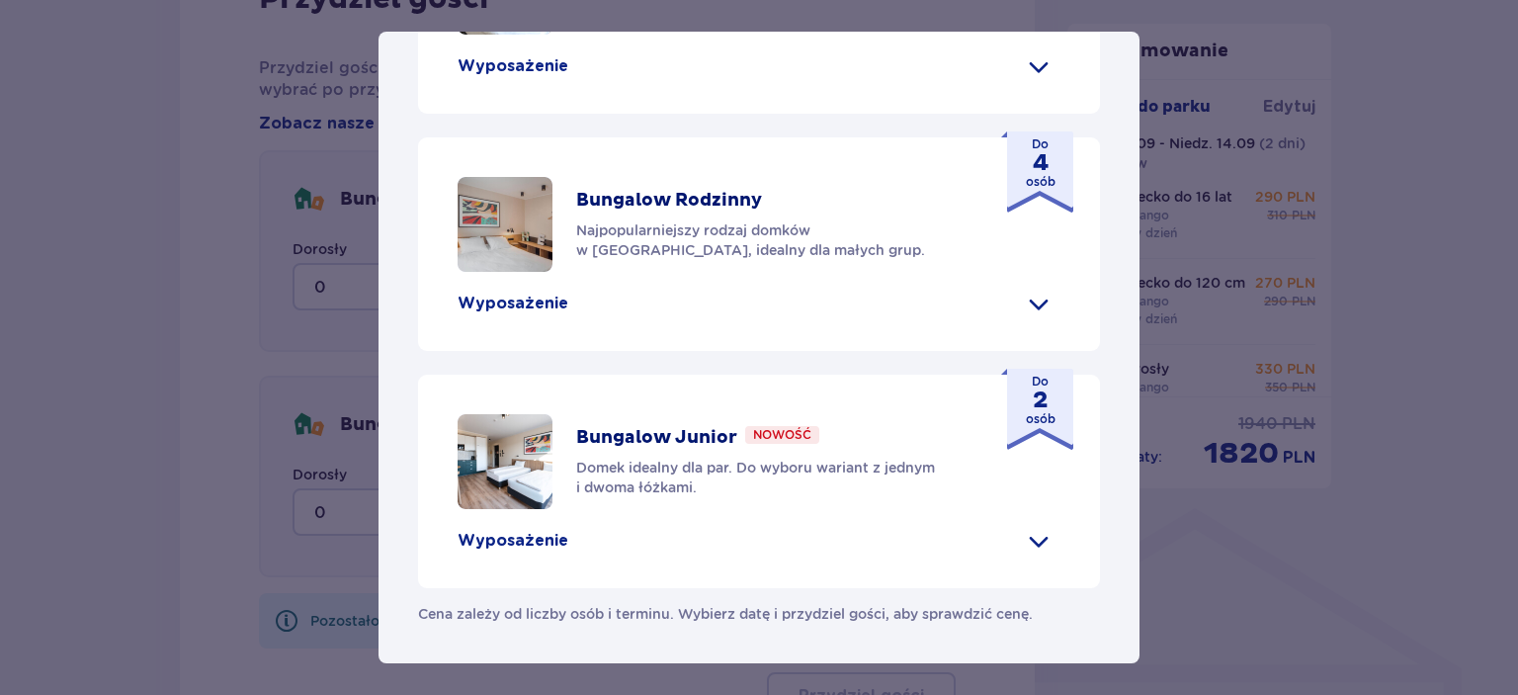
click at [1166, 628] on div "Suntago Village Suntago Village to idealne miejsce dla fanów dobrej zabawy i tr…" at bounding box center [759, 347] width 1518 height 695
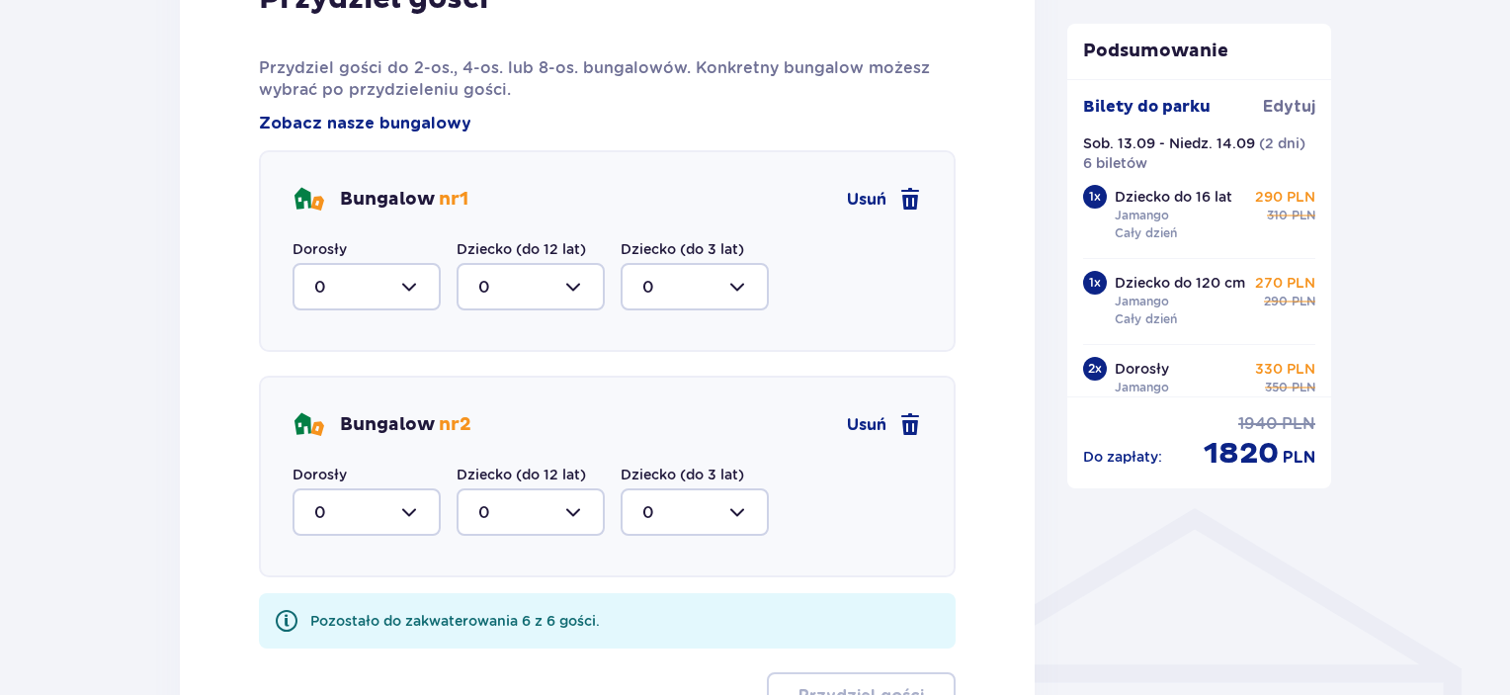
click at [412, 308] on div at bounding box center [366, 286] width 148 height 47
click at [353, 373] on span "1" at bounding box center [366, 388] width 144 height 41
type input "1"
click at [537, 280] on div at bounding box center [530, 286] width 148 height 47
click at [507, 432] on div "2" at bounding box center [530, 430] width 105 height 22
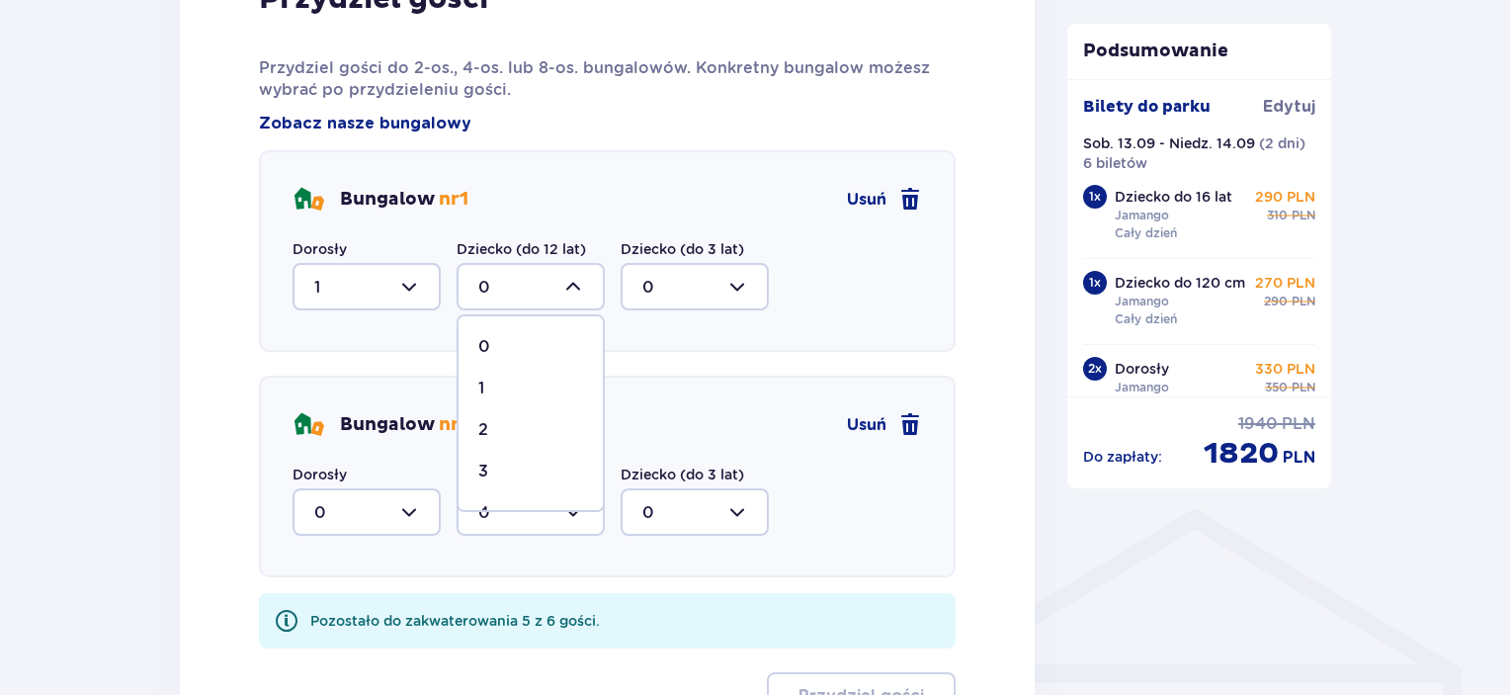
type input "2"
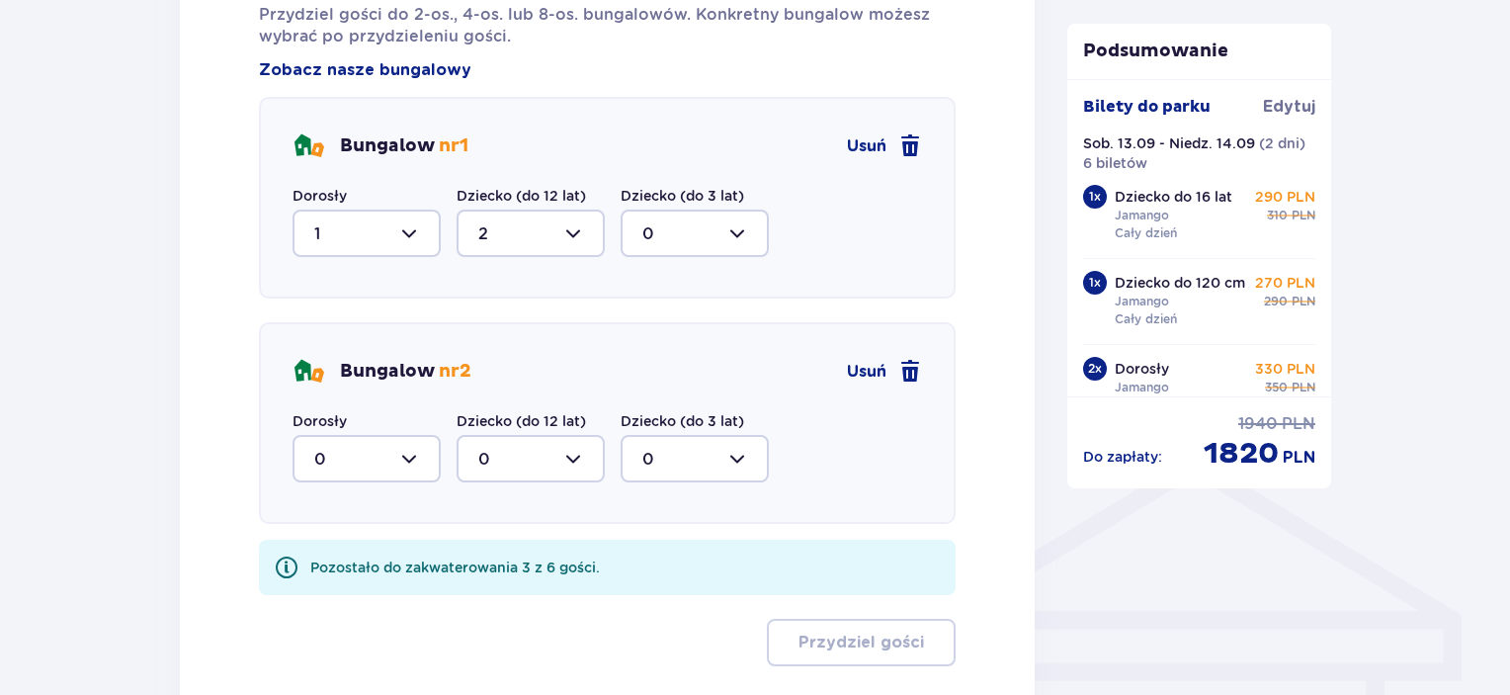
scroll to position [1196, 0]
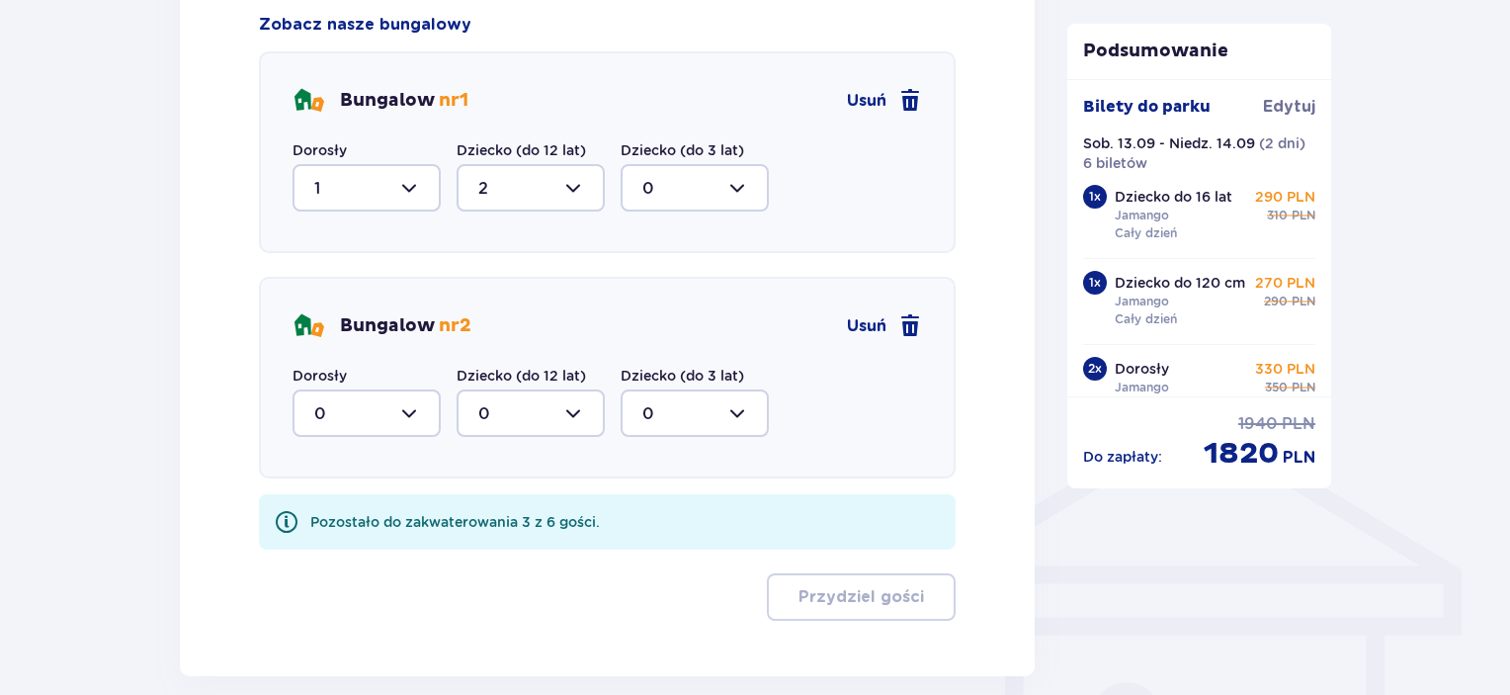
click at [410, 406] on div at bounding box center [366, 412] width 148 height 47
click at [365, 509] on div "1" at bounding box center [366, 515] width 105 height 22
type input "1"
click at [565, 402] on div at bounding box center [530, 412] width 148 height 47
click at [505, 551] on div "2" at bounding box center [530, 556] width 105 height 22
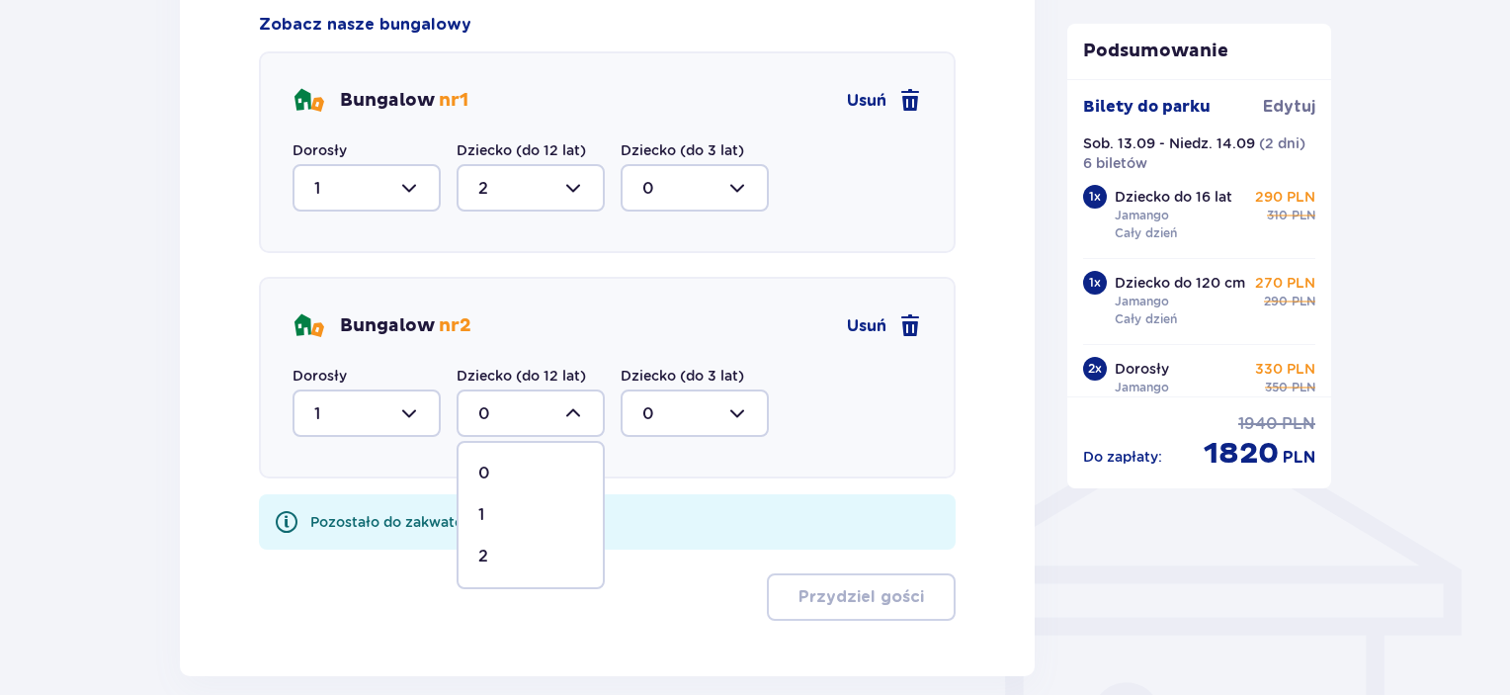
type input "2"
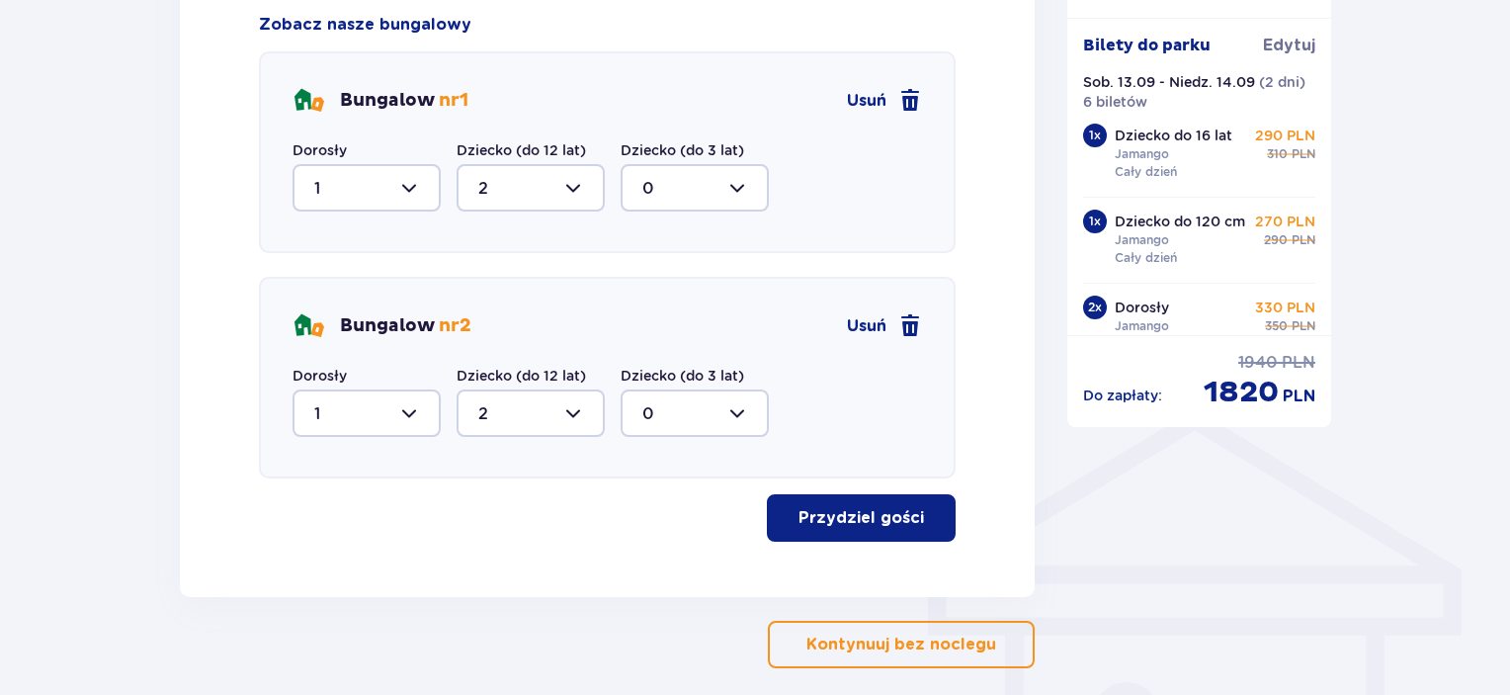
click at [825, 531] on button "Przydziel gości" at bounding box center [861, 517] width 189 height 47
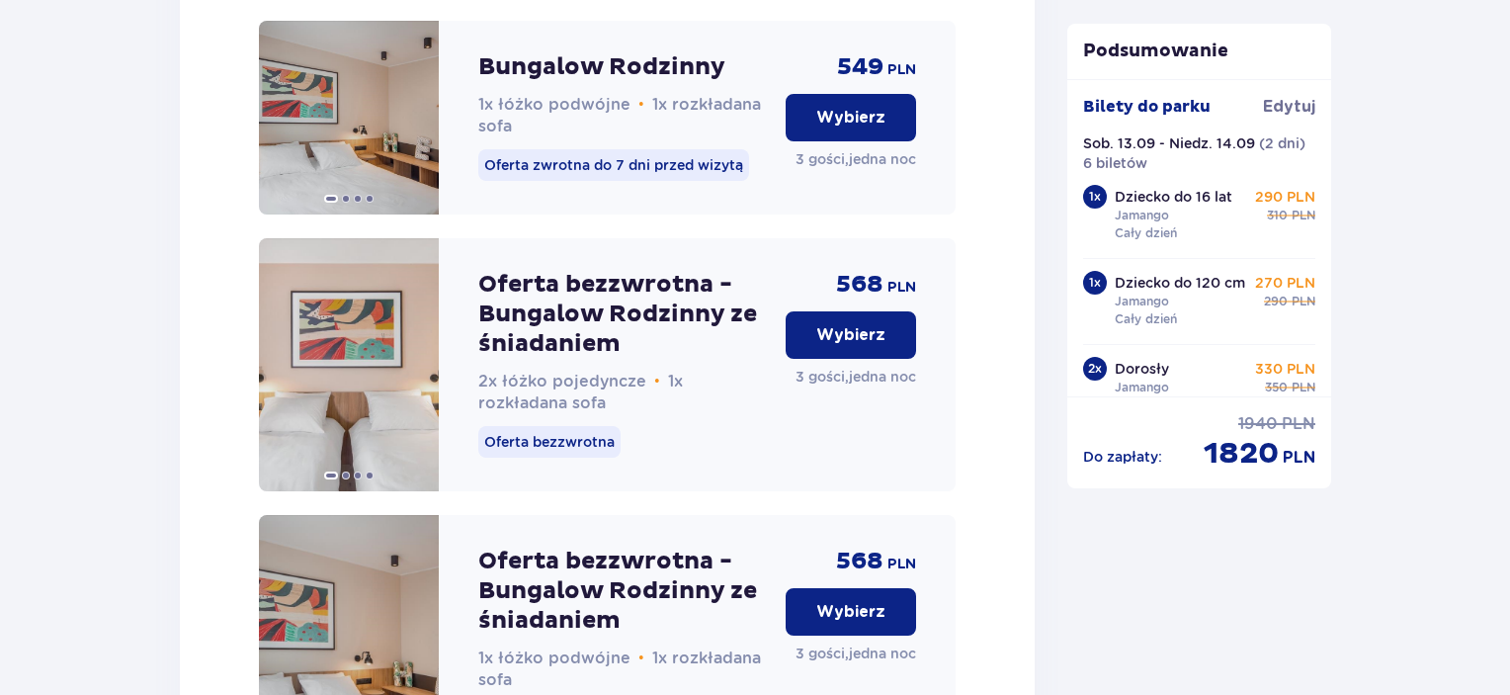
scroll to position [2778, 0]
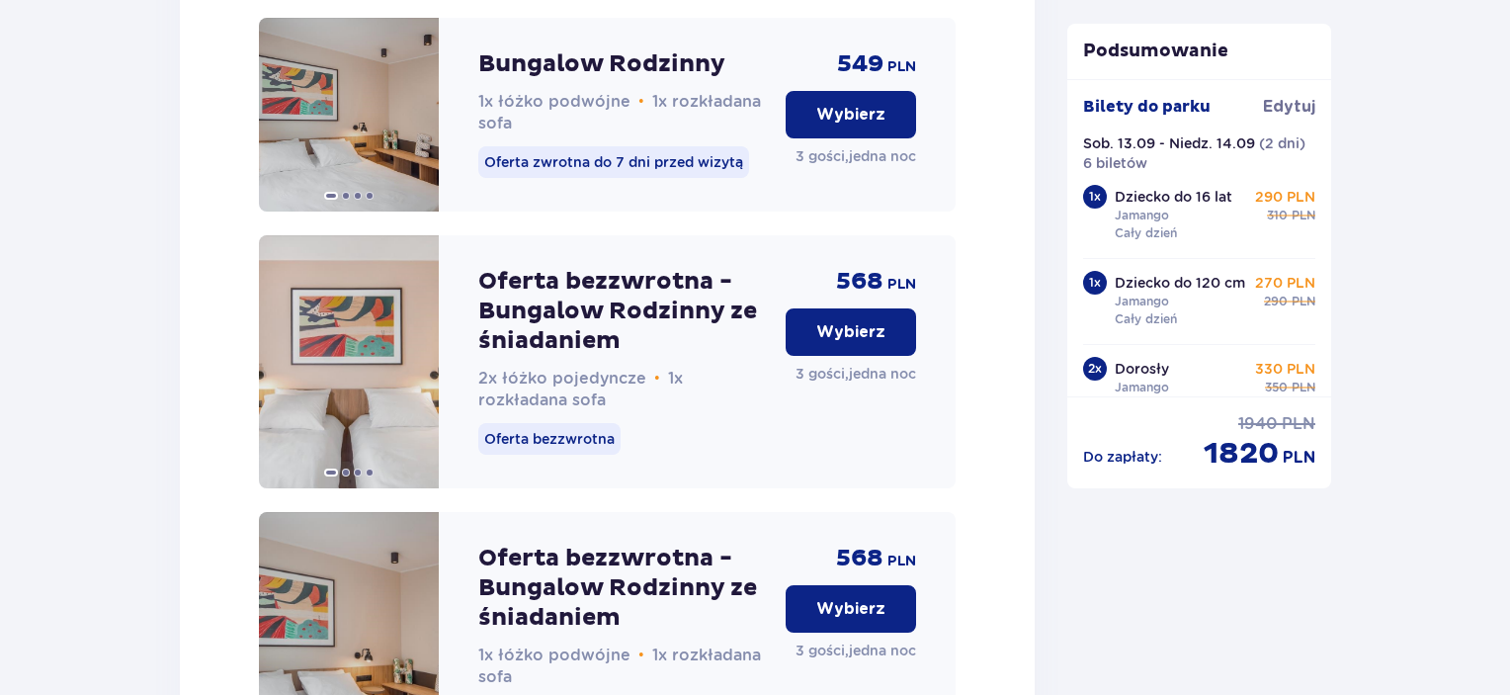
click at [858, 343] on p "Wybierz" at bounding box center [850, 332] width 69 height 22
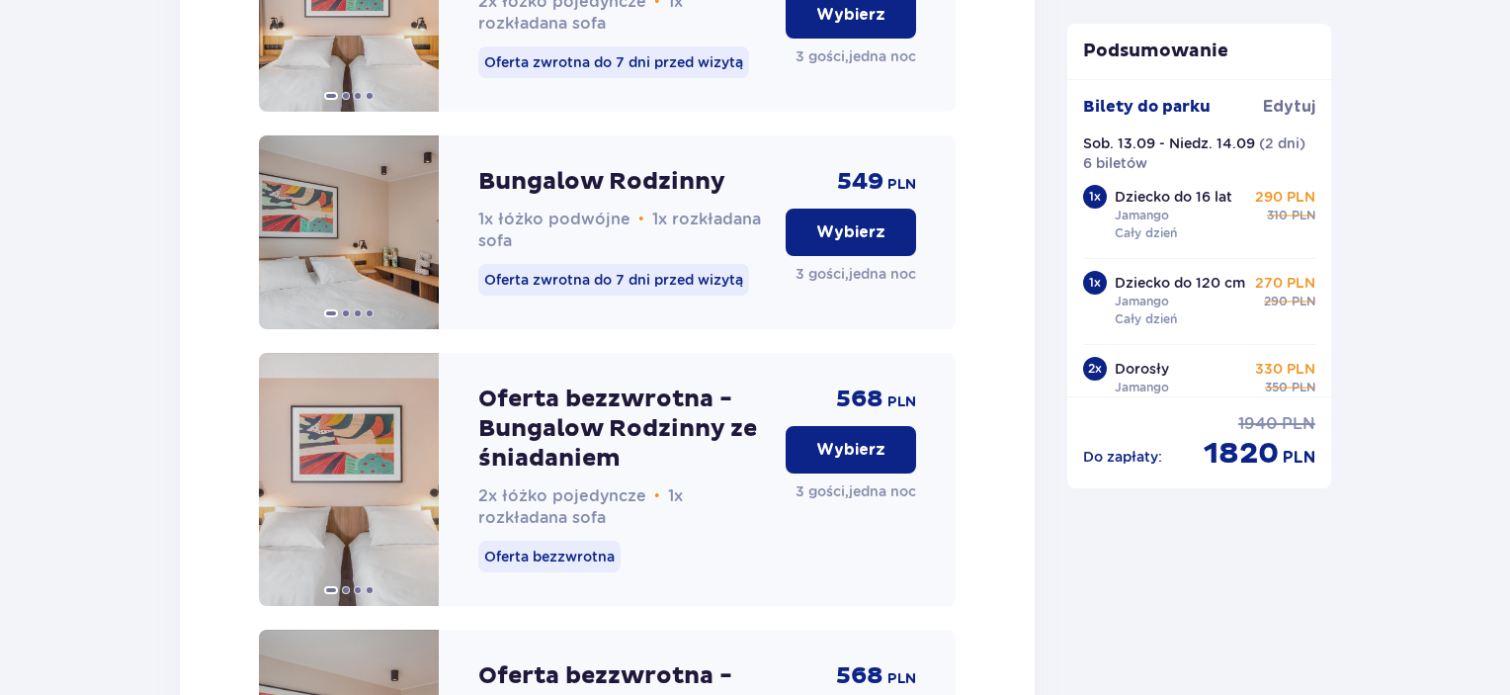
scroll to position [5046, 0]
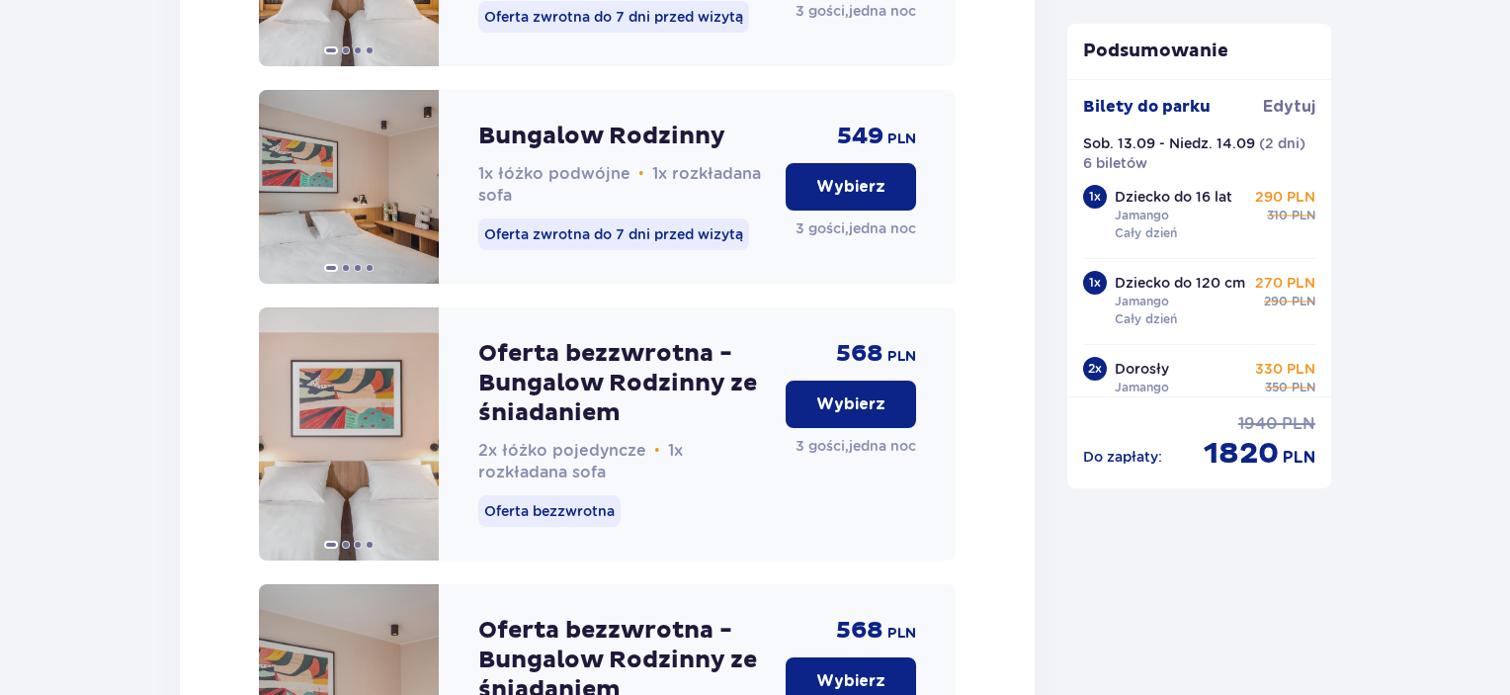
click at [830, 415] on p "Wybierz" at bounding box center [850, 404] width 69 height 22
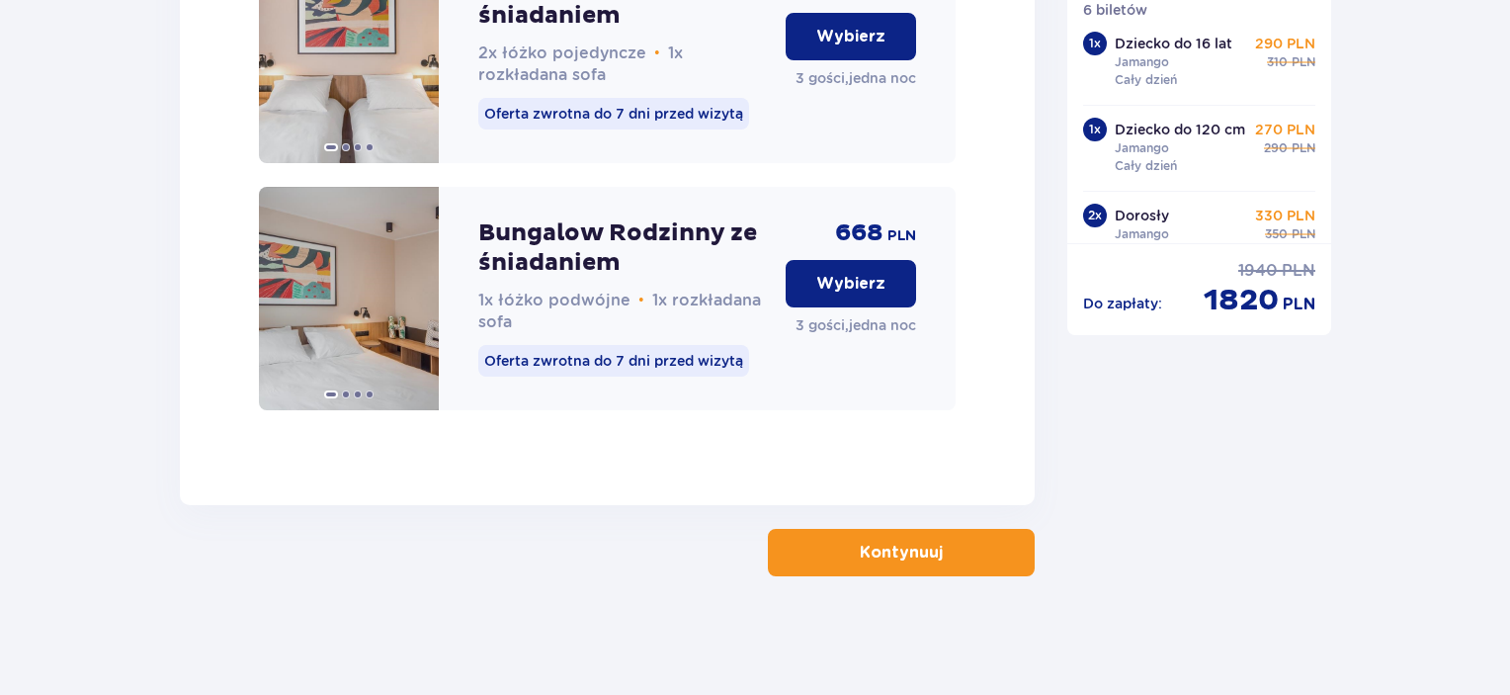
scroll to position [6017, 0]
click at [837, 558] on button "Kontynuuj" at bounding box center [901, 552] width 267 height 47
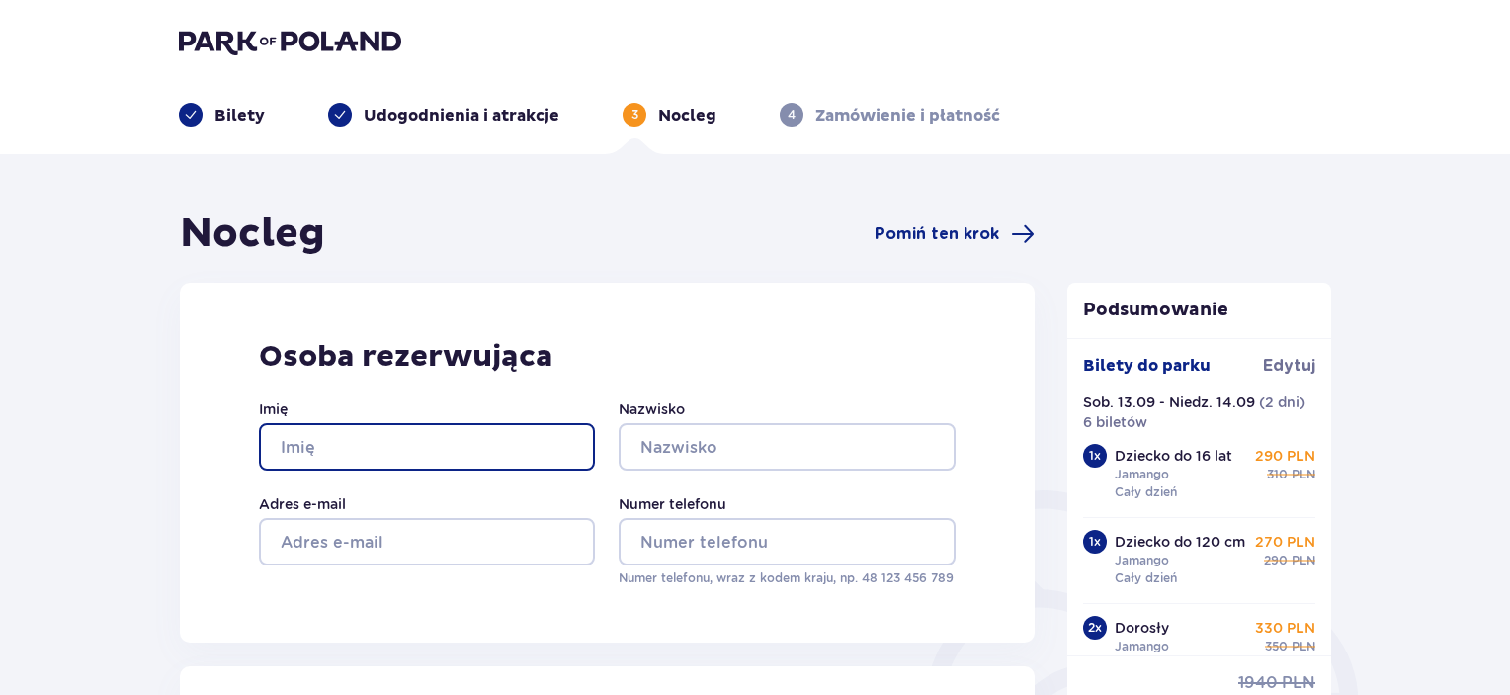
click at [478, 460] on input "Imię" at bounding box center [427, 446] width 336 height 47
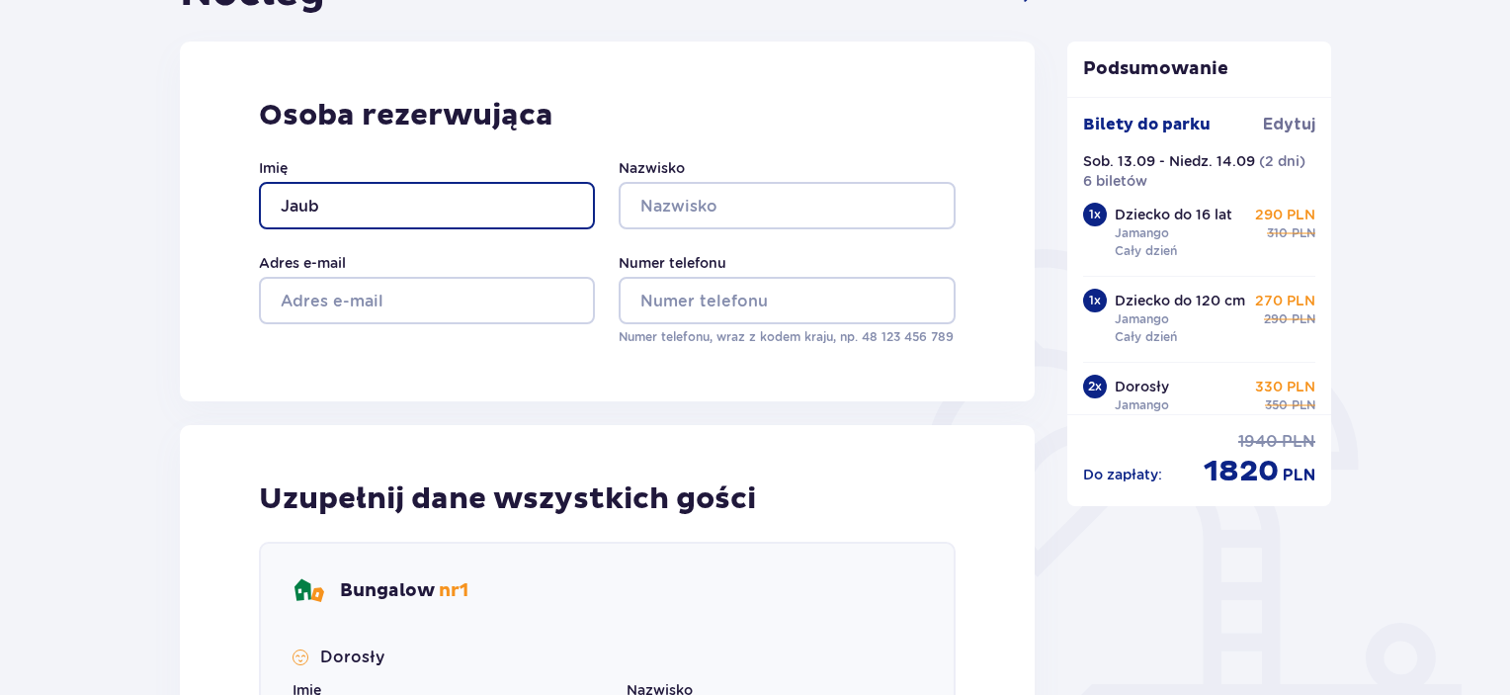
scroll to position [198, 0]
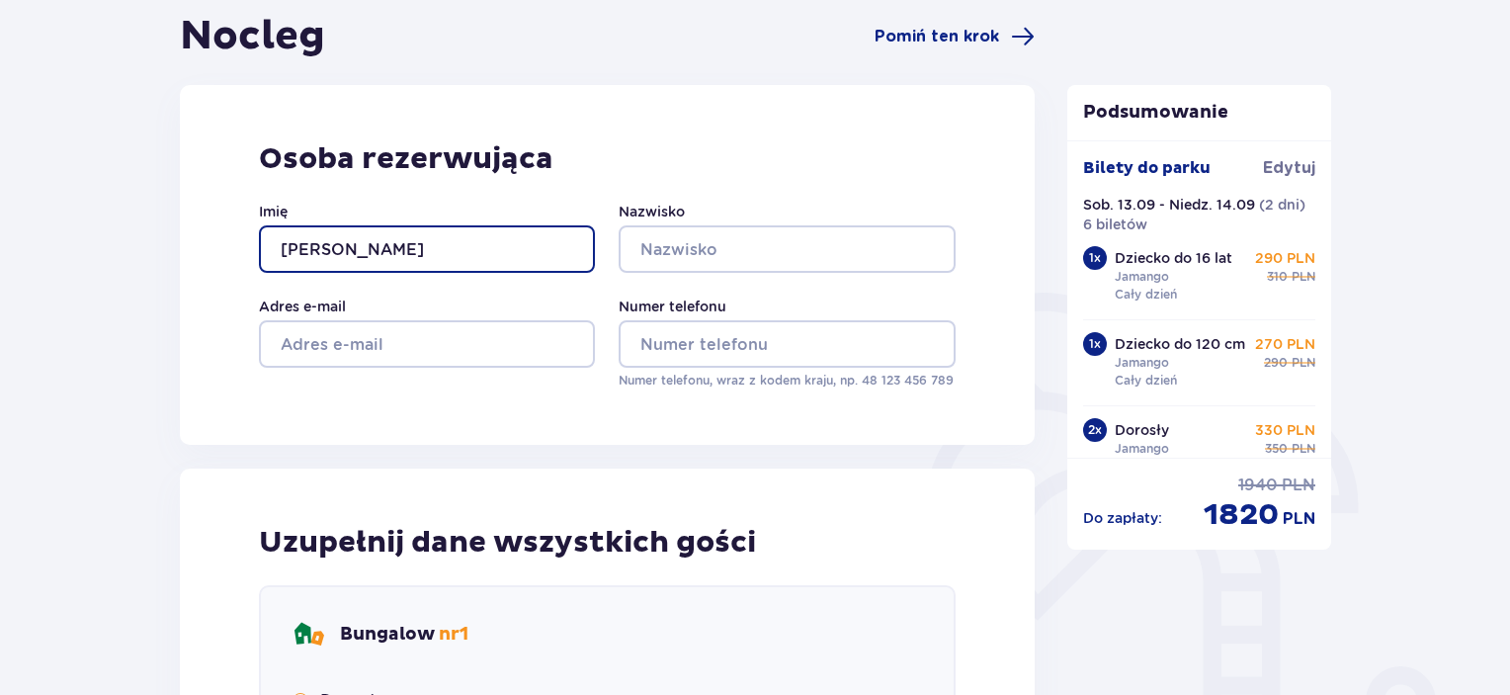
type input "Jakub"
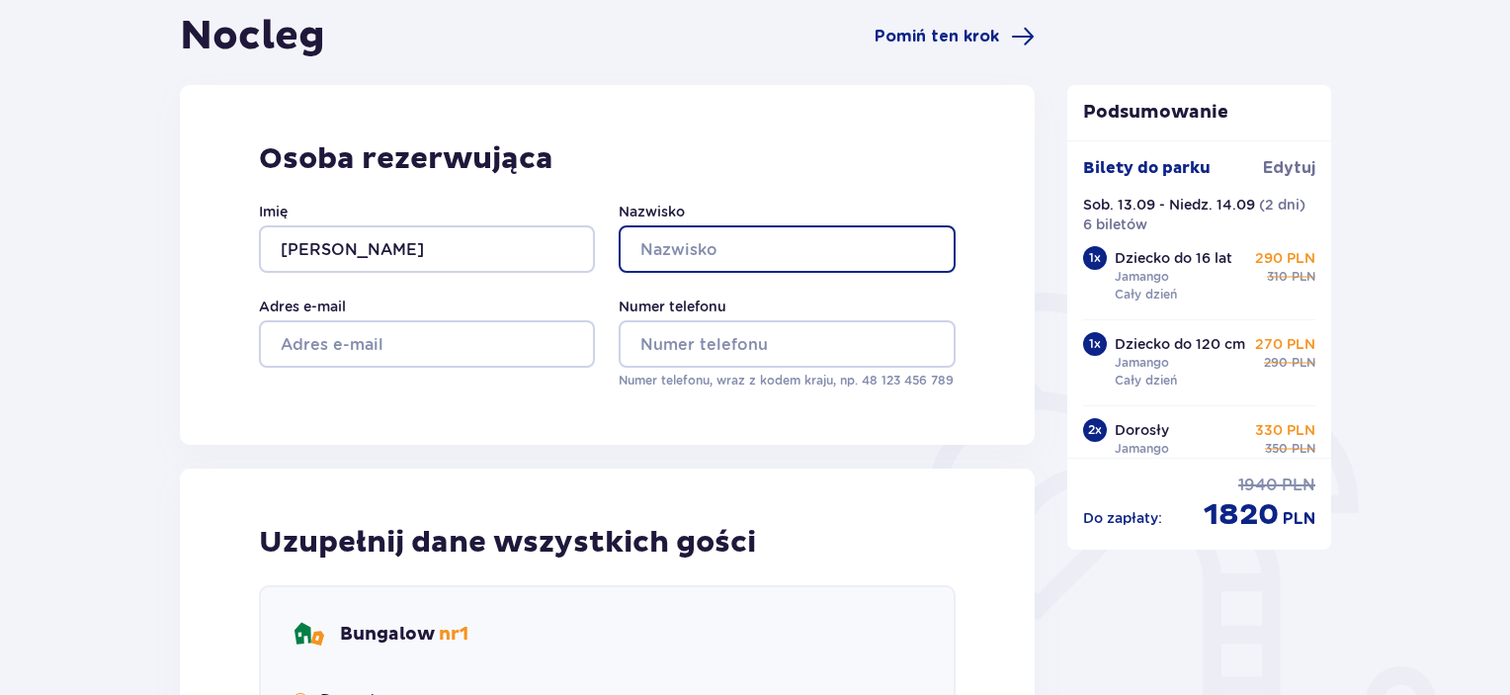
click at [699, 239] on input "Nazwisko" at bounding box center [786, 248] width 336 height 47
type input "Mierzejewski"
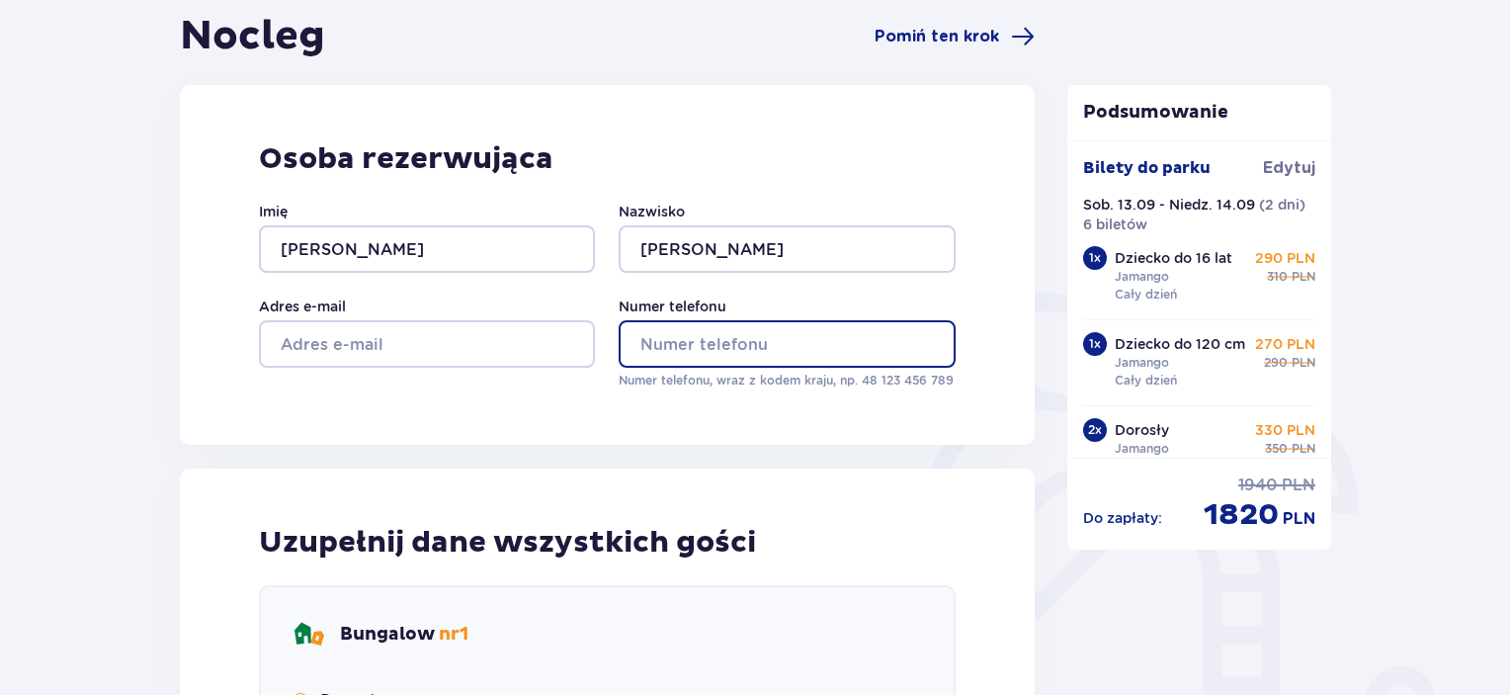
click at [648, 349] on input "Numer telefonu" at bounding box center [786, 343] width 336 height 47
type input "+48506212"
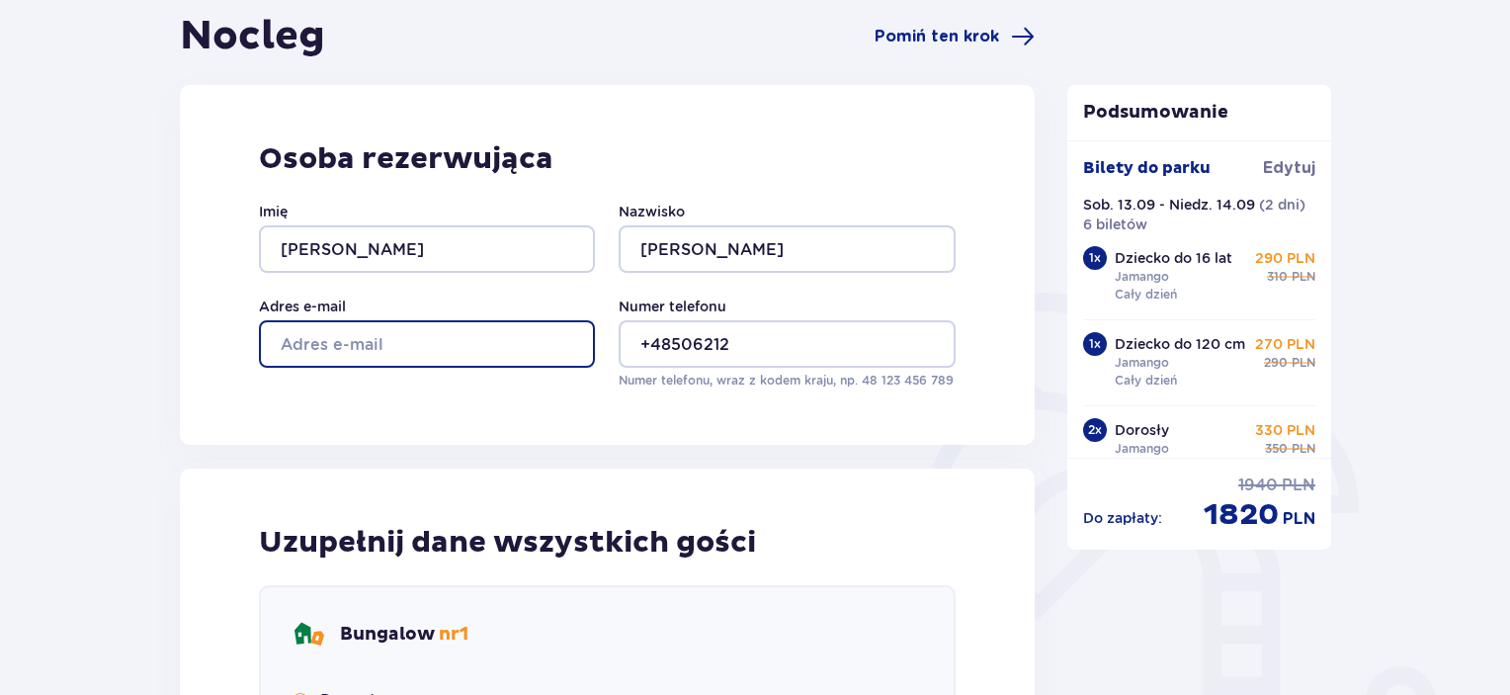
click at [494, 352] on input "Adres e-mail" at bounding box center [427, 343] width 336 height 47
type input "brzytwa112@gmail.com"
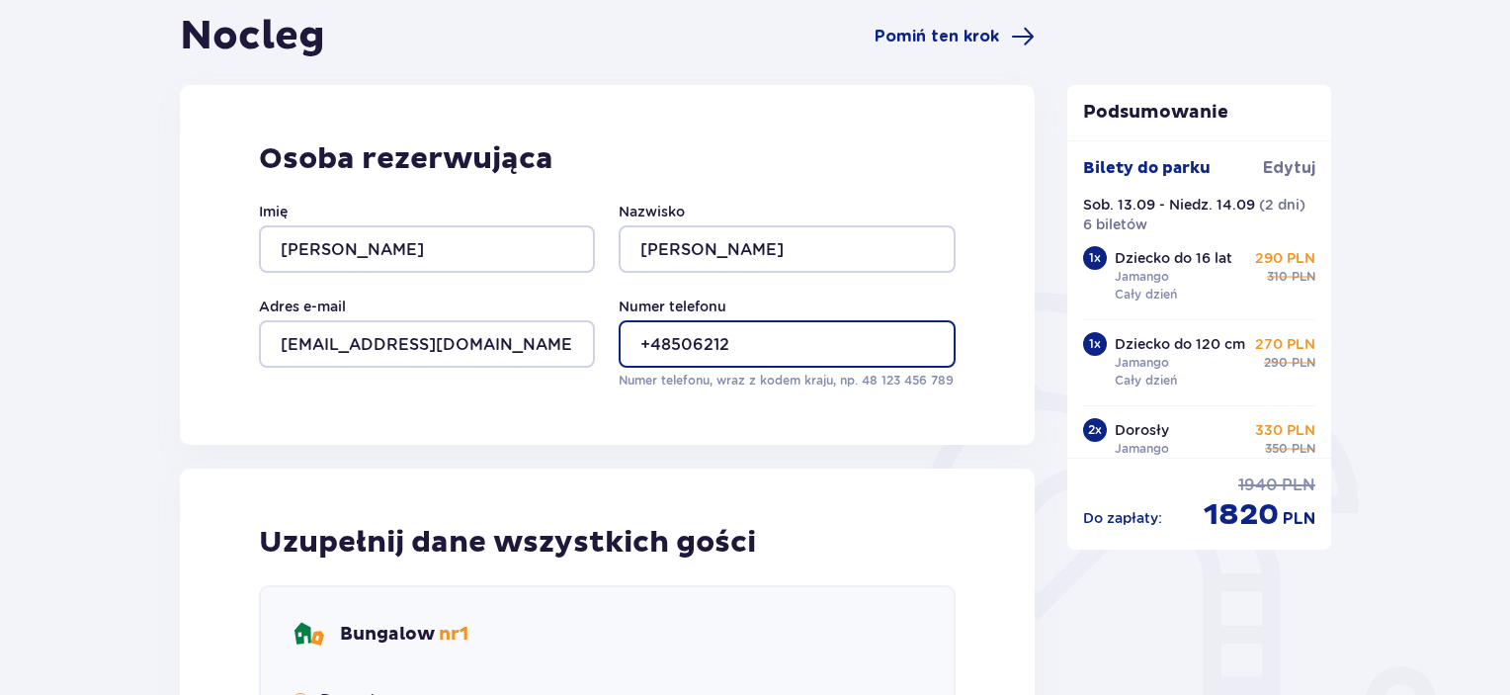
click at [747, 366] on input "+48506212" at bounding box center [786, 343] width 336 height 47
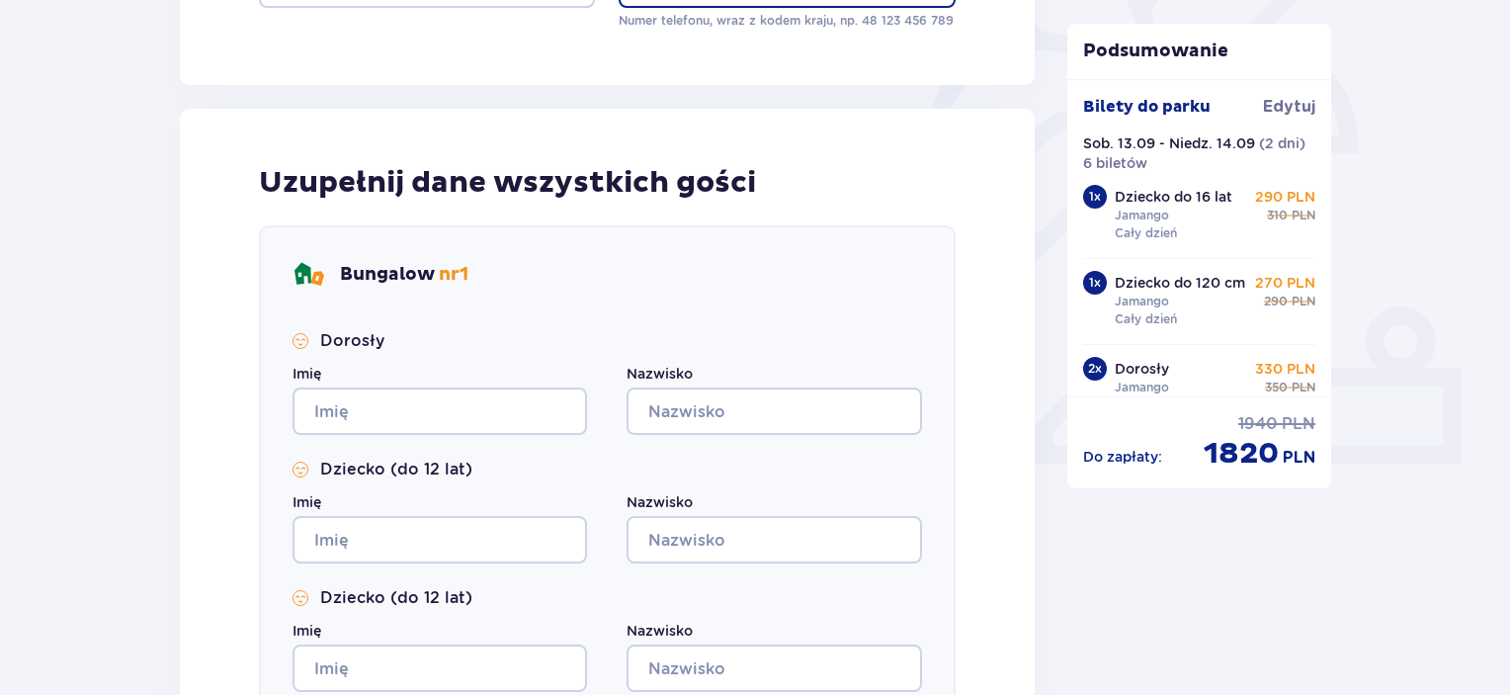
scroll to position [692, 0]
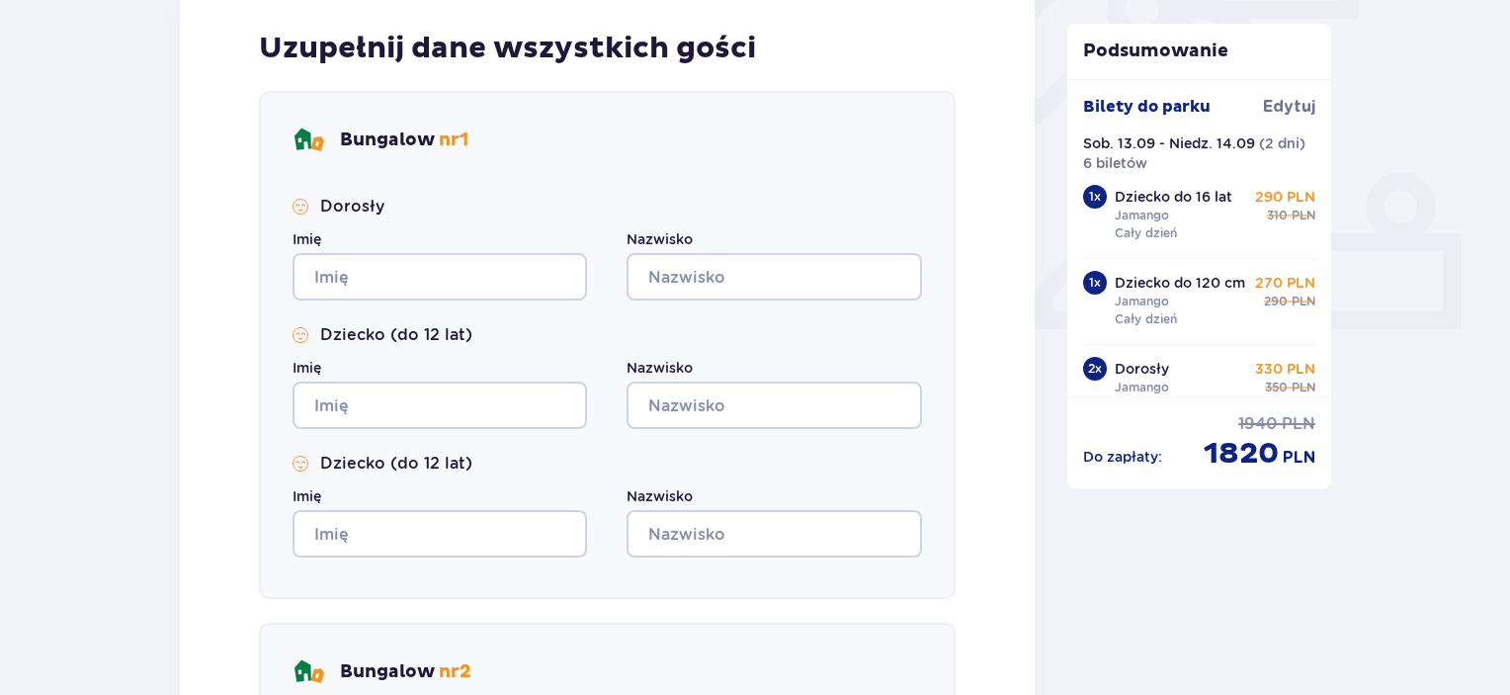
type input "+48506212138"
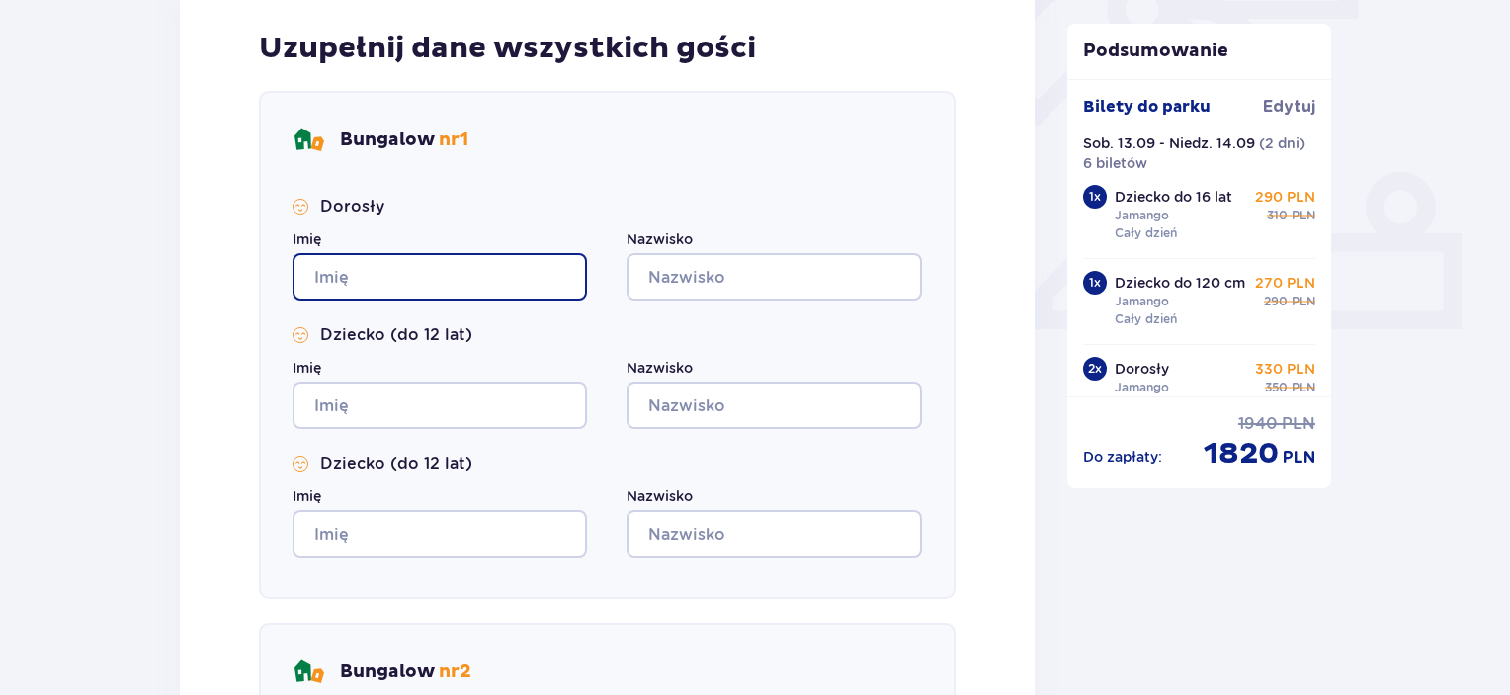
click at [415, 287] on input "Imię" at bounding box center [439, 276] width 294 height 47
type input "Kamila"
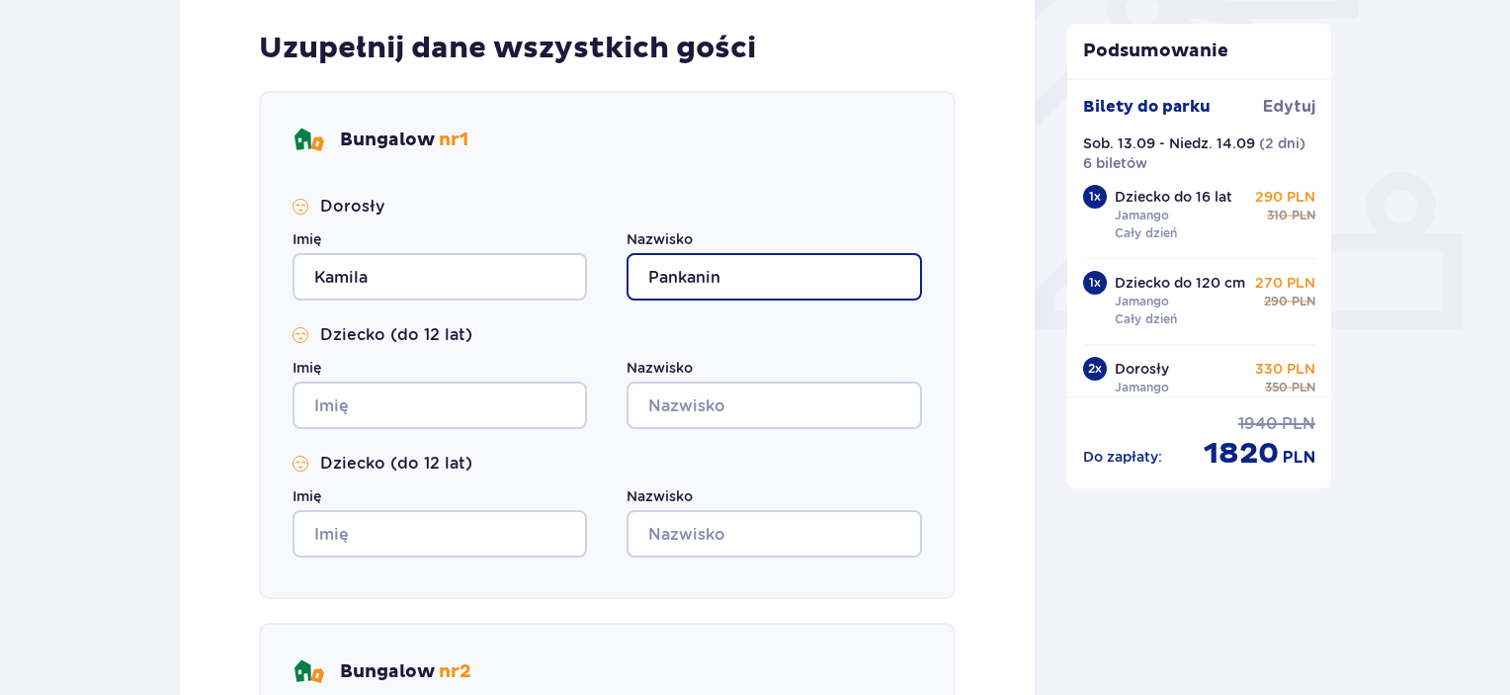
type input "Pankanin"
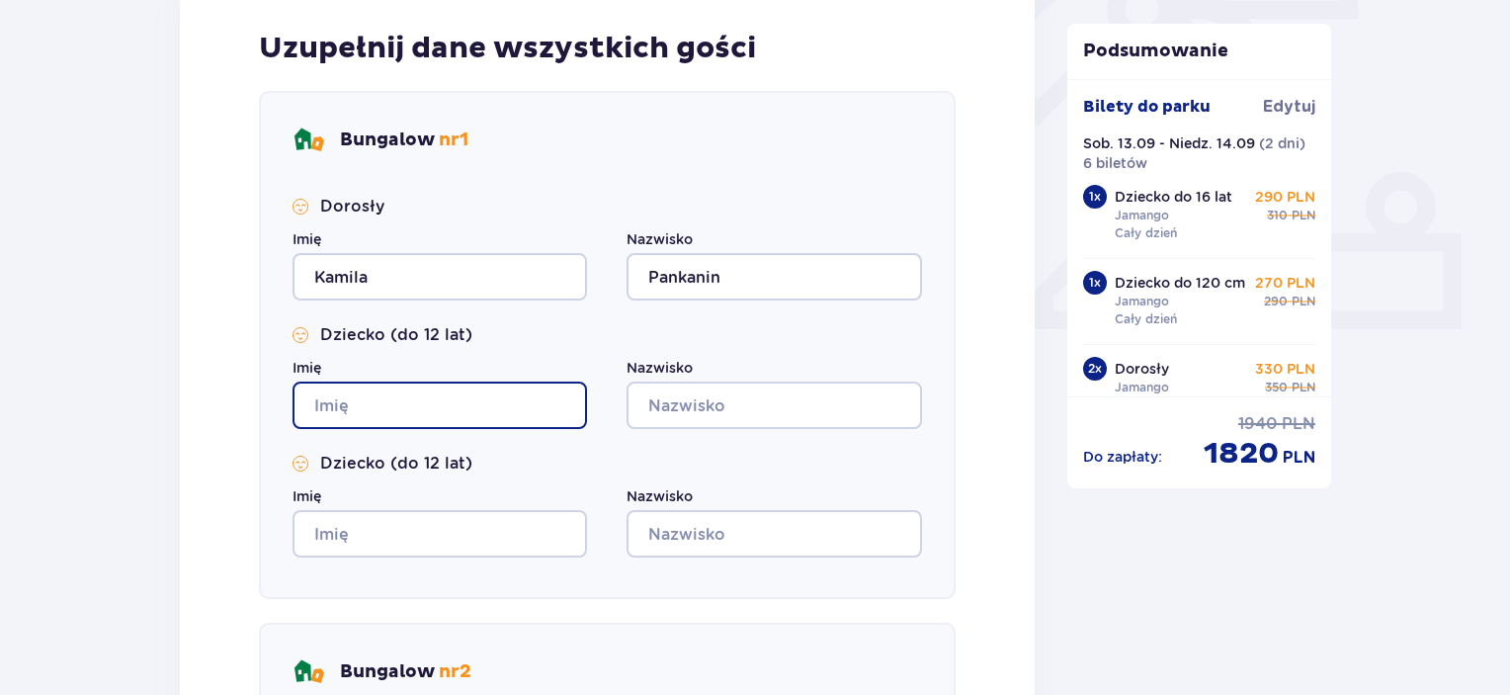
click at [374, 403] on input "Imię" at bounding box center [439, 404] width 294 height 47
type input "Antoni"
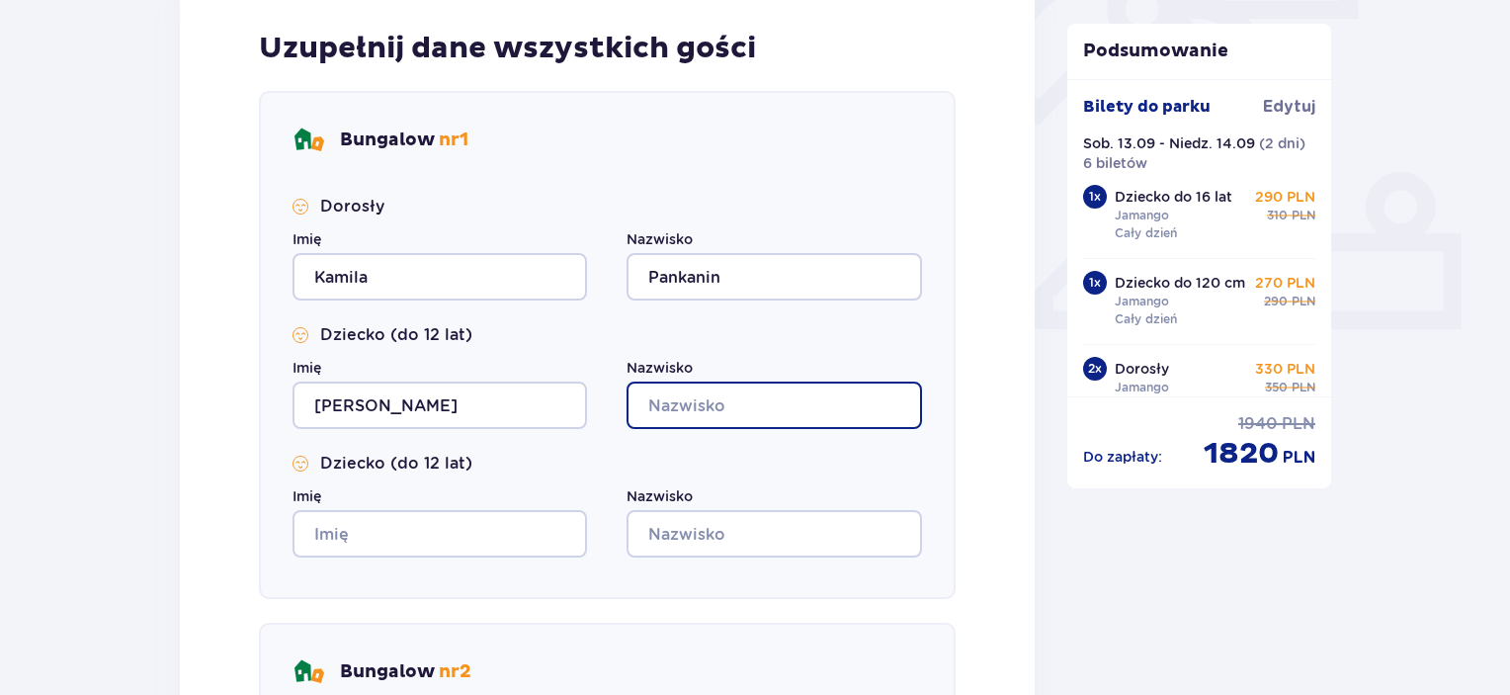
click at [674, 398] on input "Nazwisko" at bounding box center [773, 404] width 294 height 47
type input "Lacke"
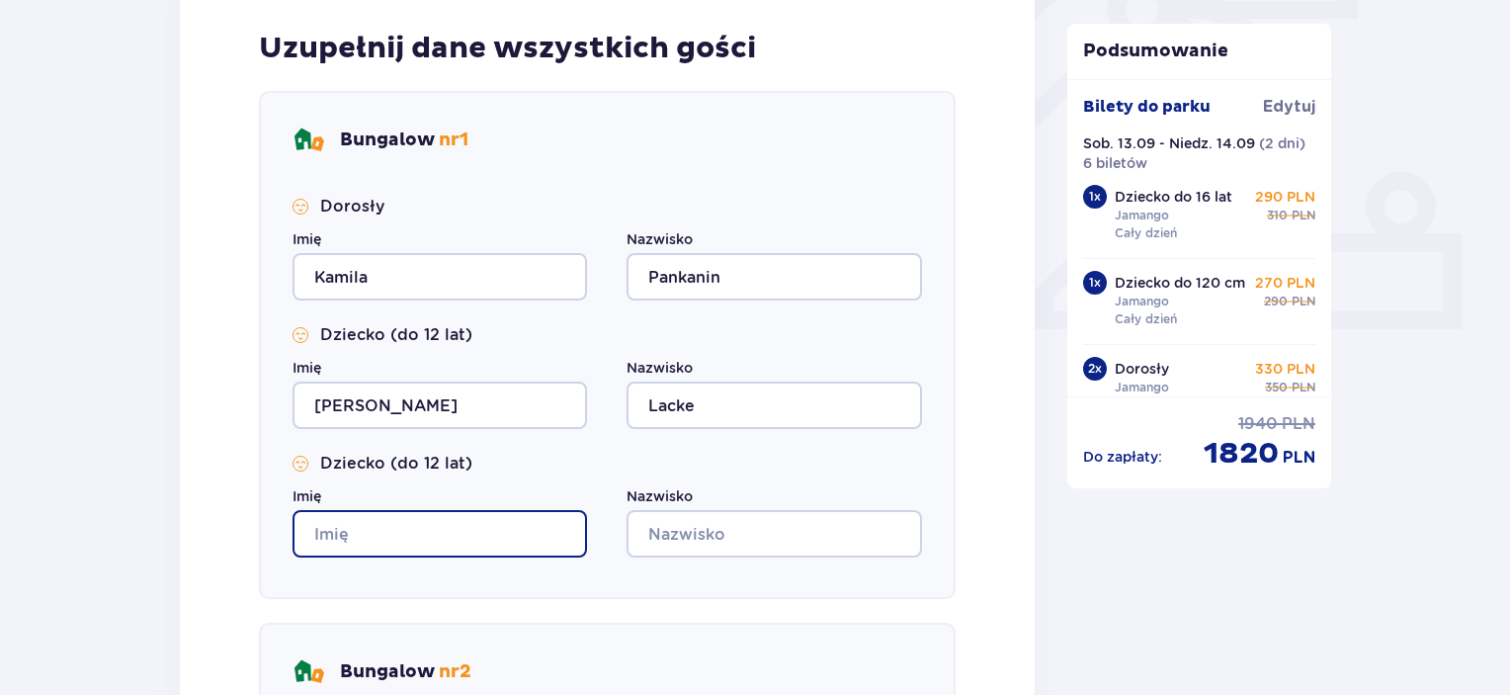
click at [362, 540] on input "Imię" at bounding box center [439, 533] width 294 height 47
type input "Jakub"
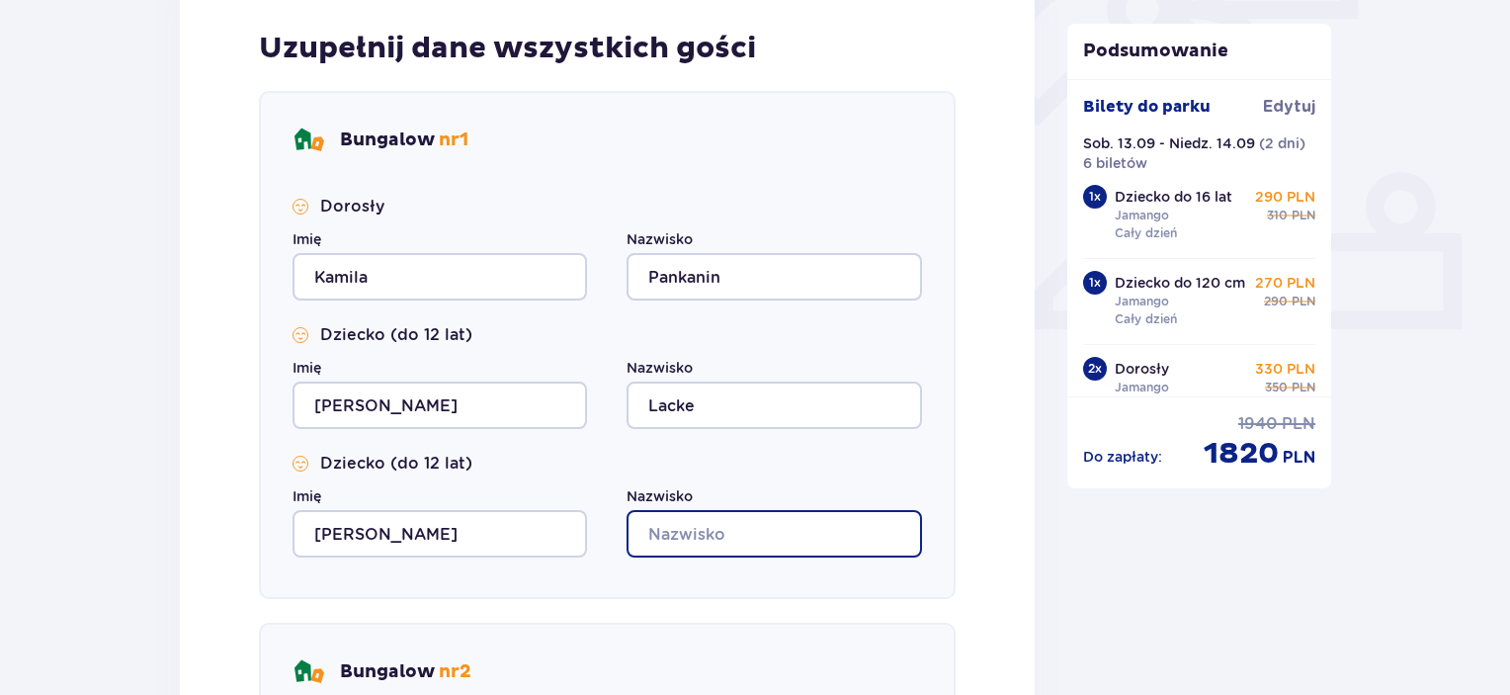
click at [790, 534] on input "Nazwisko" at bounding box center [773, 533] width 294 height 47
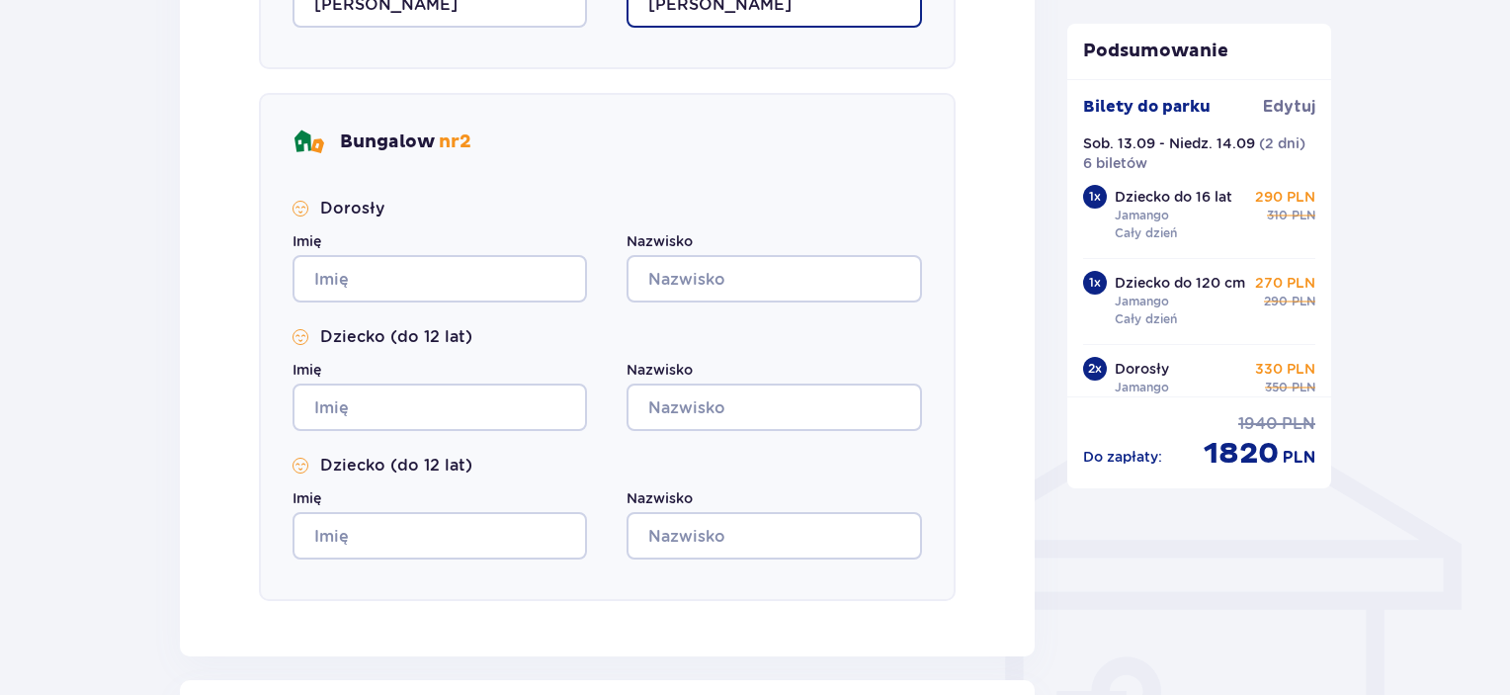
scroll to position [1284, 0]
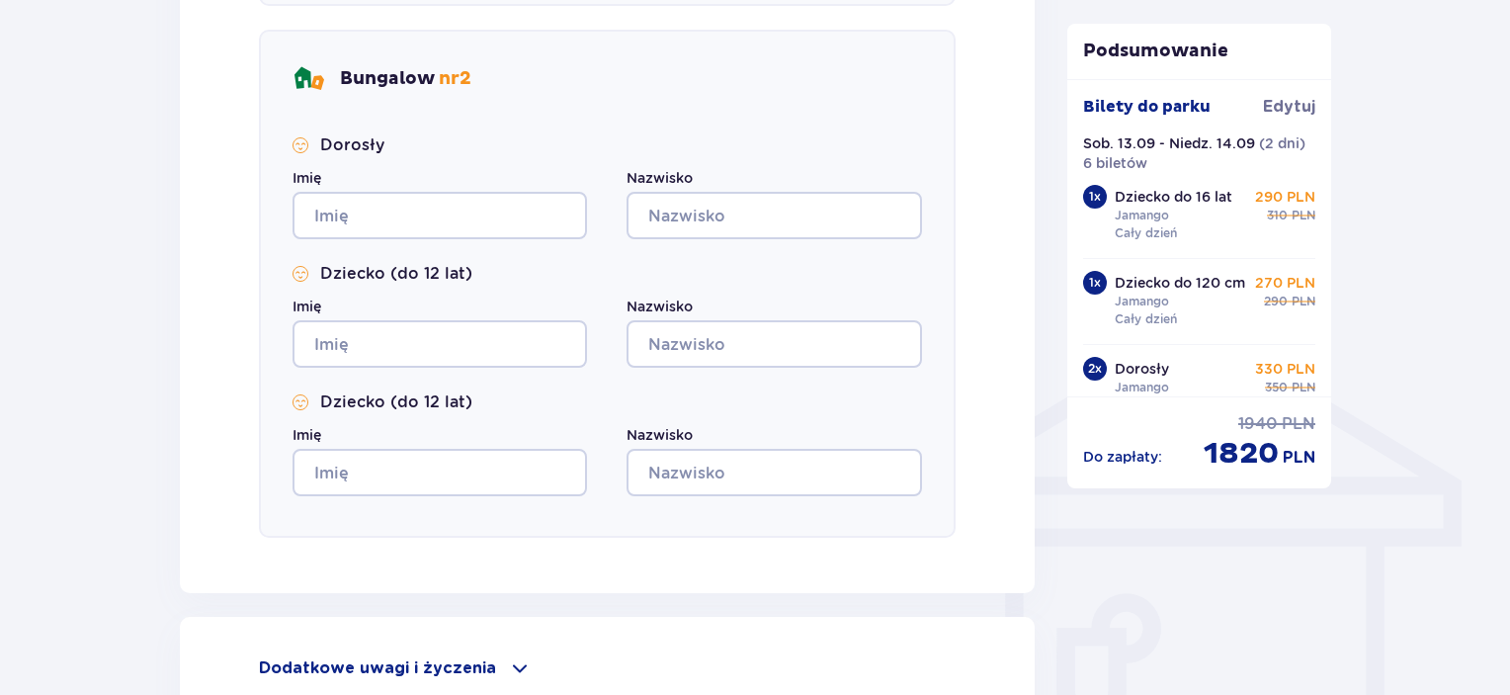
type input "Bardoński"
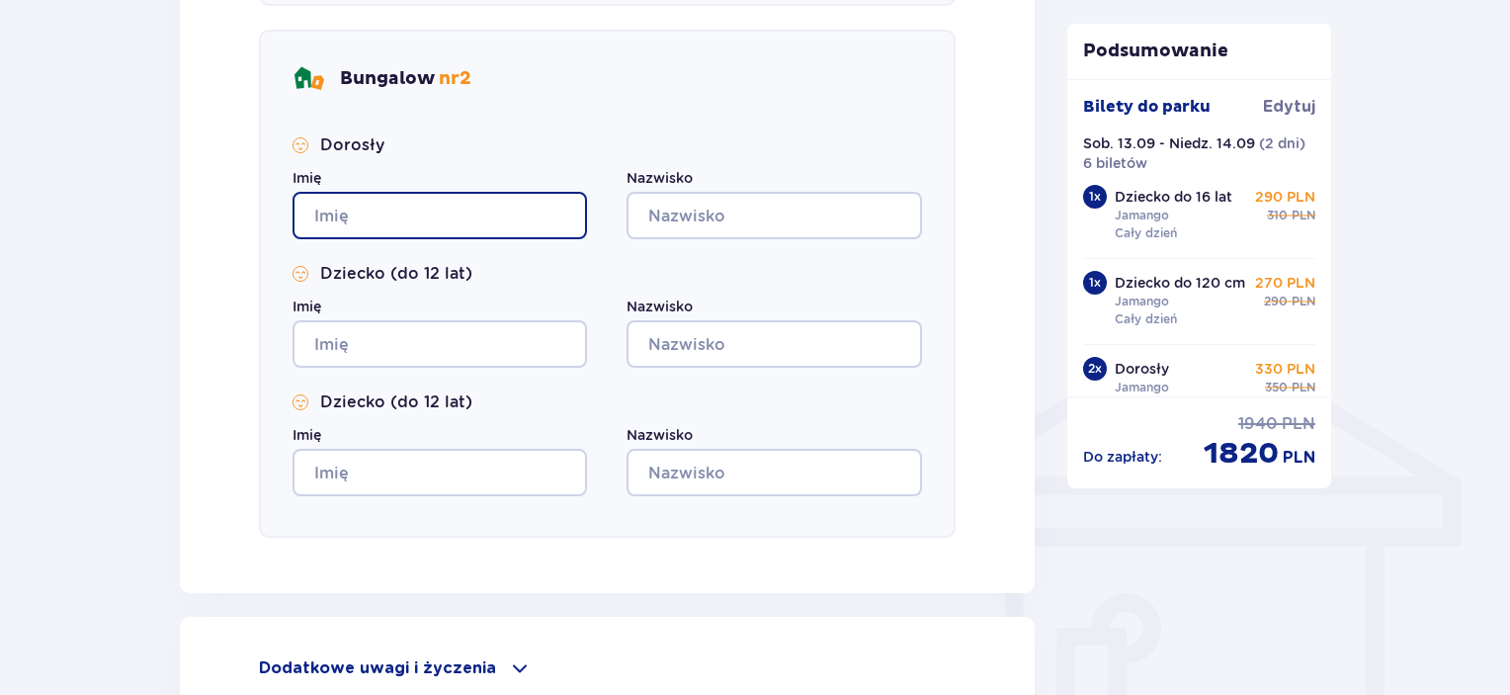
click at [453, 214] on input "Imię" at bounding box center [439, 215] width 294 height 47
type input "Daniel"
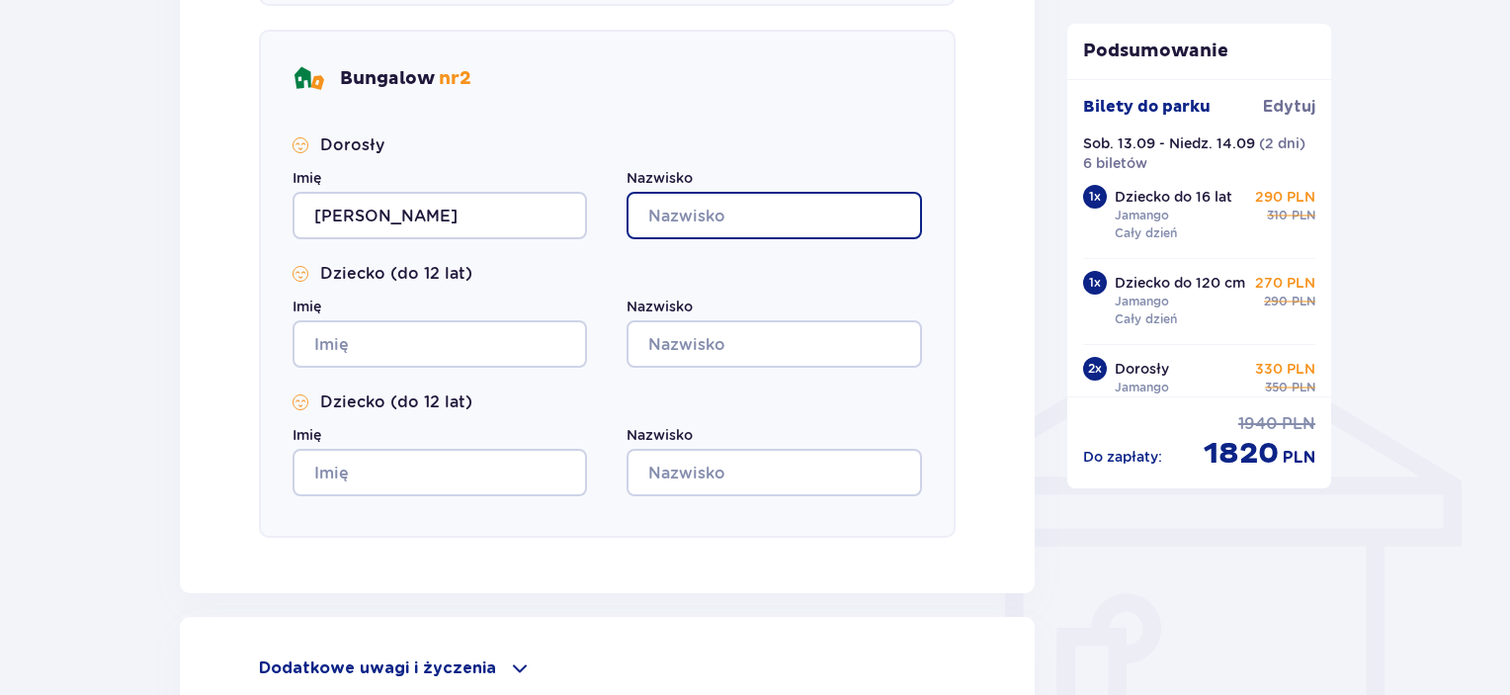
click at [763, 212] on input "Nazwisko" at bounding box center [773, 215] width 294 height 47
type input "Antoniak"
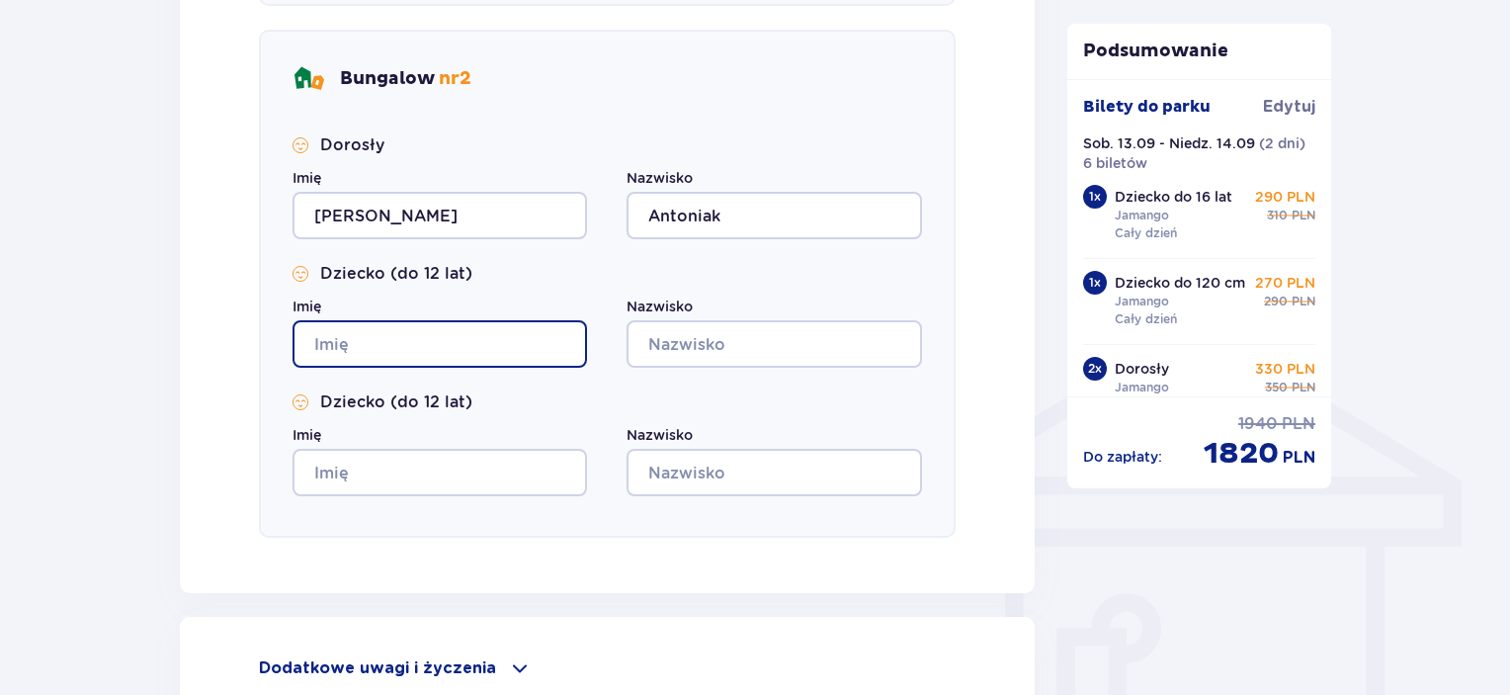
click at [336, 357] on input "Imię" at bounding box center [439, 343] width 294 height 47
type input "Ignacy"
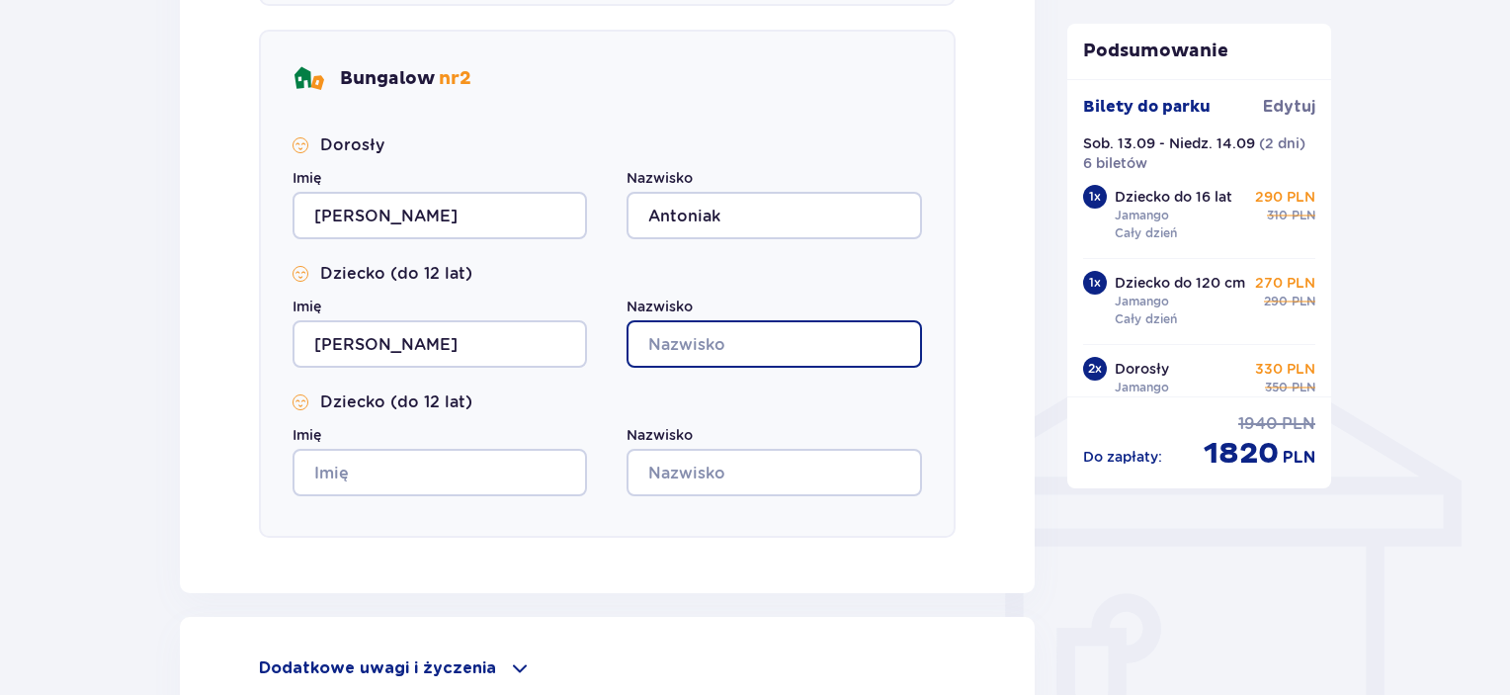
click at [694, 342] on input "Nazwisko" at bounding box center [773, 343] width 294 height 47
type input "Lacke"
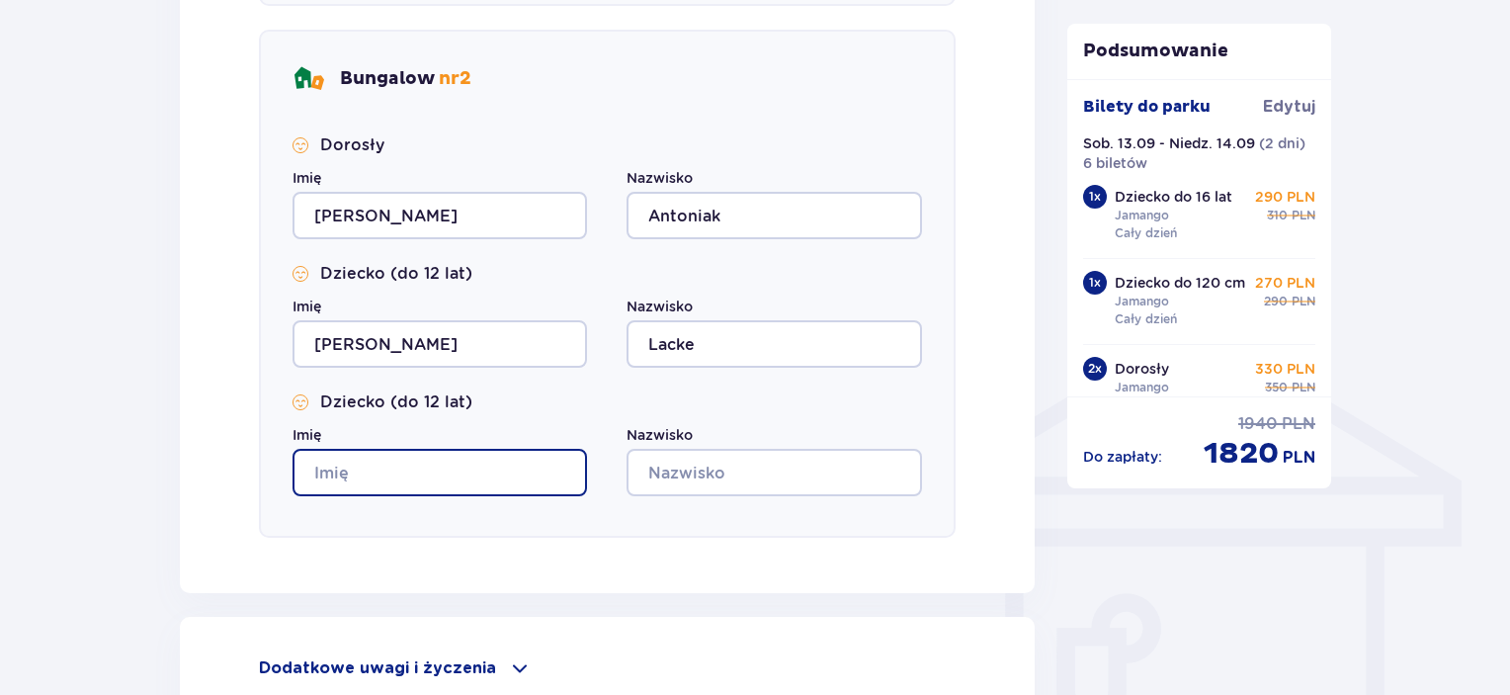
click at [383, 469] on input "Imię" at bounding box center [439, 472] width 294 height 47
type input "Natan"
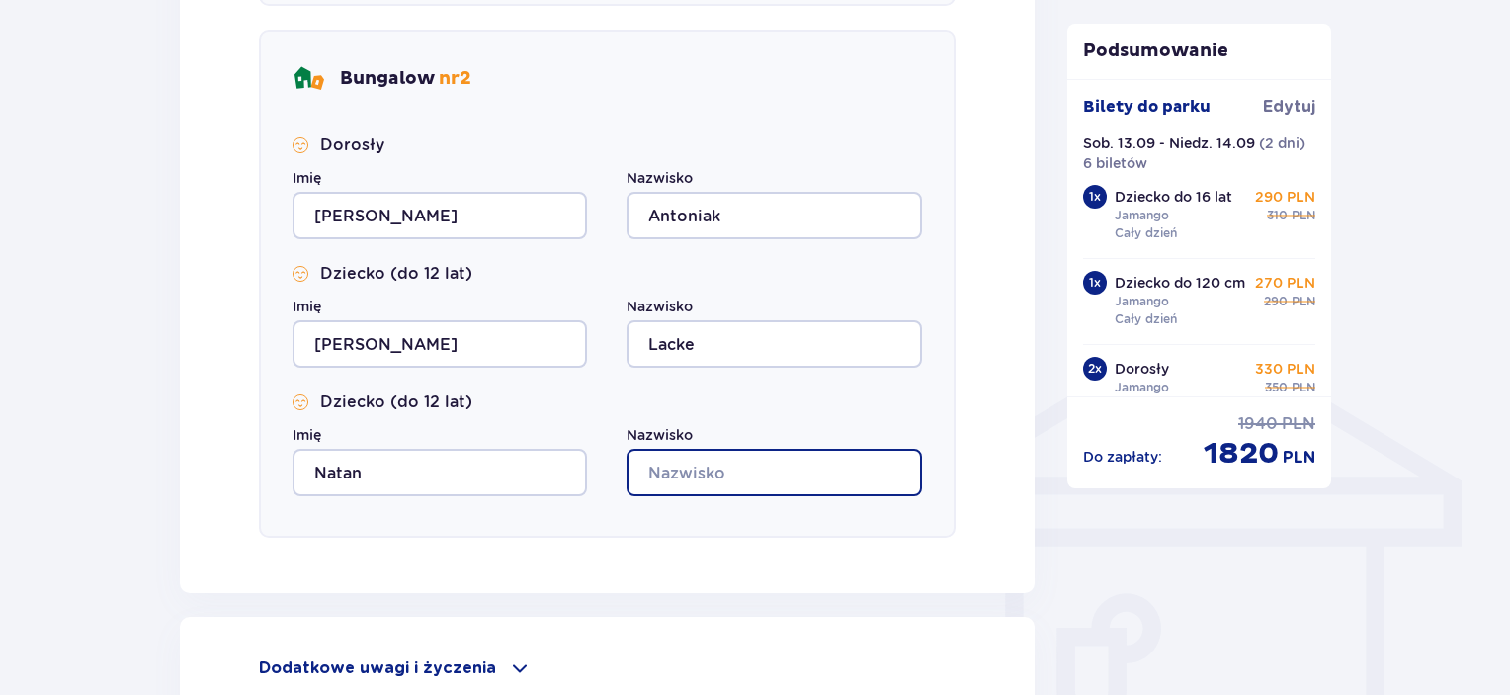
click at [666, 474] on input "Nazwisko" at bounding box center [773, 472] width 294 height 47
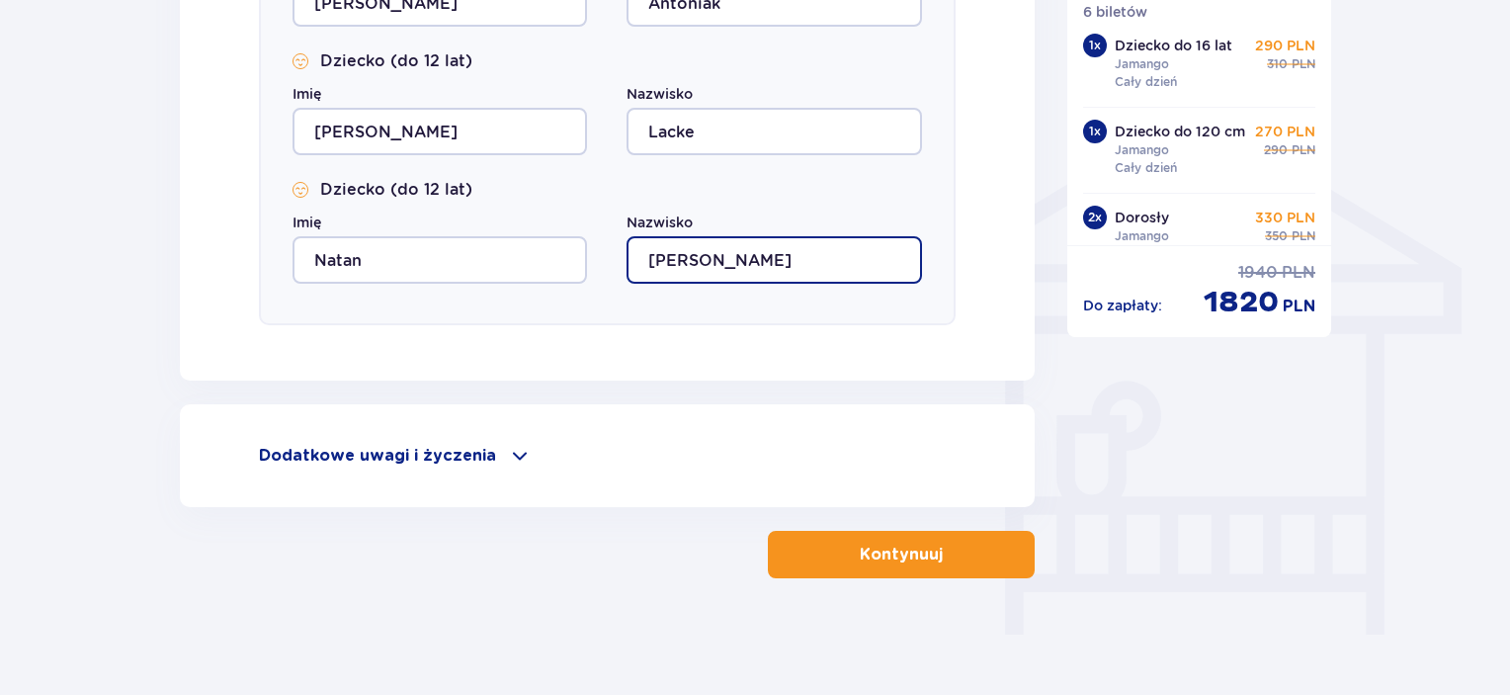
type input "Marcinek"
click at [508, 460] on span at bounding box center [520, 456] width 24 height 24
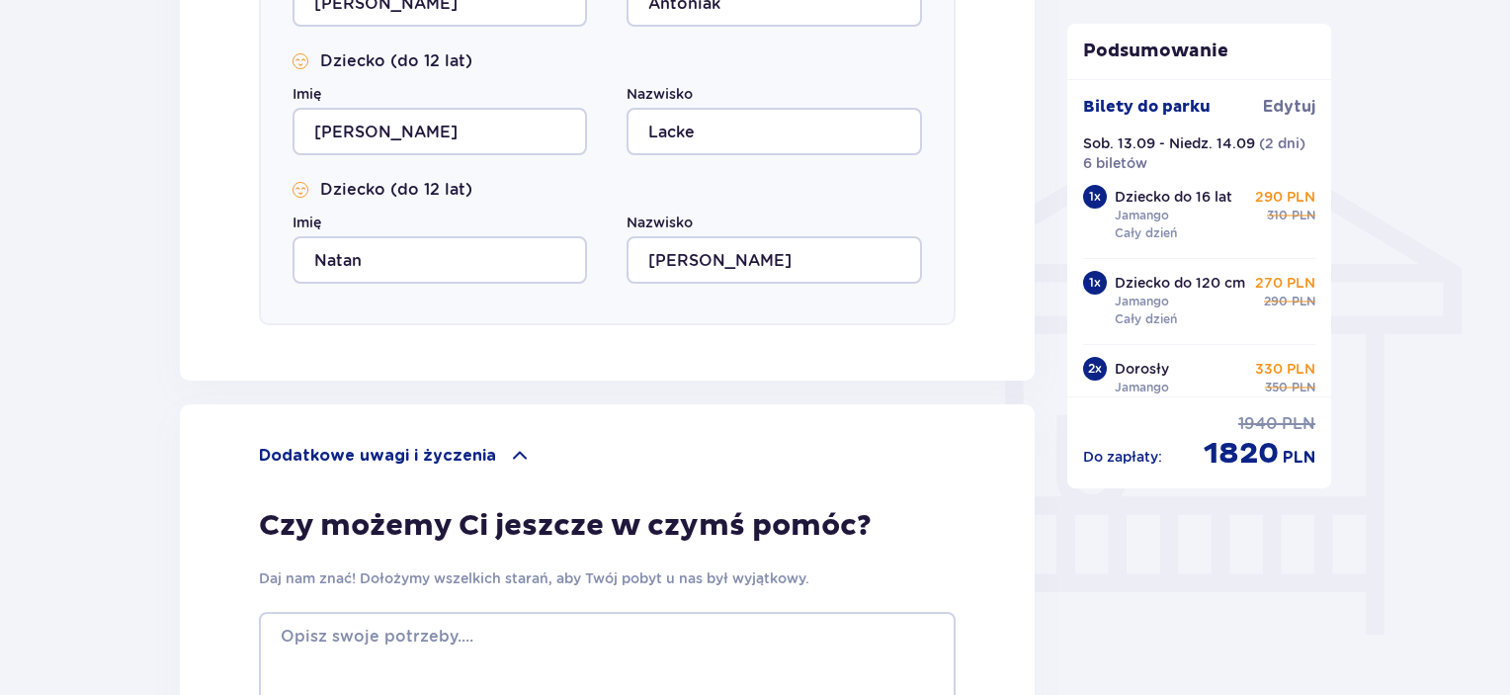
click at [460, 571] on p "Daj nam znać! Dołożymy wszelkich starań, aby Twój pobyt u nas był wyjątkowy." at bounding box center [534, 578] width 550 height 20
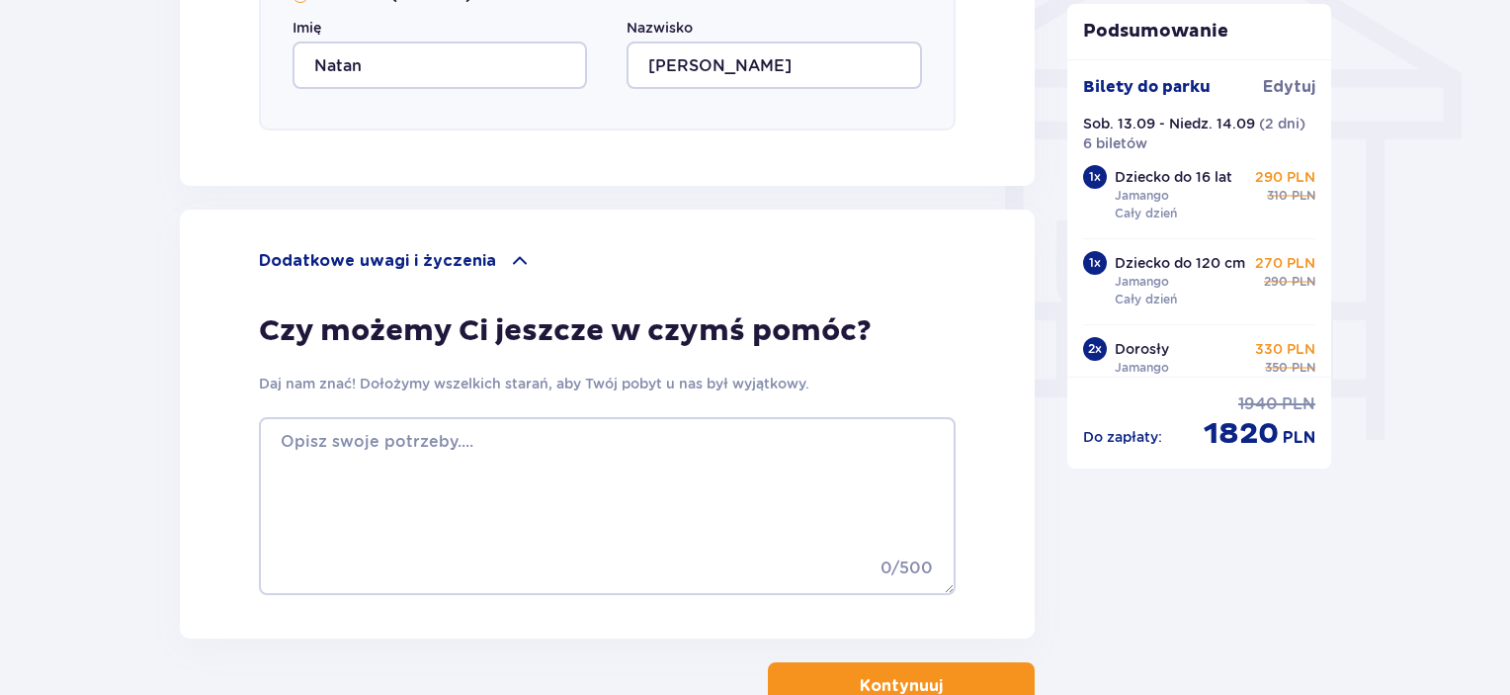
scroll to position [1694, 0]
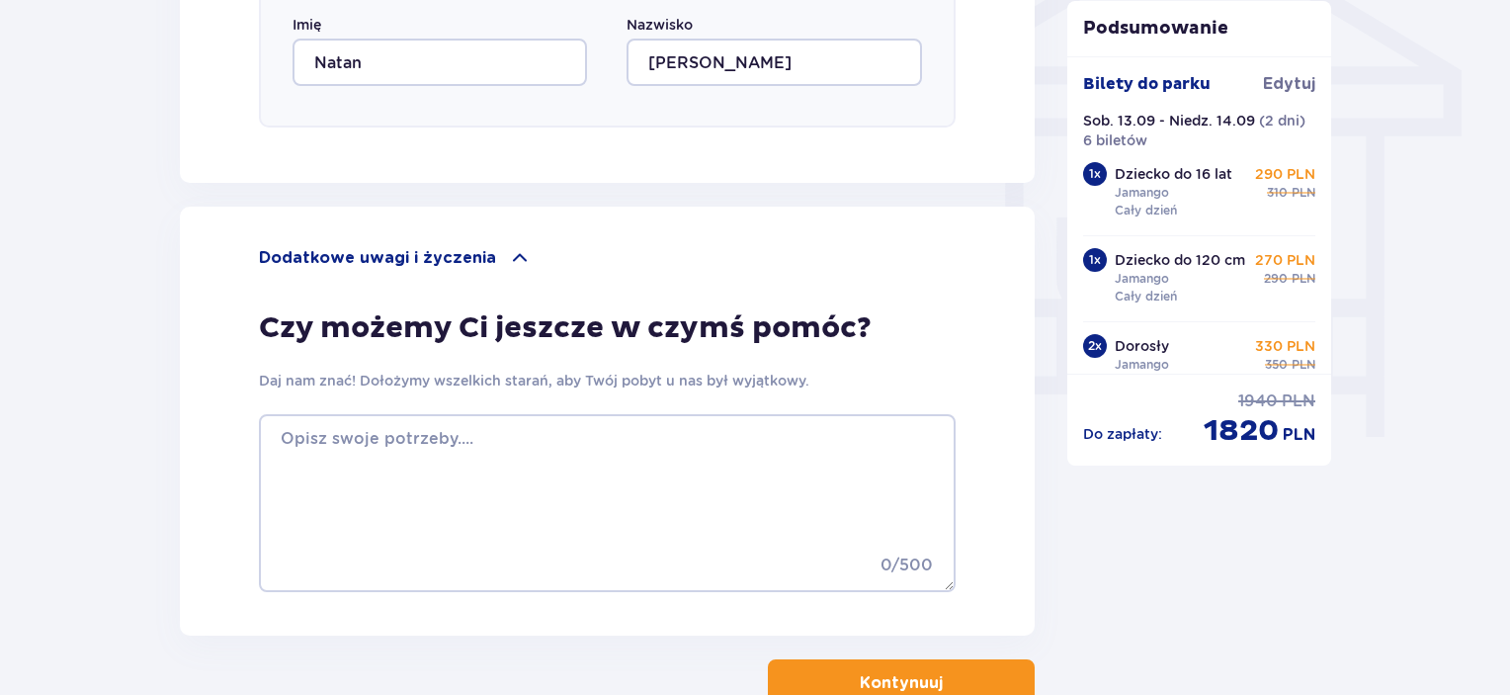
click at [458, 592] on div "0 / 500" at bounding box center [607, 505] width 697 height 182
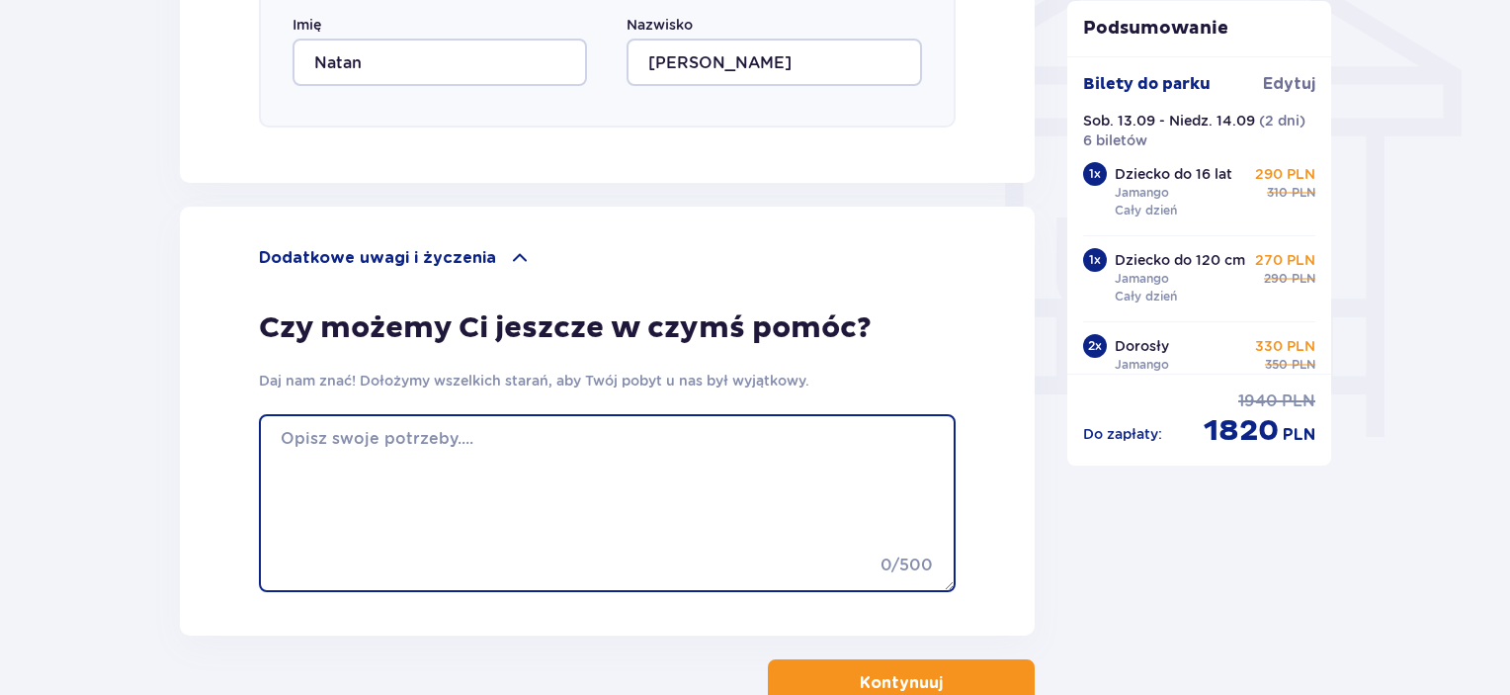
click at [506, 525] on textarea at bounding box center [607, 503] width 697 height 178
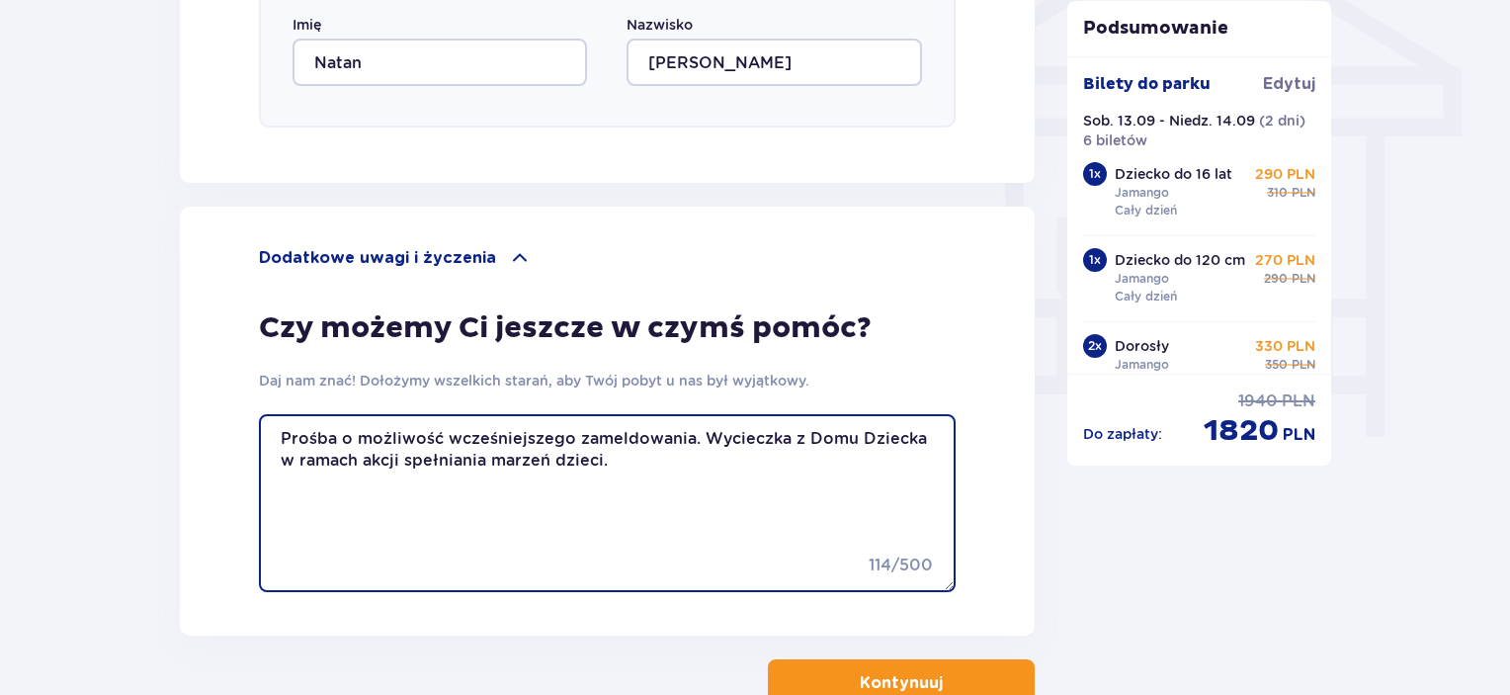
type textarea "Prośba o możliwość wcześniejszego zameldowania. Wycieczka z Domu Dziecka w rama…"
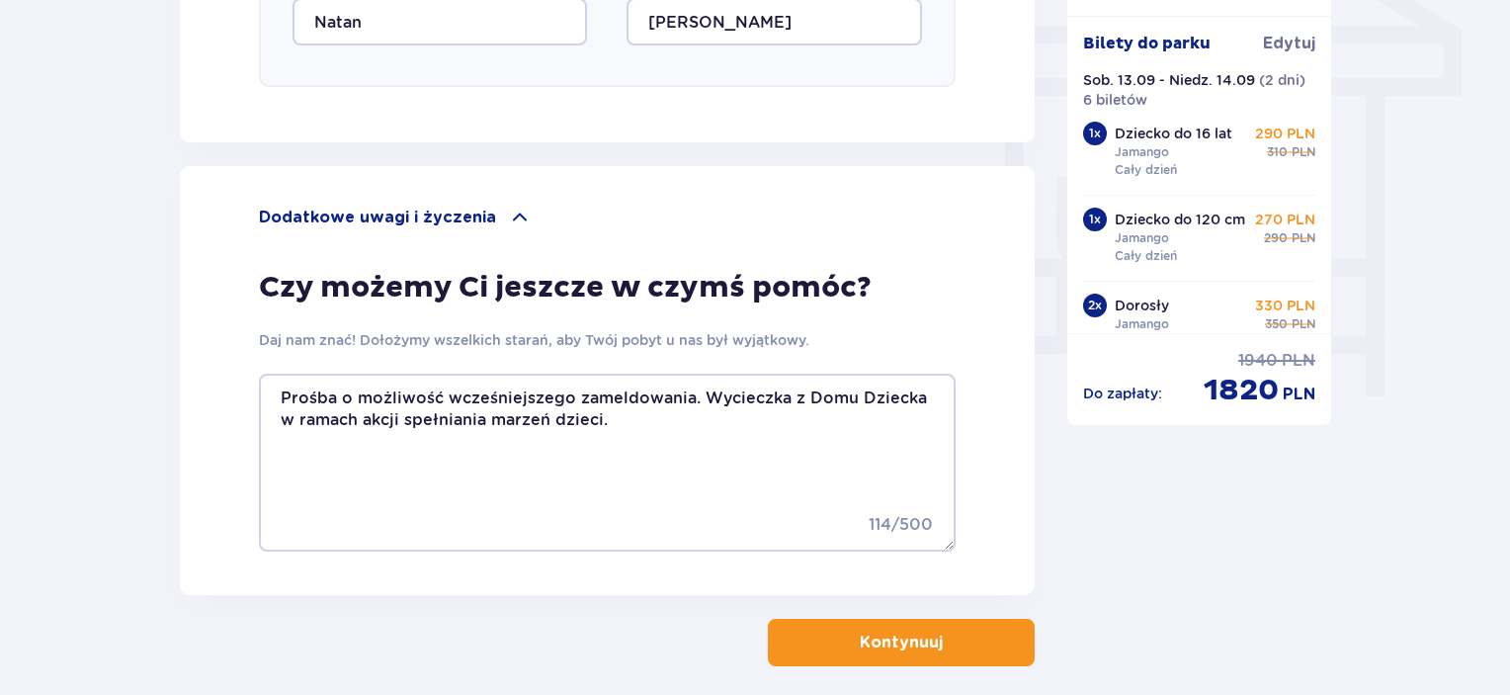
scroll to position [1823, 0]
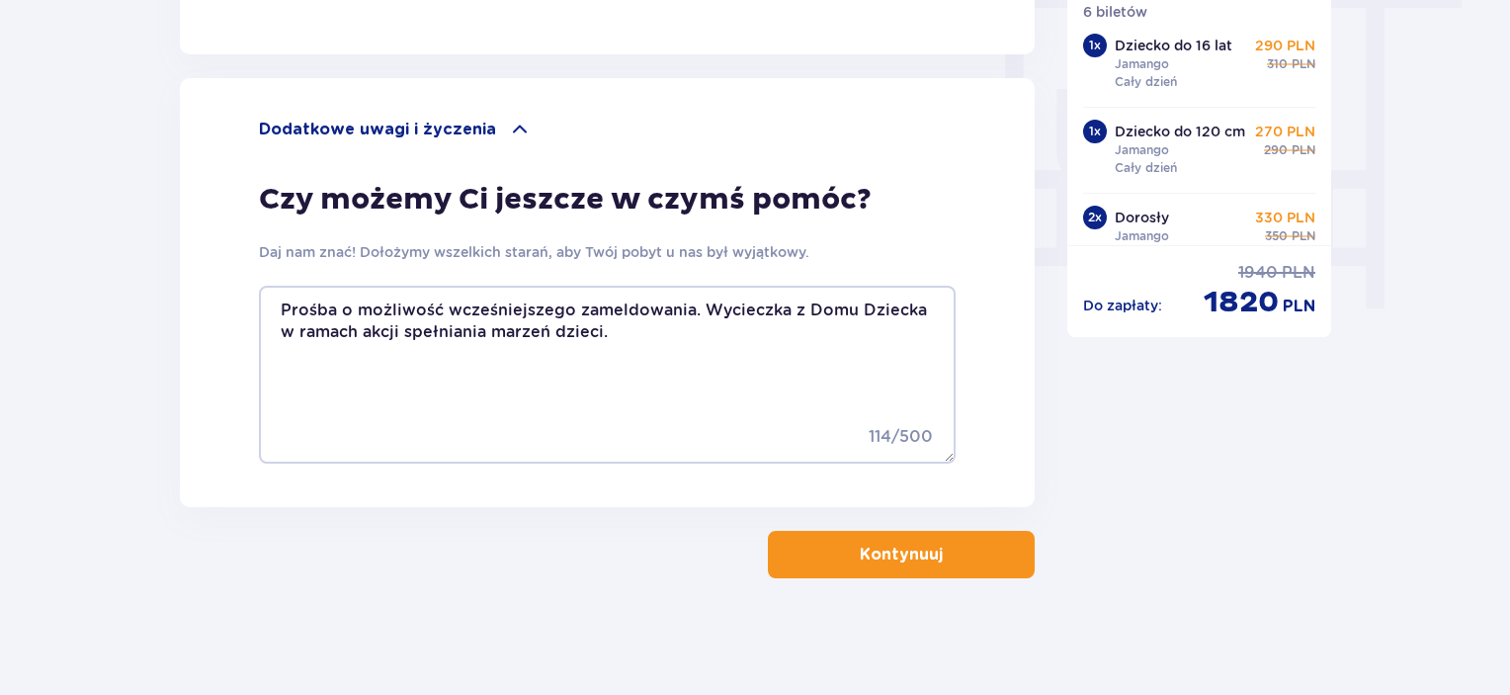
click at [1011, 553] on button "Kontynuuj" at bounding box center [901, 554] width 267 height 47
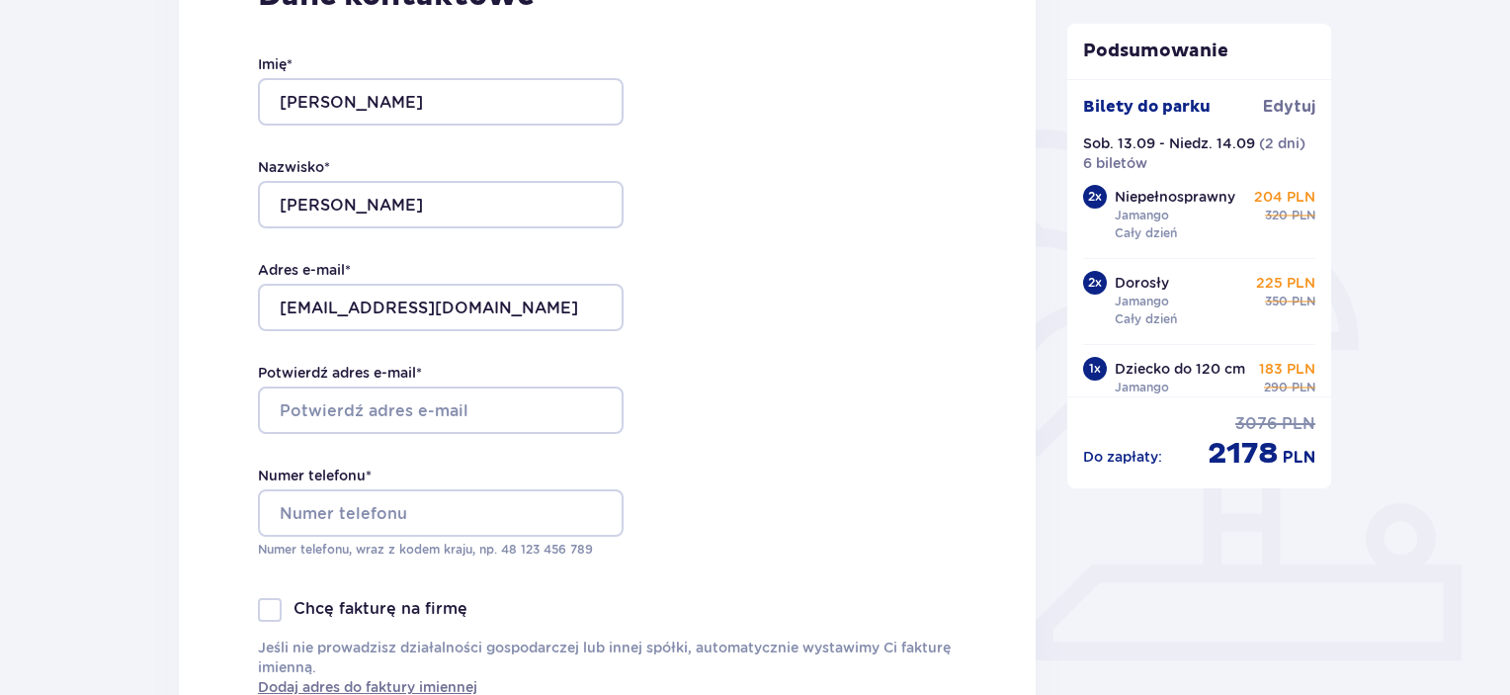
scroll to position [395, 0]
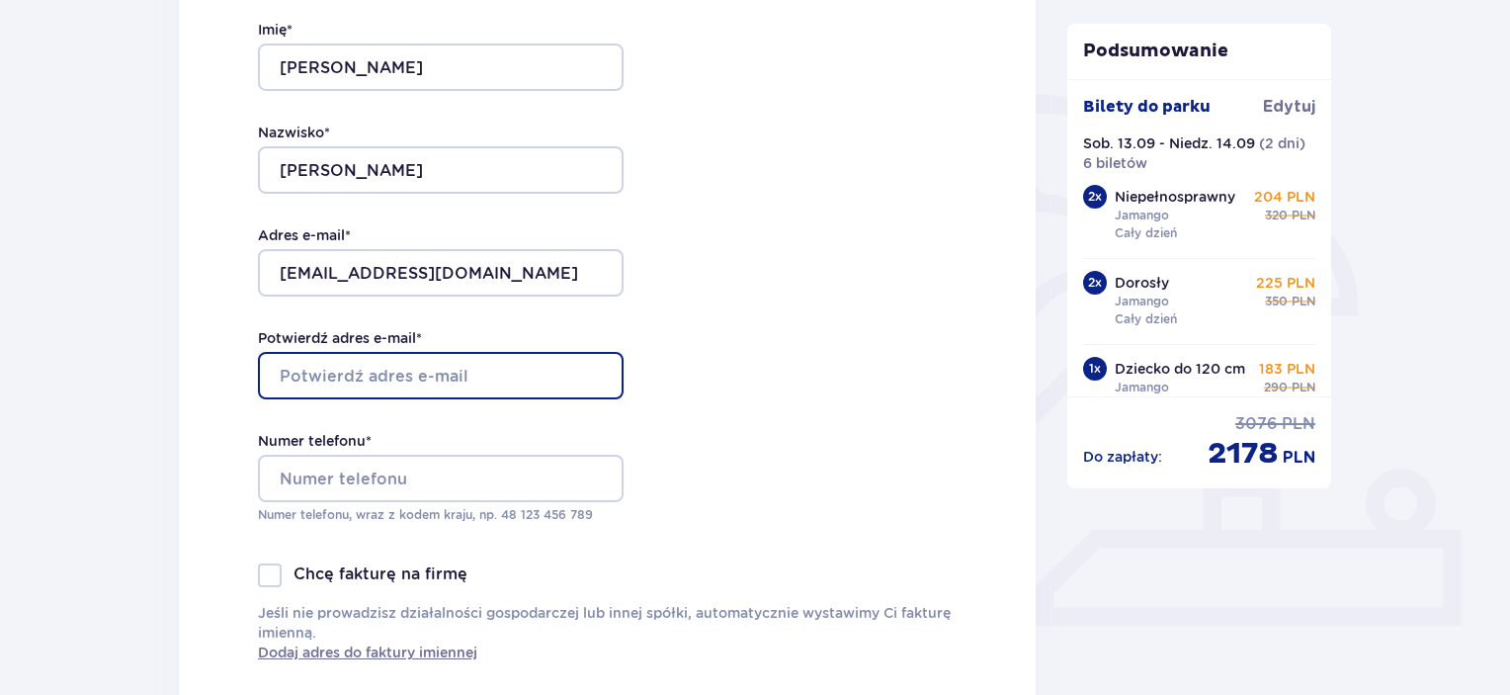
click at [444, 387] on input "Potwierdź adres e-mail *" at bounding box center [441, 375] width 366 height 47
type input "brzytwa112@gmail.com"
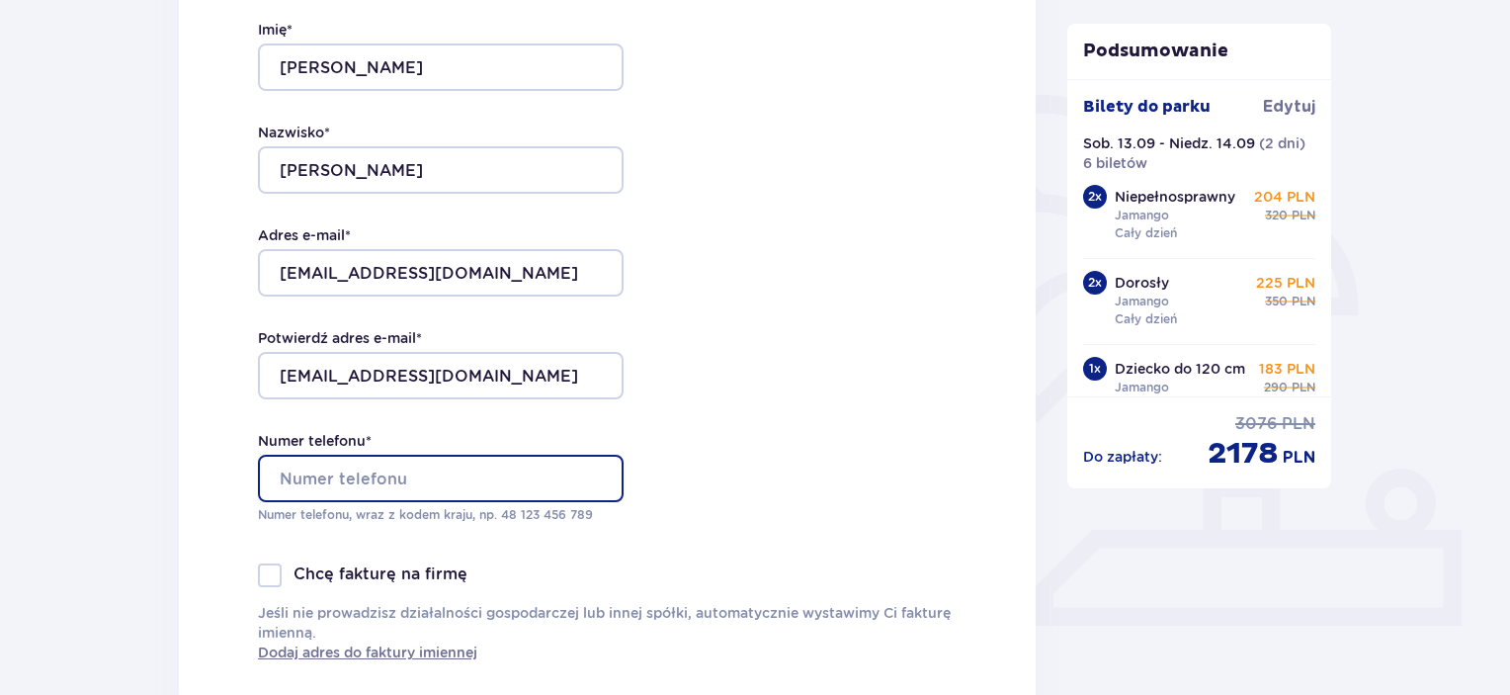
click at [399, 490] on input "Numer telefonu *" at bounding box center [441, 477] width 366 height 47
type input "+48506212138"
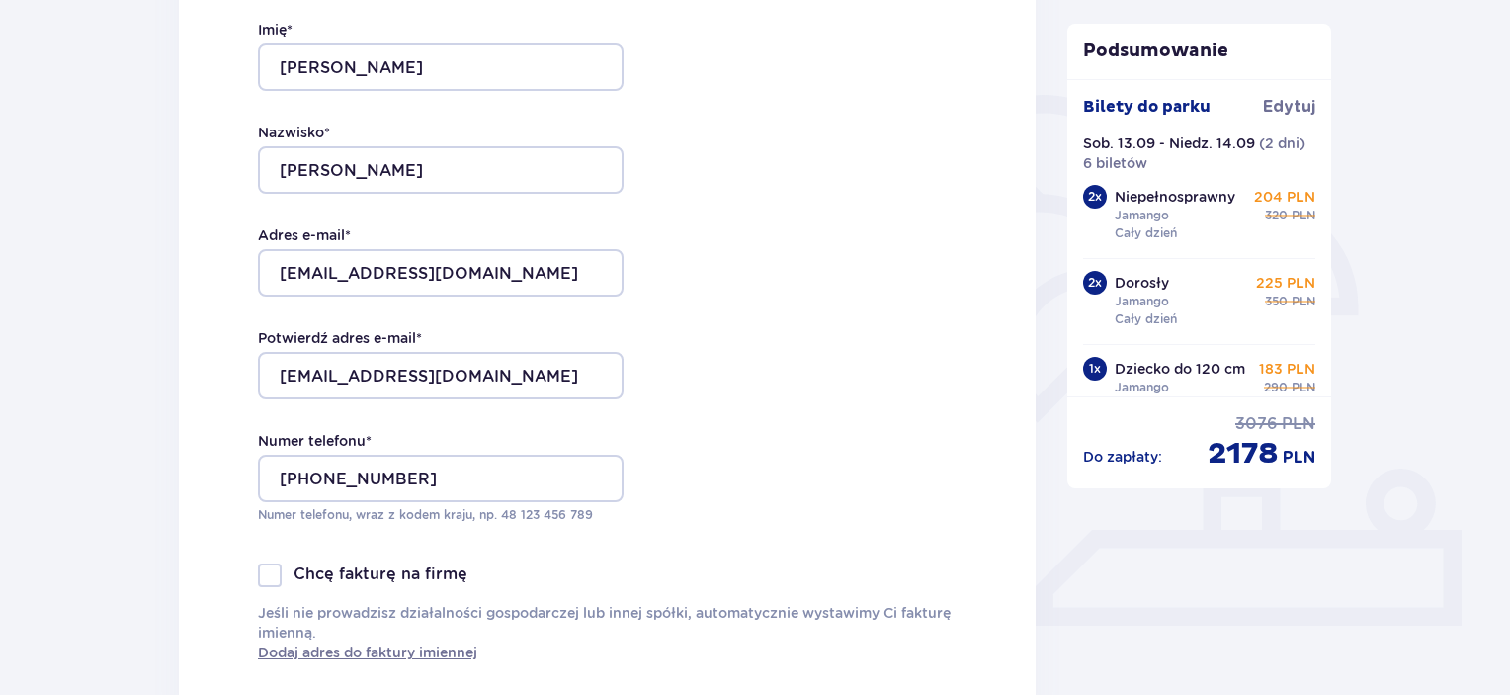
click at [817, 361] on div "Dane kontaktowe Imię * Jakub Nazwisko * Mierzejewski Adres e-mail * brzytwa112@…" at bounding box center [607, 302] width 857 height 830
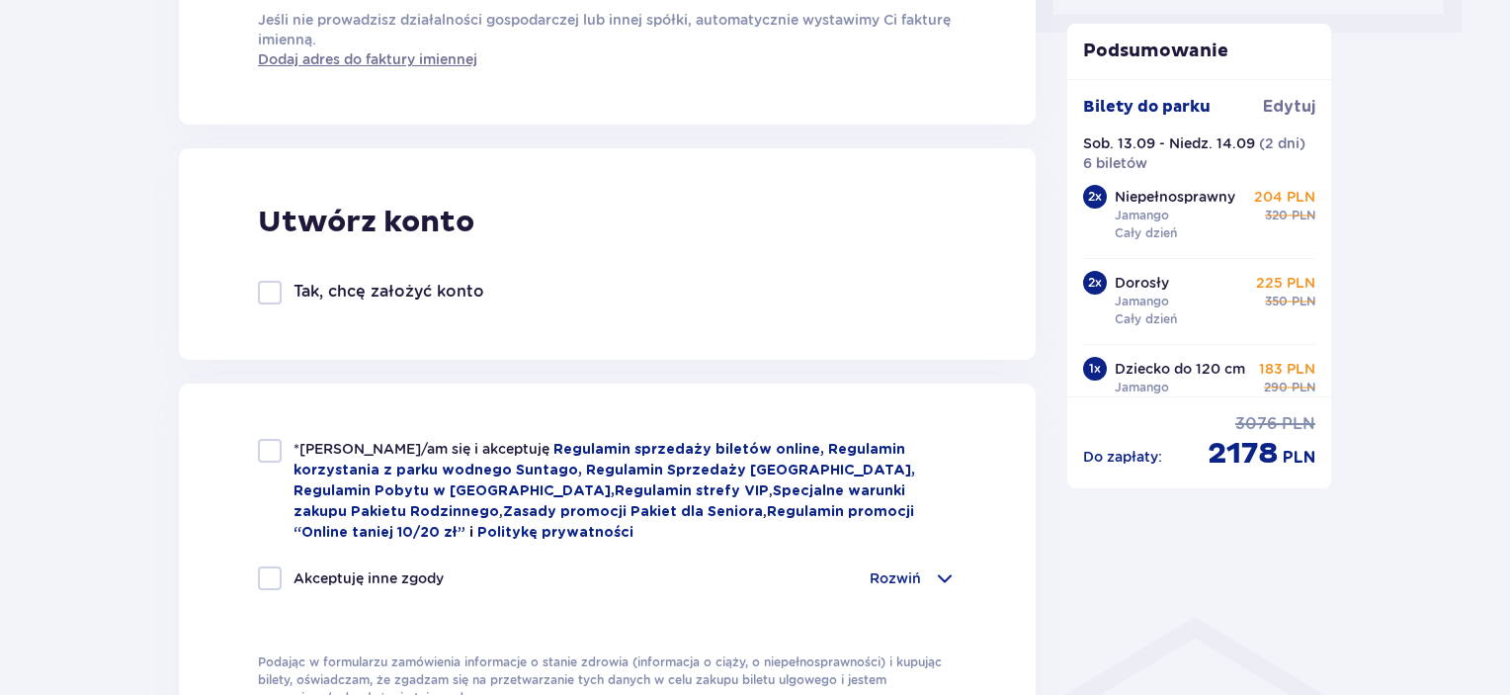
scroll to position [1087, 0]
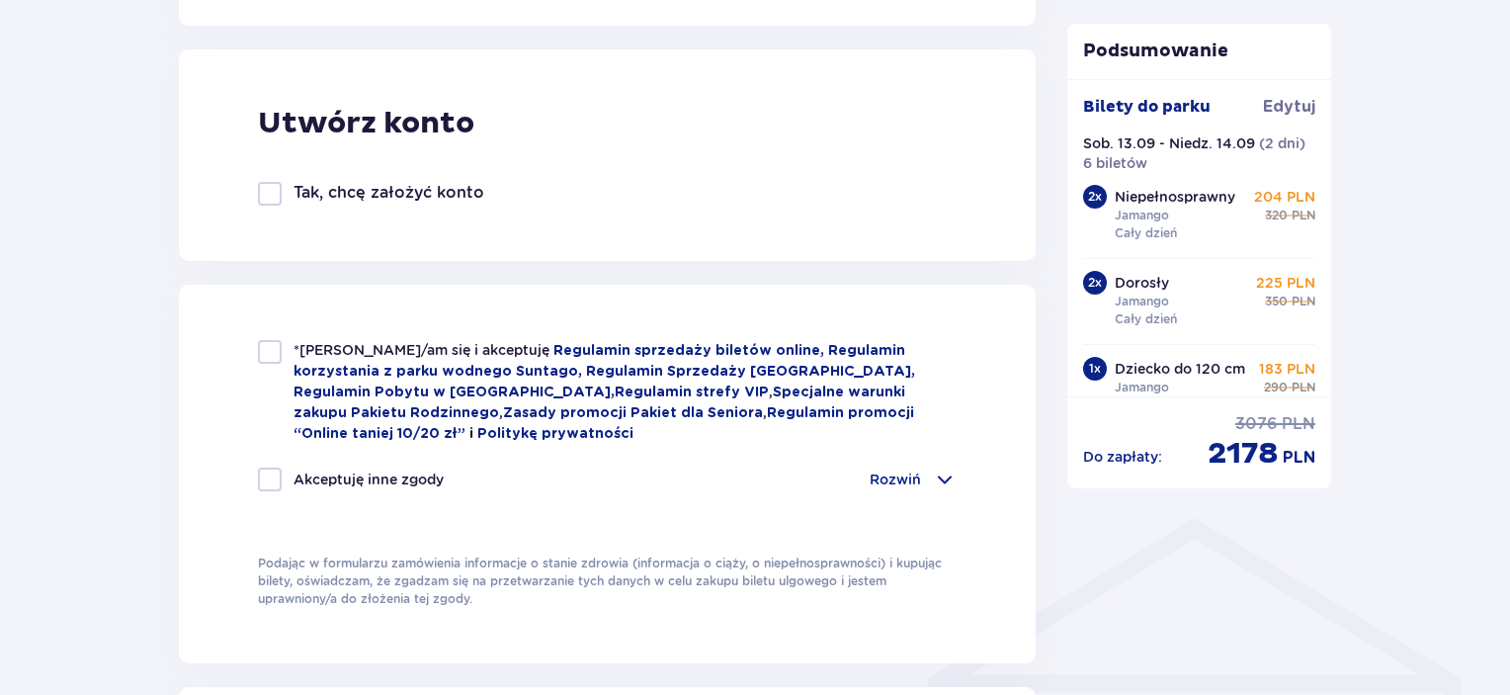
click at [264, 349] on div at bounding box center [270, 352] width 24 height 24
checkbox input "true"
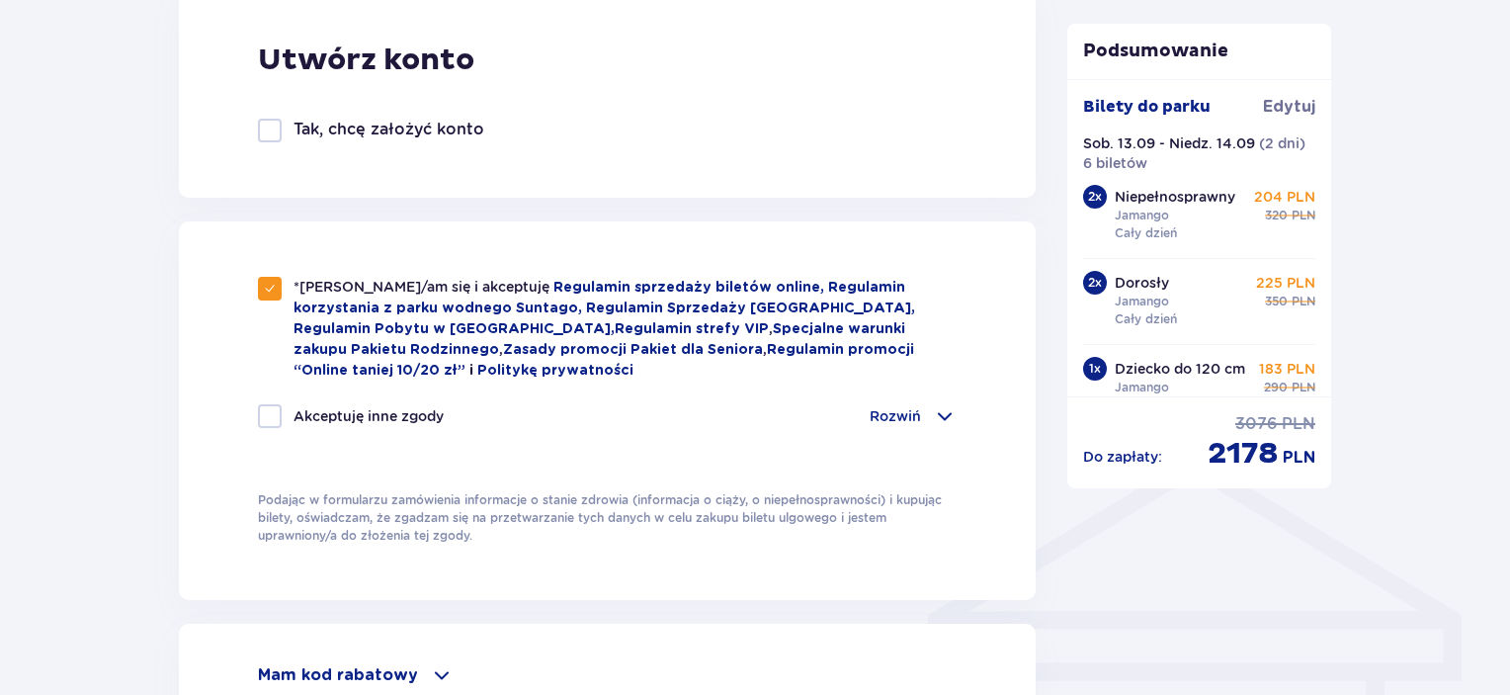
scroll to position [1186, 0]
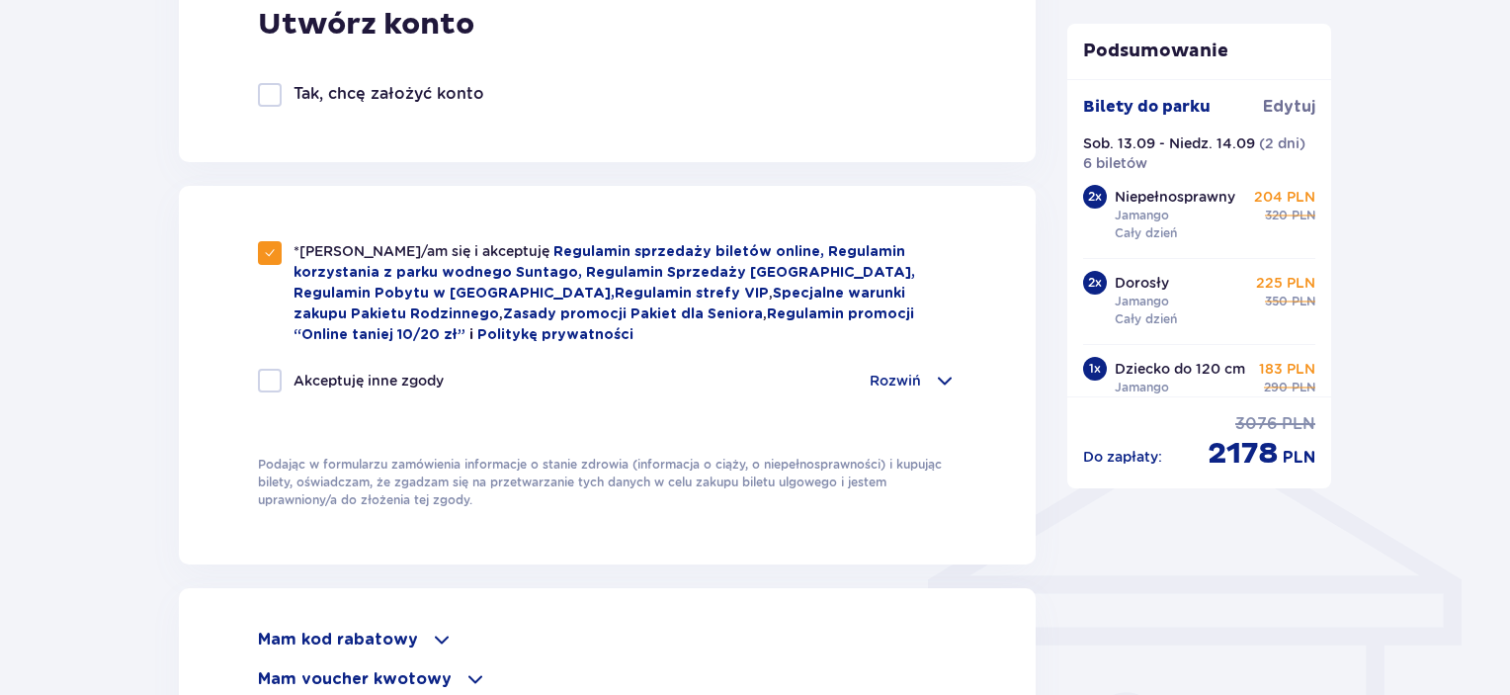
click at [931, 373] on div "Rozwiń" at bounding box center [912, 381] width 87 height 24
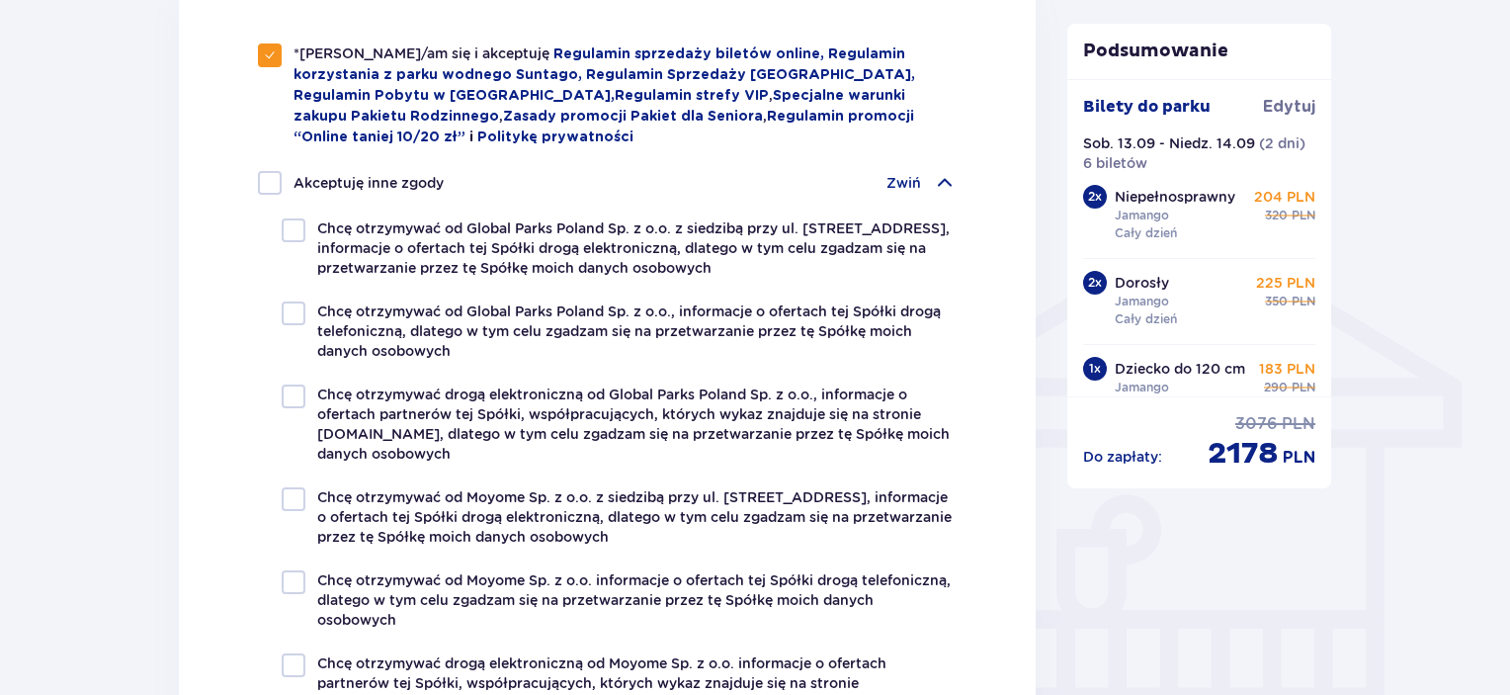
scroll to position [1383, 0]
click at [931, 180] on div "Zwiń" at bounding box center [921, 183] width 70 height 24
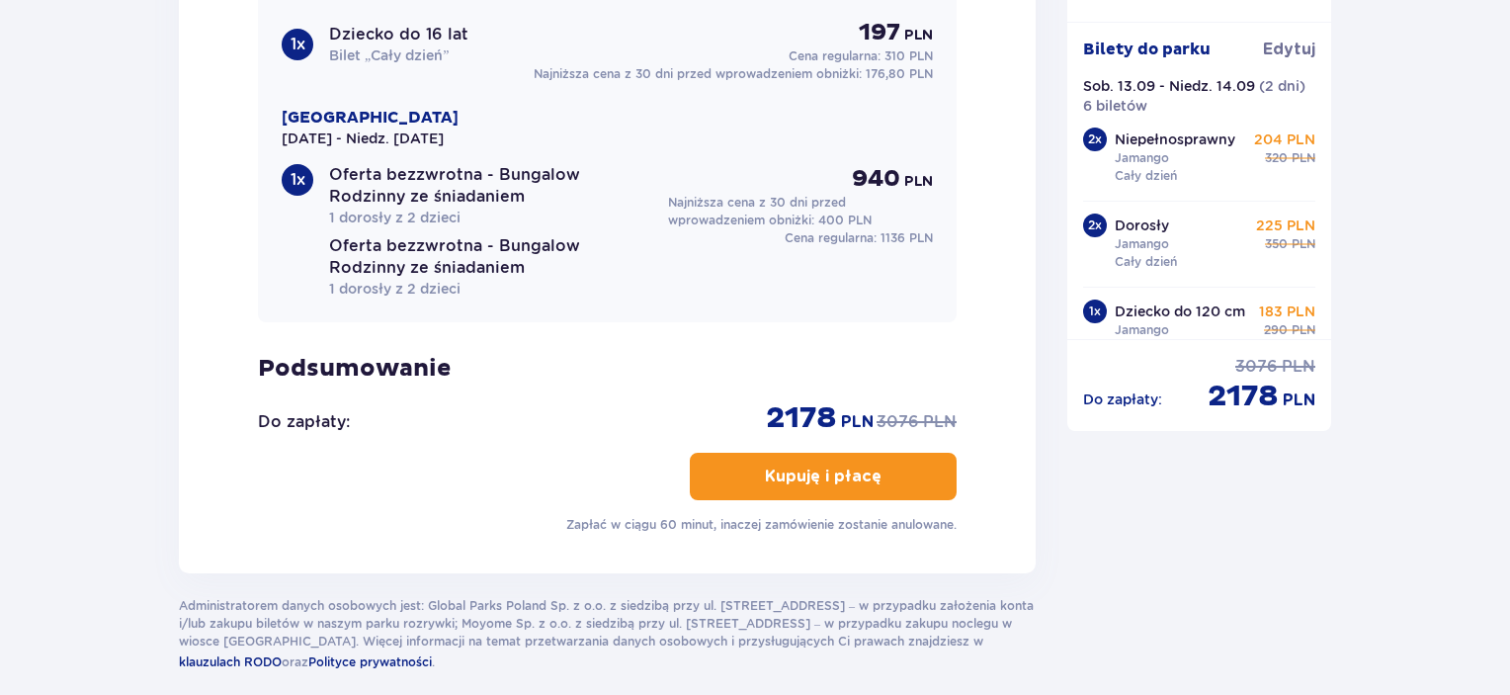
scroll to position [2371, 0]
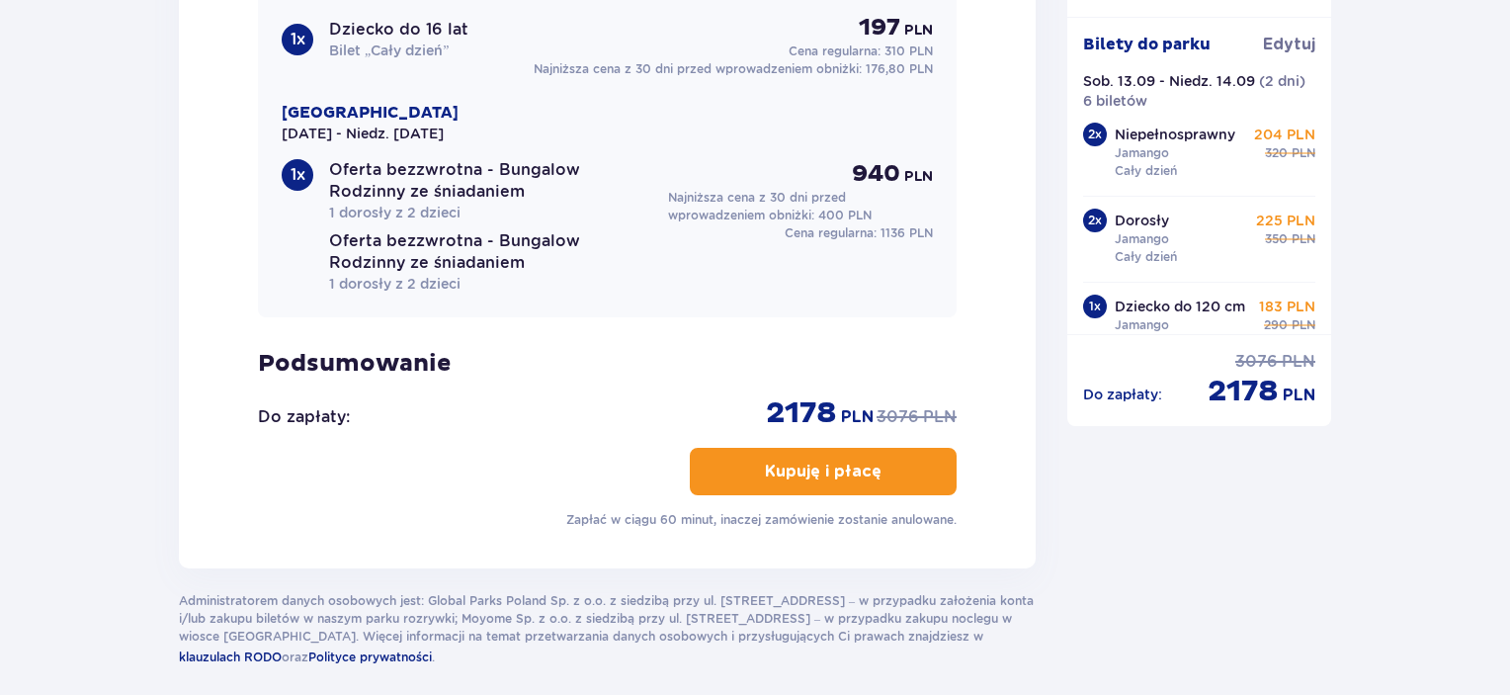
click at [879, 461] on span "button" at bounding box center [885, 471] width 24 height 24
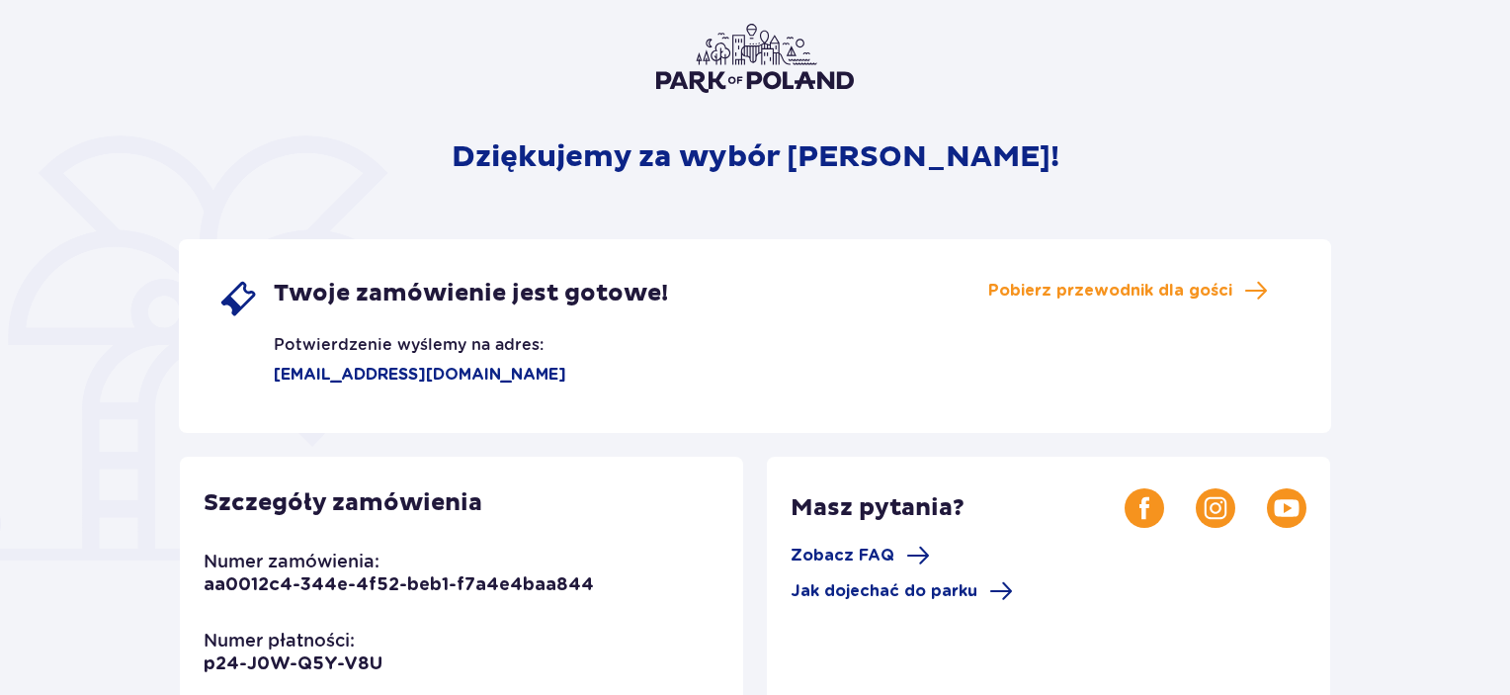
scroll to position [90, 0]
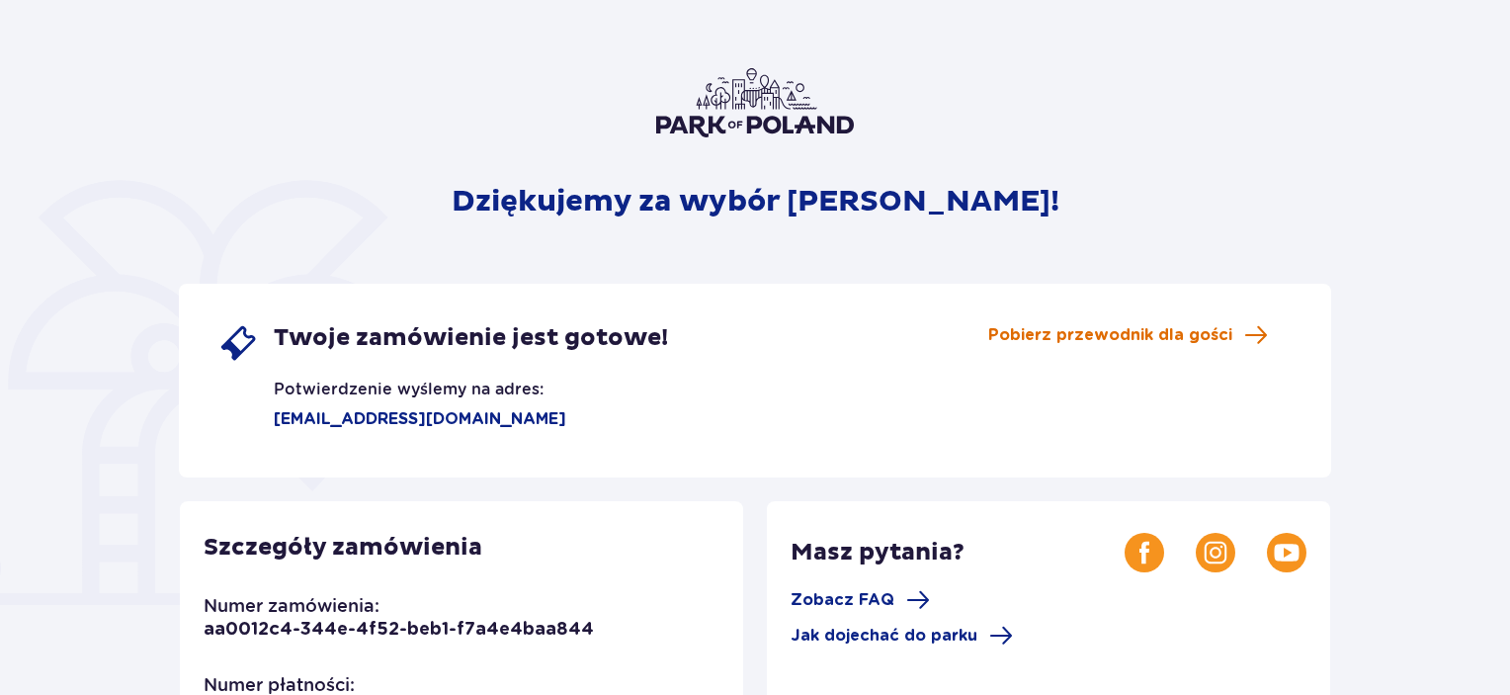
click at [1118, 338] on span "Pobierz przewodnik dla gości" at bounding box center [1110, 335] width 244 height 22
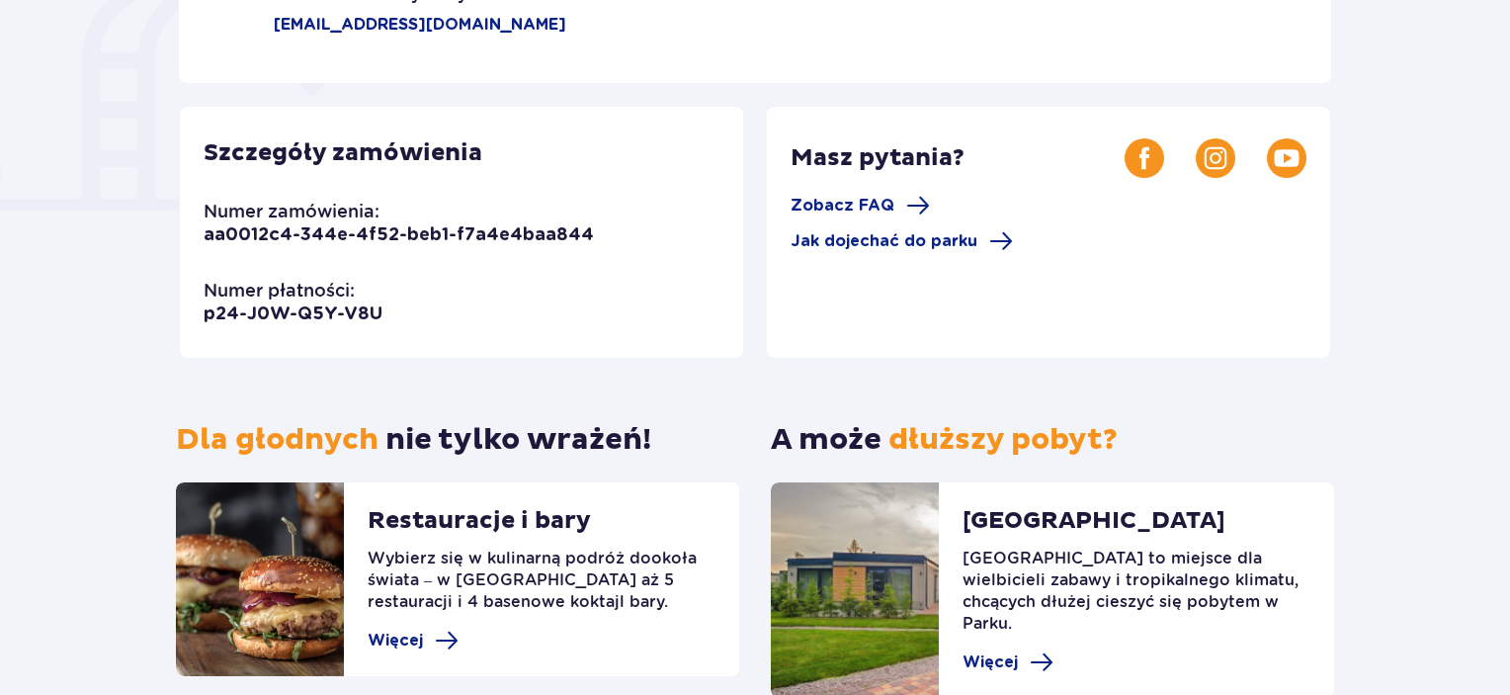
scroll to position [584, 0]
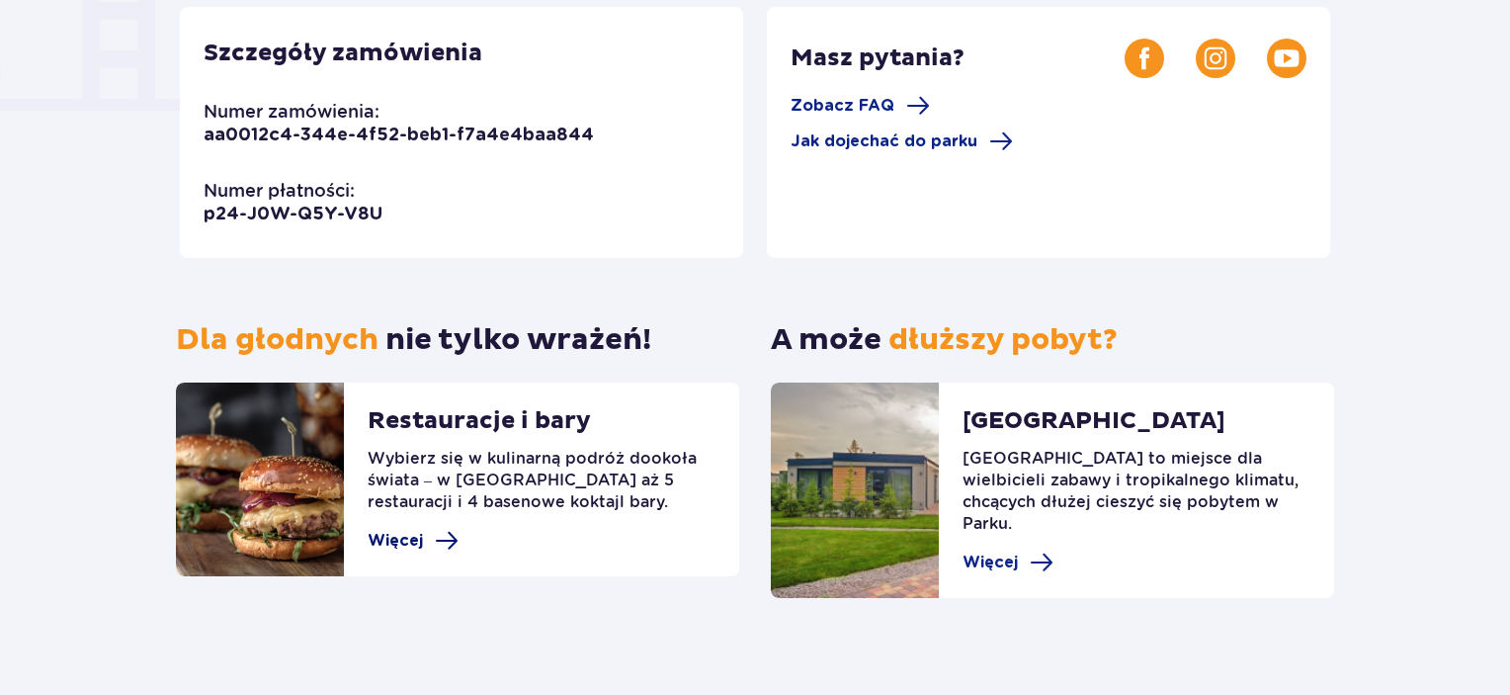
click at [430, 546] on span "Więcej" at bounding box center [413, 541] width 91 height 24
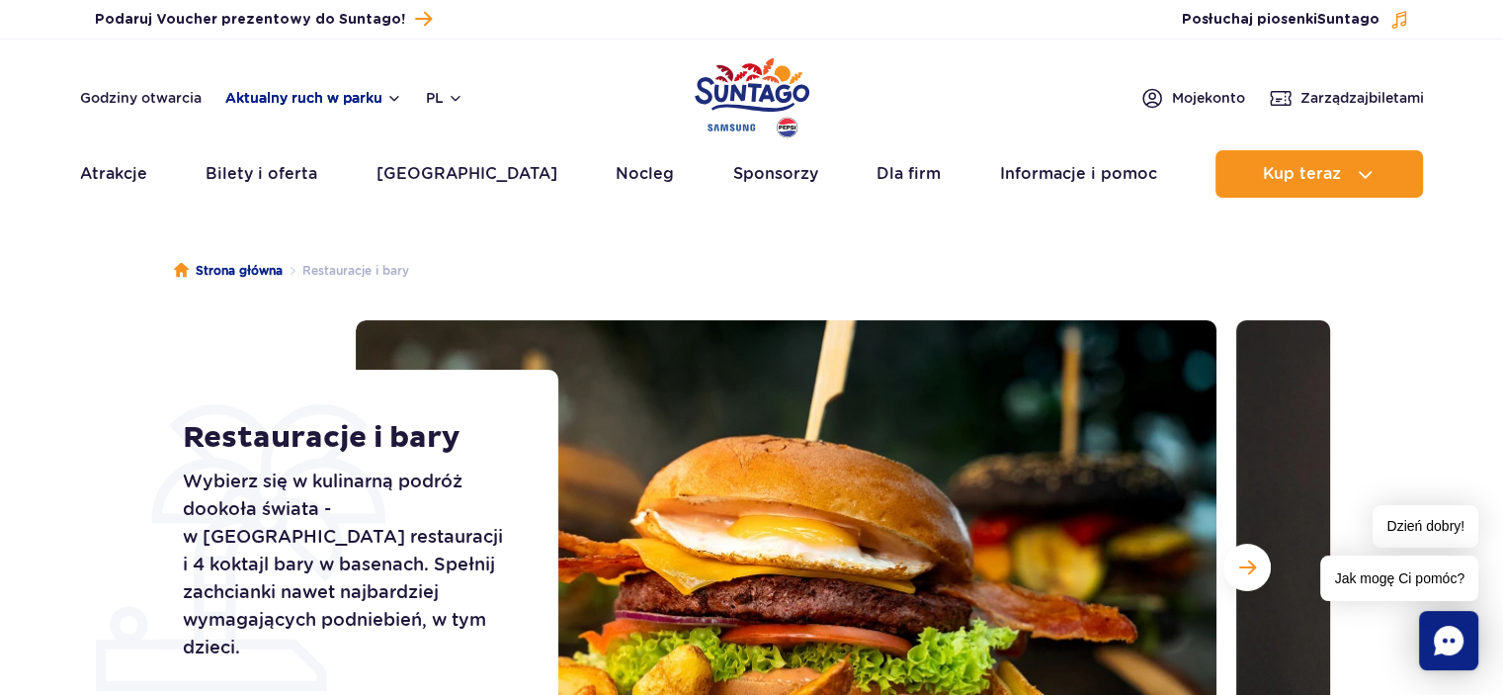
click at [339, 98] on button "Aktualny ruch w parku" at bounding box center [313, 98] width 177 height 16
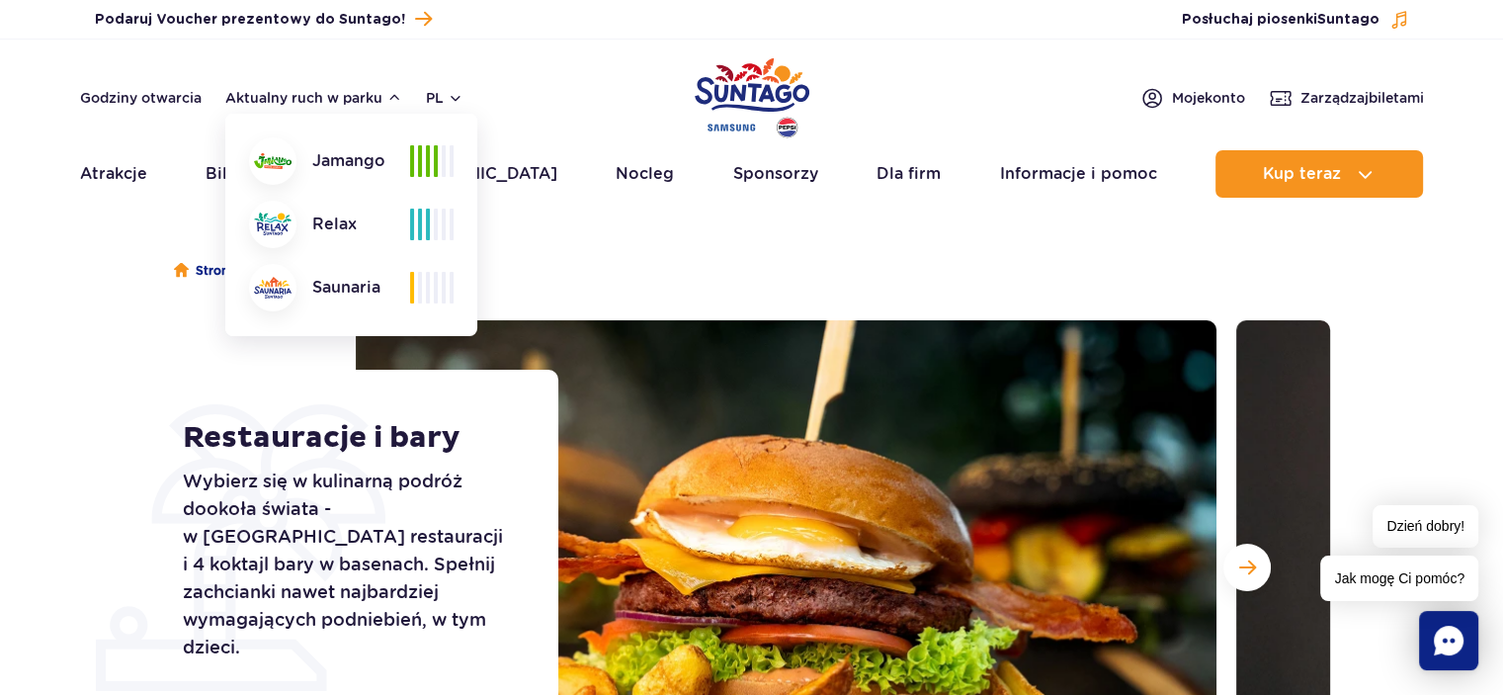
click at [583, 59] on header "Godziny otwarcia Aktualny ruch w parku Aktualny ruch w parku [GEOGRAPHIC_DATA] …" at bounding box center [751, 124] width 1503 height 169
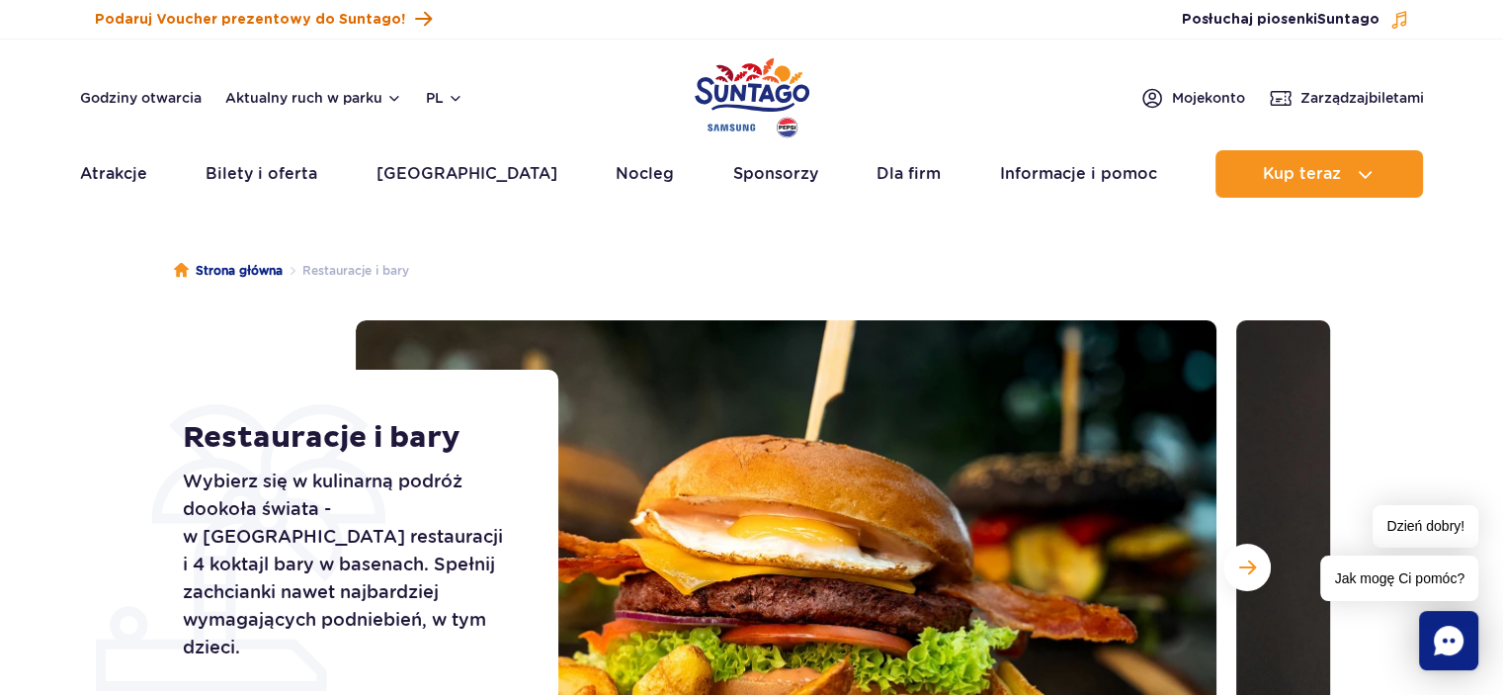
click at [415, 15] on span at bounding box center [423, 19] width 17 height 27
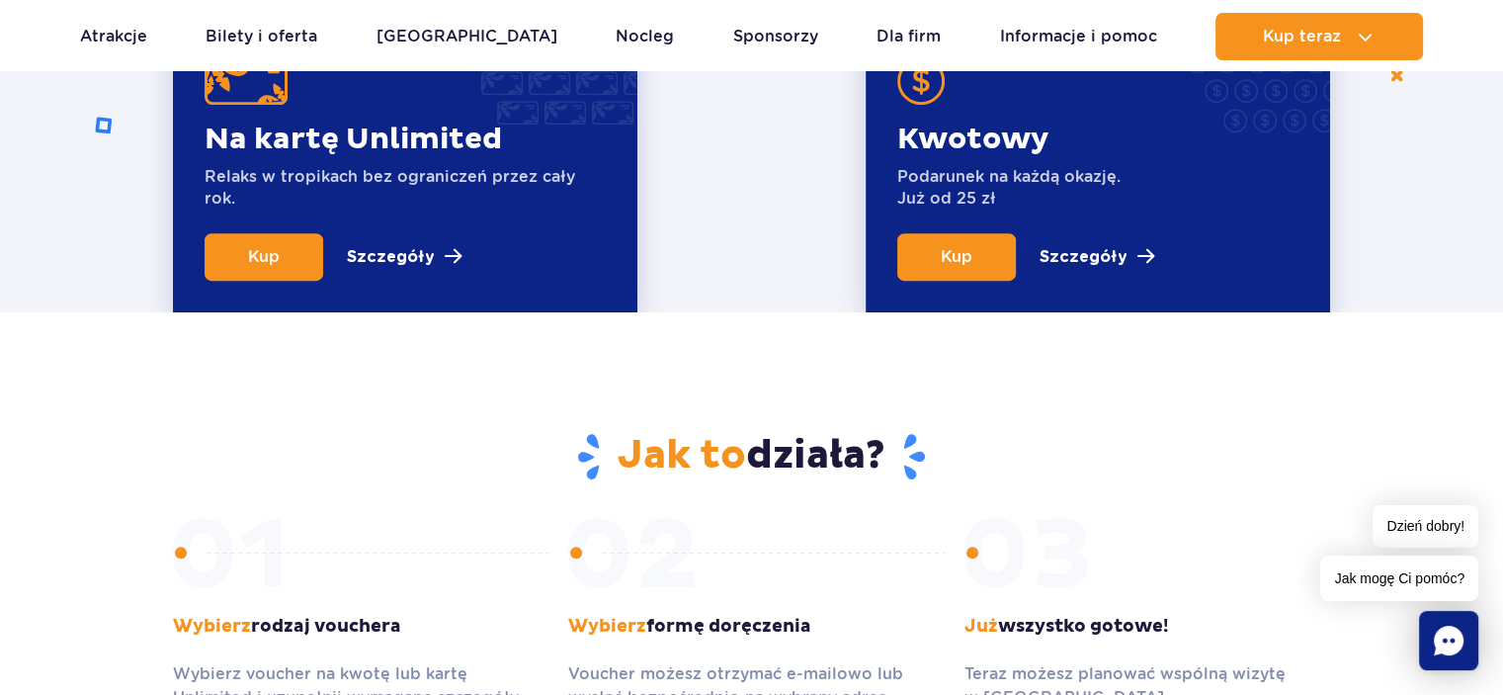
scroll to position [296, 0]
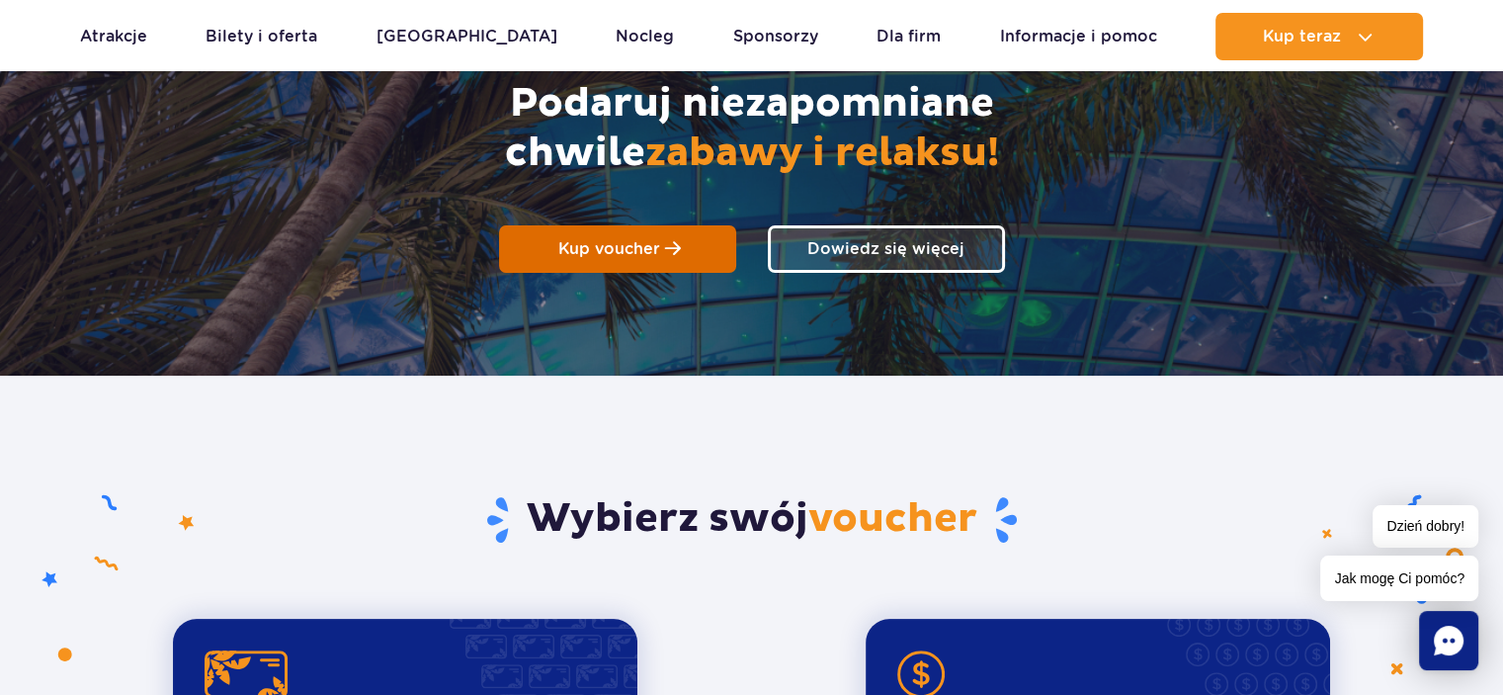
click at [629, 244] on span "Kup voucher" at bounding box center [609, 248] width 102 height 19
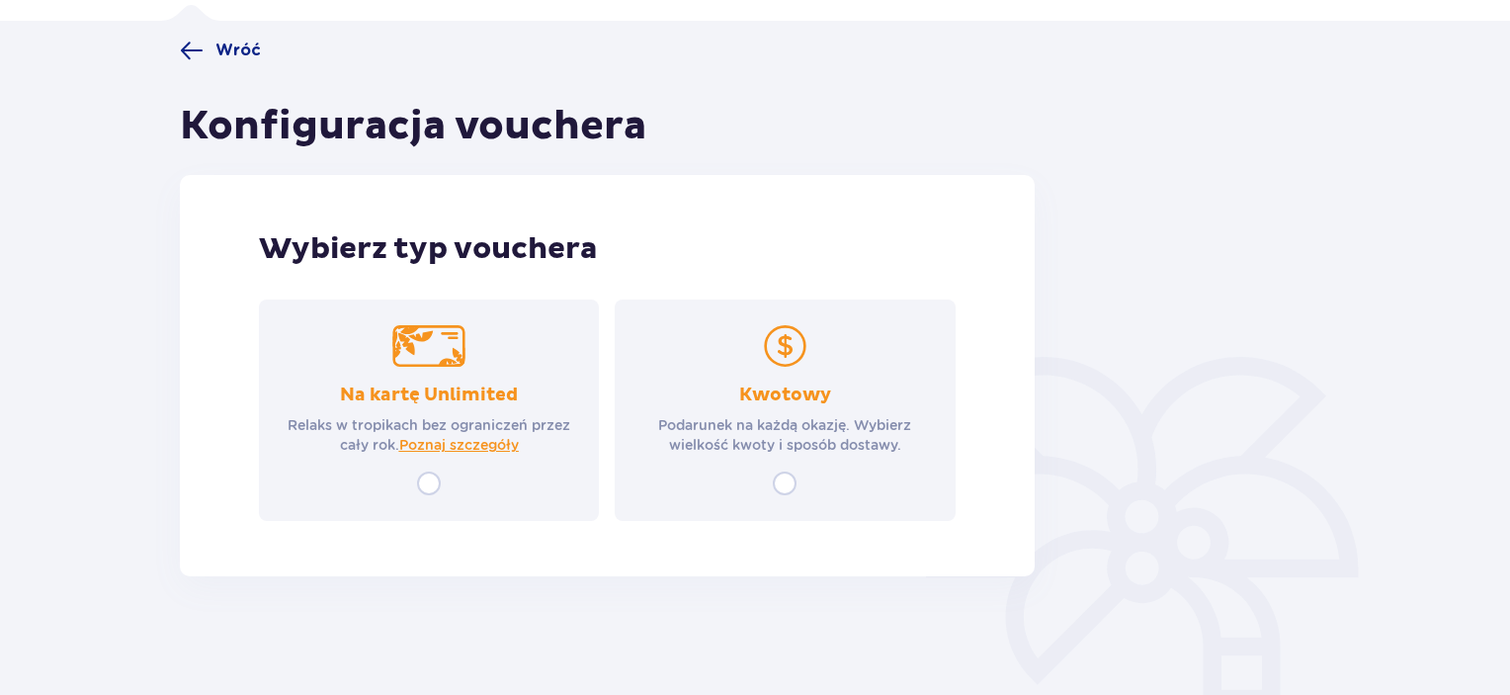
click at [783, 461] on div "Kwotowy Podarunek na każdą okazję. Wybierz wielkość kwoty i sposób dostawy." at bounding box center [785, 409] width 340 height 221
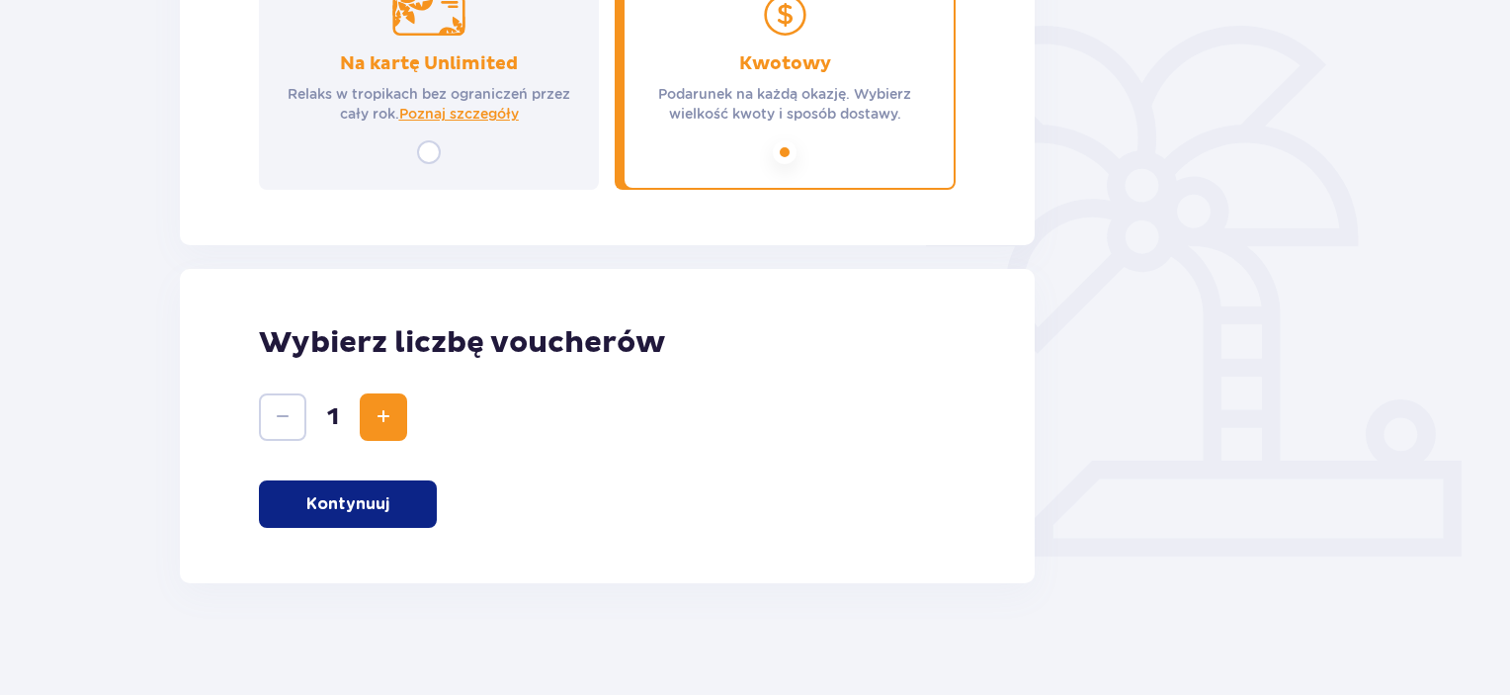
scroll to position [470, 0]
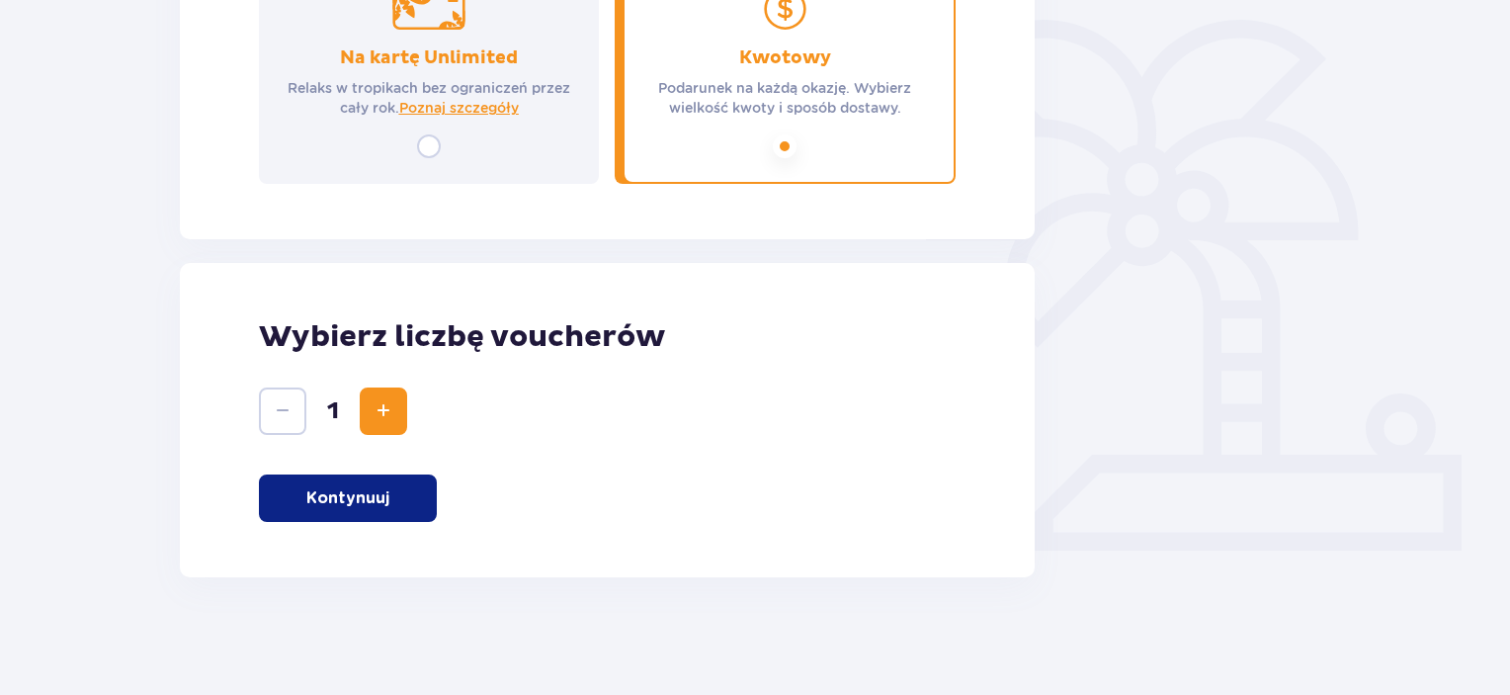
click at [367, 501] on p "Kontynuuj" at bounding box center [347, 498] width 83 height 22
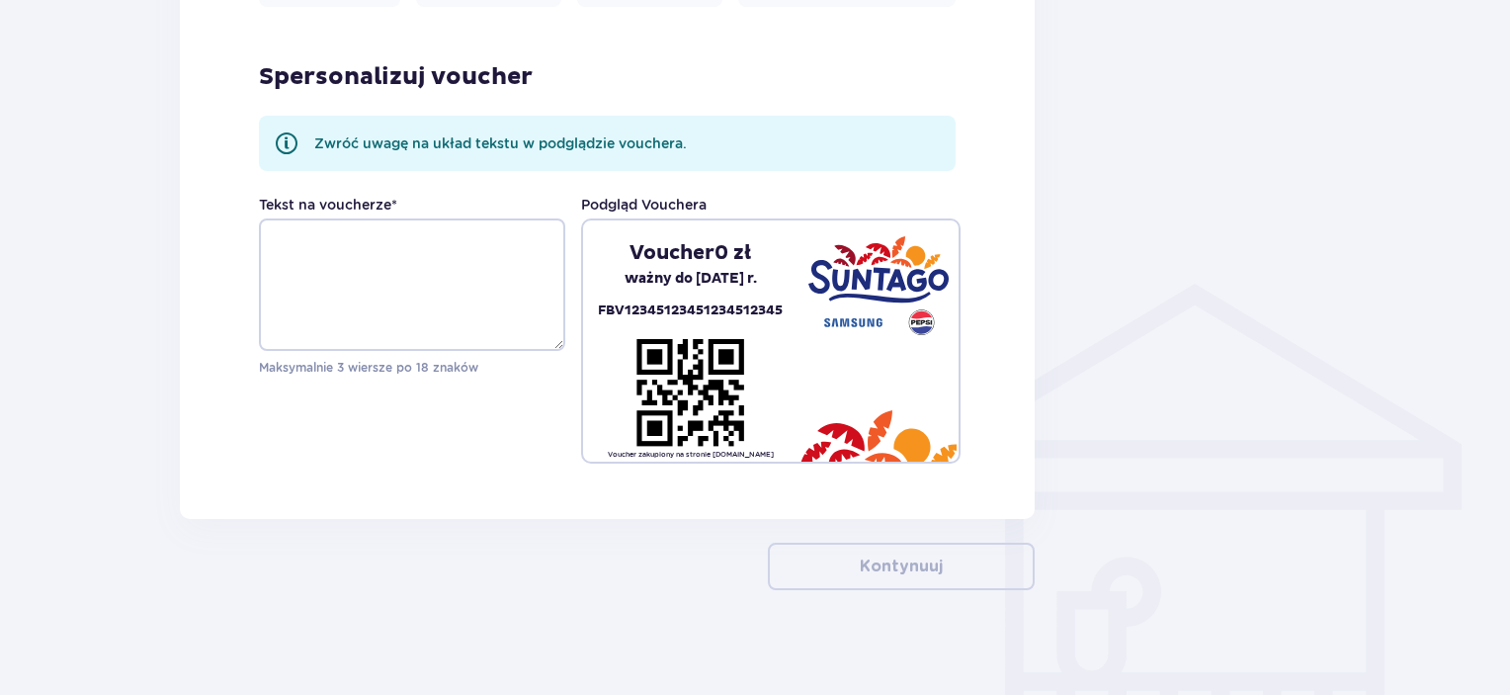
scroll to position [1335, 0]
